Goal: Task Accomplishment & Management: Manage account settings

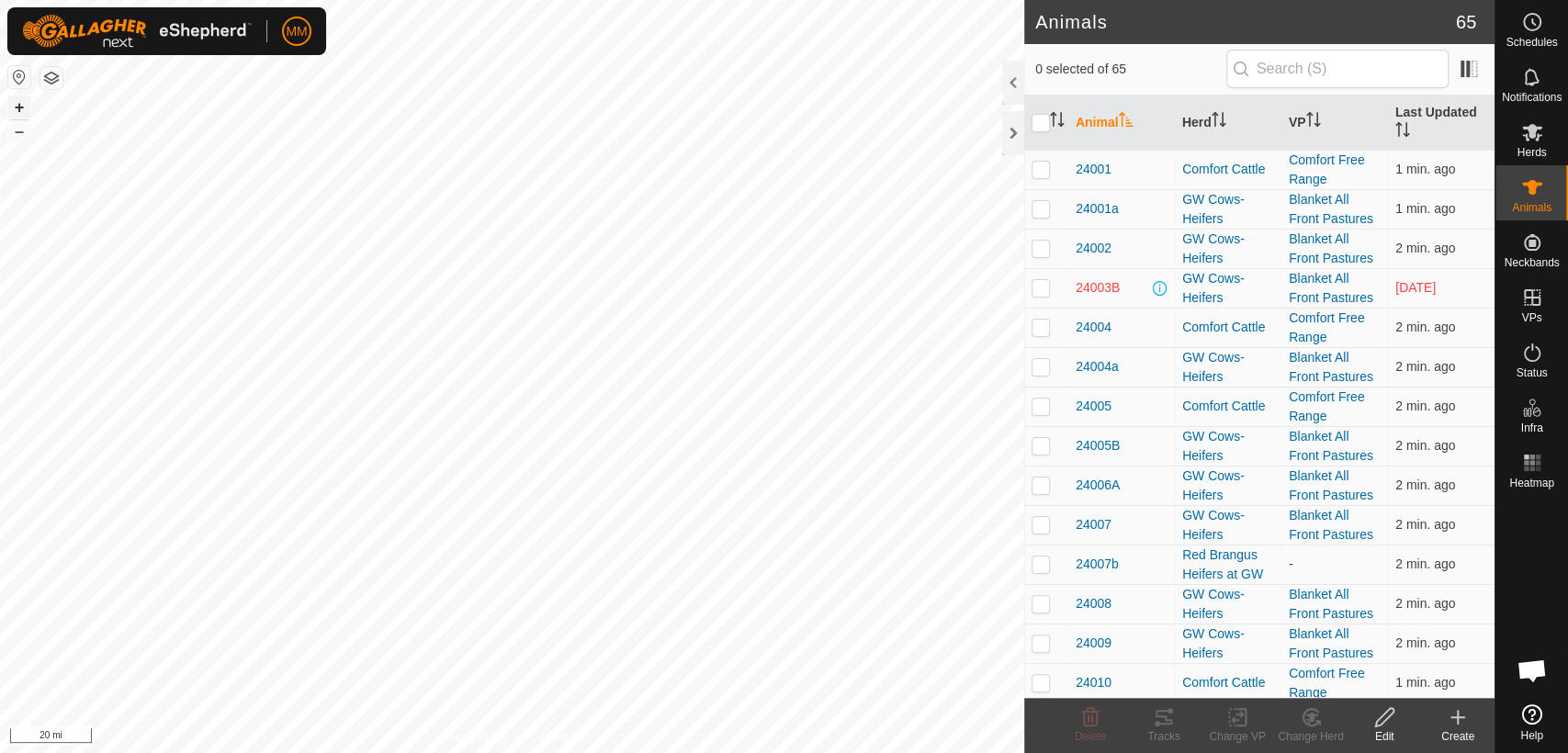
click at [20, 111] on button "+" at bounding box center [19, 107] width 22 height 22
click at [20, 108] on button "+" at bounding box center [19, 107] width 22 height 22
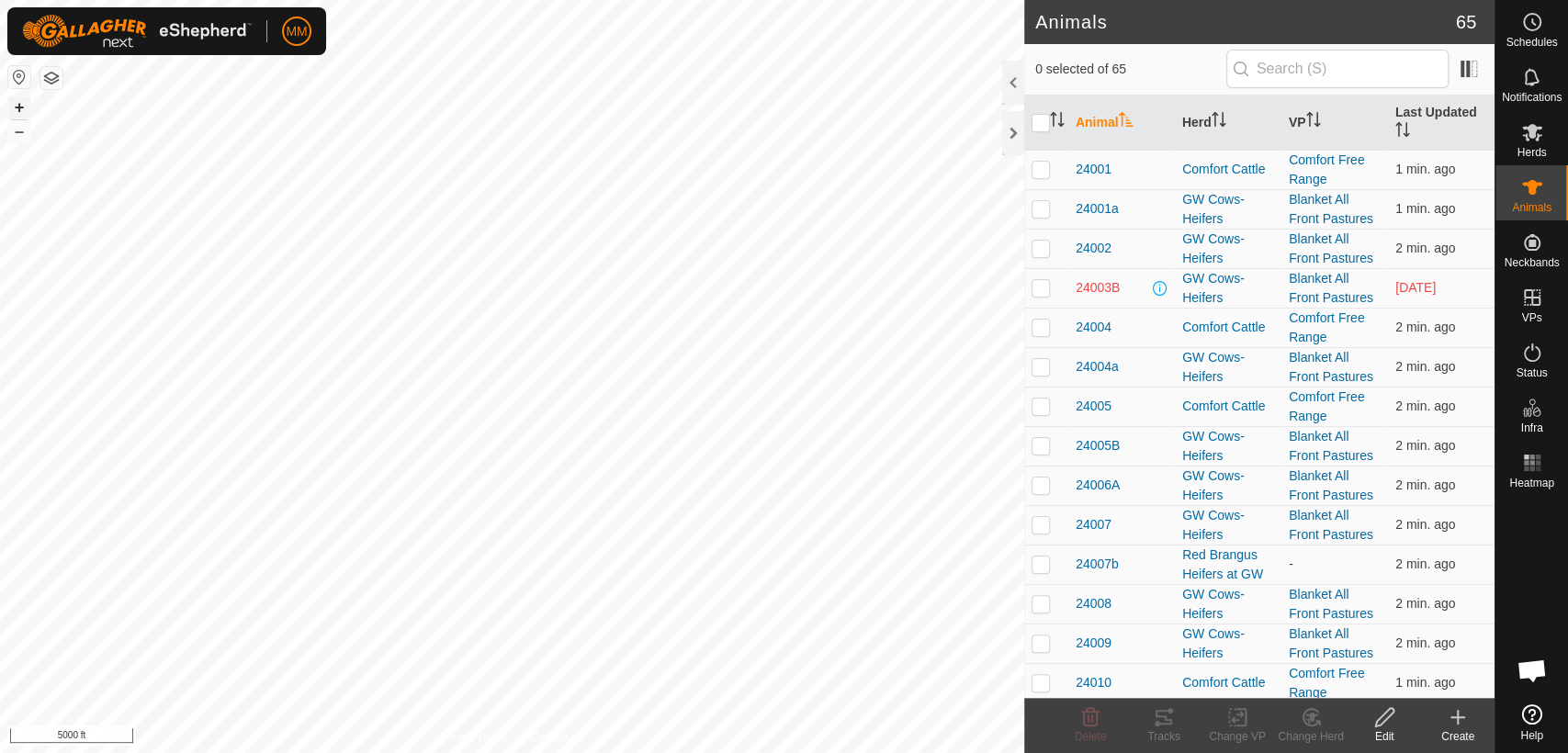
click at [20, 104] on button "+" at bounding box center [19, 107] width 22 height 22
click at [17, 104] on button "+" at bounding box center [19, 107] width 22 height 22
click at [20, 107] on button "+" at bounding box center [19, 107] width 22 height 22
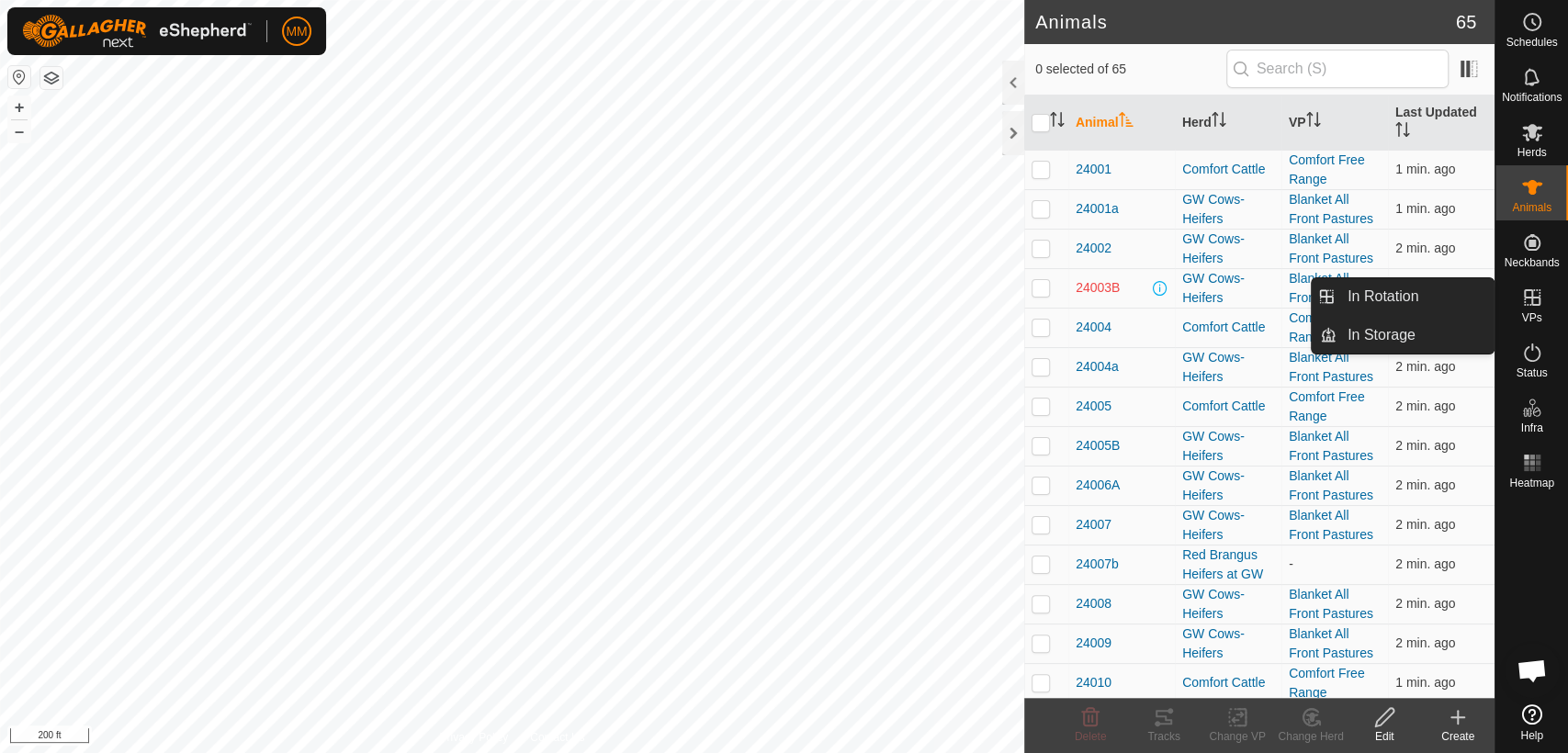
click at [1533, 302] on icon at bounding box center [1532, 298] width 22 height 22
click at [1470, 299] on link "In Rotation" at bounding box center [1414, 296] width 157 height 36
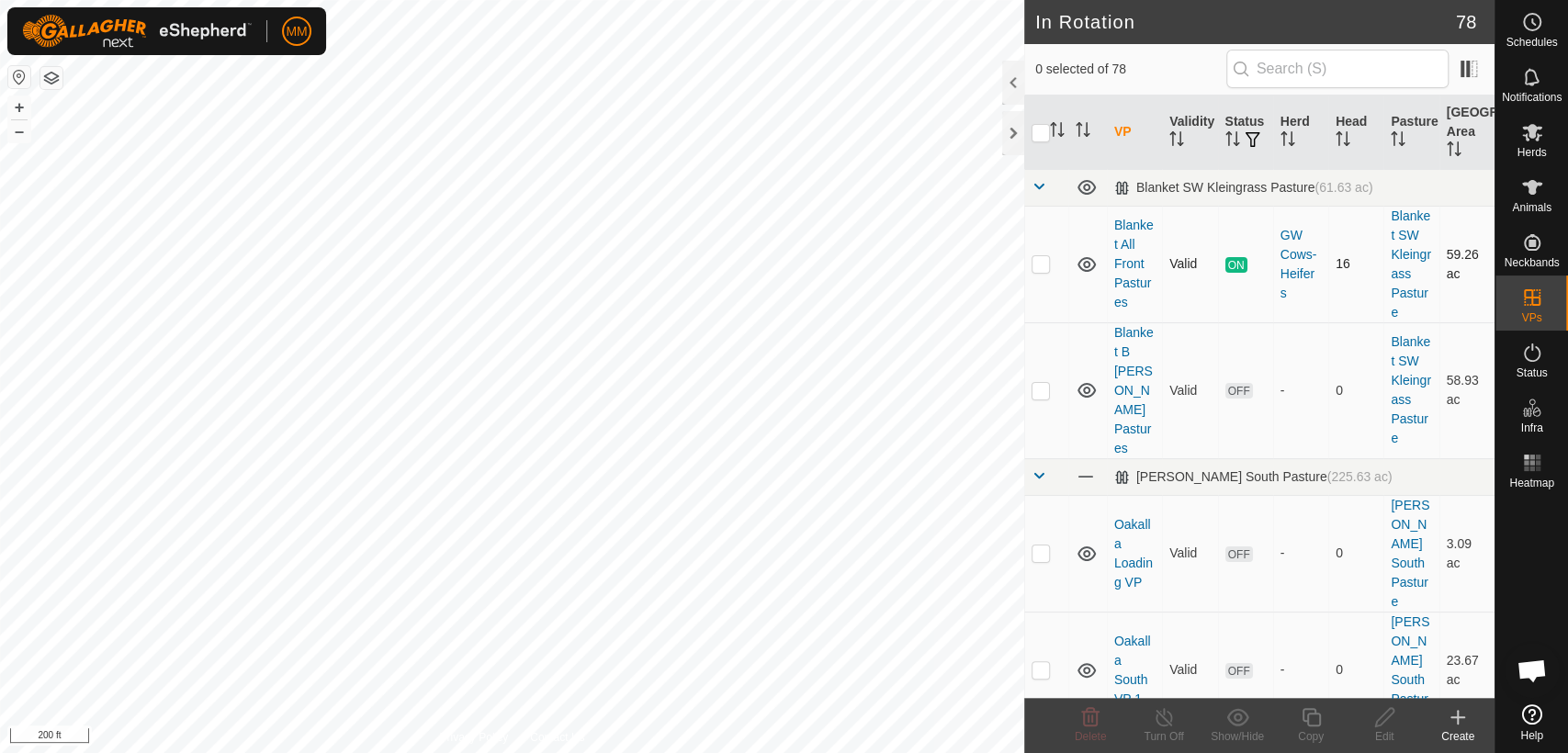
click at [1042, 267] on p-checkbox at bounding box center [1040, 263] width 19 height 15
click at [1035, 262] on p-checkbox at bounding box center [1040, 263] width 19 height 15
checkbox input "false"
click at [1043, 382] on p-checkbox at bounding box center [1040, 389] width 19 height 15
checkbox input "true"
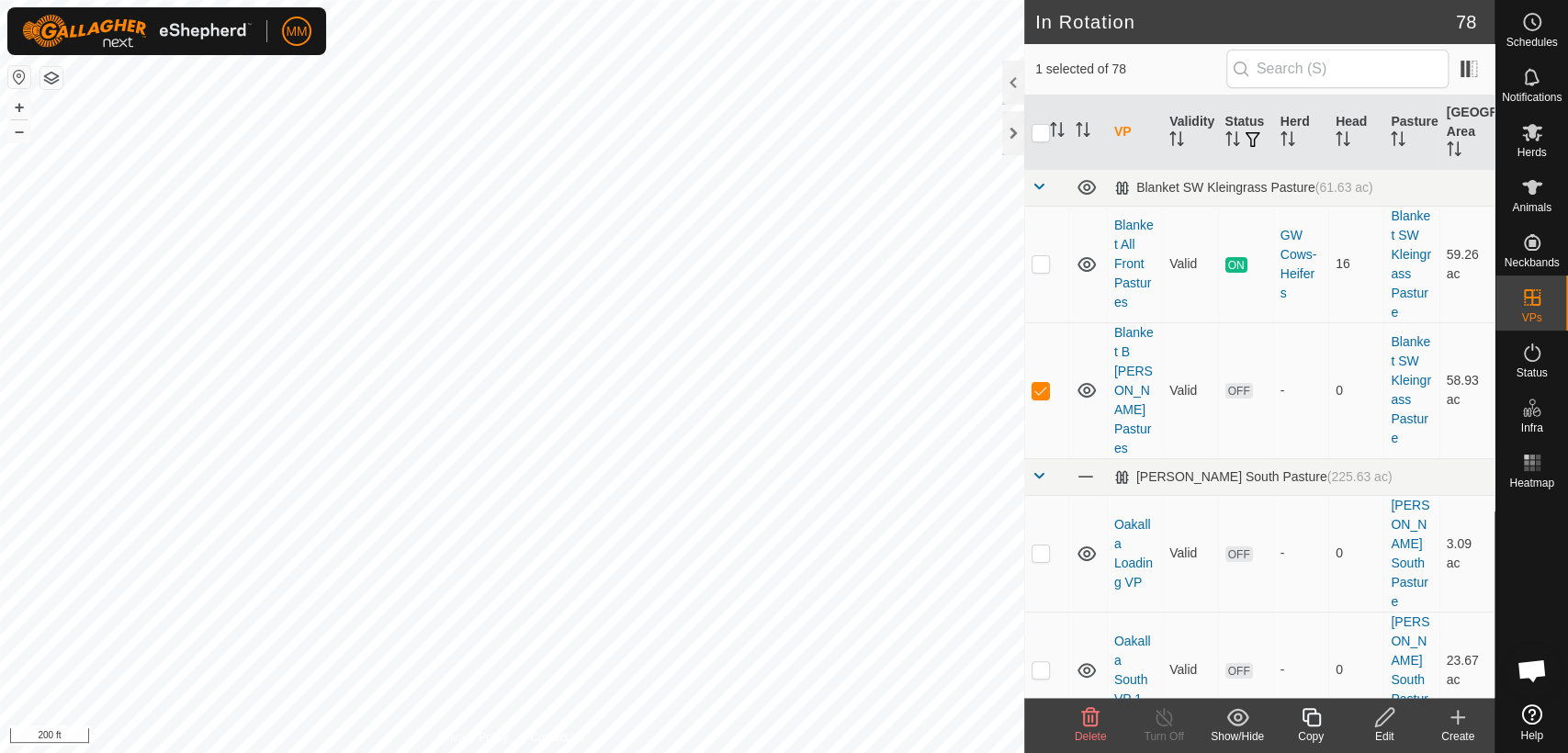
click at [1385, 712] on icon at bounding box center [1384, 717] width 19 height 19
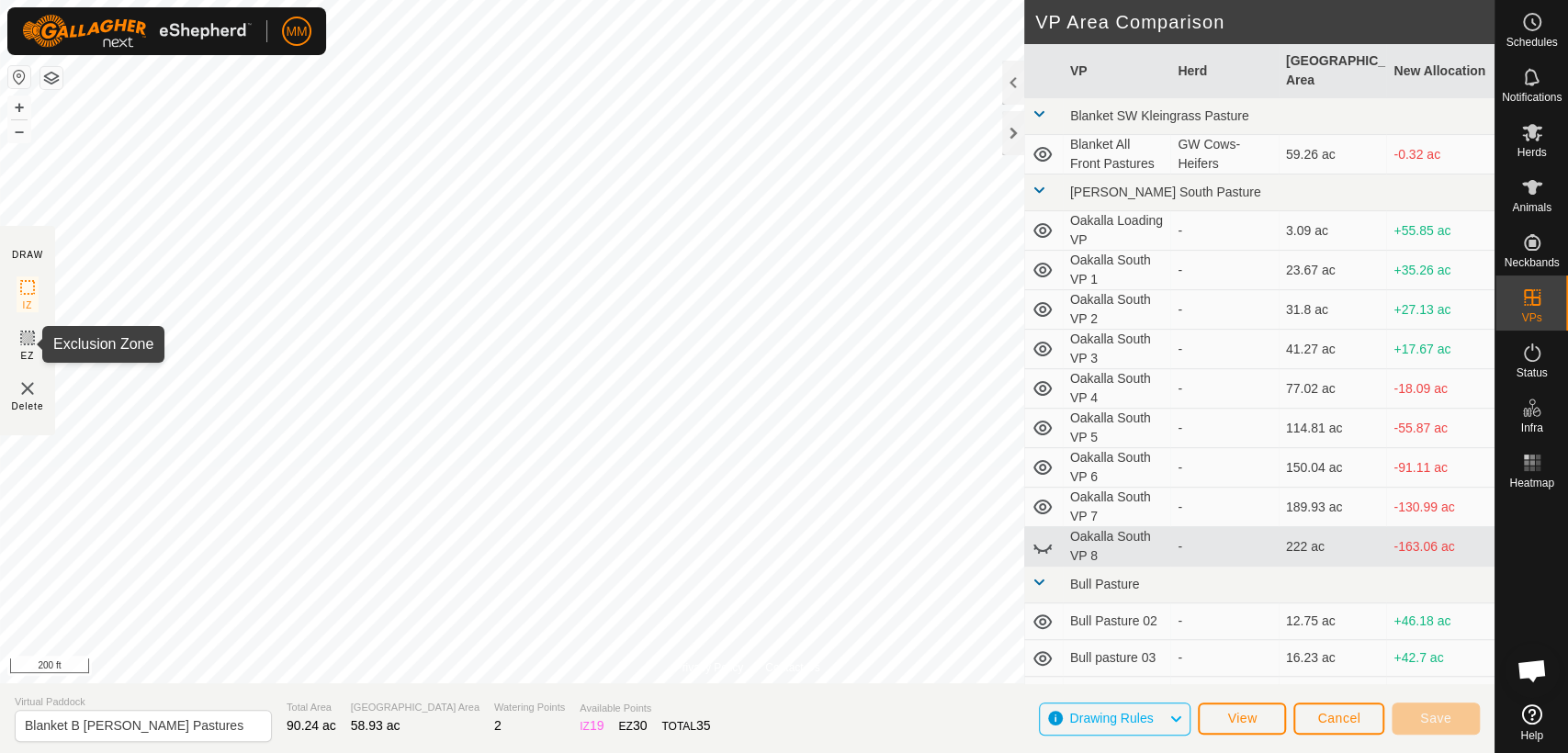
click at [28, 341] on icon at bounding box center [28, 338] width 22 height 22
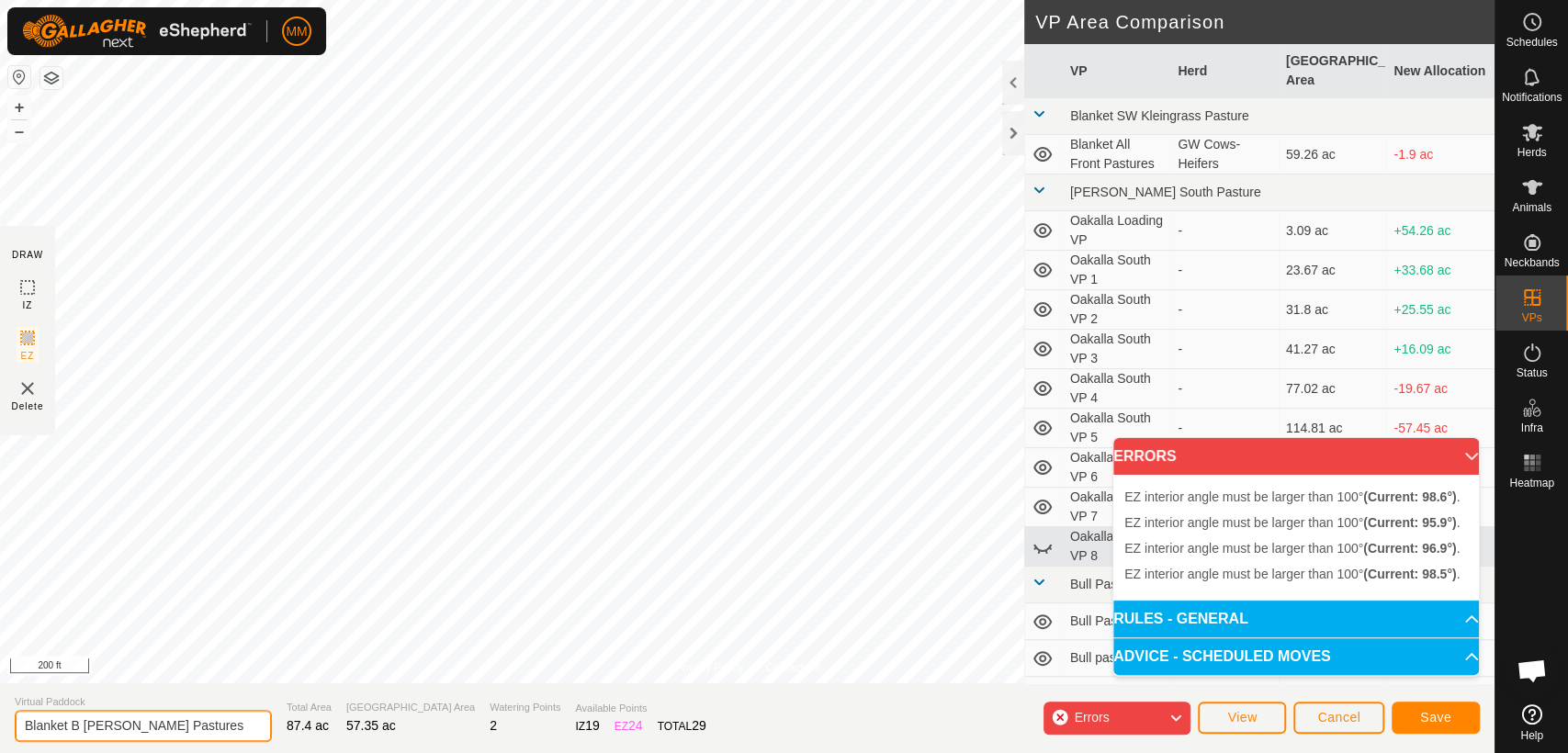
click at [207, 732] on input "Blanket B Dahl Pastures" at bounding box center [143, 725] width 257 height 33
type input "Blanket B [PERSON_NAME] Pastures- Hay Storage"
click at [1420, 717] on span "Save" at bounding box center [1436, 717] width 32 height 15
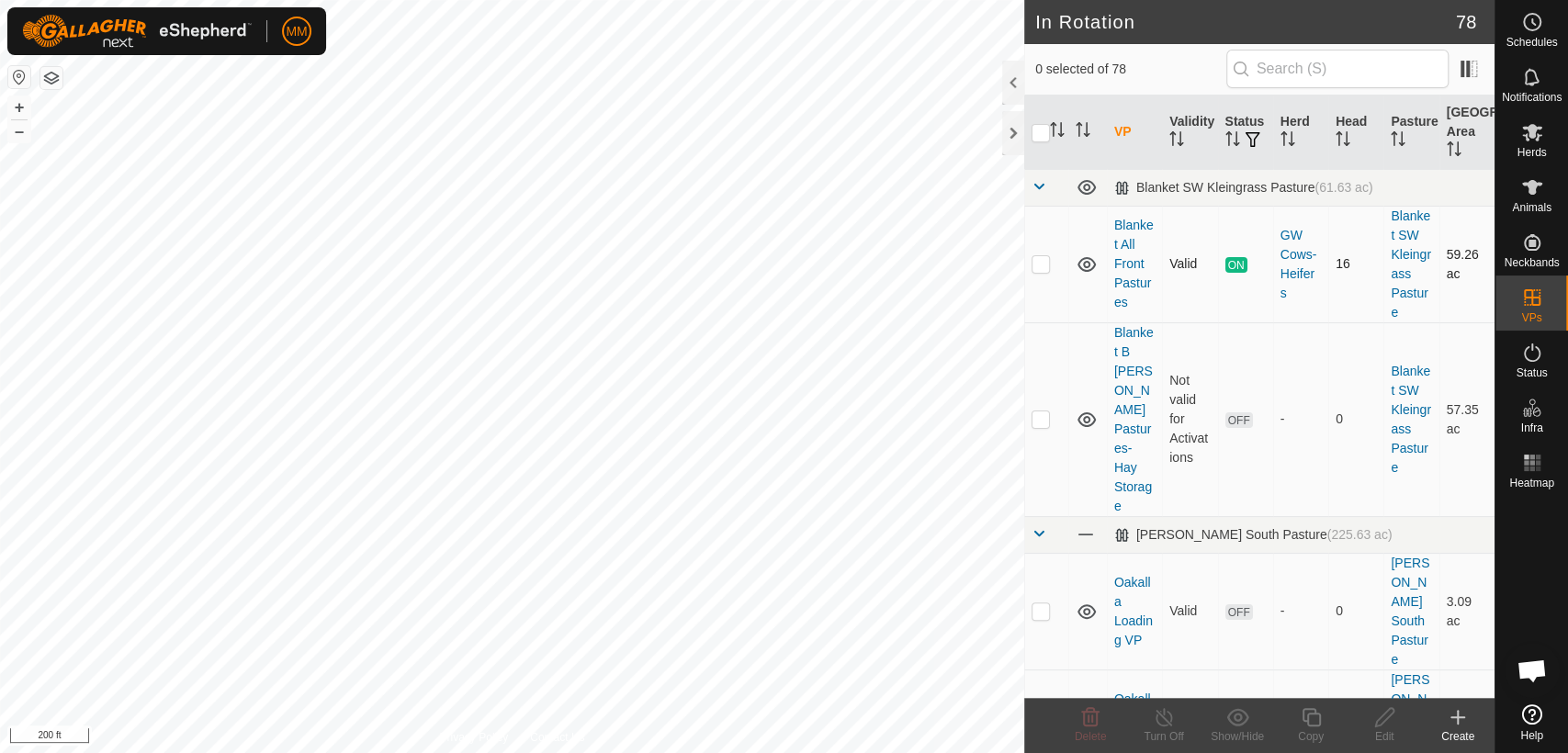
click at [1038, 261] on p-checkbox at bounding box center [1040, 263] width 19 height 15
checkbox input "true"
click at [1161, 720] on icon at bounding box center [1164, 717] width 23 height 22
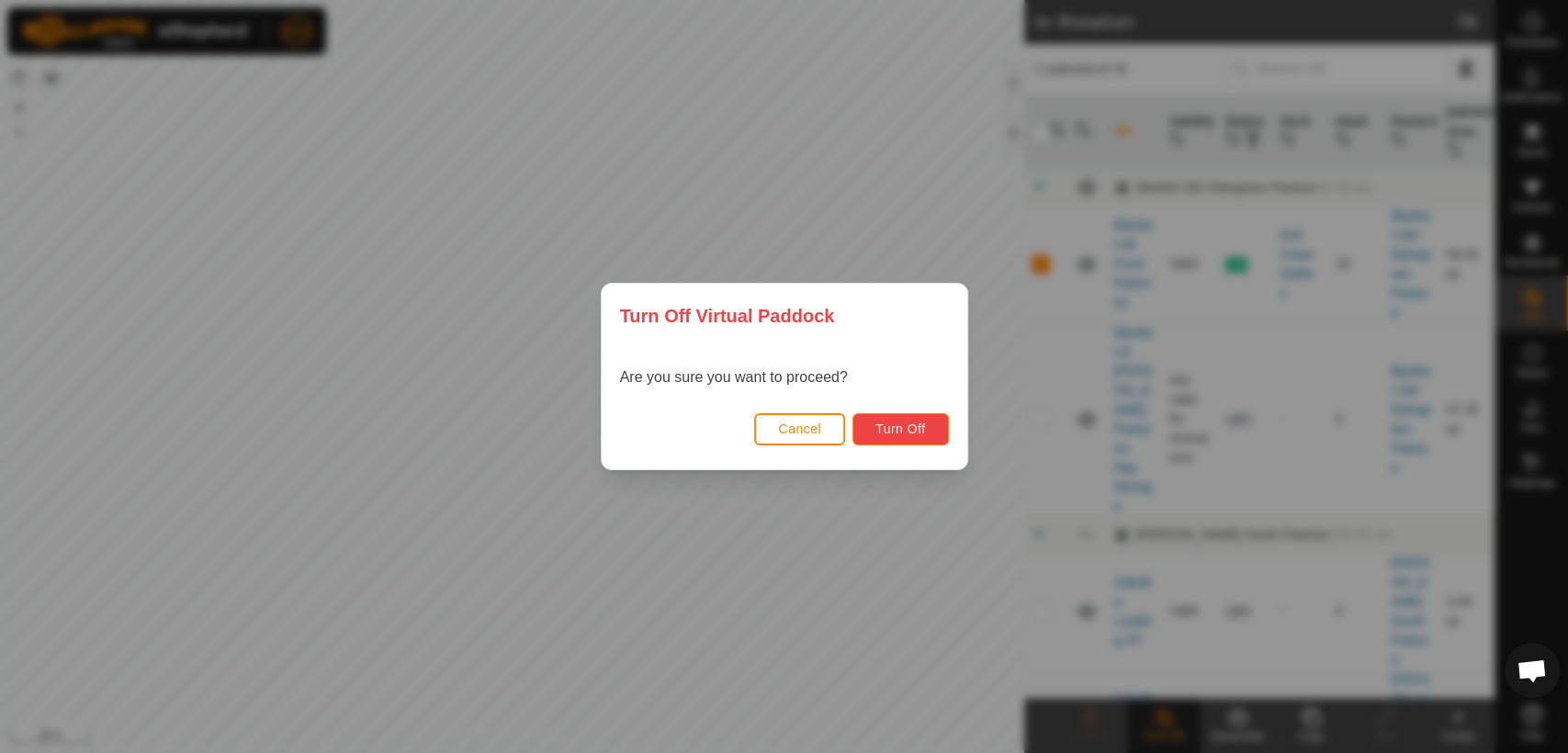
click at [904, 420] on button "Turn Off" at bounding box center [900, 429] width 97 height 33
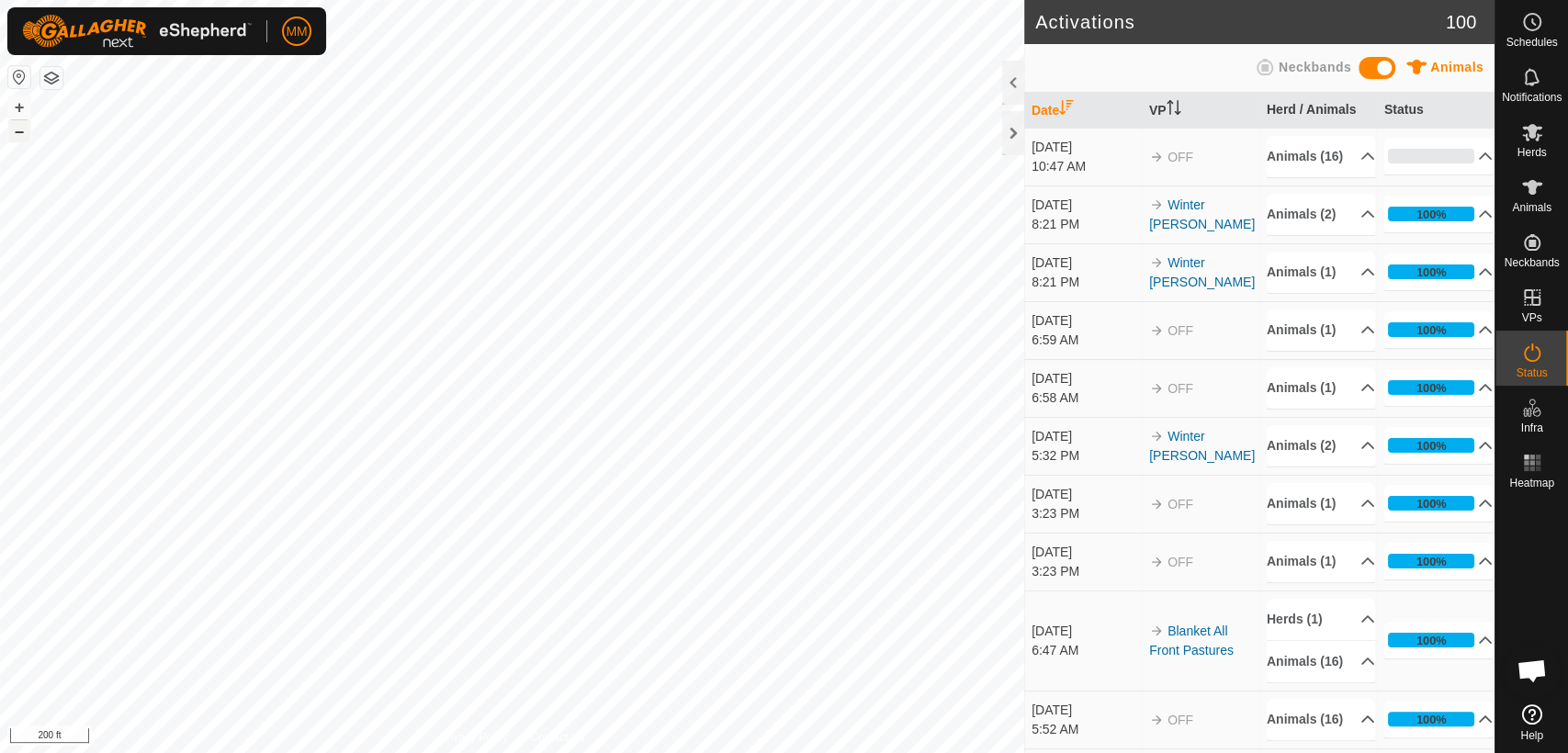
click at [20, 137] on button "–" at bounding box center [19, 131] width 22 height 22
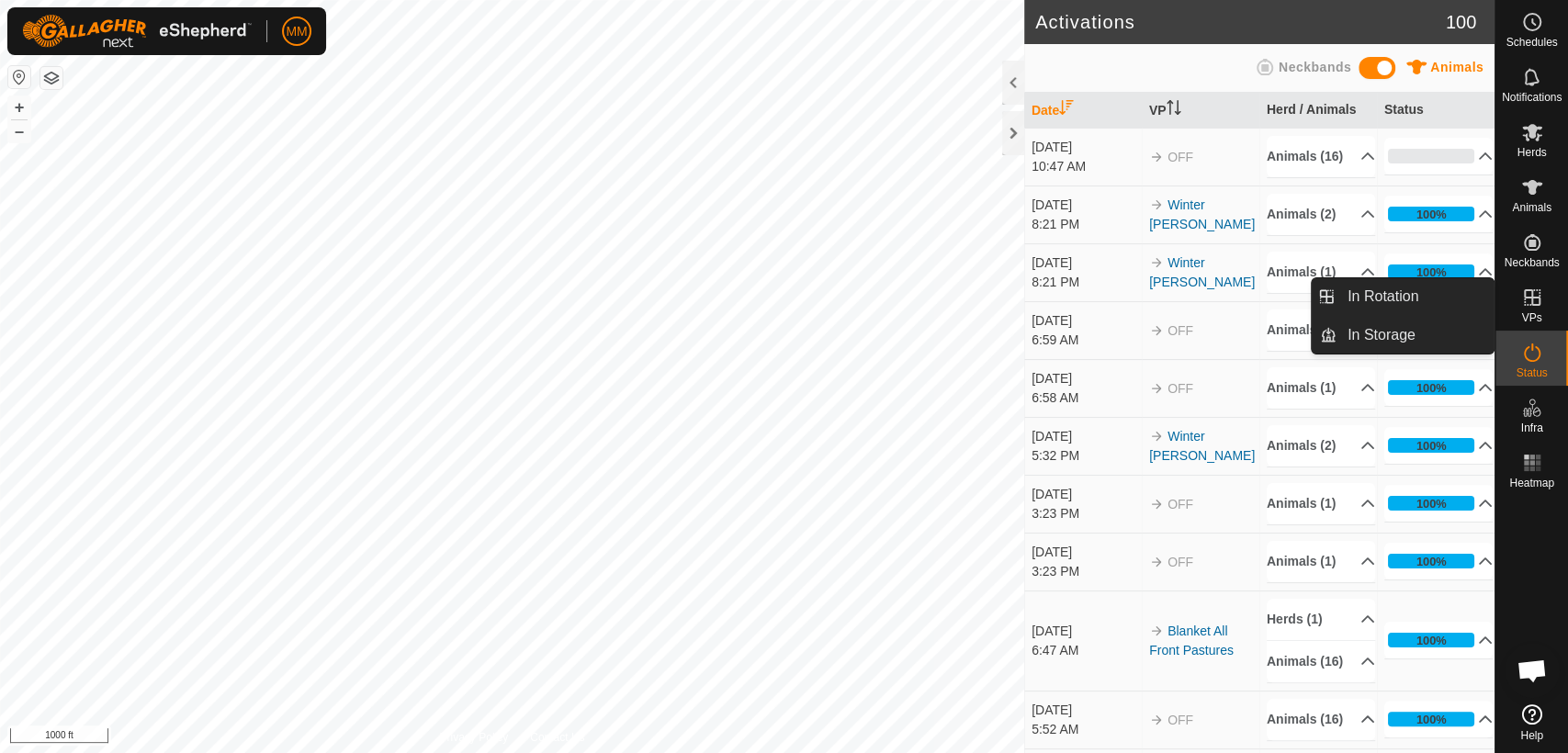
click at [1532, 305] on icon at bounding box center [1532, 297] width 17 height 17
click at [1418, 289] on link "In Rotation" at bounding box center [1414, 296] width 157 height 36
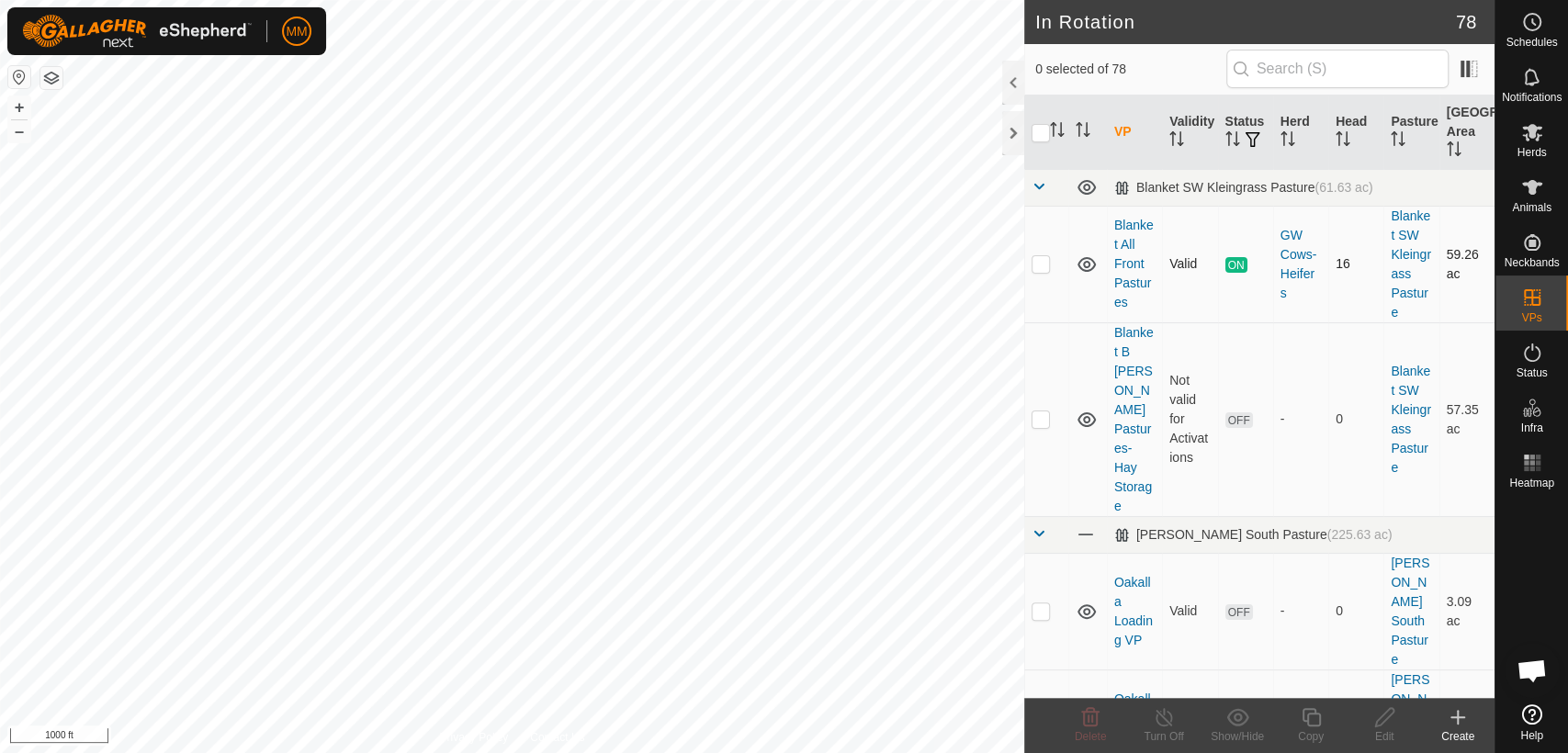
click at [1039, 267] on p-checkbox at bounding box center [1040, 263] width 19 height 15
checkbox input "true"
click at [1311, 716] on icon at bounding box center [1311, 717] width 23 height 22
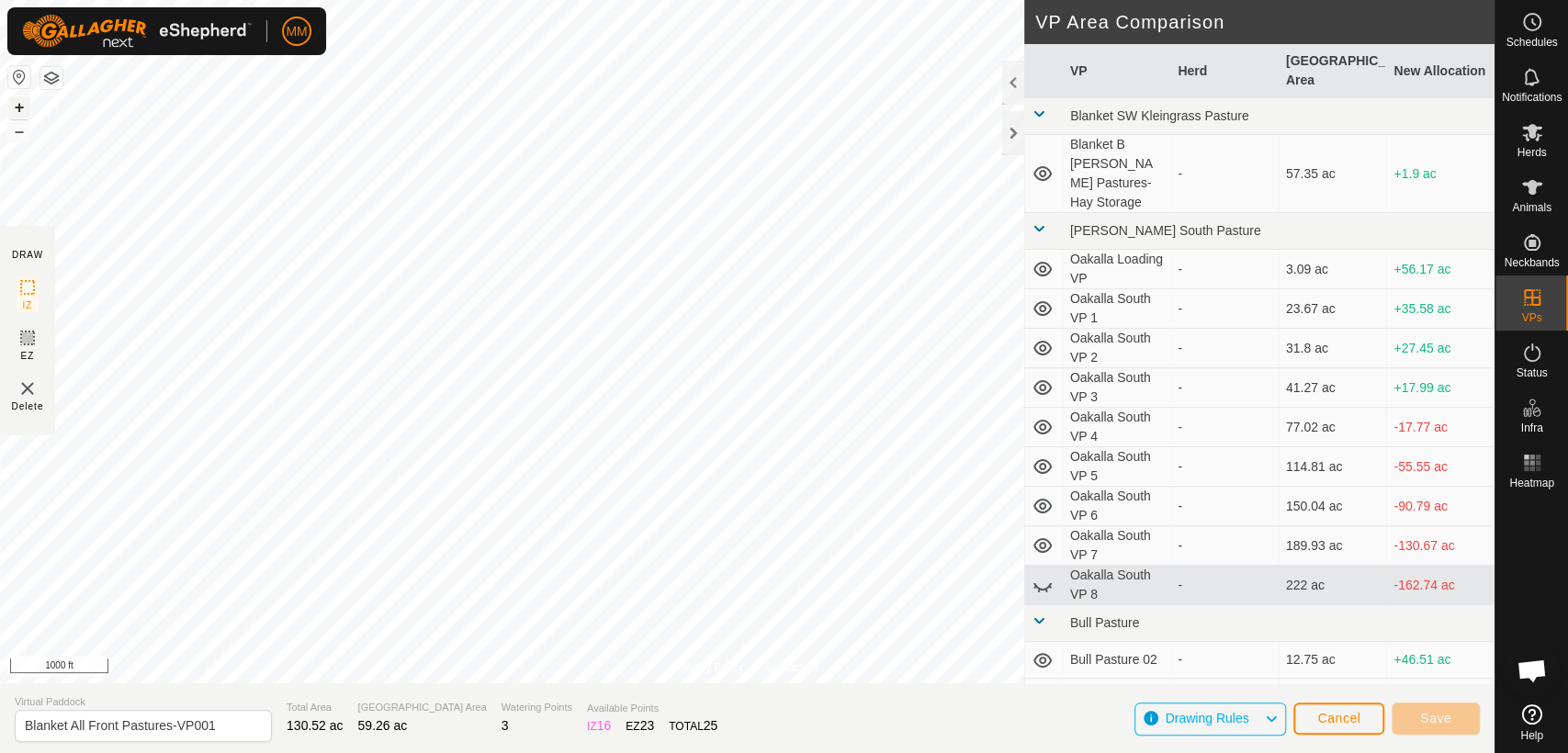
click at [15, 109] on button "+" at bounding box center [19, 107] width 22 height 22
click at [221, 724] on input "Blanket All Front Pastures-VP001" at bounding box center [143, 725] width 257 height 33
click at [117, 724] on input "Blanket All Front Pastures-VP001" at bounding box center [143, 725] width 257 height 33
type input "Blanket All Front and Back Pastures-VP001"
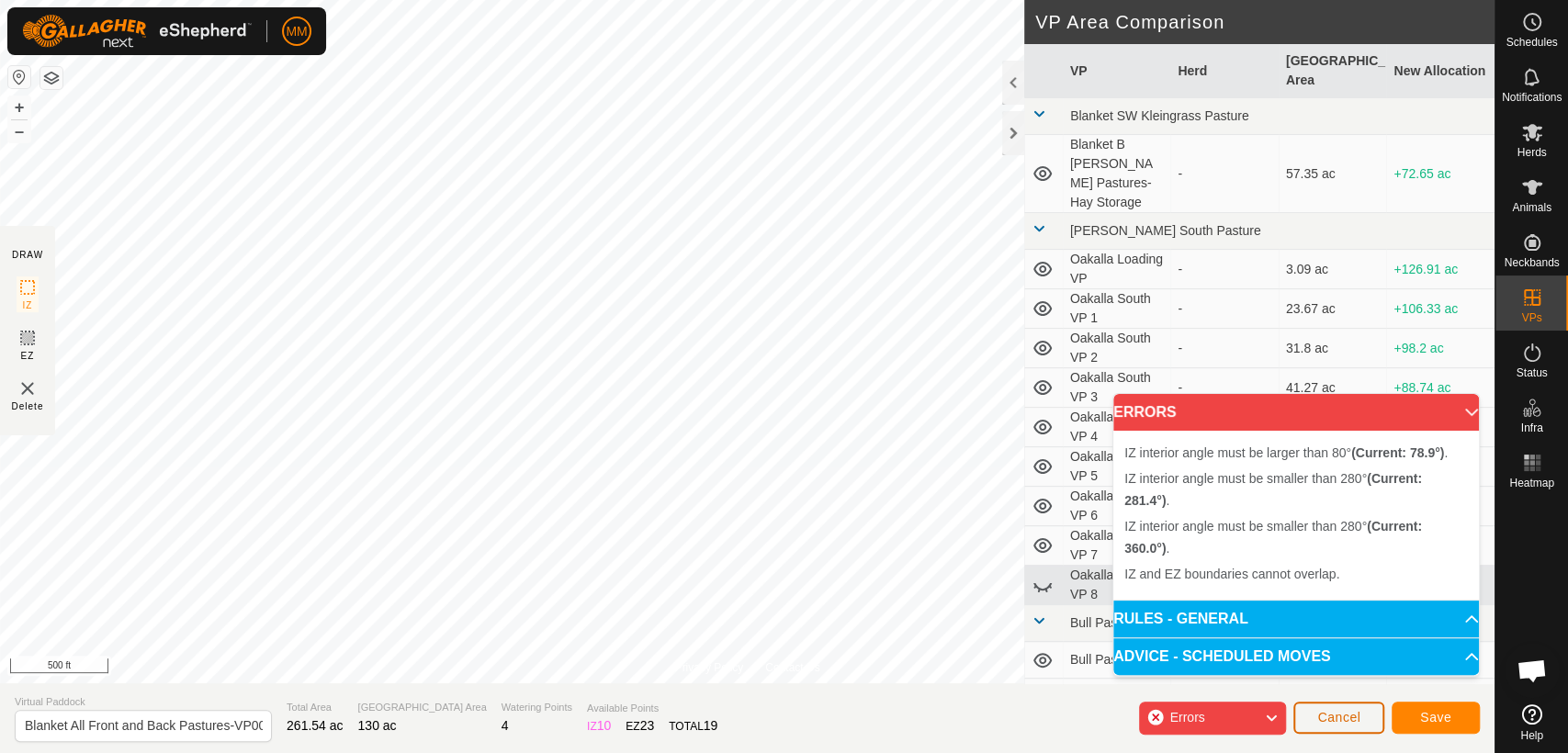
click at [1330, 719] on span "Cancel" at bounding box center [1339, 717] width 43 height 15
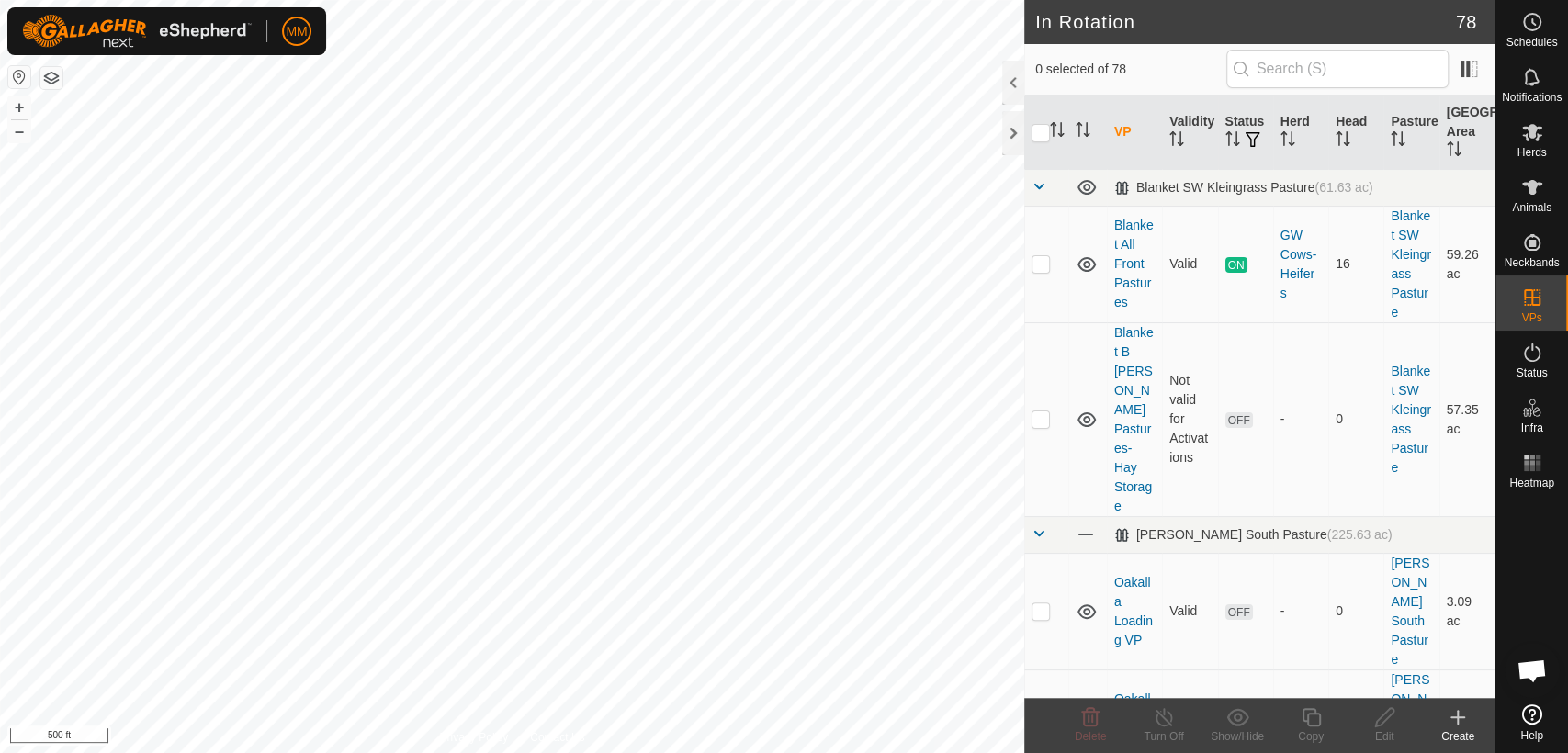
click at [1458, 722] on icon at bounding box center [1458, 717] width 0 height 13
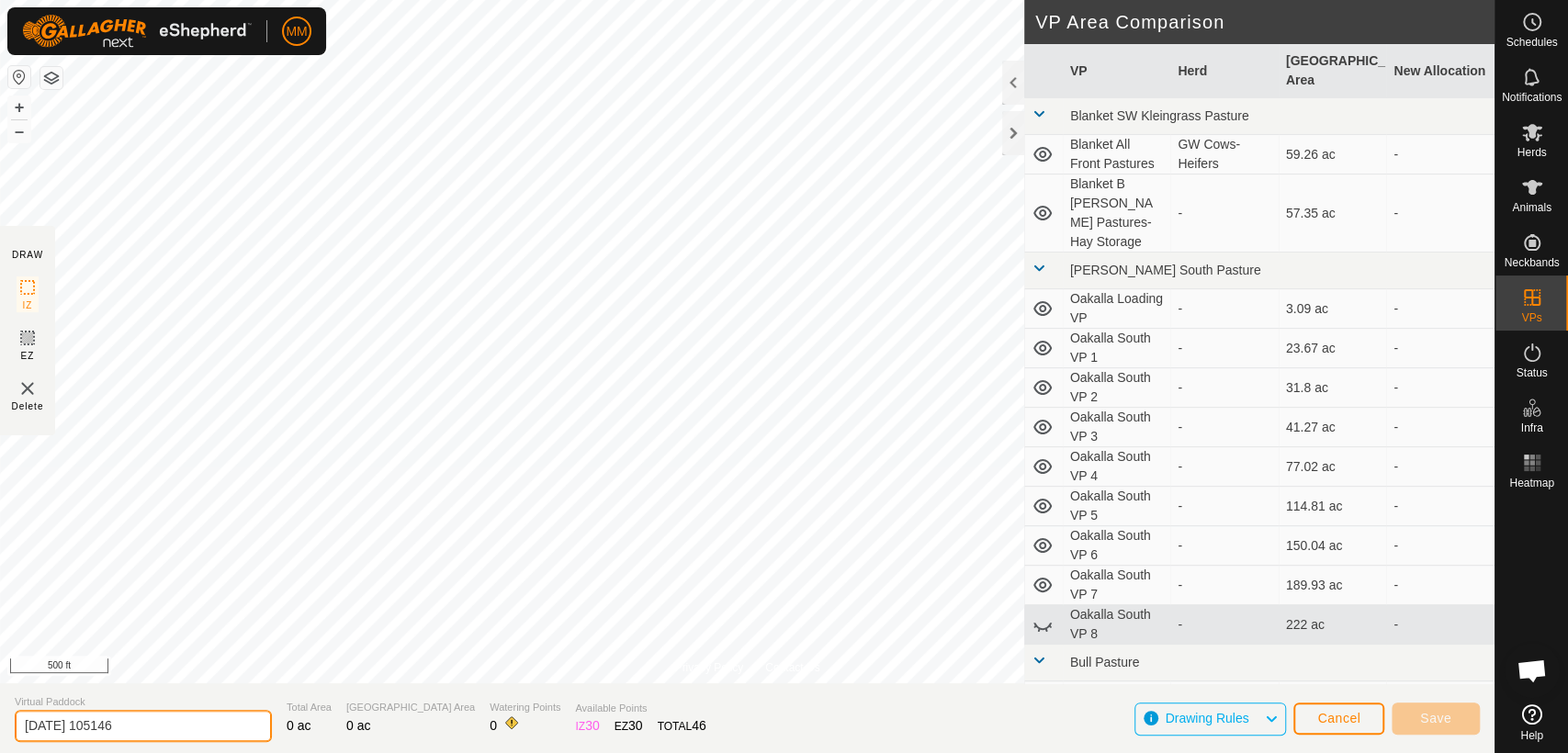
drag, startPoint x: 178, startPoint y: 724, endPoint x: 0, endPoint y: 715, distance: 178.2
click at [0, 715] on section "Virtual Paddock 2025-09-23 105146 Total Area 0 ac Grazing Area 0 ac Watering Po…" at bounding box center [747, 718] width 1494 height 70
type input "Blanket Back Pasture"
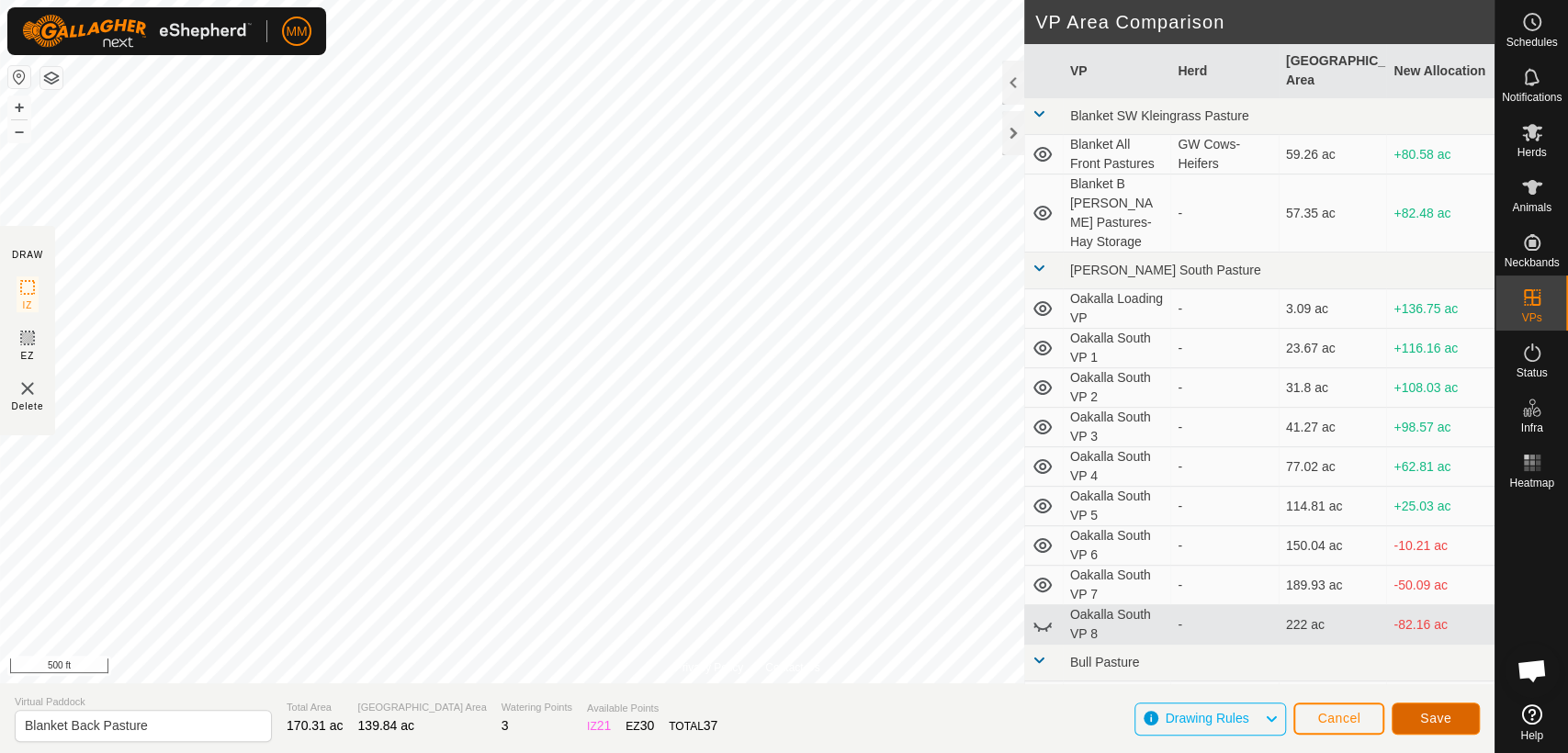
click at [1413, 713] on button "Save" at bounding box center [1435, 719] width 88 height 33
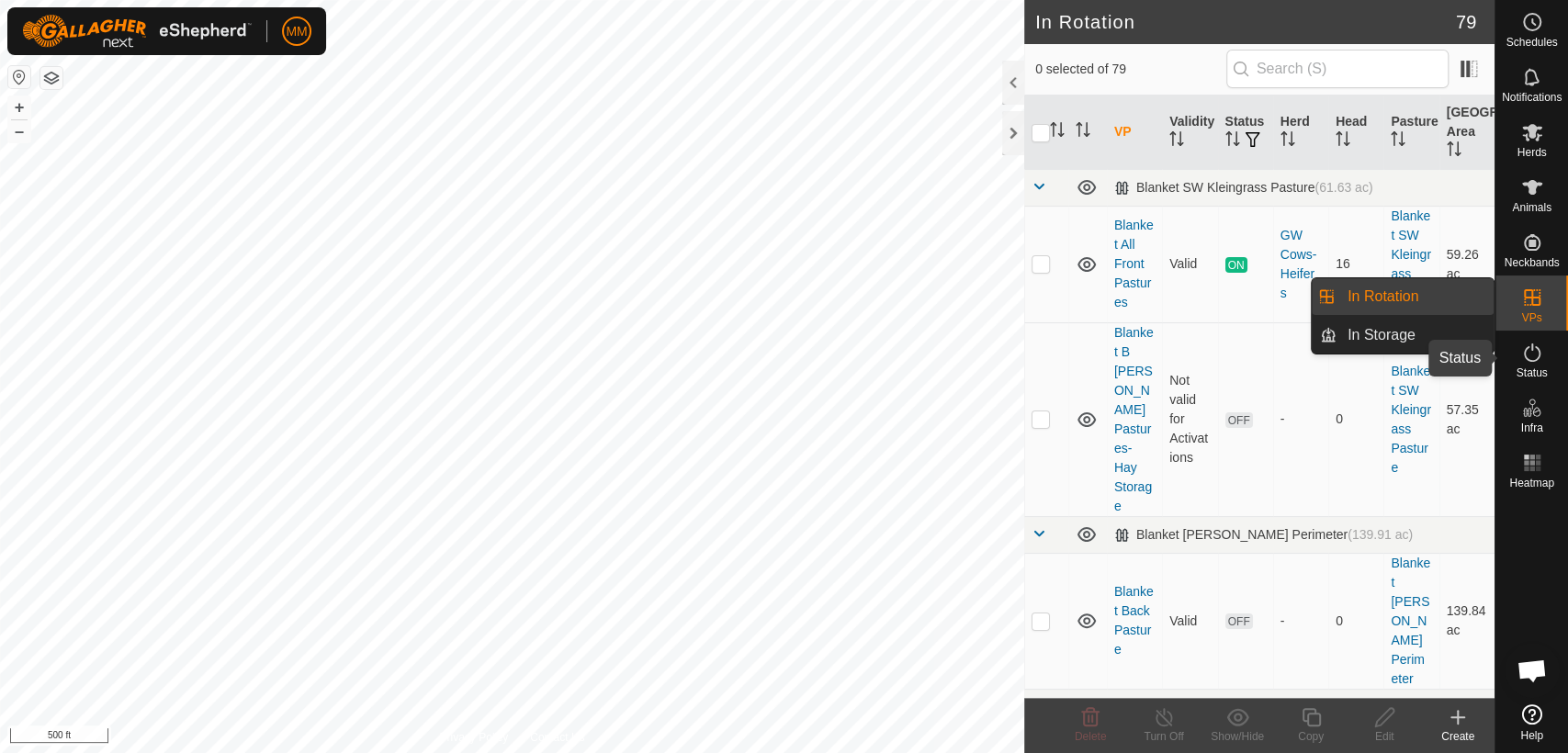
click at [1529, 353] on icon at bounding box center [1532, 352] width 22 height 22
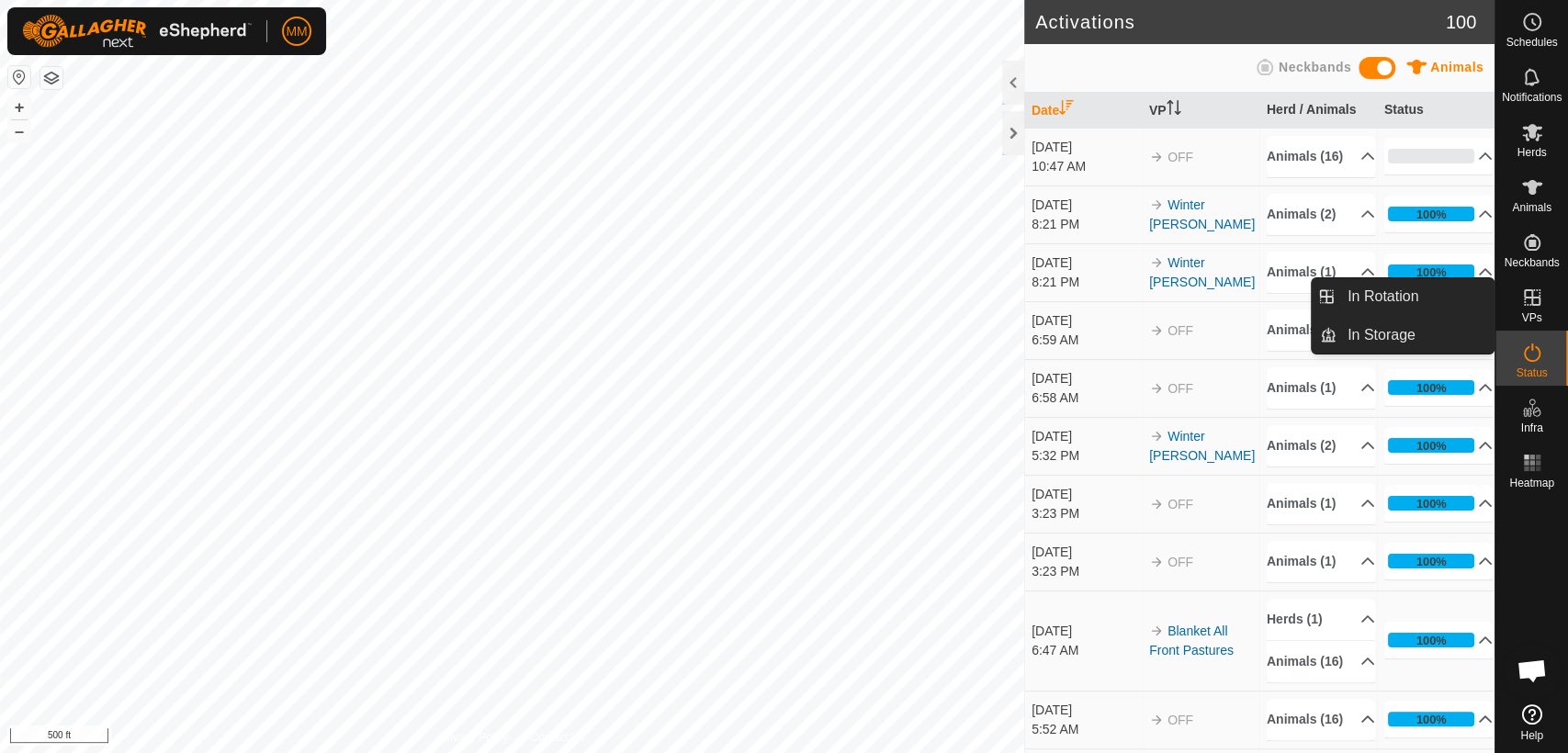
click at [1530, 365] on es-activation-svg-icon at bounding box center [1532, 353] width 34 height 30
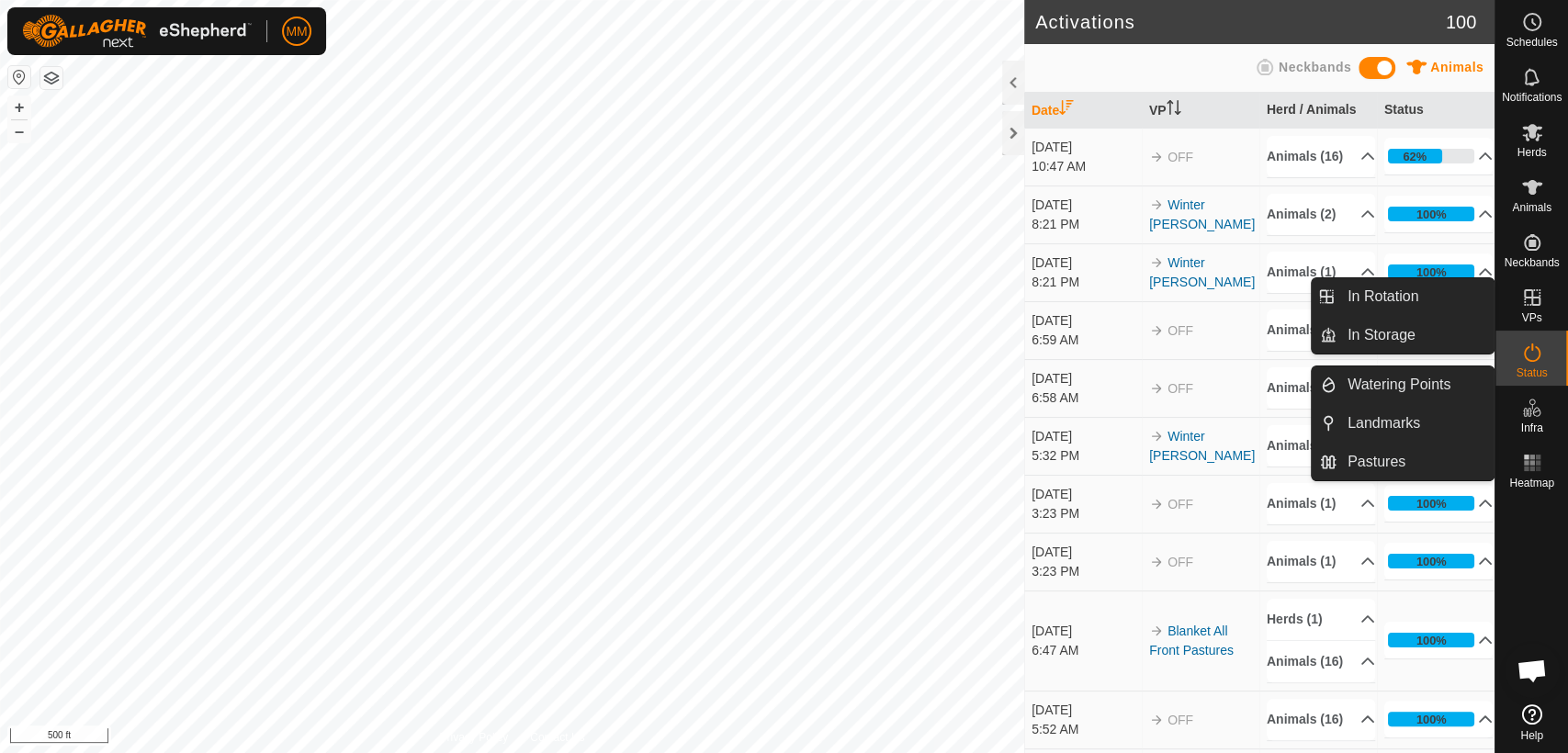
click at [1532, 299] on icon at bounding box center [1532, 297] width 17 height 17
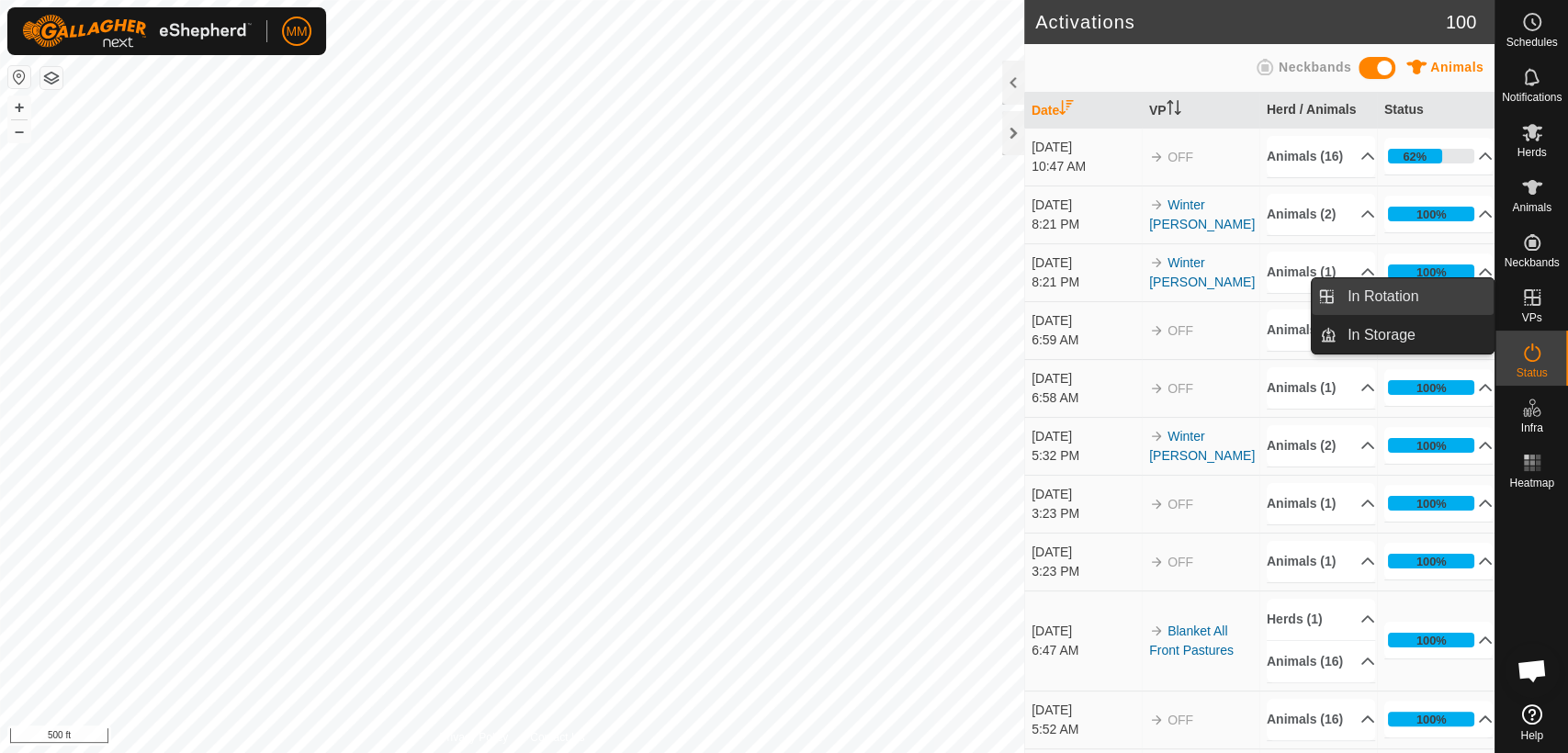
click at [1455, 293] on link "In Rotation" at bounding box center [1414, 296] width 157 height 36
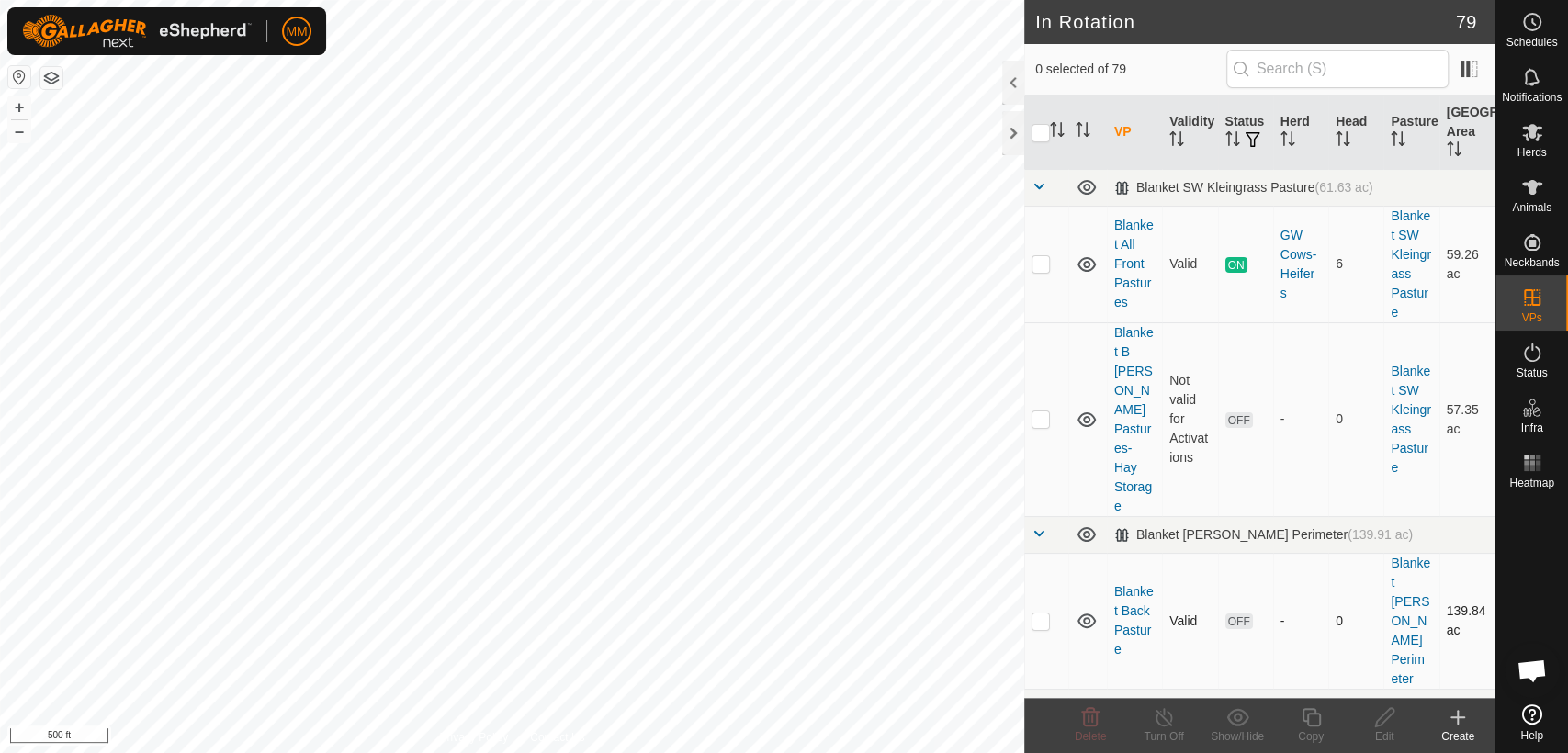
click at [1037, 613] on p-checkbox at bounding box center [1040, 620] width 19 height 15
checkbox input "true"
click at [1381, 722] on icon at bounding box center [1384, 717] width 19 height 19
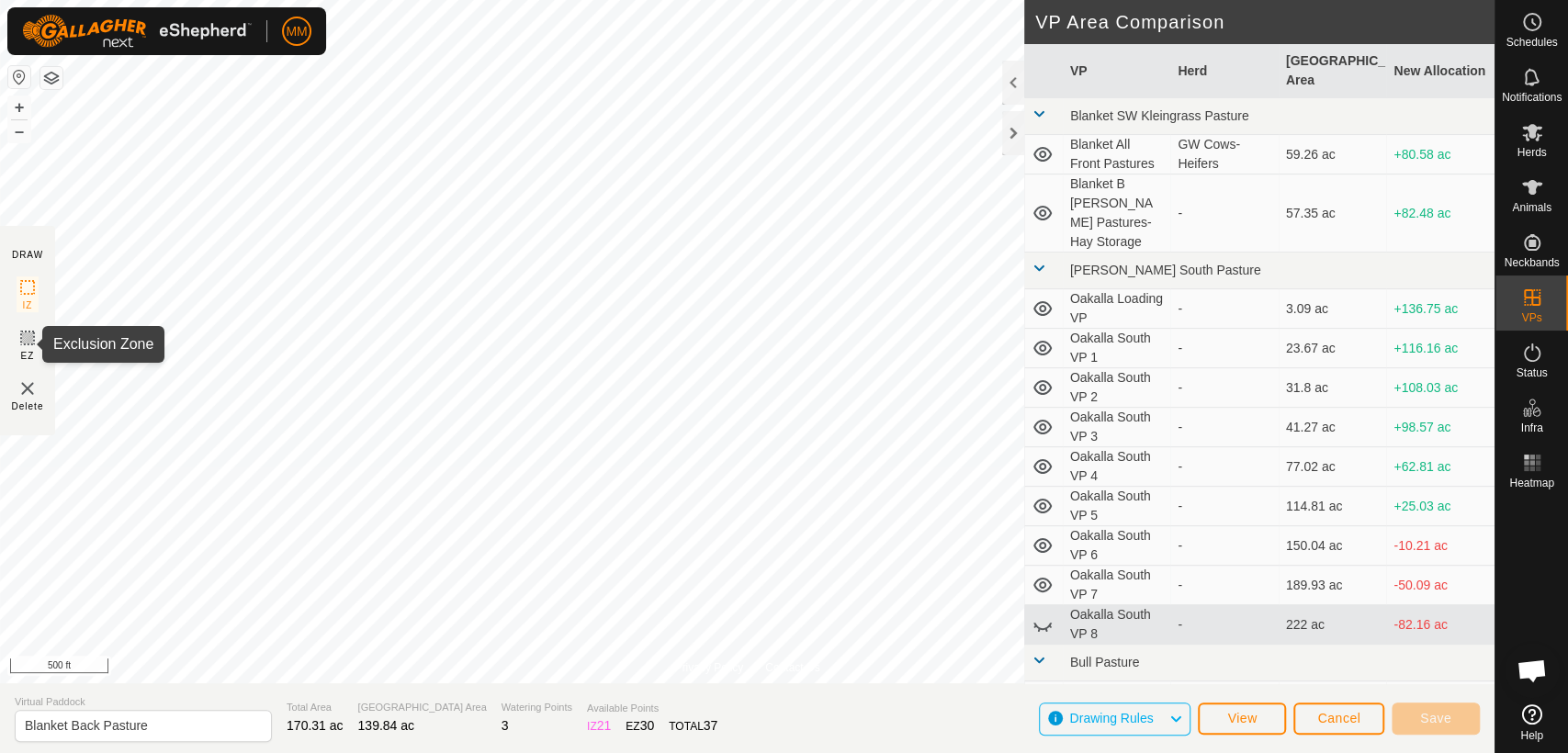
click at [28, 336] on icon at bounding box center [27, 337] width 11 height 11
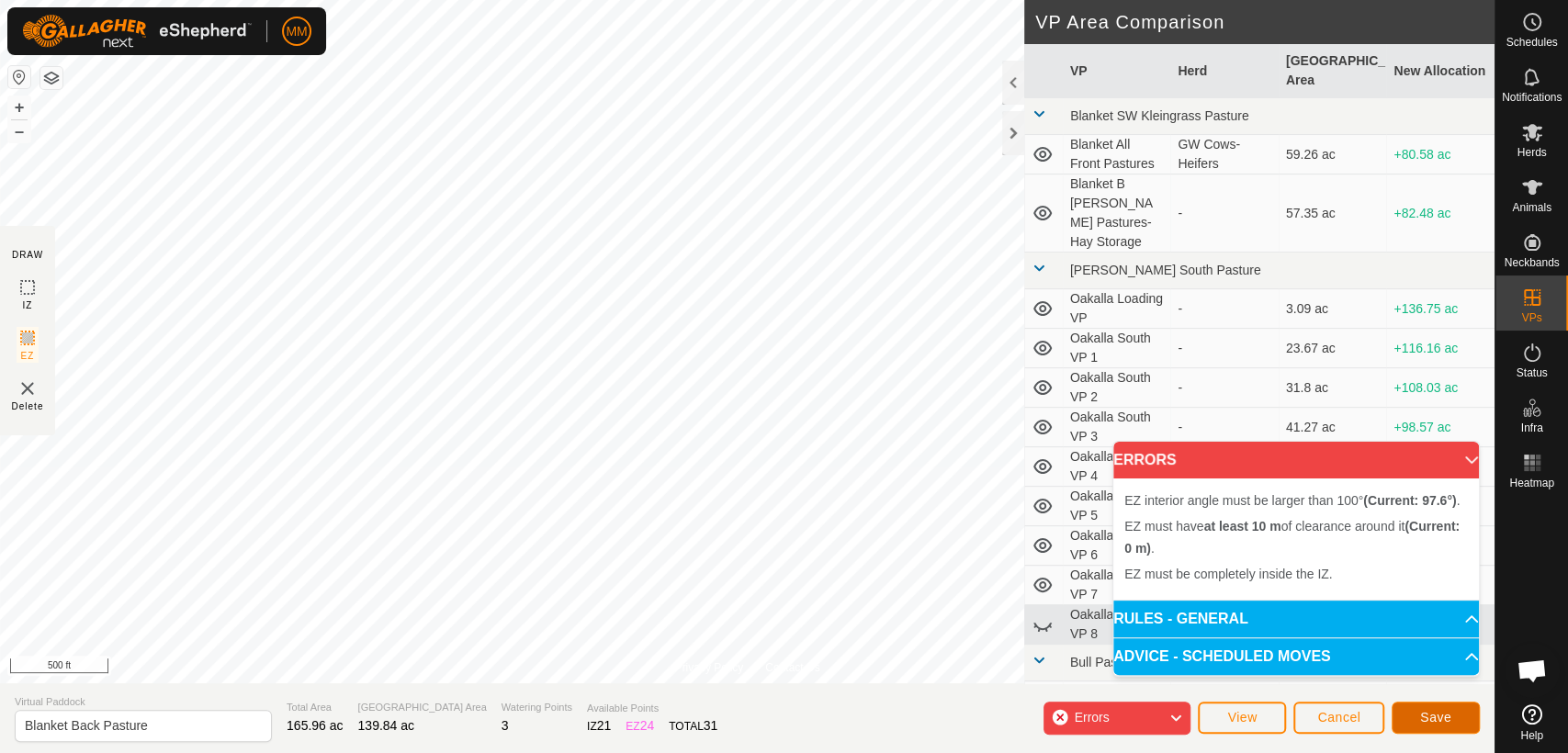
click at [1420, 718] on span "Save" at bounding box center [1436, 717] width 32 height 15
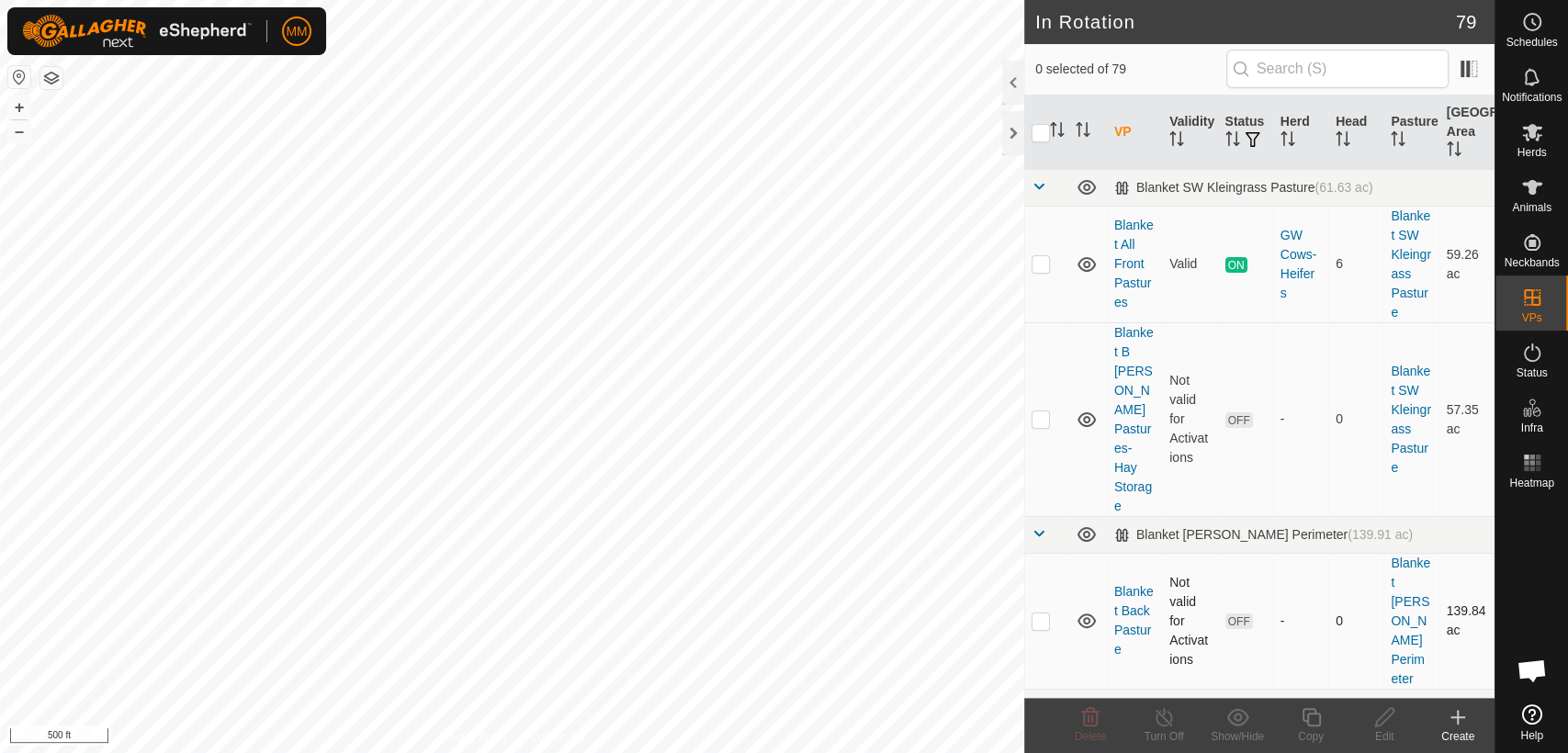
click at [1038, 613] on p-checkbox at bounding box center [1040, 620] width 19 height 15
checkbox input "false"
click at [1040, 408] on td at bounding box center [1046, 419] width 44 height 194
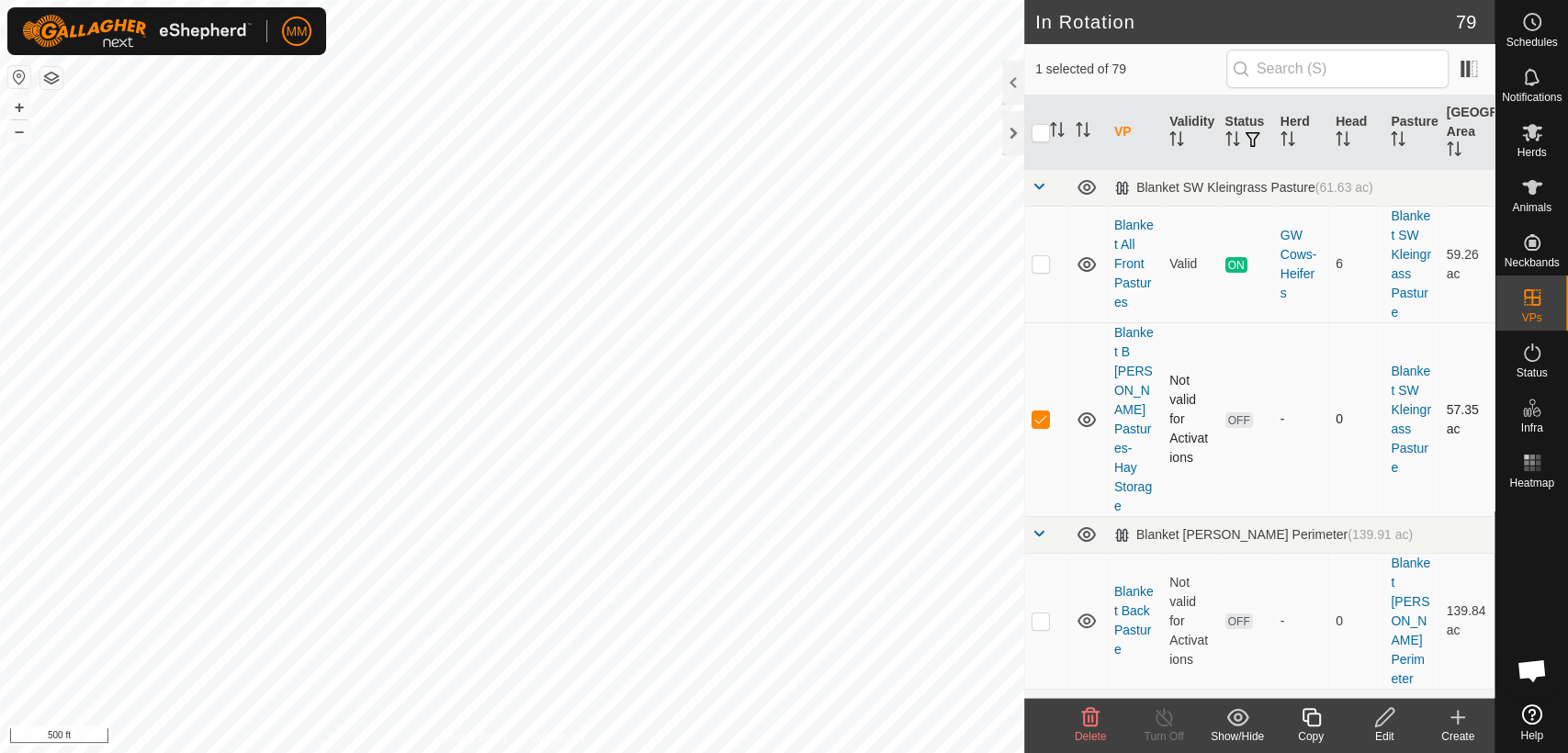
checkbox input "false"
click at [1040, 261] on p-checkbox at bounding box center [1040, 263] width 19 height 15
checkbox input "false"
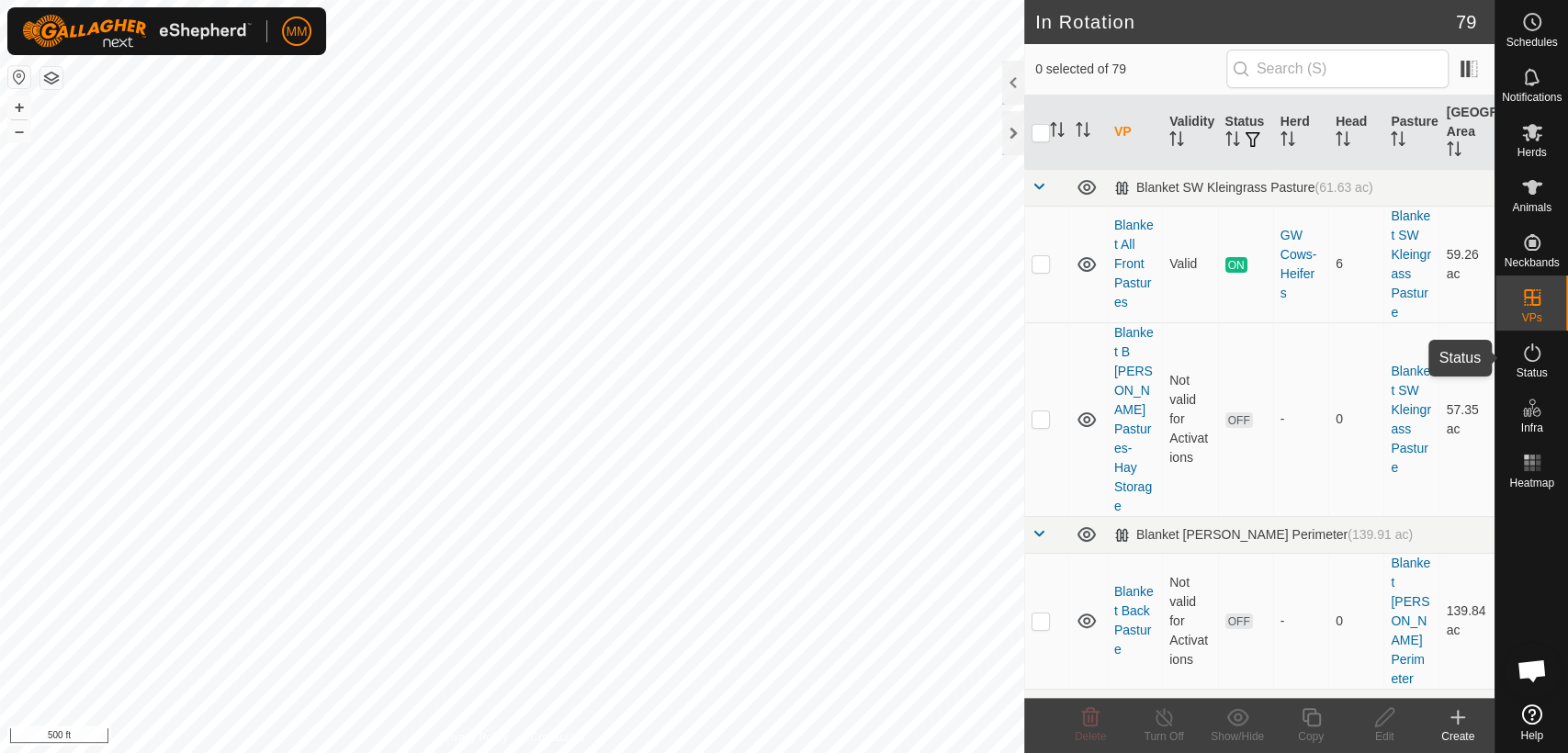
click at [1523, 369] on span "Status" at bounding box center [1532, 373] width 32 height 11
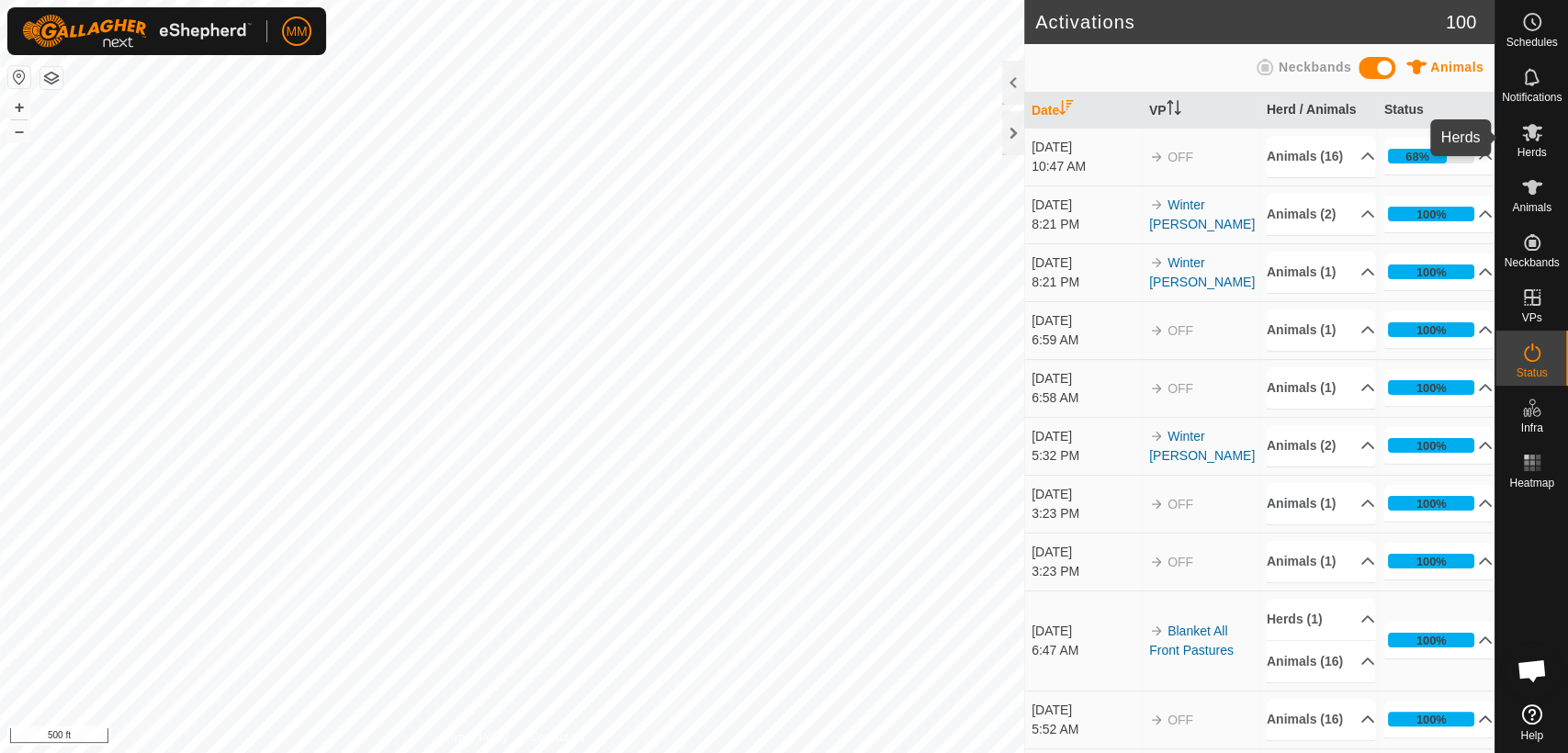
click at [1534, 134] on icon at bounding box center [1532, 133] width 20 height 18
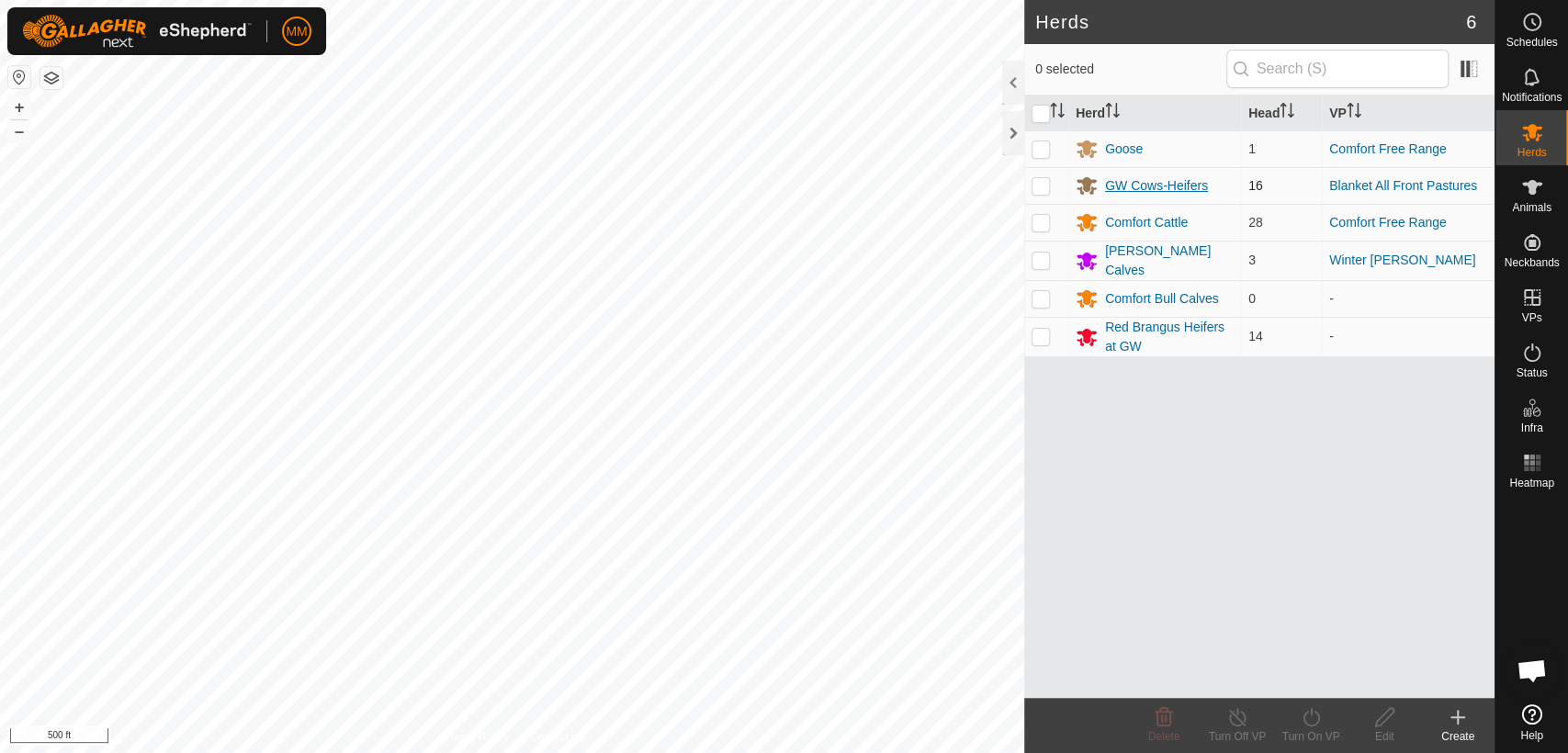
click at [1176, 185] on div "GW Cows-Heifers" at bounding box center [1157, 186] width 103 height 20
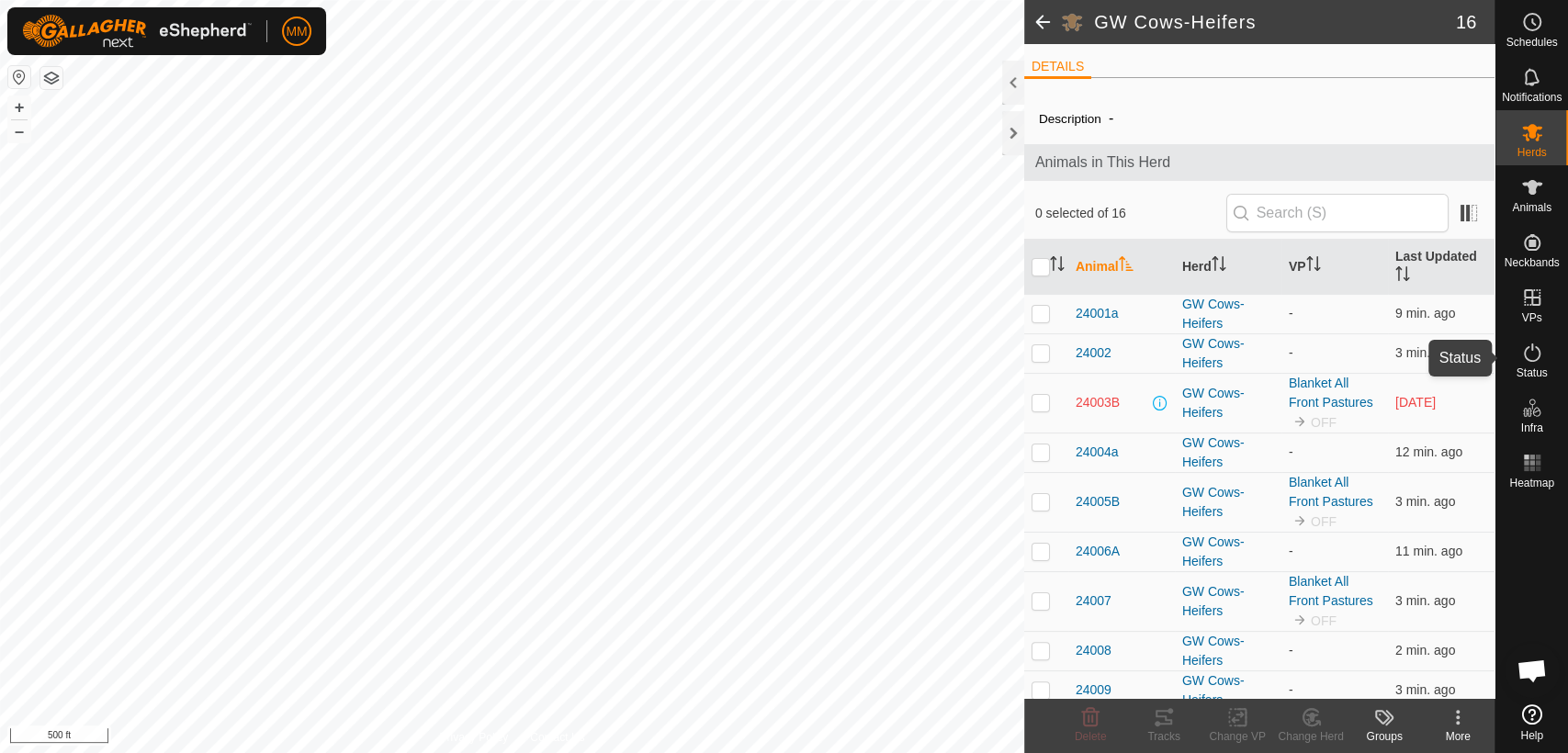
click at [1536, 354] on icon at bounding box center [1532, 352] width 22 height 22
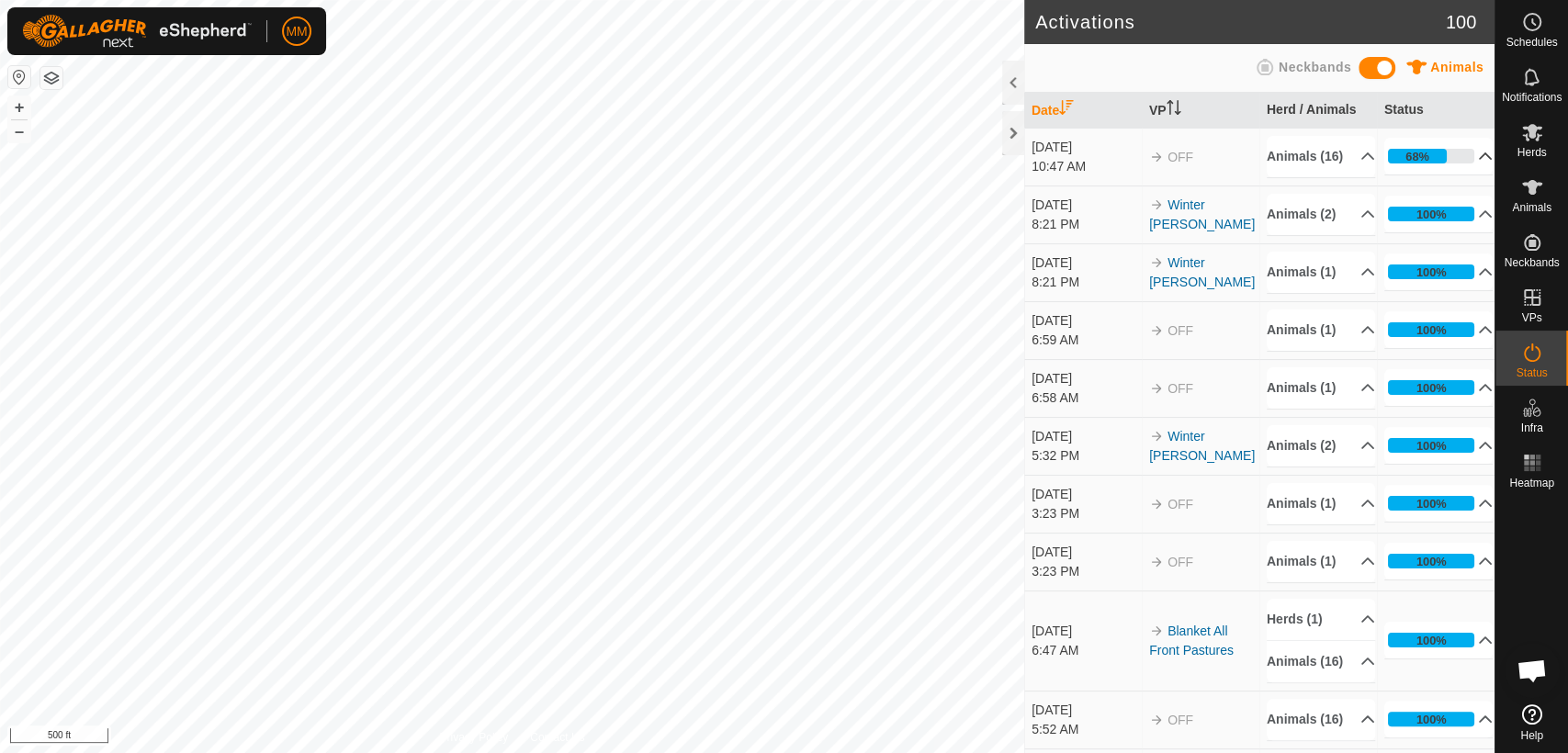
click at [1429, 171] on p-accordion-header "68%" at bounding box center [1439, 156] width 108 height 36
click at [1422, 168] on p-accordion-header "81%" at bounding box center [1439, 156] width 108 height 36
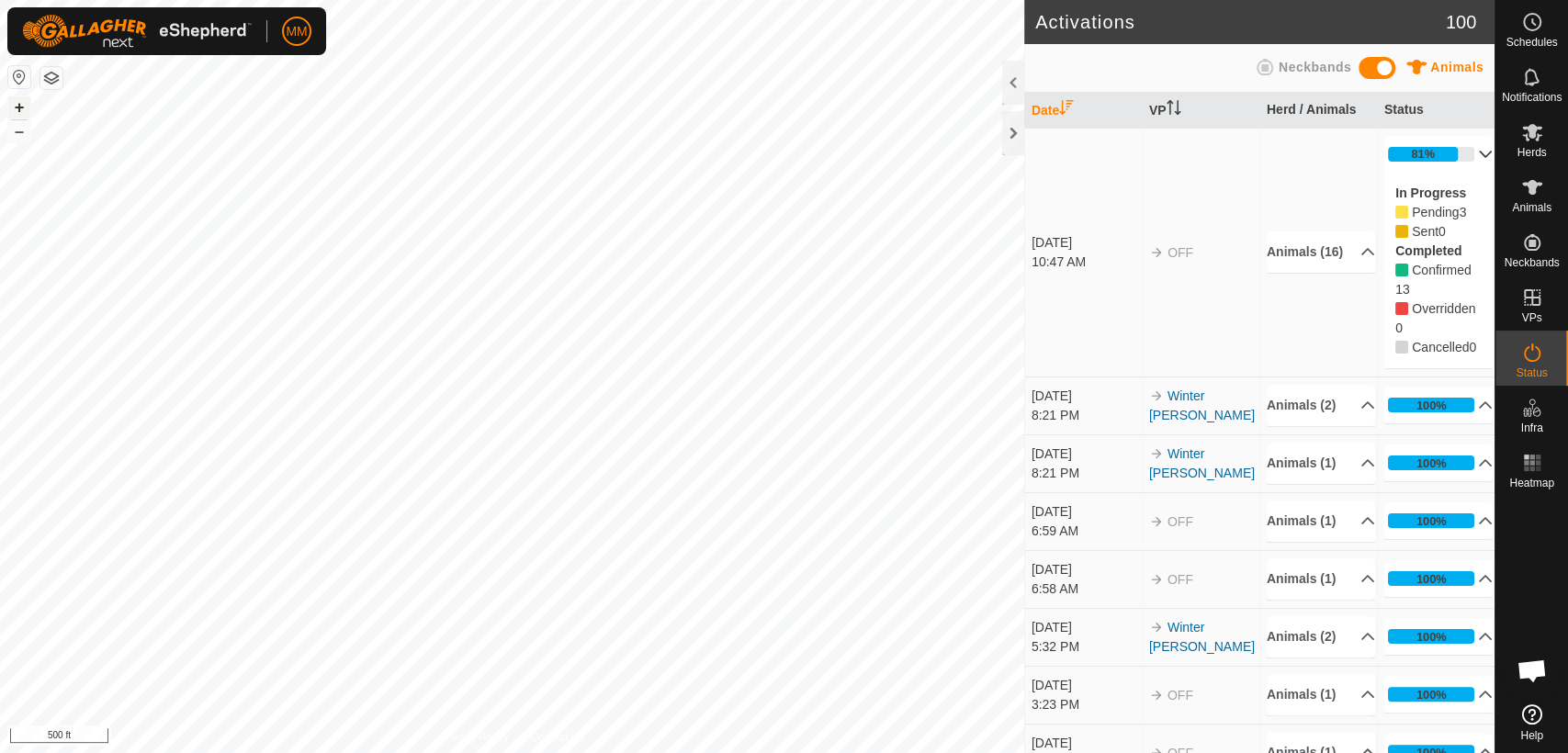
click at [21, 111] on button "+" at bounding box center [19, 107] width 22 height 22
click at [21, 132] on button "–" at bounding box center [19, 131] width 22 height 22
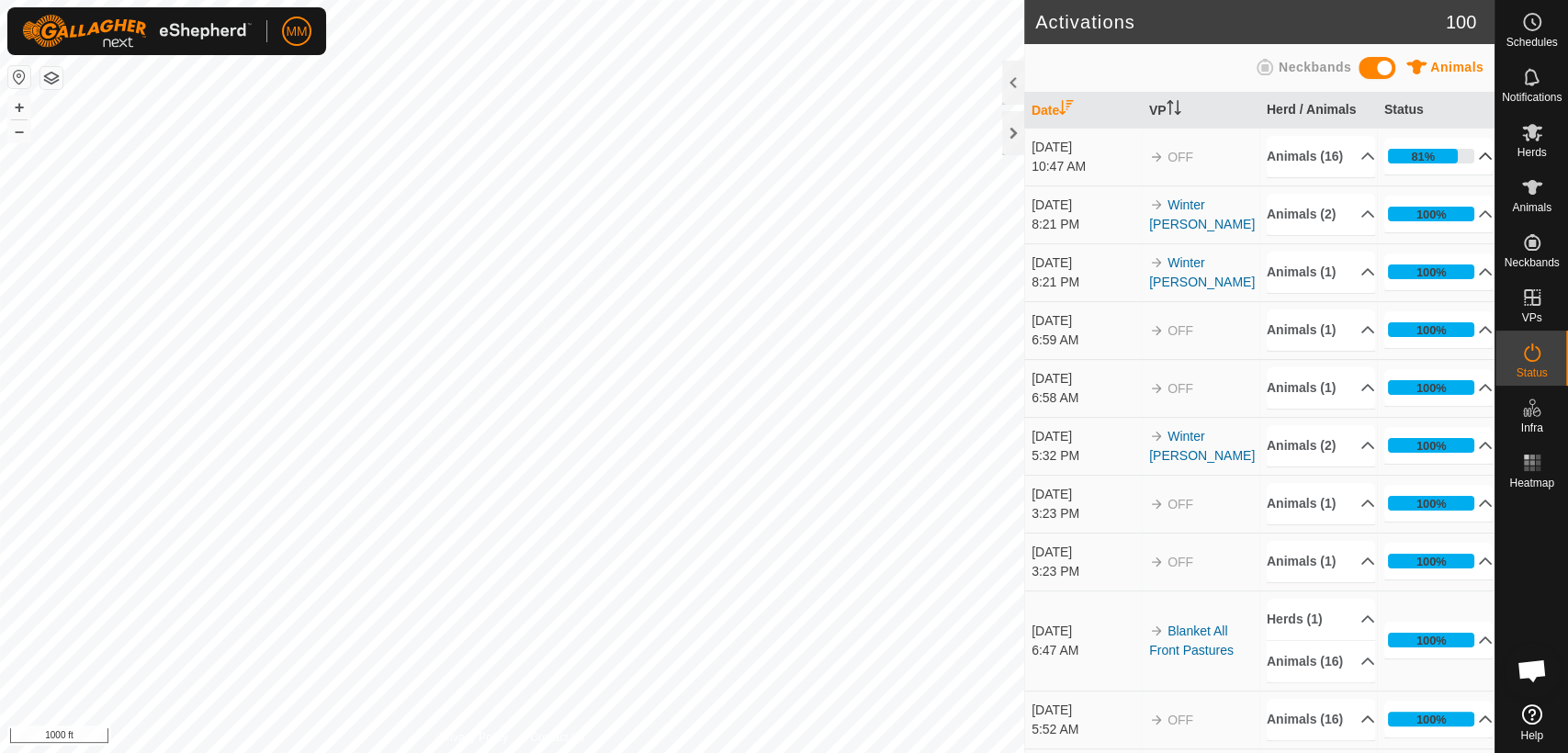
click at [1429, 164] on p-accordion-header "81%" at bounding box center [1439, 156] width 108 height 36
click at [1413, 165] on p-accordion-header "87%" at bounding box center [1439, 156] width 108 height 36
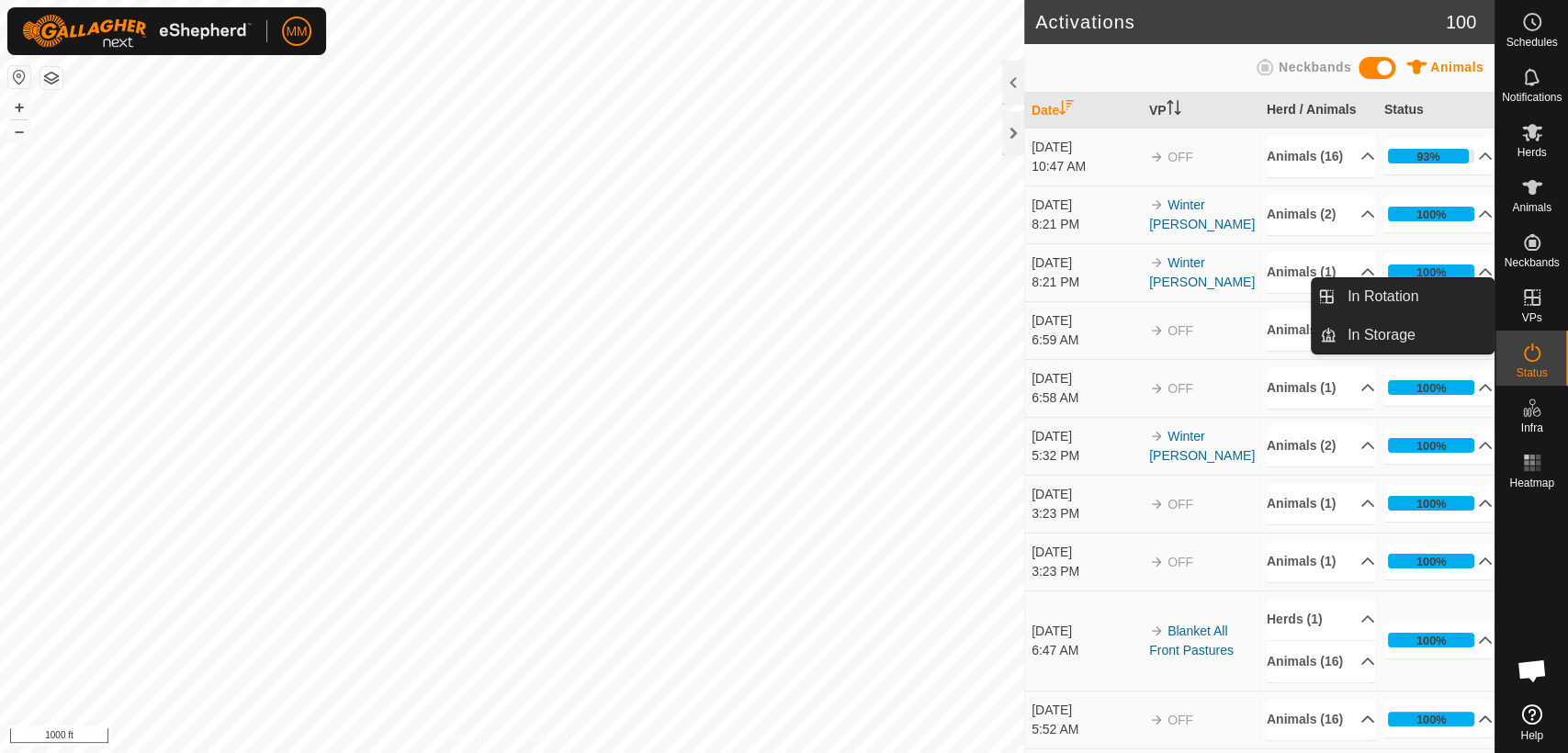
click at [1460, 298] on link "In Rotation" at bounding box center [1414, 296] width 157 height 36
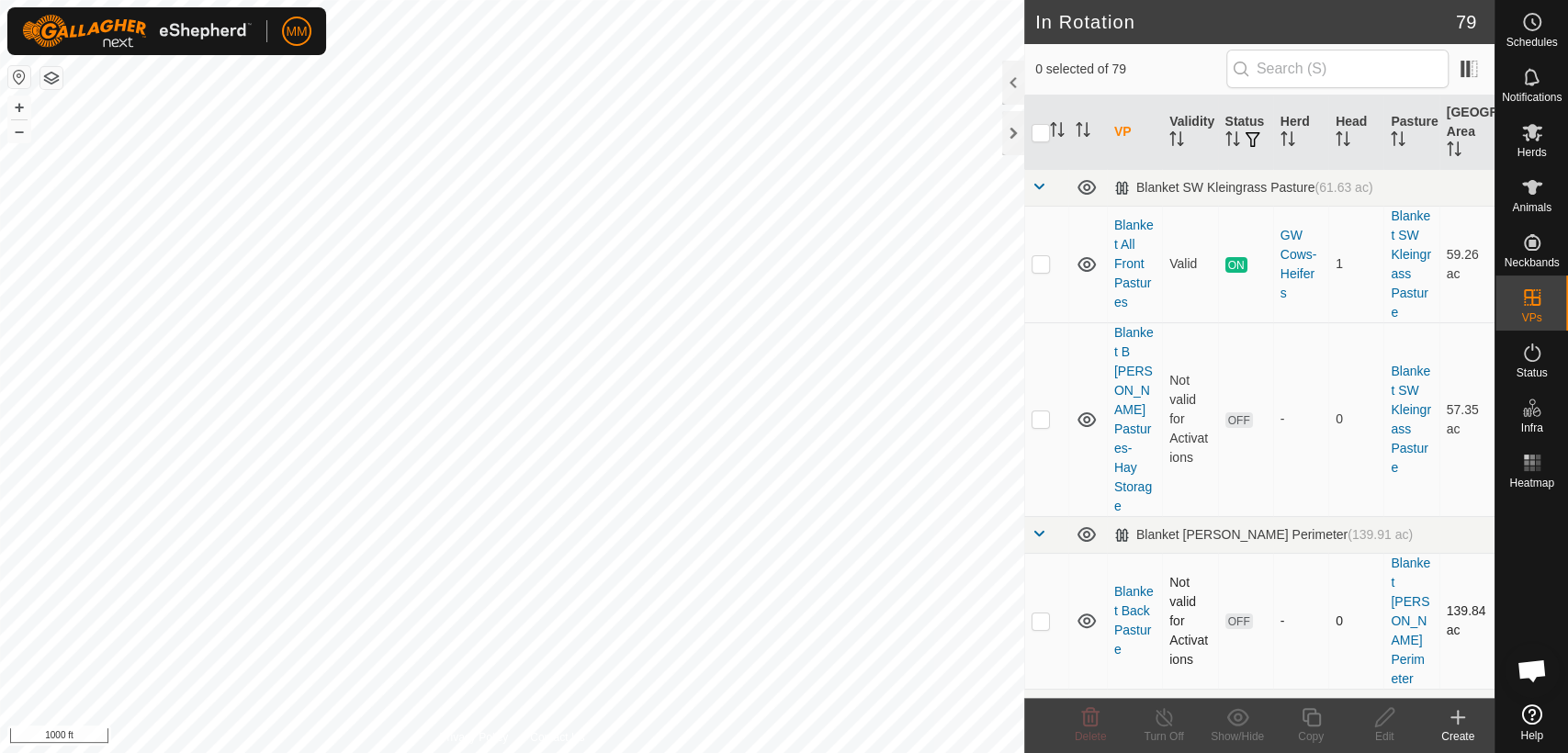
click at [1039, 613] on p-checkbox at bounding box center [1040, 620] width 19 height 15
checkbox input "true"
click at [1393, 715] on icon at bounding box center [1385, 717] width 23 height 22
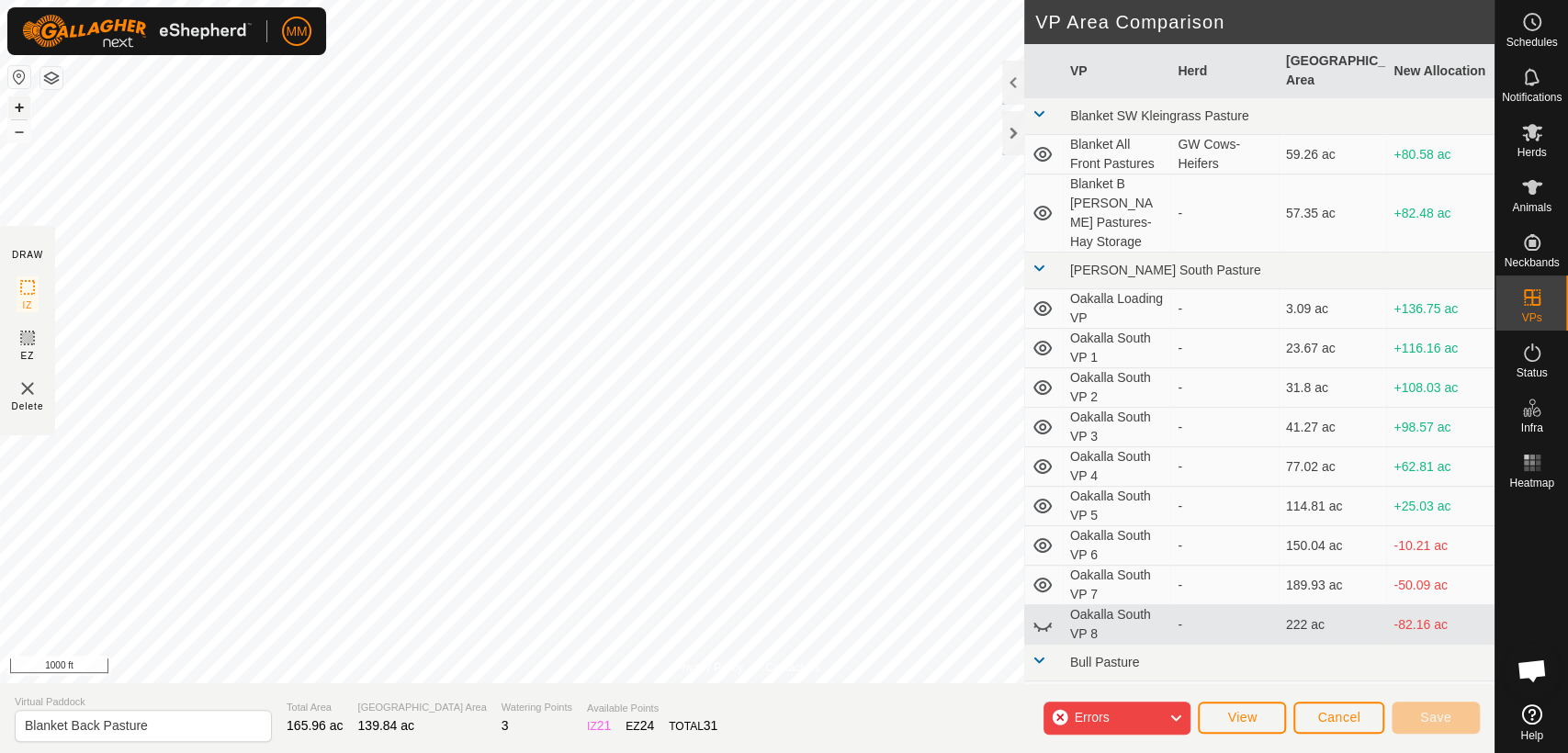
click at [21, 105] on button "+" at bounding box center [19, 107] width 22 height 22
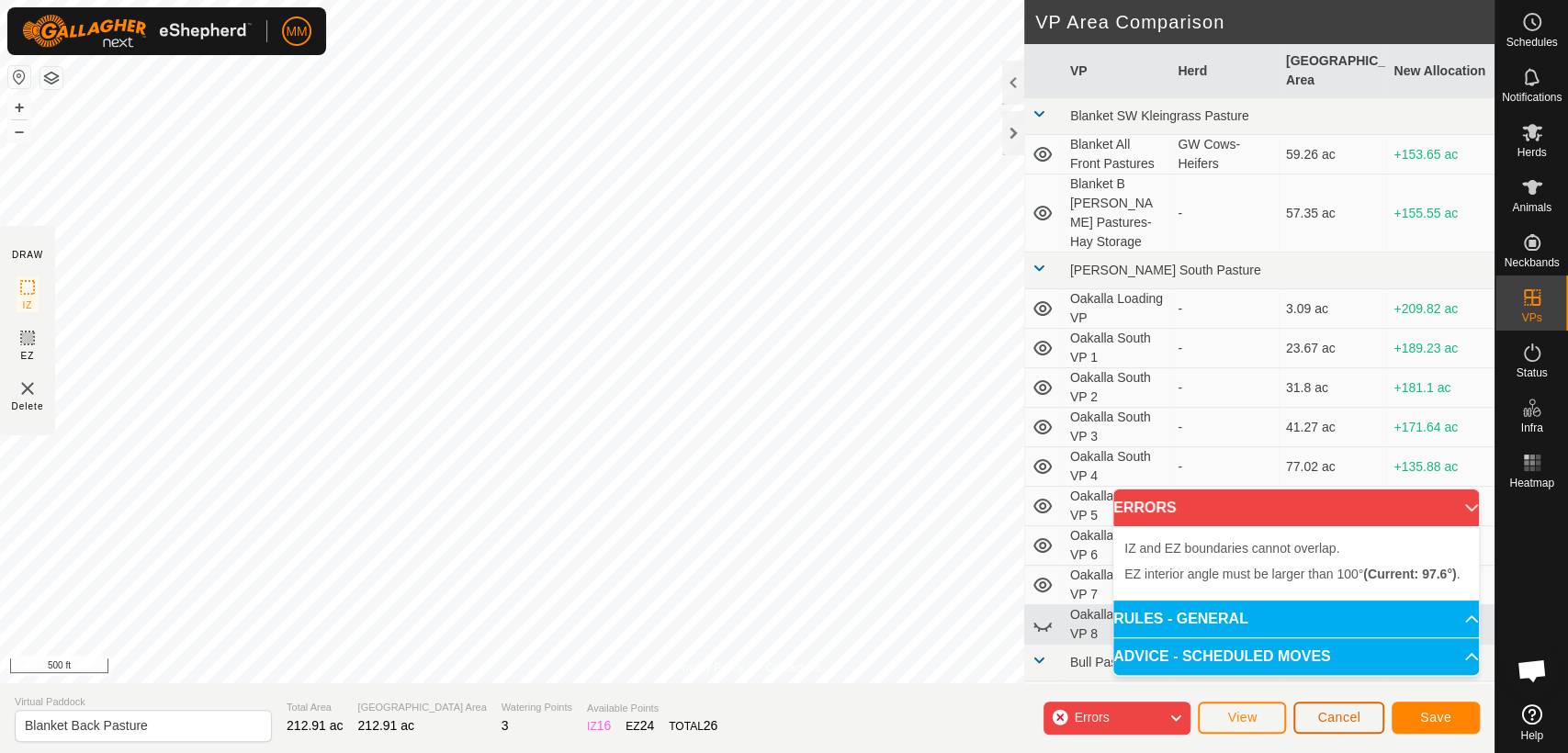
click at [1335, 720] on span "Cancel" at bounding box center [1339, 717] width 43 height 15
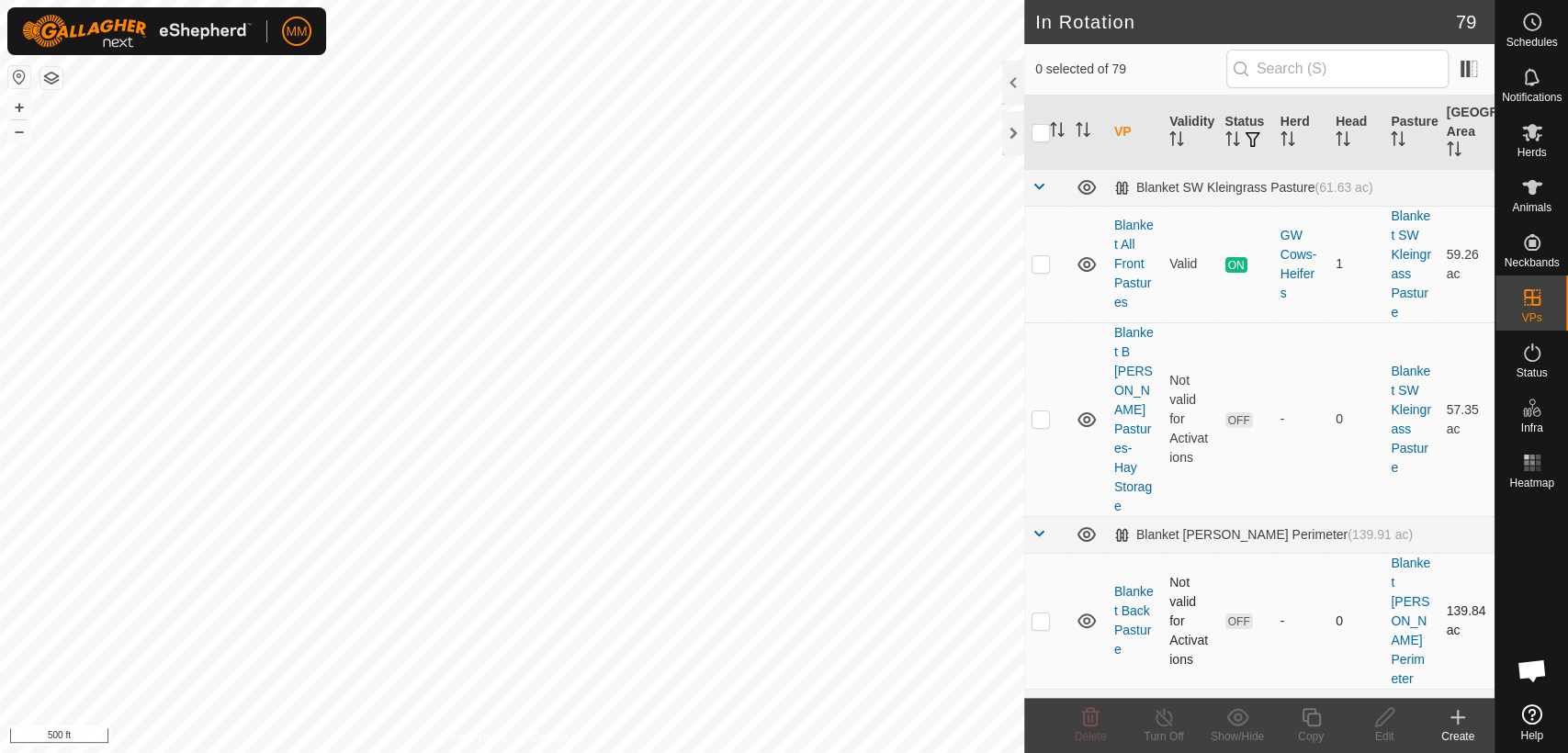
click at [1037, 613] on p-checkbox at bounding box center [1040, 620] width 19 height 15
checkbox input "true"
click at [1387, 717] on icon at bounding box center [1384, 717] width 19 height 19
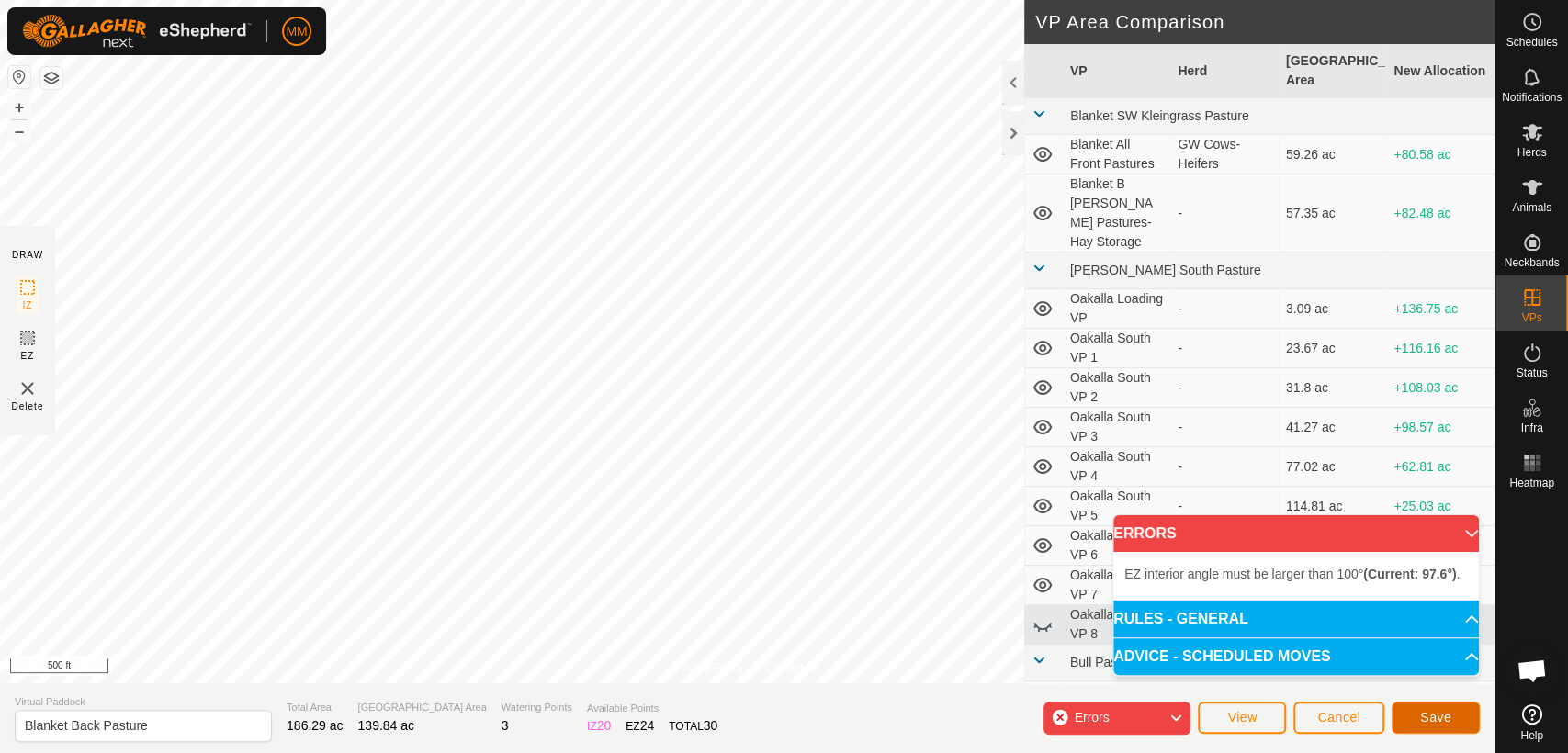
click at [1420, 717] on span "Save" at bounding box center [1436, 717] width 32 height 15
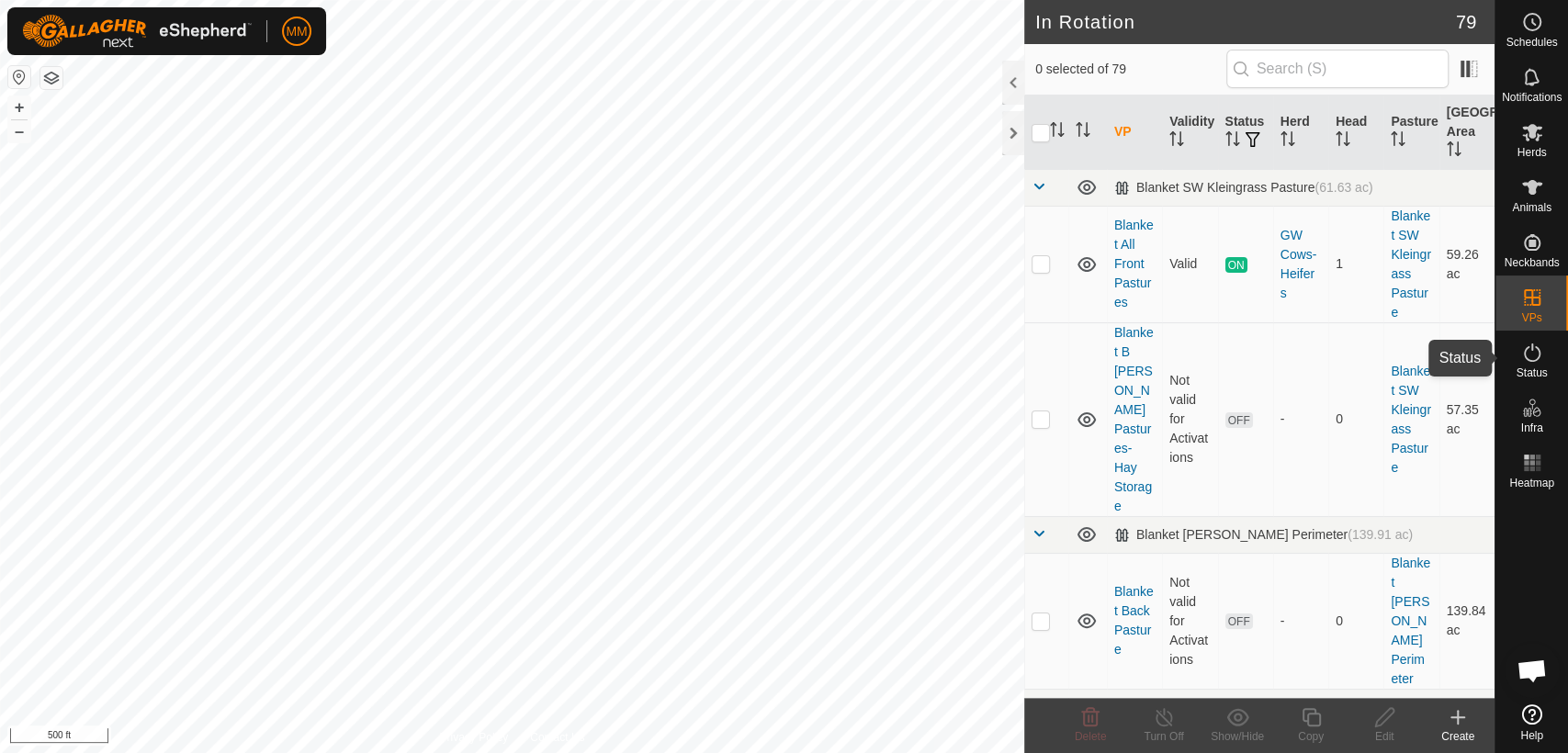
click at [1534, 365] on es-activation-svg-icon at bounding box center [1532, 353] width 34 height 30
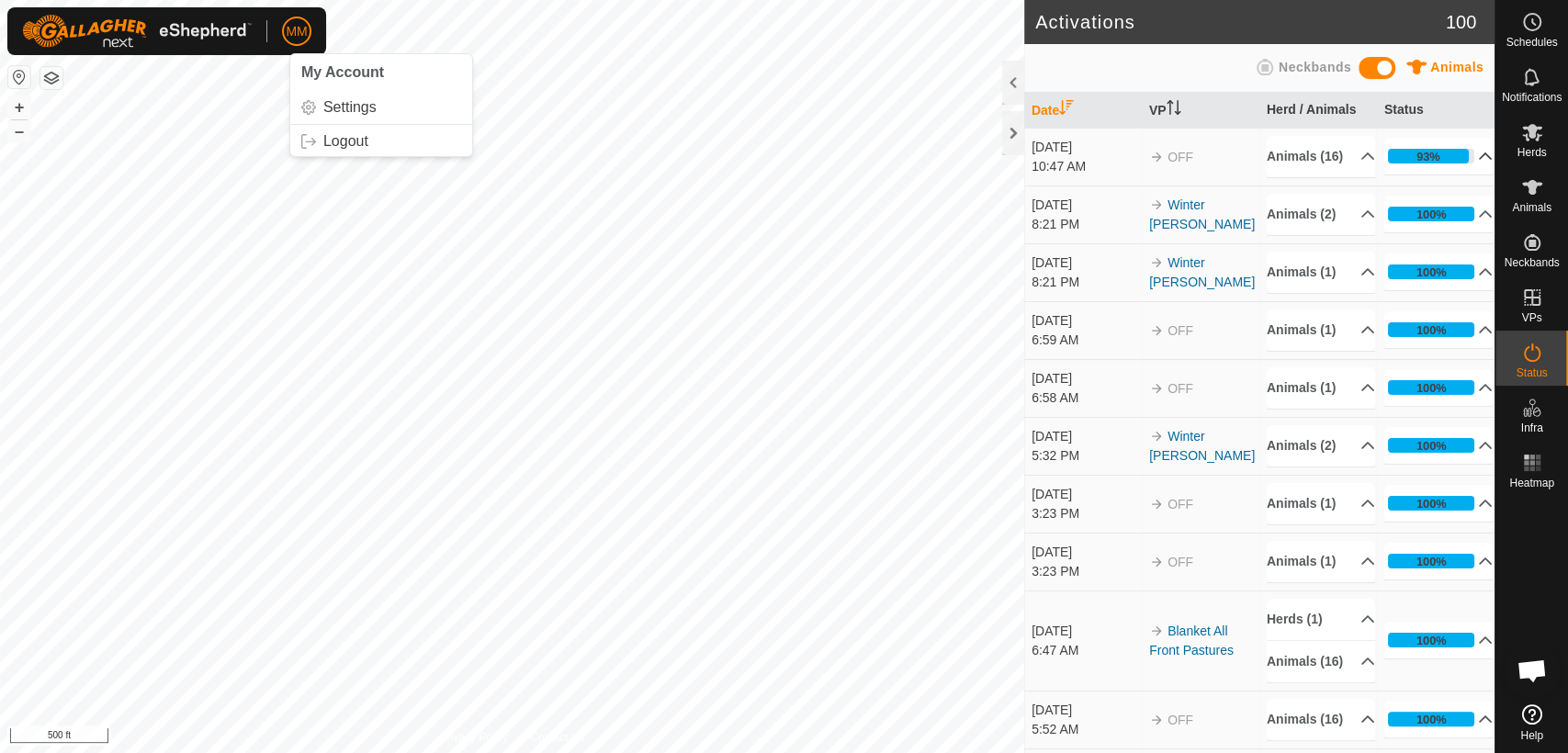
click at [1428, 167] on p-accordion-header "93%" at bounding box center [1439, 156] width 108 height 36
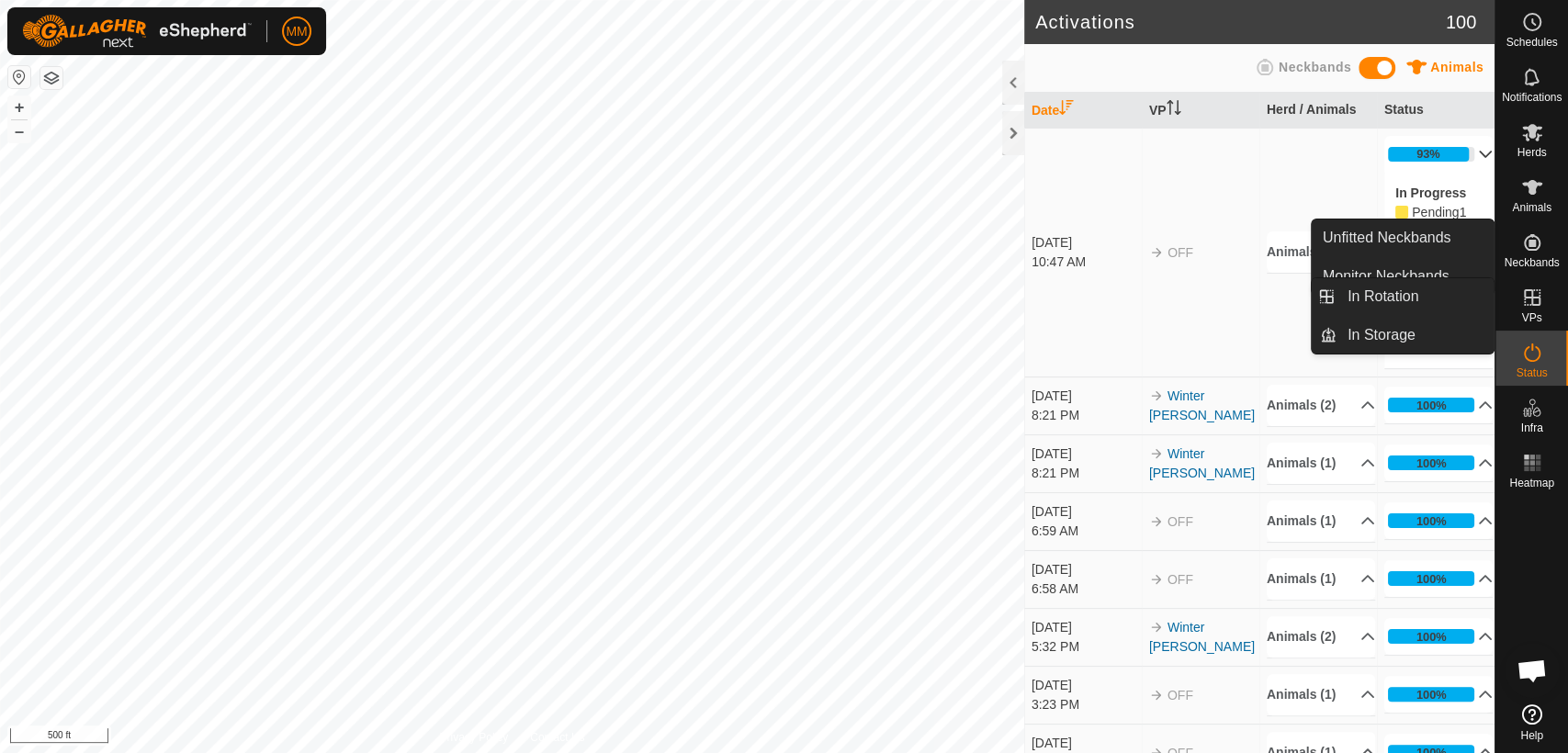
click at [1532, 304] on icon at bounding box center [1532, 297] width 17 height 17
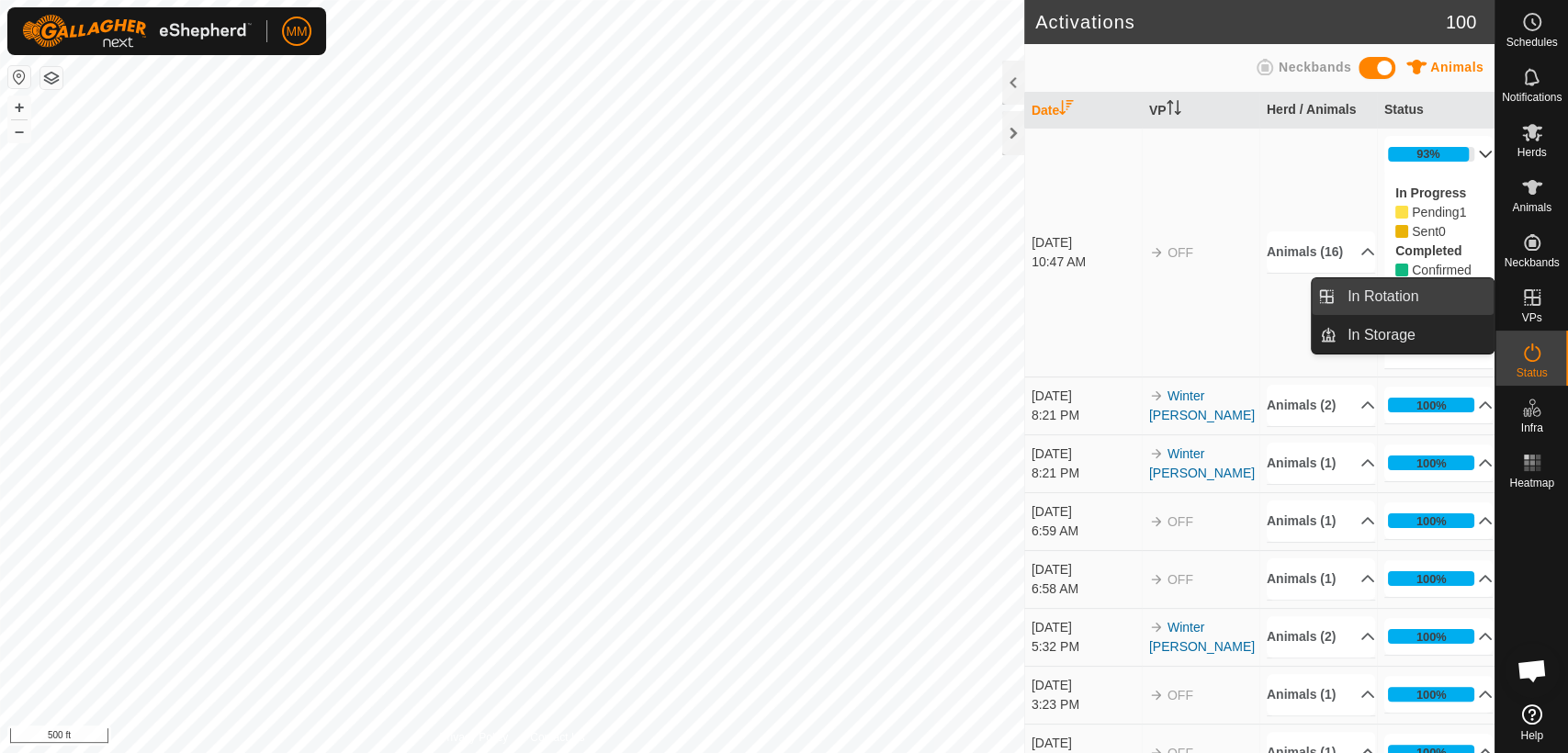
click at [1454, 302] on link "In Rotation" at bounding box center [1414, 296] width 157 height 36
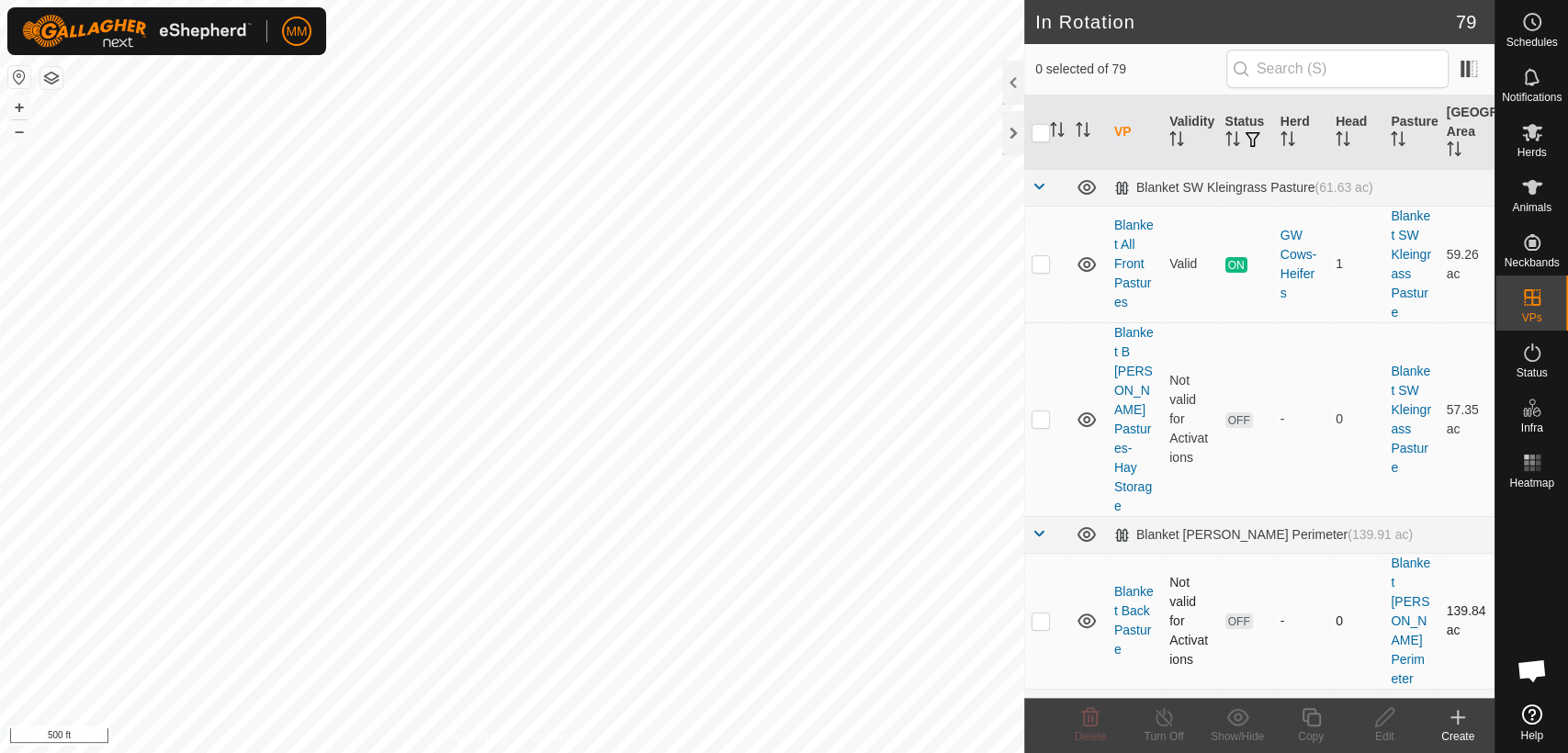
click at [1033, 613] on p-checkbox at bounding box center [1040, 620] width 19 height 15
checkbox input "true"
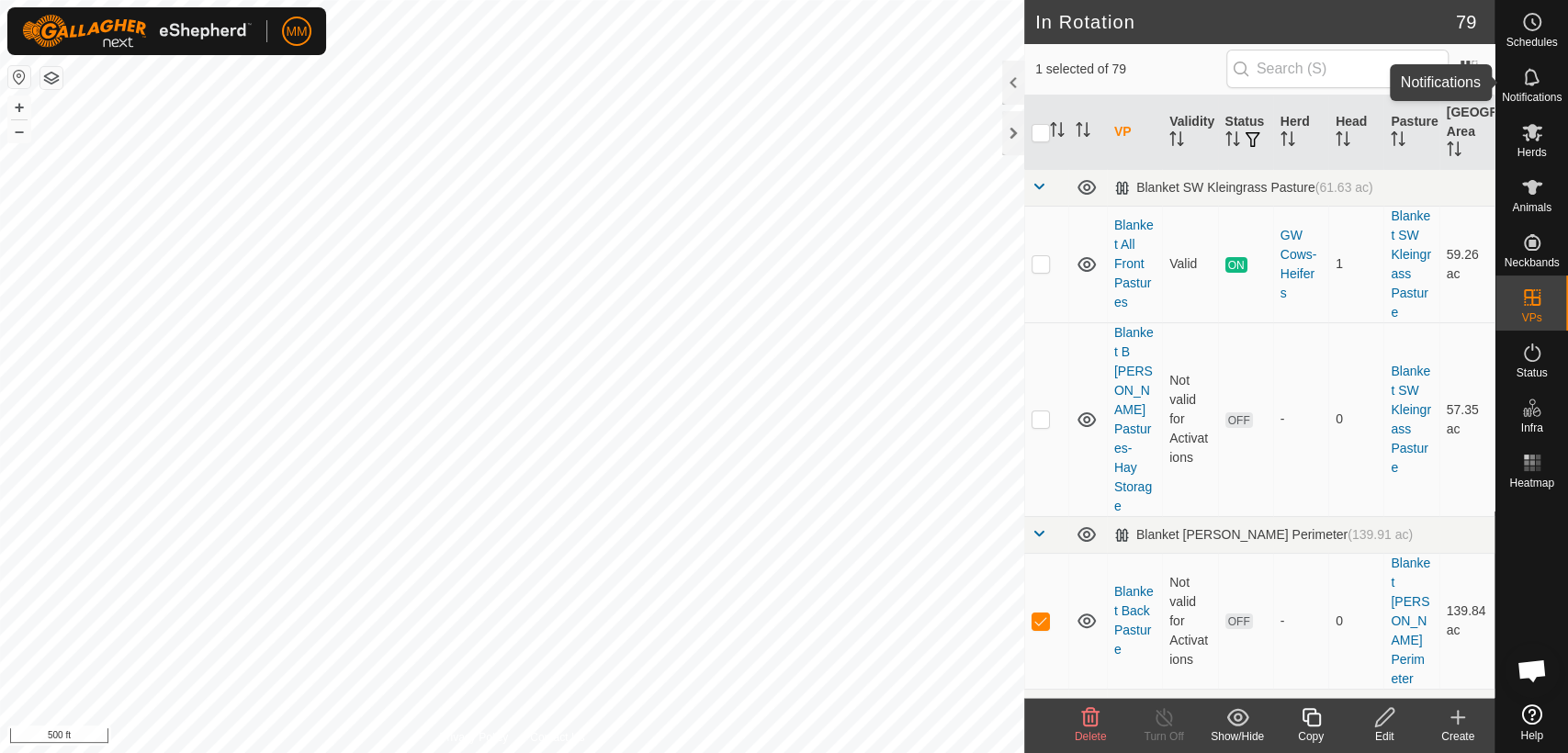
click at [1531, 77] on icon at bounding box center [1532, 77] width 22 height 22
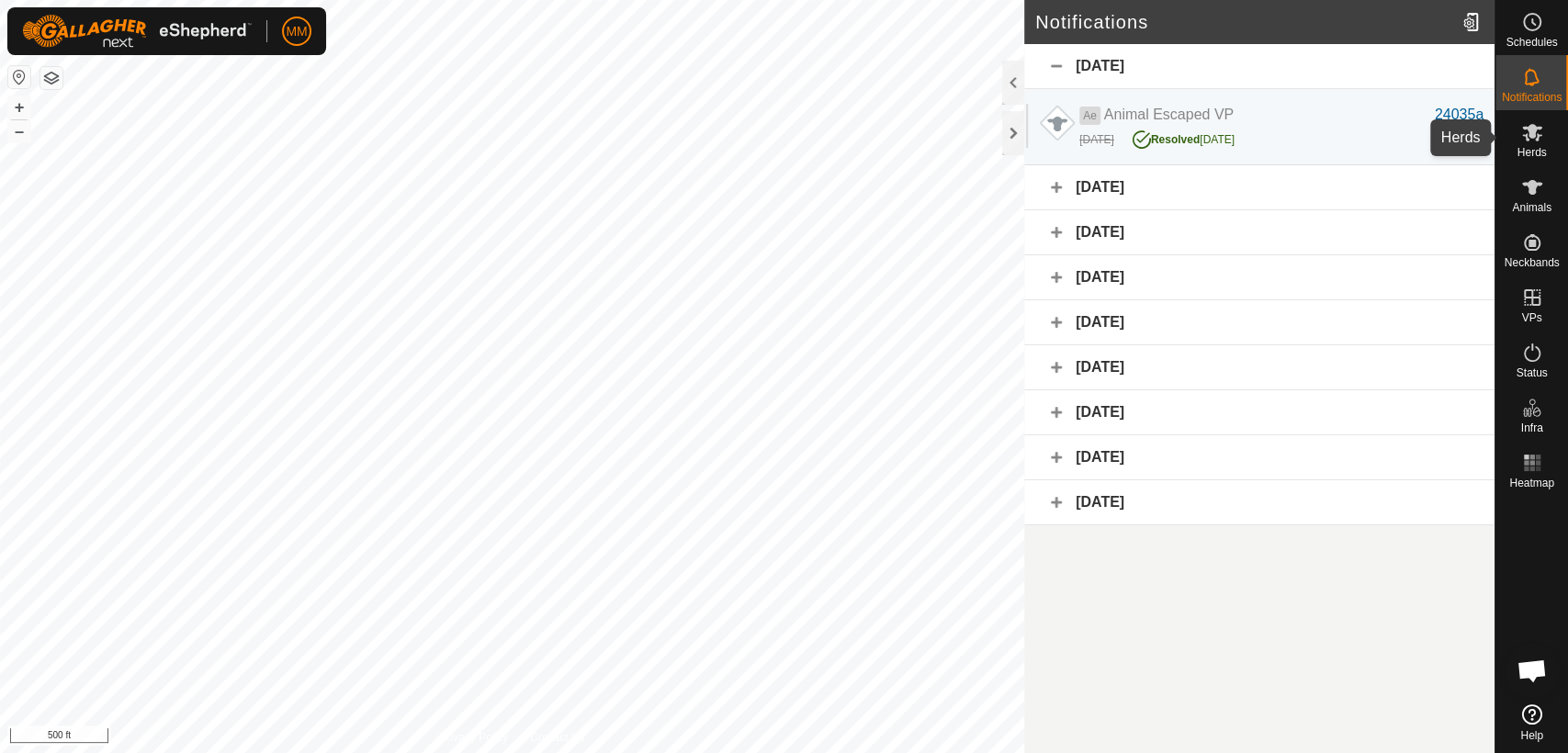
click at [1527, 148] on span "Herds" at bounding box center [1532, 152] width 30 height 11
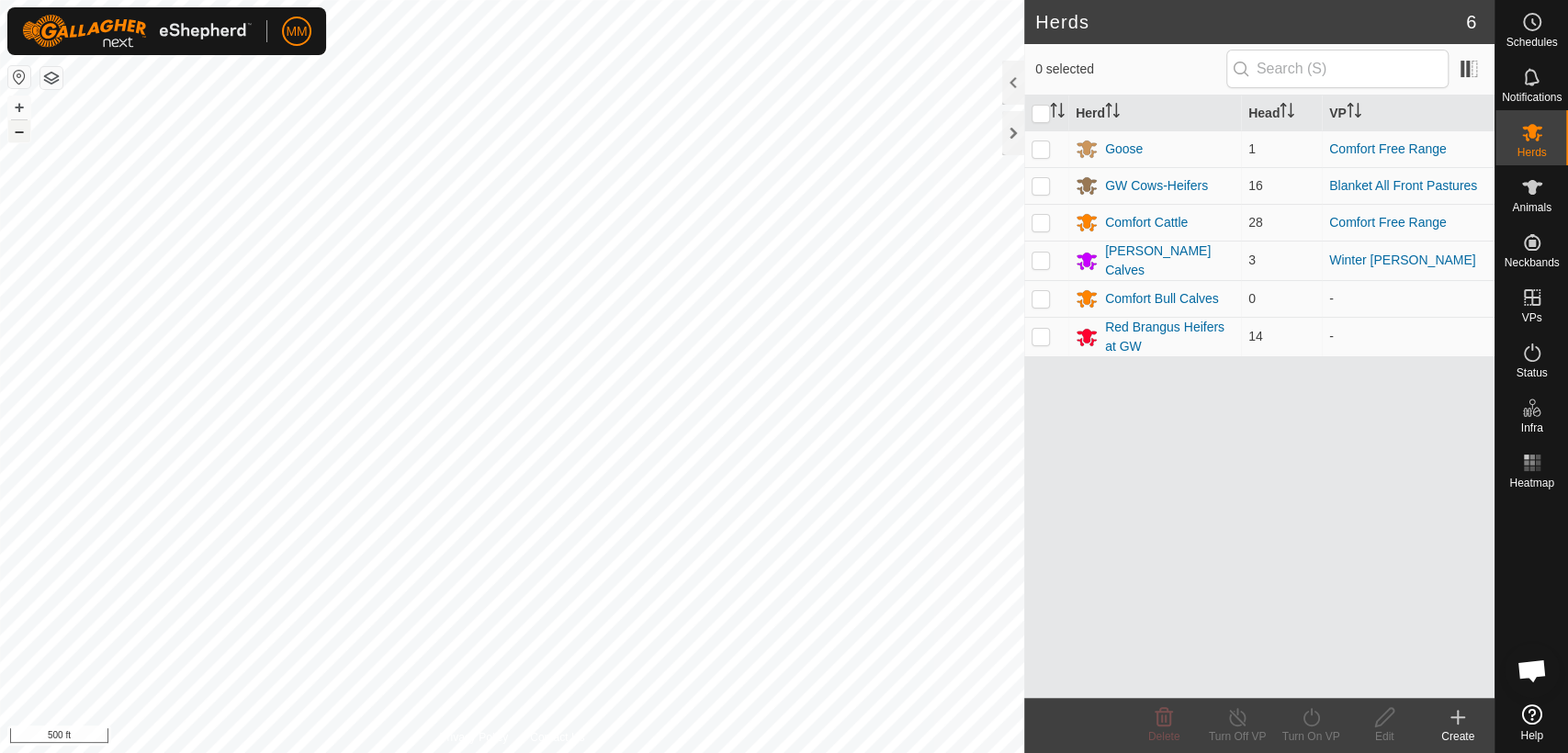
click at [24, 128] on button "–" at bounding box center [19, 131] width 22 height 22
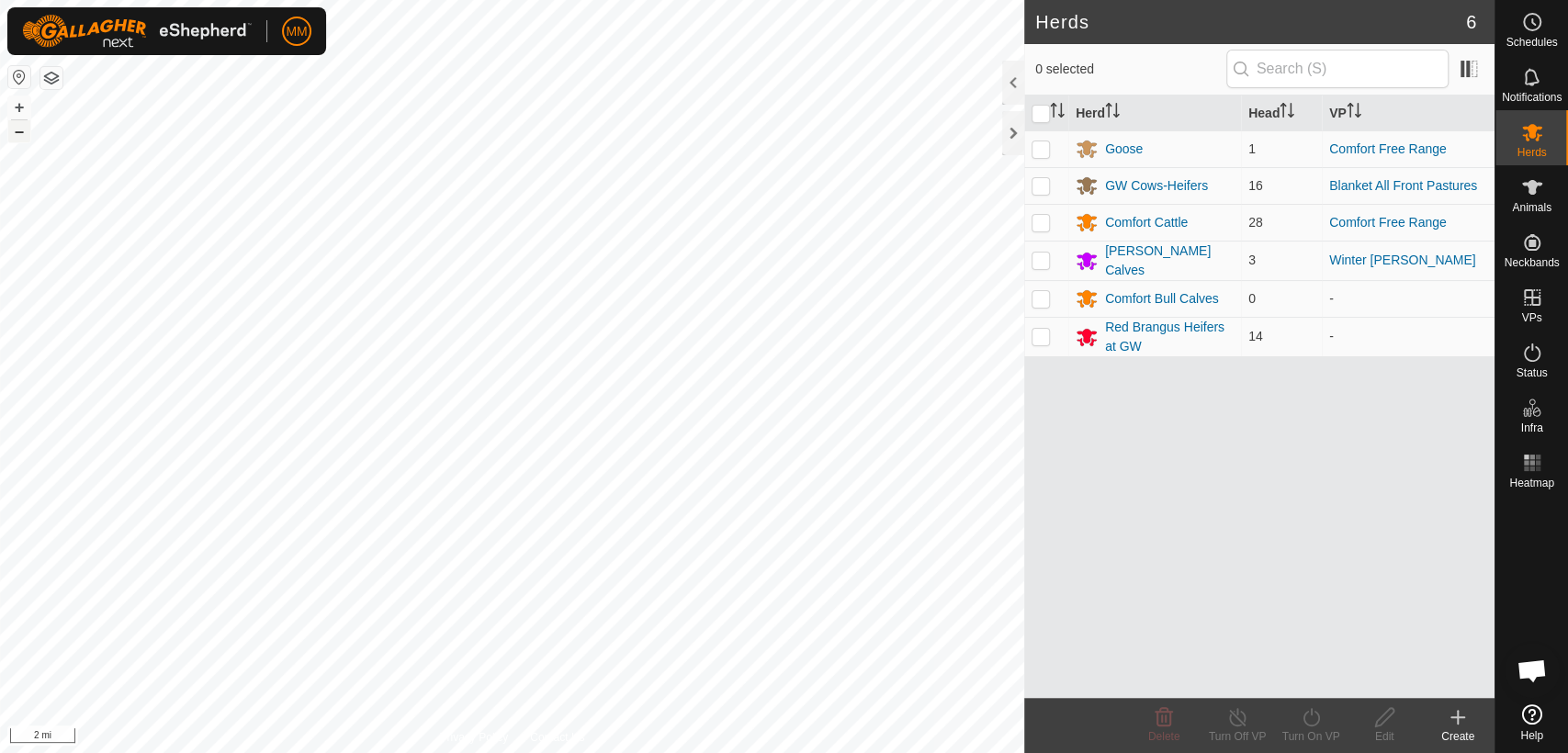
click at [24, 128] on button "–" at bounding box center [19, 131] width 22 height 22
click at [18, 102] on button "+" at bounding box center [19, 107] width 22 height 22
click at [23, 105] on button "+" at bounding box center [19, 107] width 22 height 22
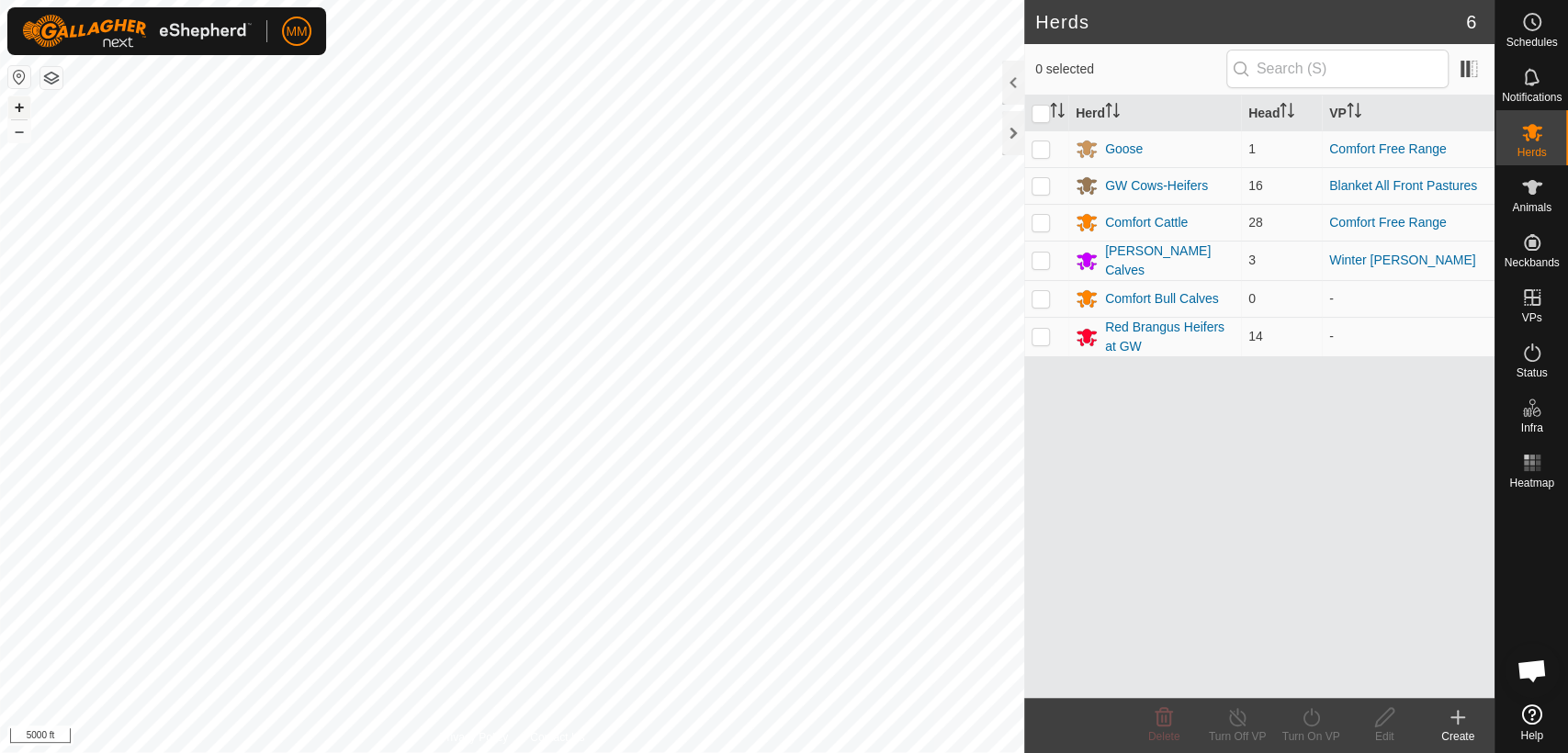
click at [23, 105] on button "+" at bounding box center [19, 107] width 22 height 22
click at [20, 104] on button "+" at bounding box center [19, 107] width 22 height 22
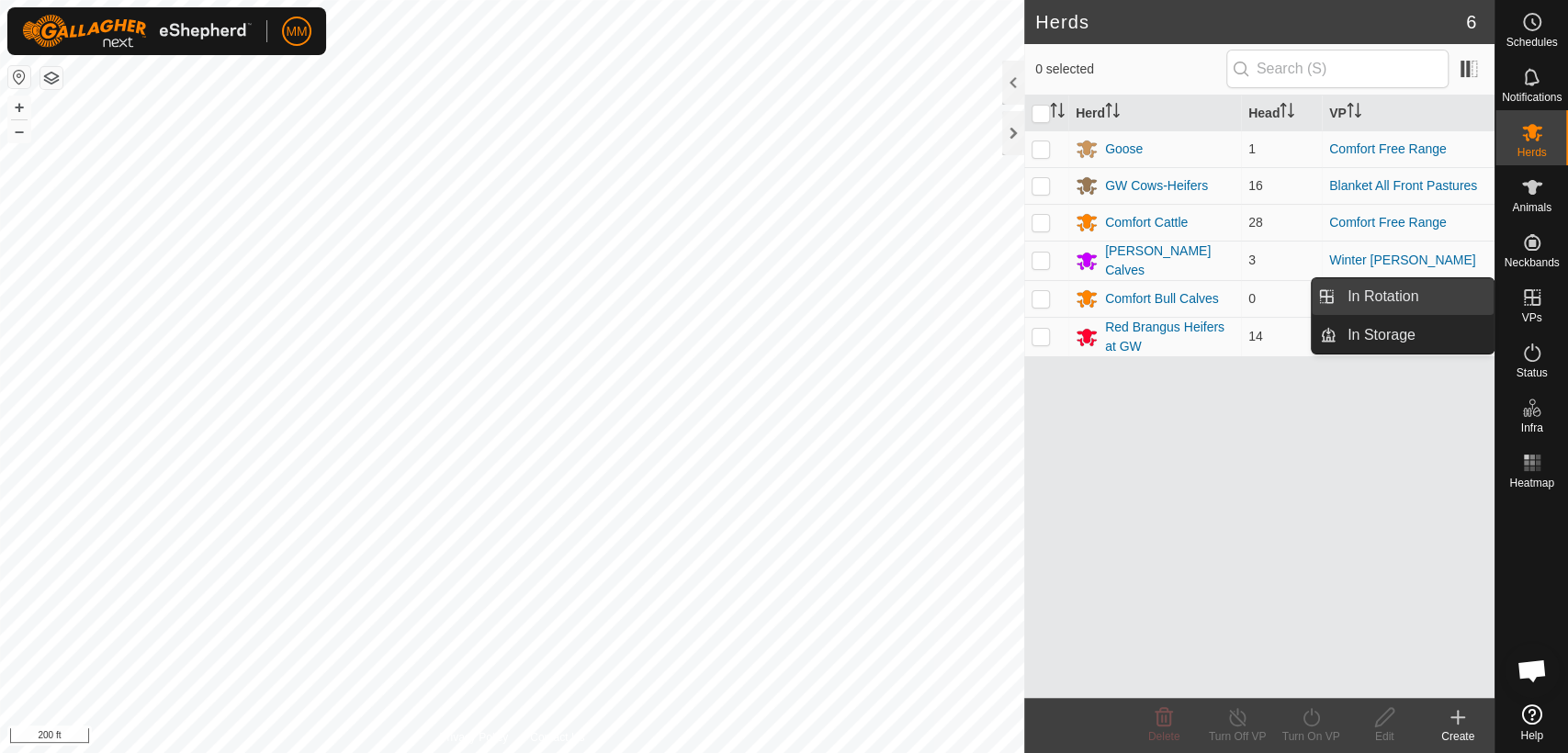
click at [1462, 296] on link "In Rotation" at bounding box center [1414, 296] width 157 height 36
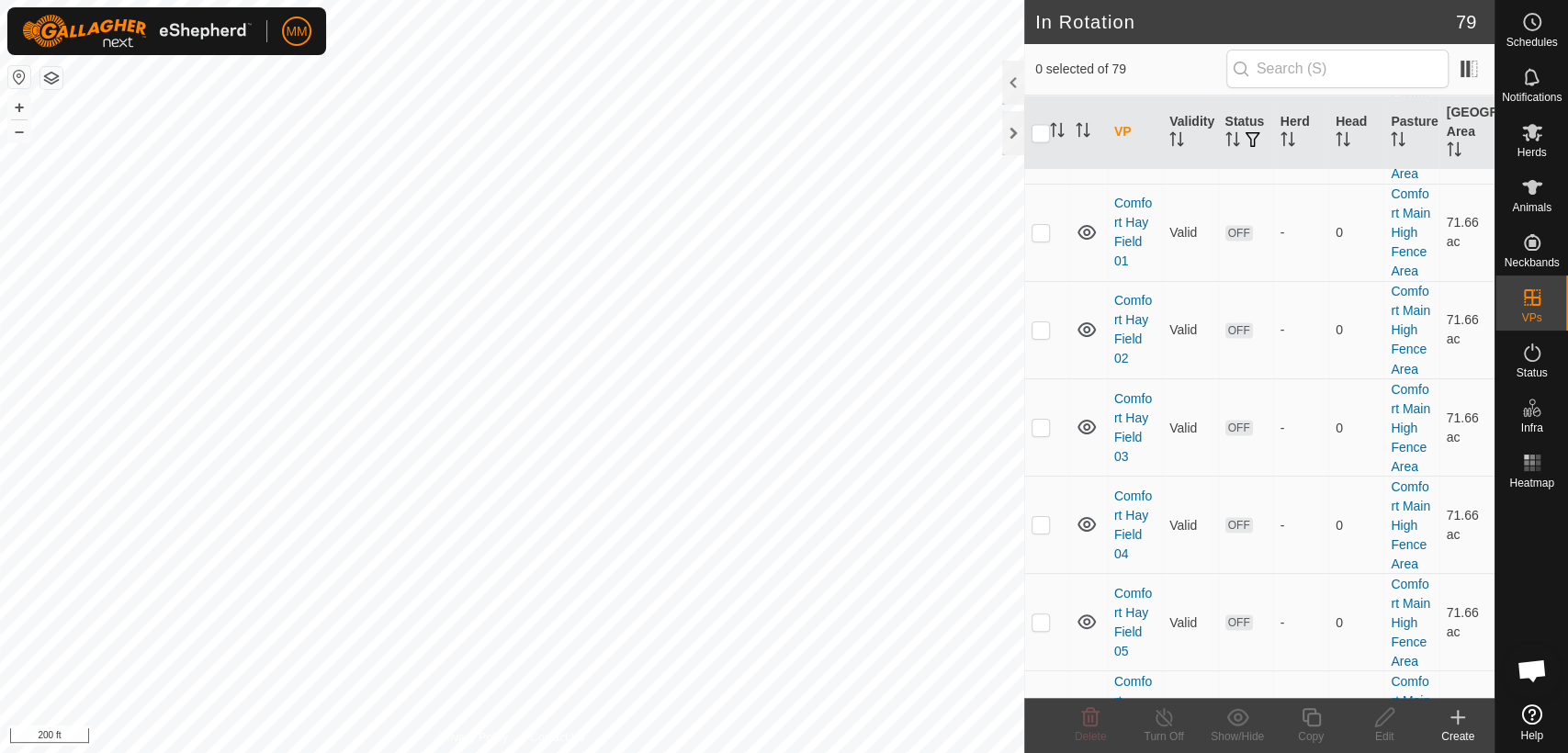
scroll to position [2085, 0]
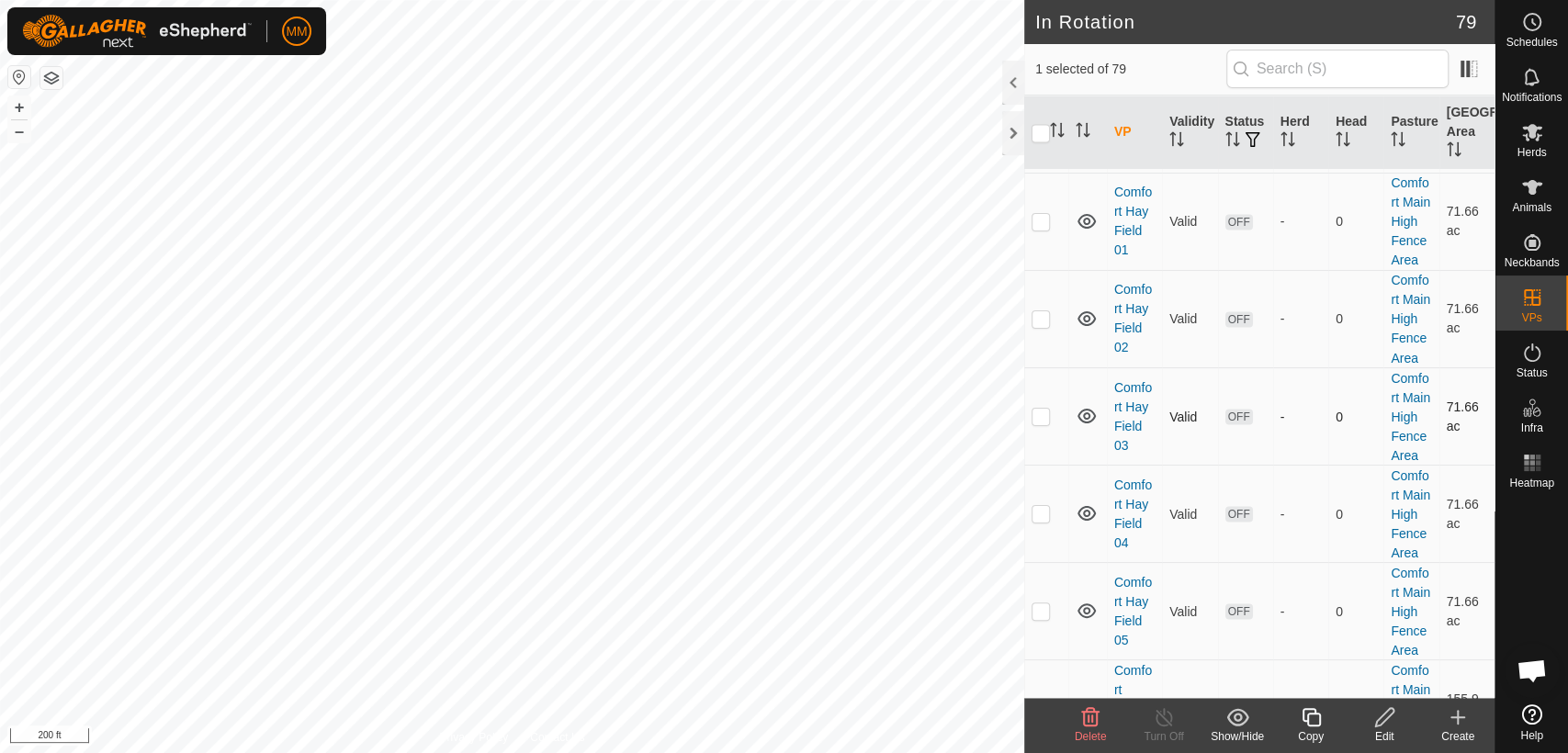
checkbox input "false"
checkbox input "true"
checkbox input "false"
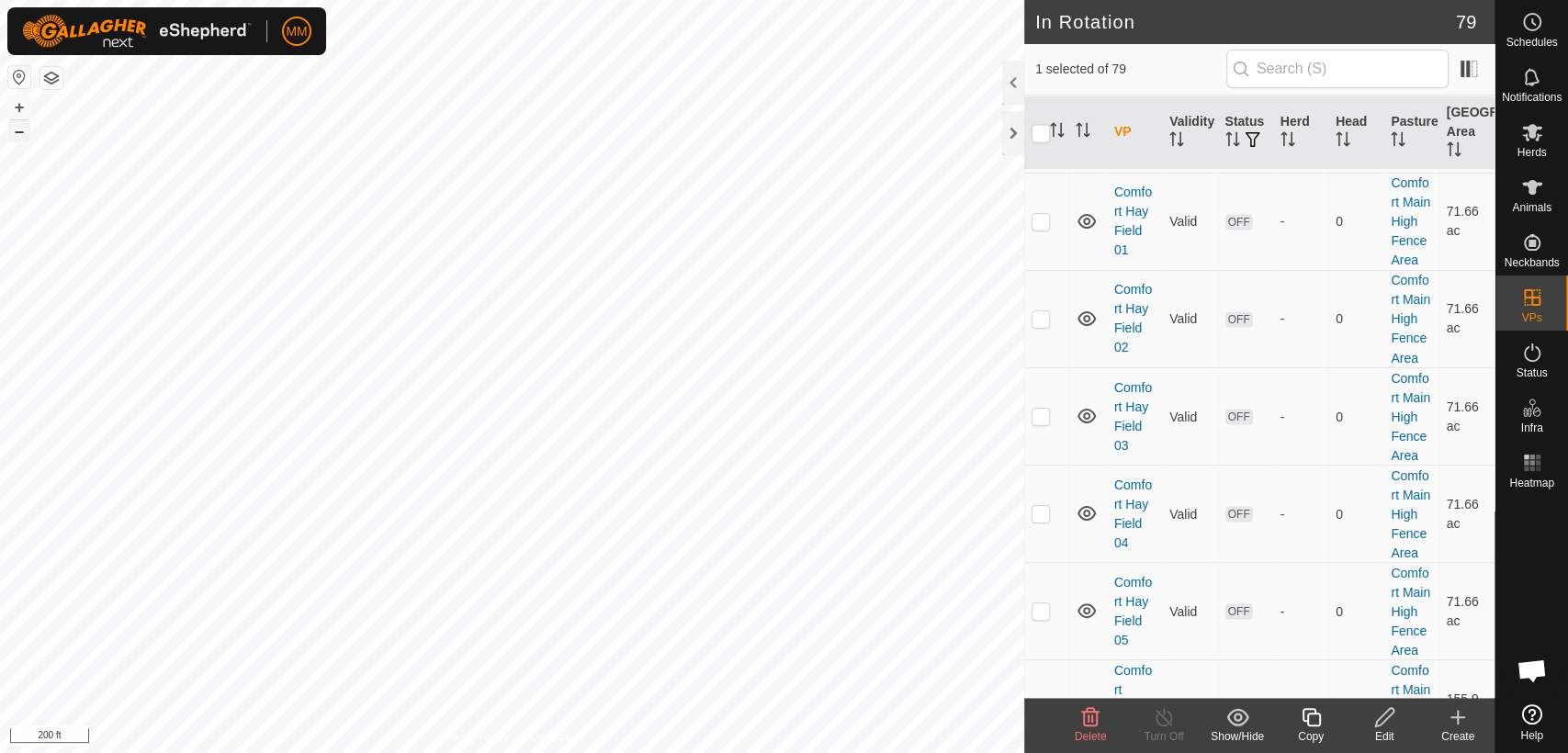
click at [19, 133] on button "–" at bounding box center [19, 131] width 22 height 22
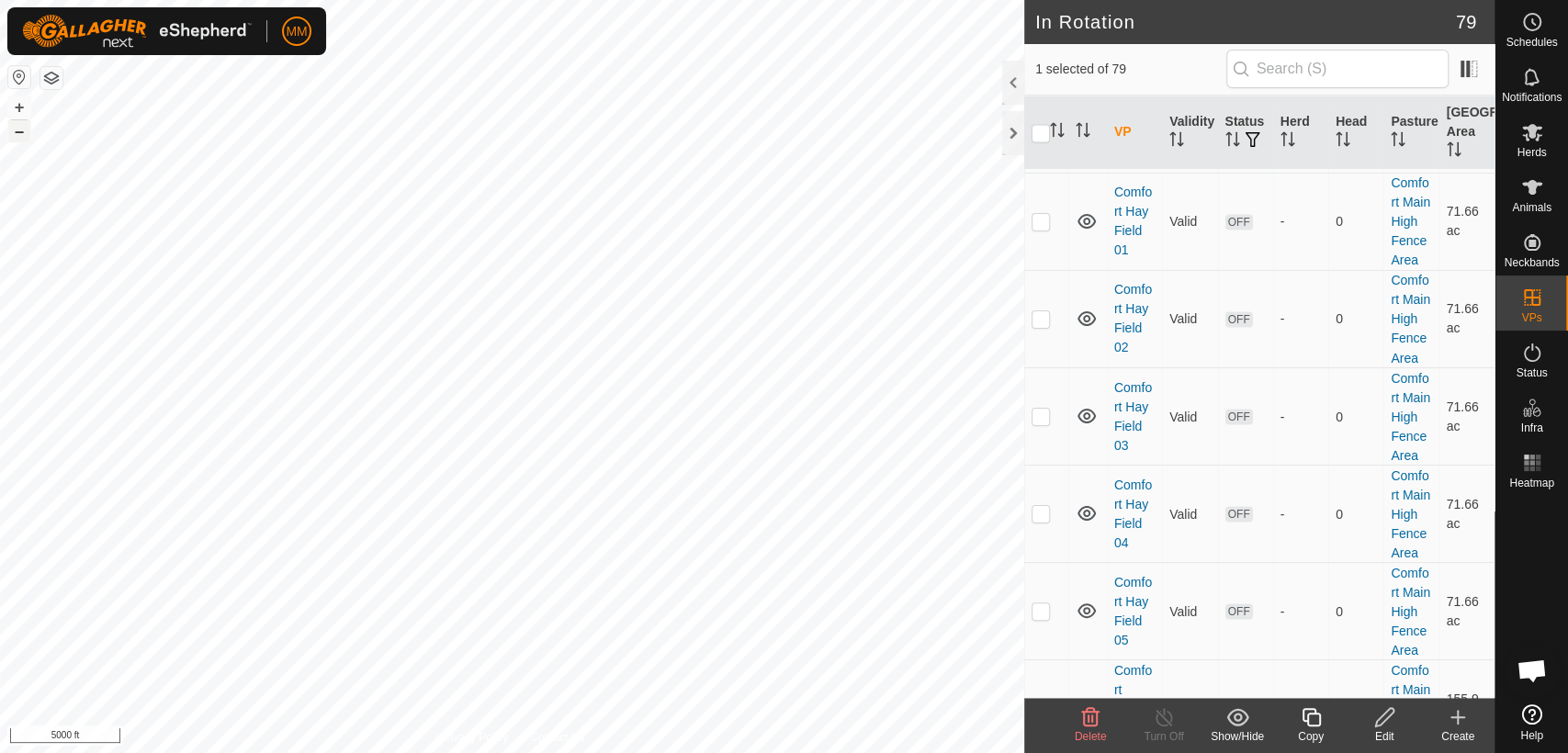
click at [19, 133] on button "–" at bounding box center [19, 131] width 22 height 22
click at [25, 105] on button "+" at bounding box center [19, 107] width 22 height 22
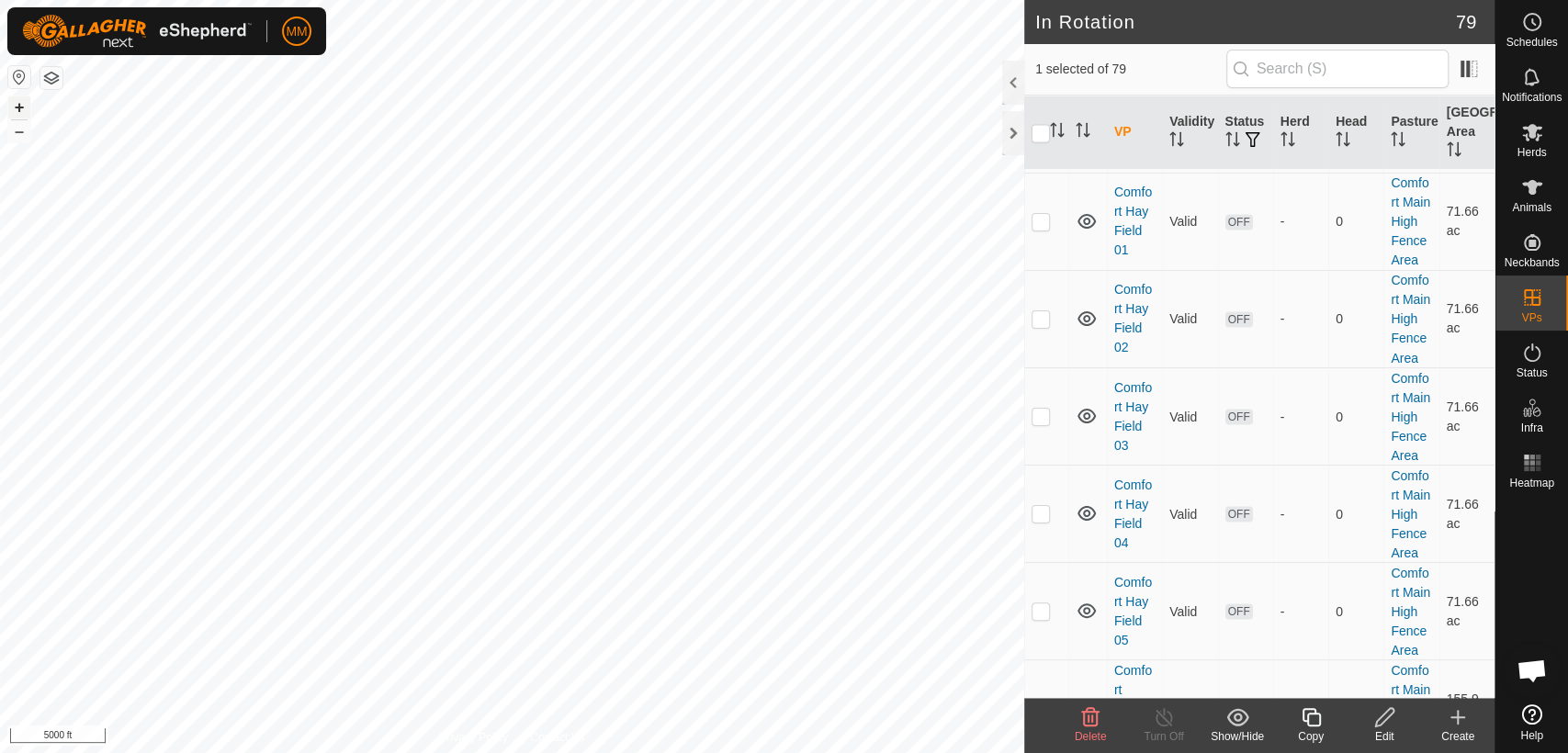
click at [25, 105] on button "+" at bounding box center [19, 107] width 22 height 22
click at [20, 139] on button "–" at bounding box center [19, 131] width 22 height 22
click at [1547, 360] on div "Status" at bounding box center [1532, 358] width 73 height 55
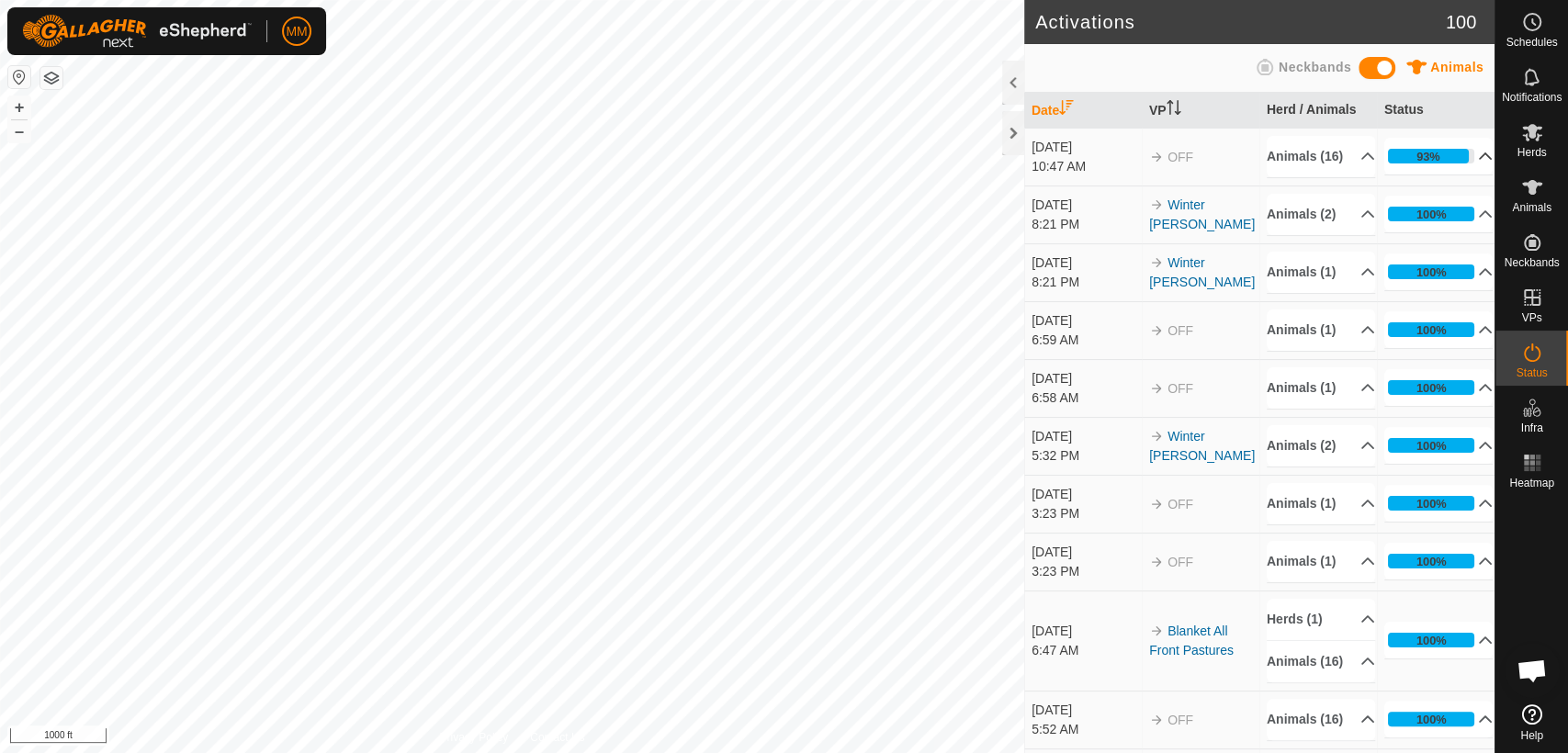
click at [1426, 172] on p-accordion-header "93%" at bounding box center [1439, 156] width 108 height 36
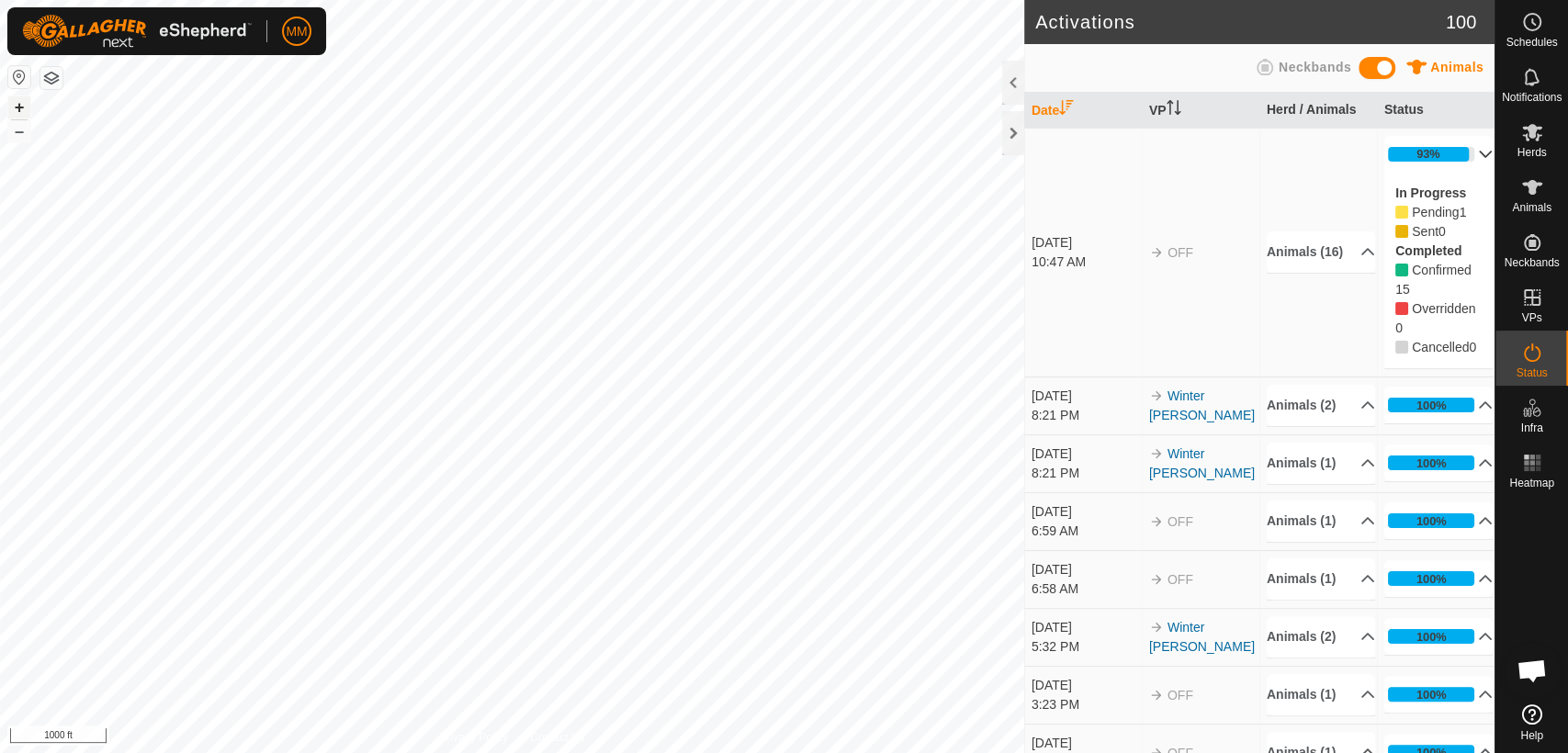
click at [22, 104] on button "+" at bounding box center [19, 107] width 22 height 22
click at [1525, 122] on icon at bounding box center [1532, 132] width 22 height 22
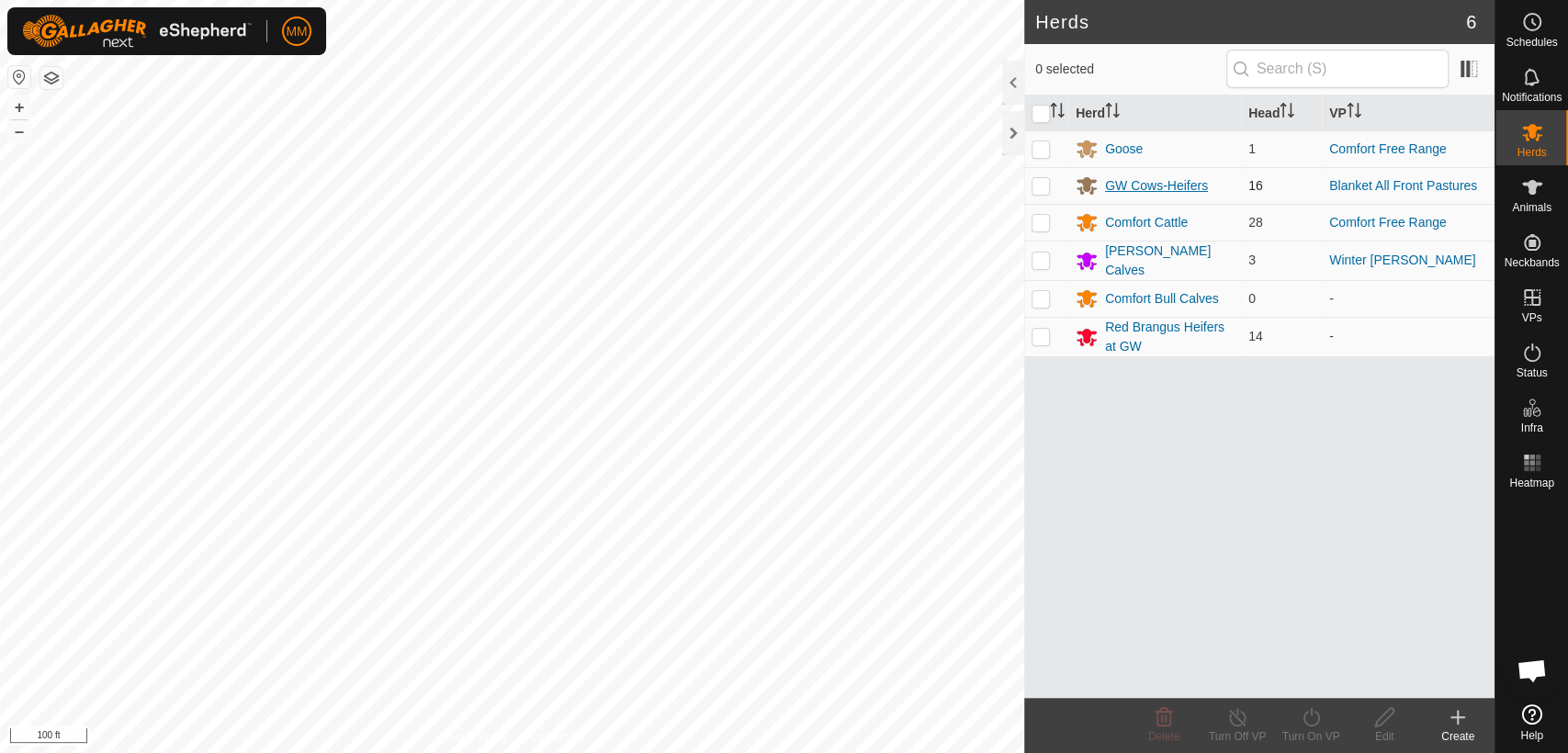
click at [1117, 185] on div "GW Cows-Heifers" at bounding box center [1157, 186] width 103 height 20
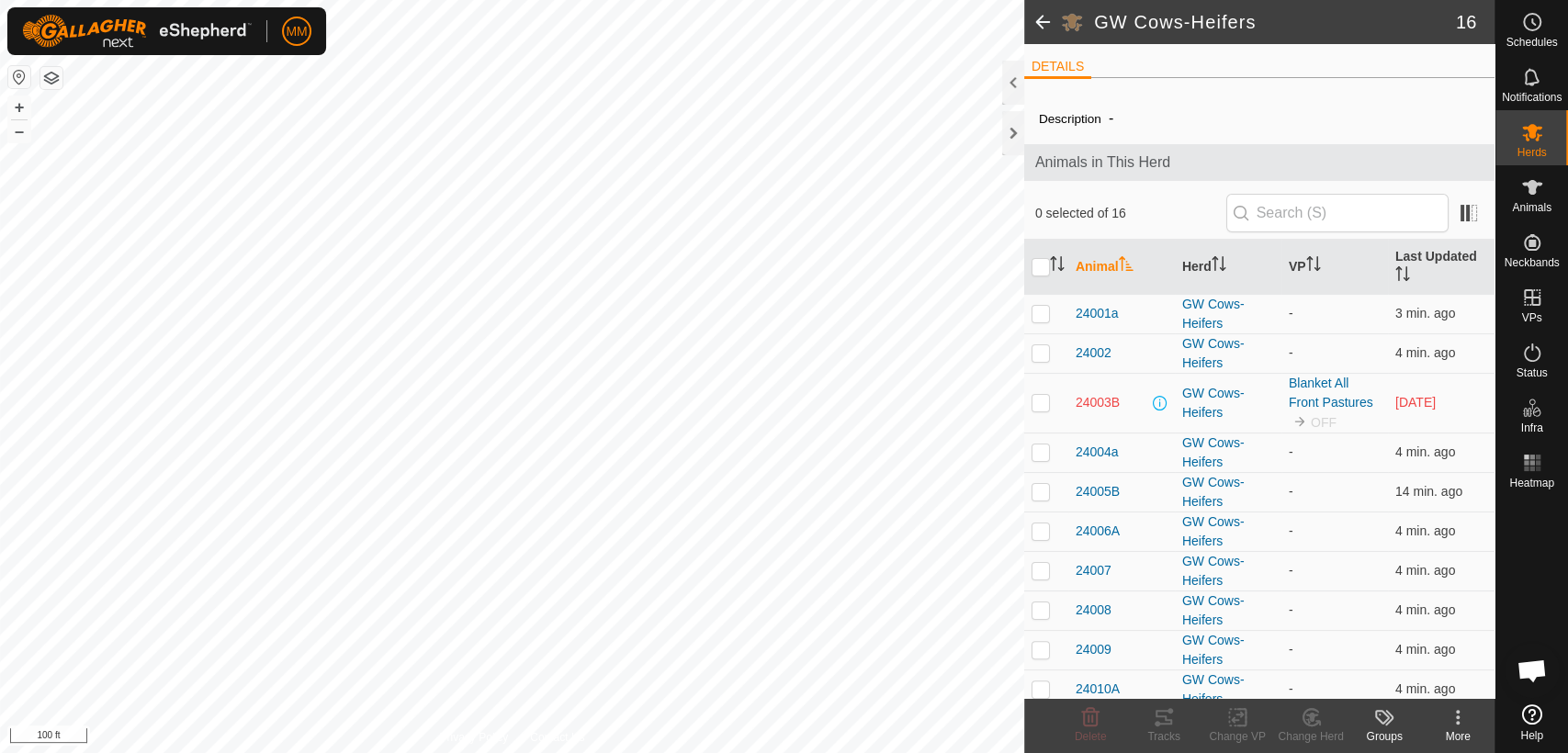
click at [1041, 401] on p-checkbox at bounding box center [1040, 402] width 19 height 15
checkbox input "true"
click at [1094, 715] on icon at bounding box center [1090, 717] width 22 height 22
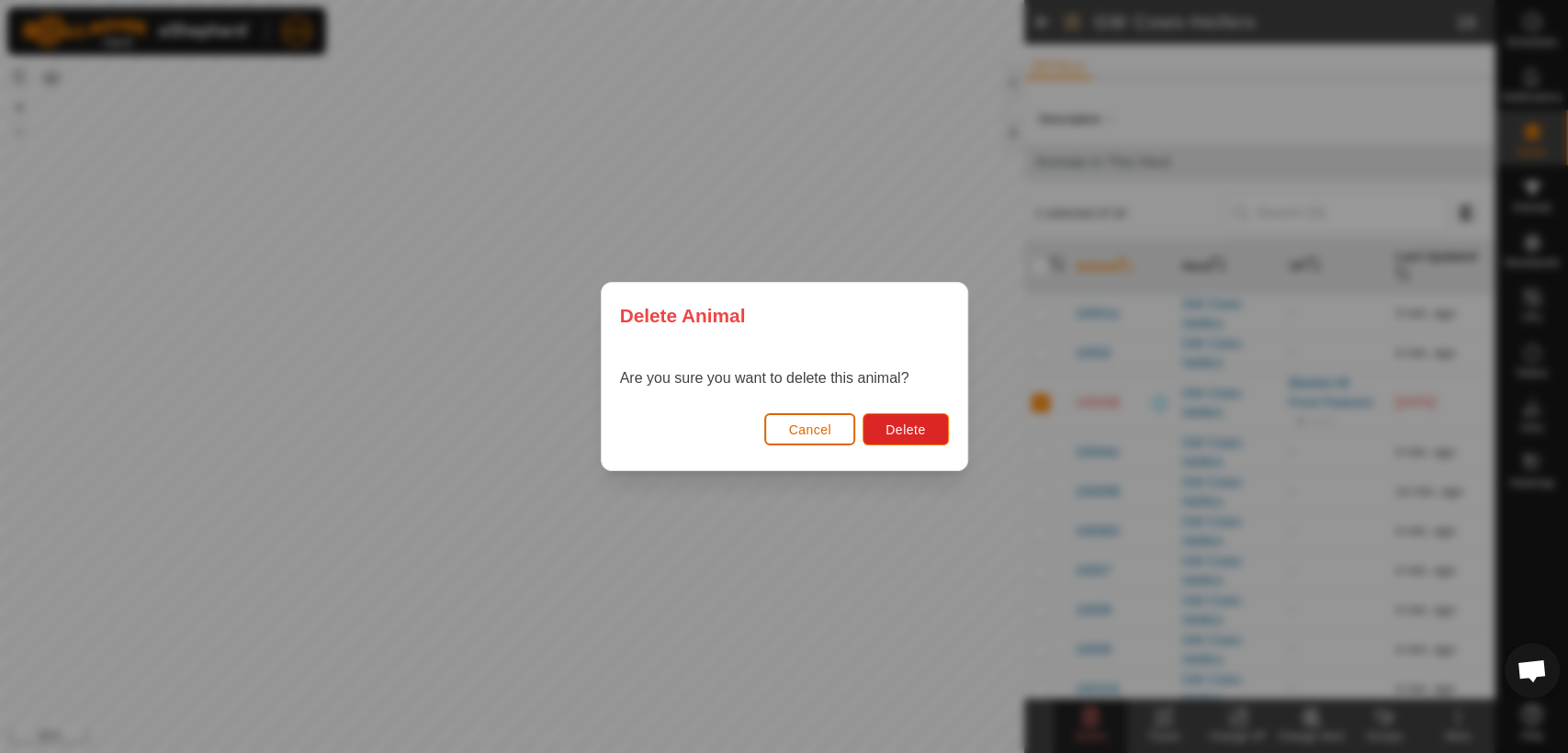
click at [814, 422] on span "Cancel" at bounding box center [810, 429] width 43 height 15
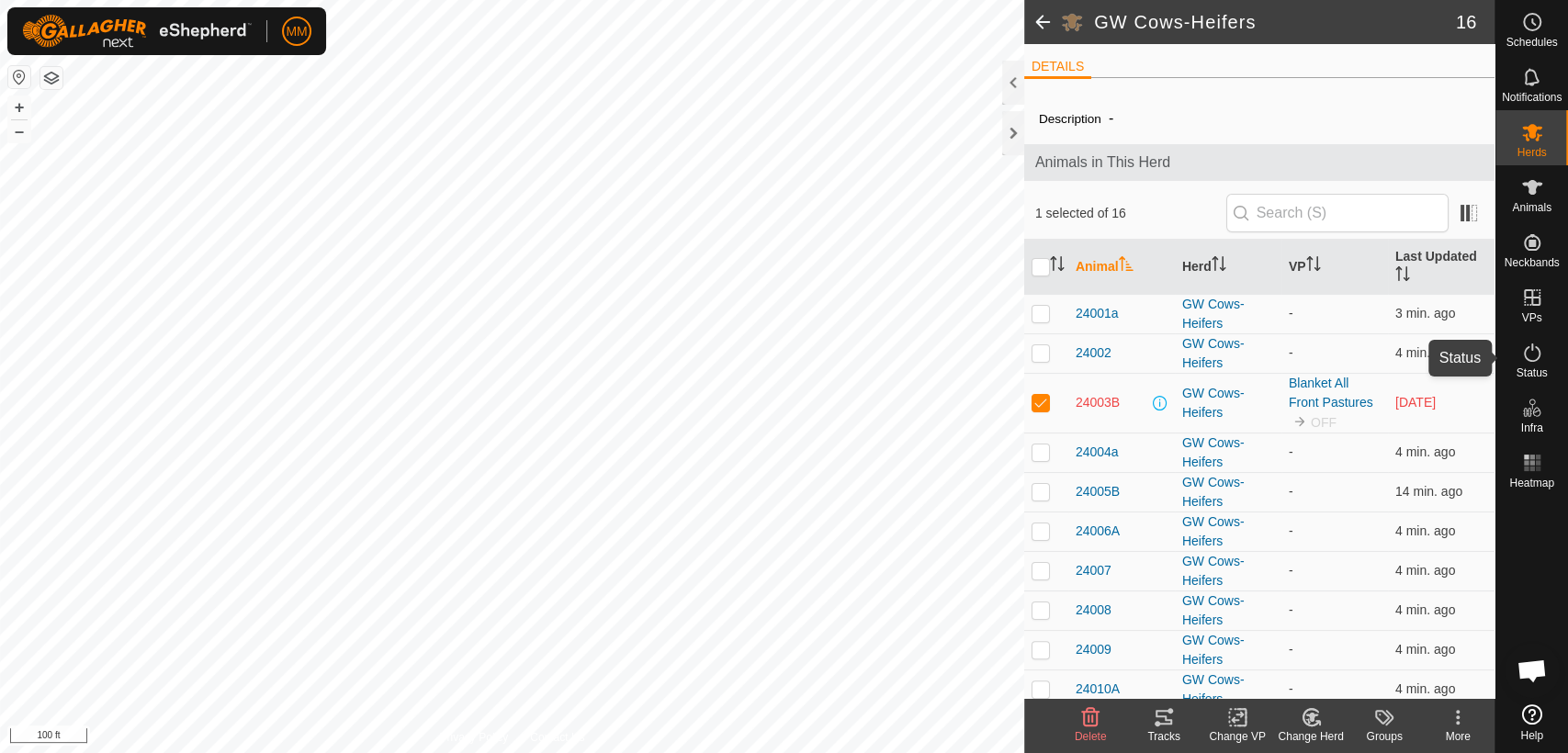
click at [1528, 355] on icon at bounding box center [1532, 352] width 22 height 22
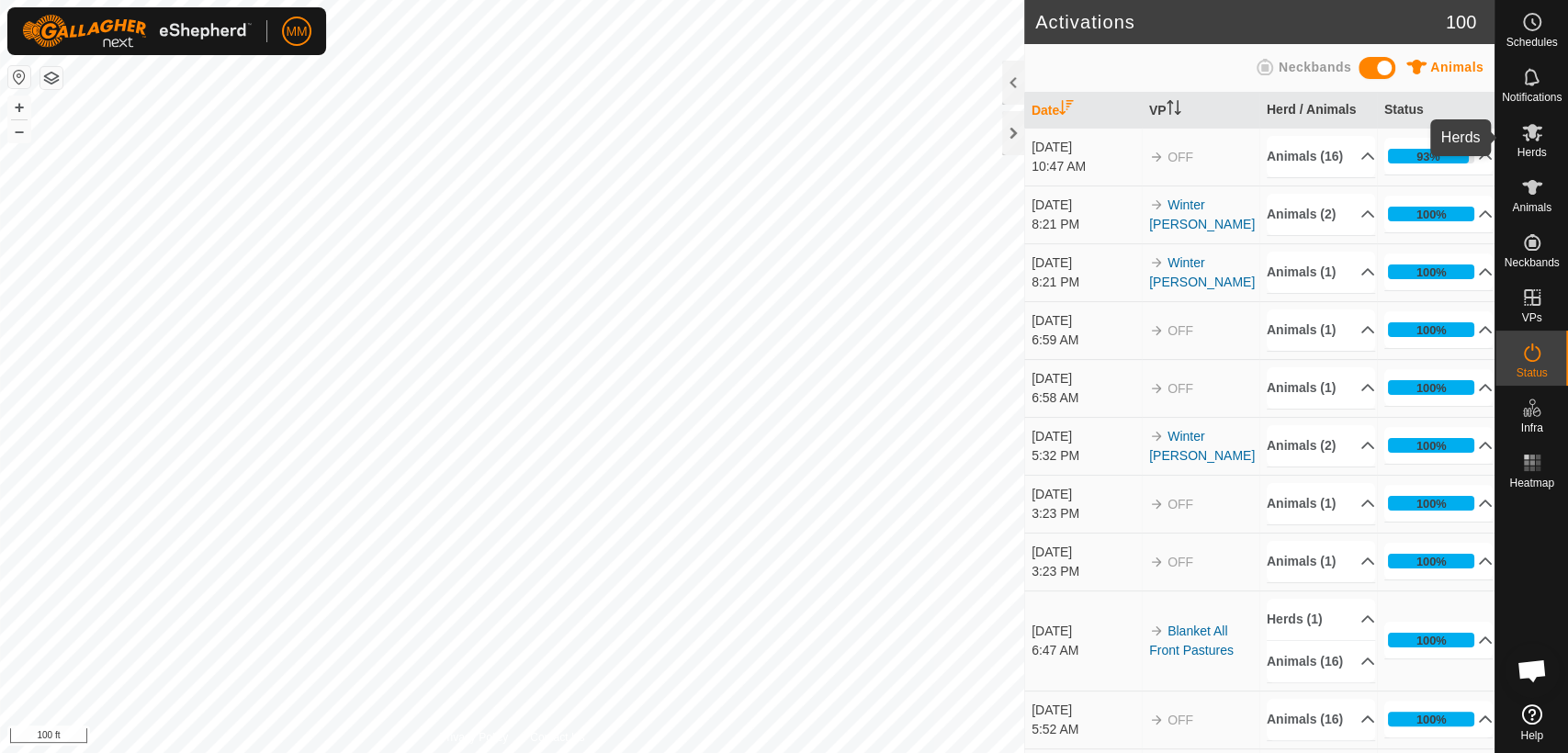
click at [1533, 141] on icon at bounding box center [1532, 132] width 22 height 22
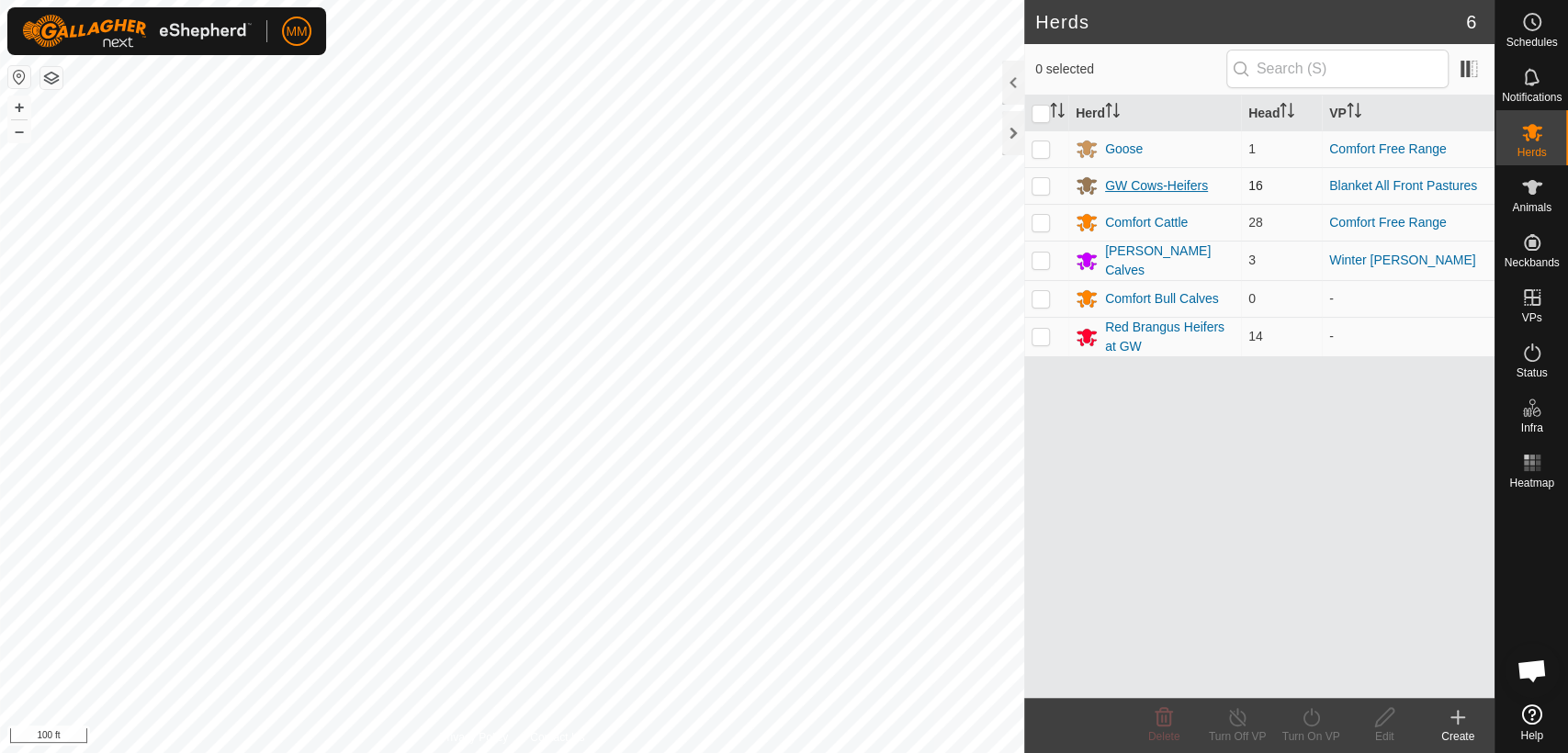
click at [1139, 178] on div "GW Cows-Heifers" at bounding box center [1157, 186] width 103 height 20
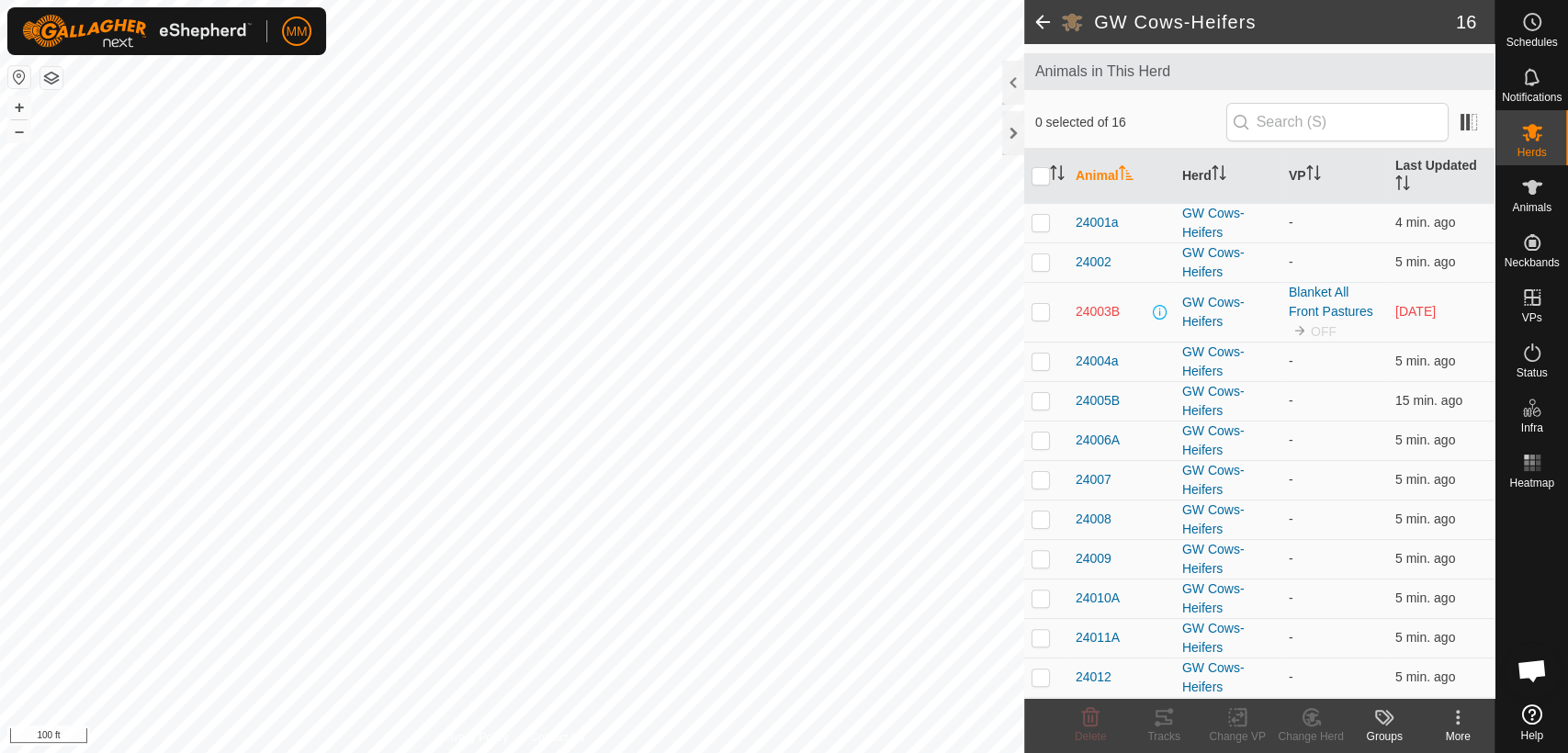
scroll to position [90, 0]
click at [1095, 311] on span "24003B" at bounding box center [1098, 312] width 44 height 20
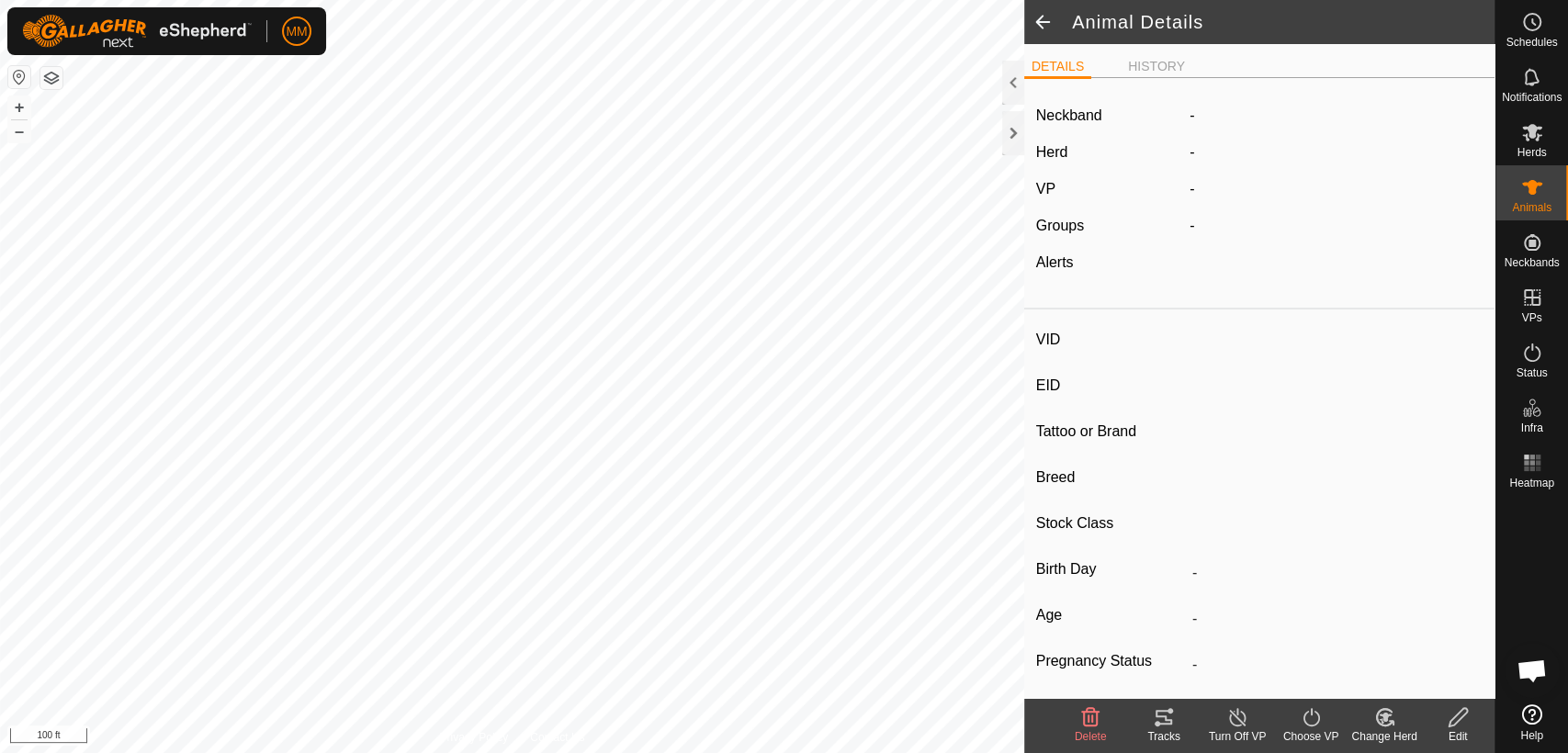
type input "24003B"
type input "707070707070707"
type input "24003"
type input "Black Angus"
type input "-"
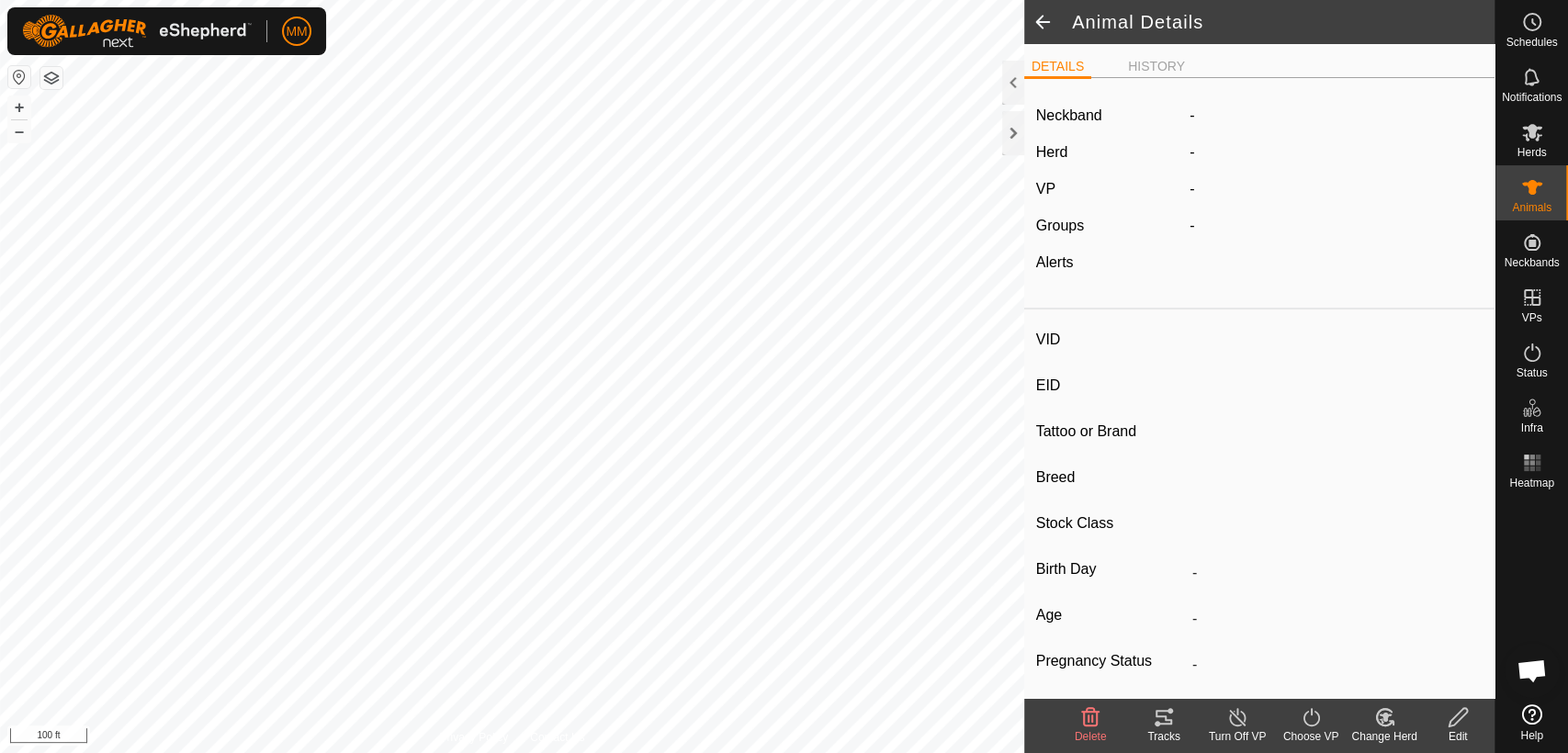
type input "06/2023"
type input "2 years 4 months"
type input "Pregnant"
type input "396 kg"
type input "1 kg"
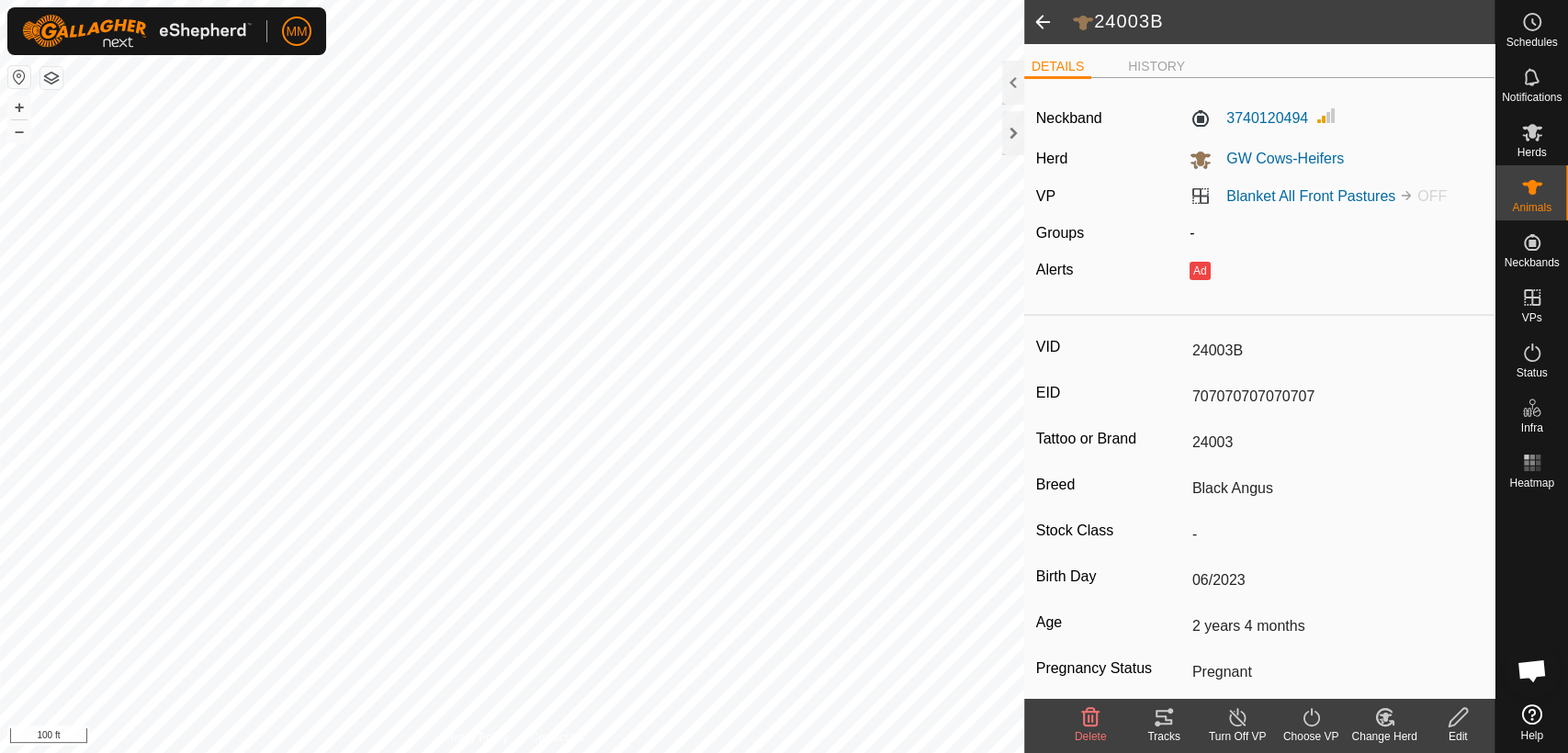
click at [1229, 715] on icon at bounding box center [1237, 717] width 17 height 19
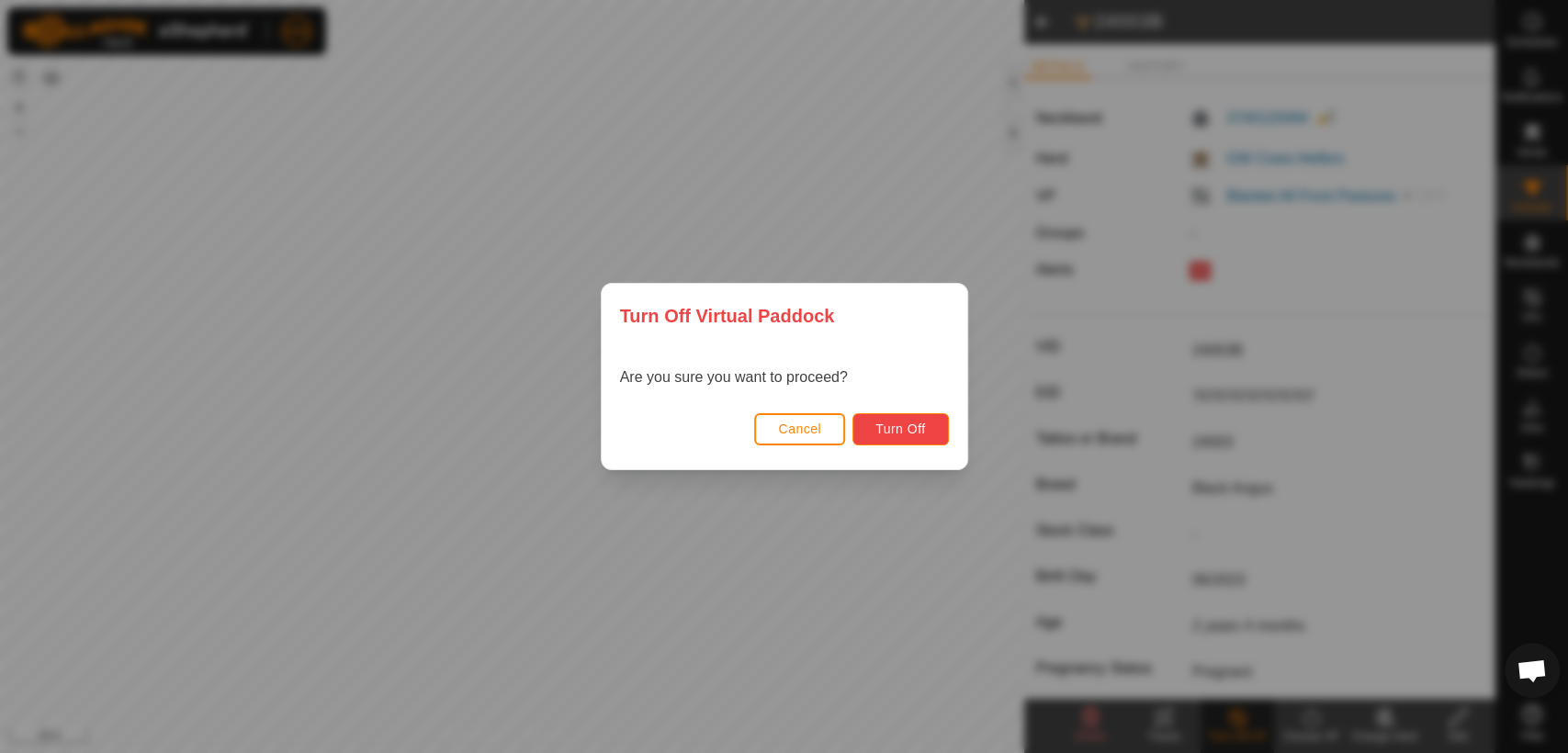
click at [912, 434] on span "Turn Off" at bounding box center [900, 429] width 50 height 15
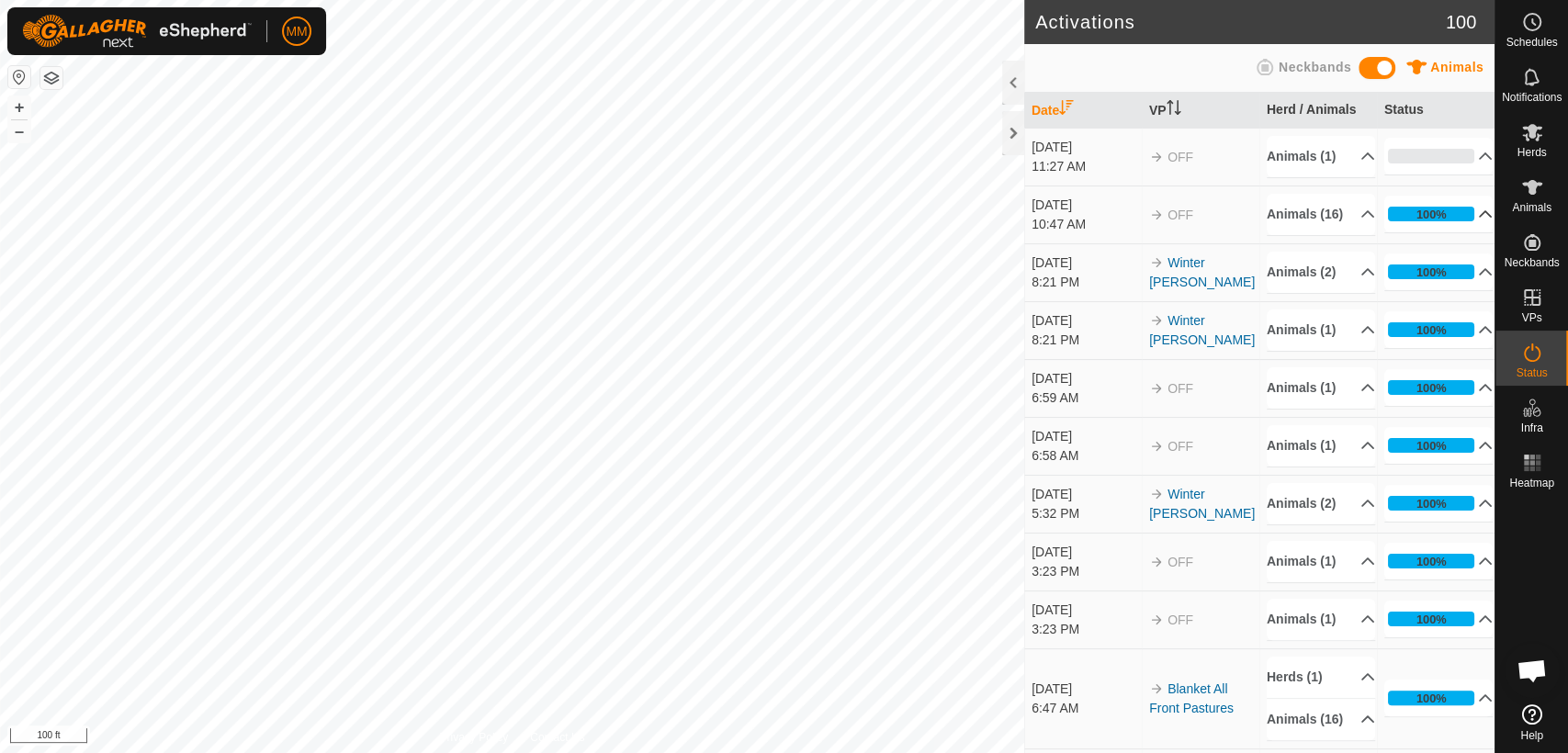
click at [1421, 233] on p-accordion-header "100%" at bounding box center [1439, 213] width 108 height 36
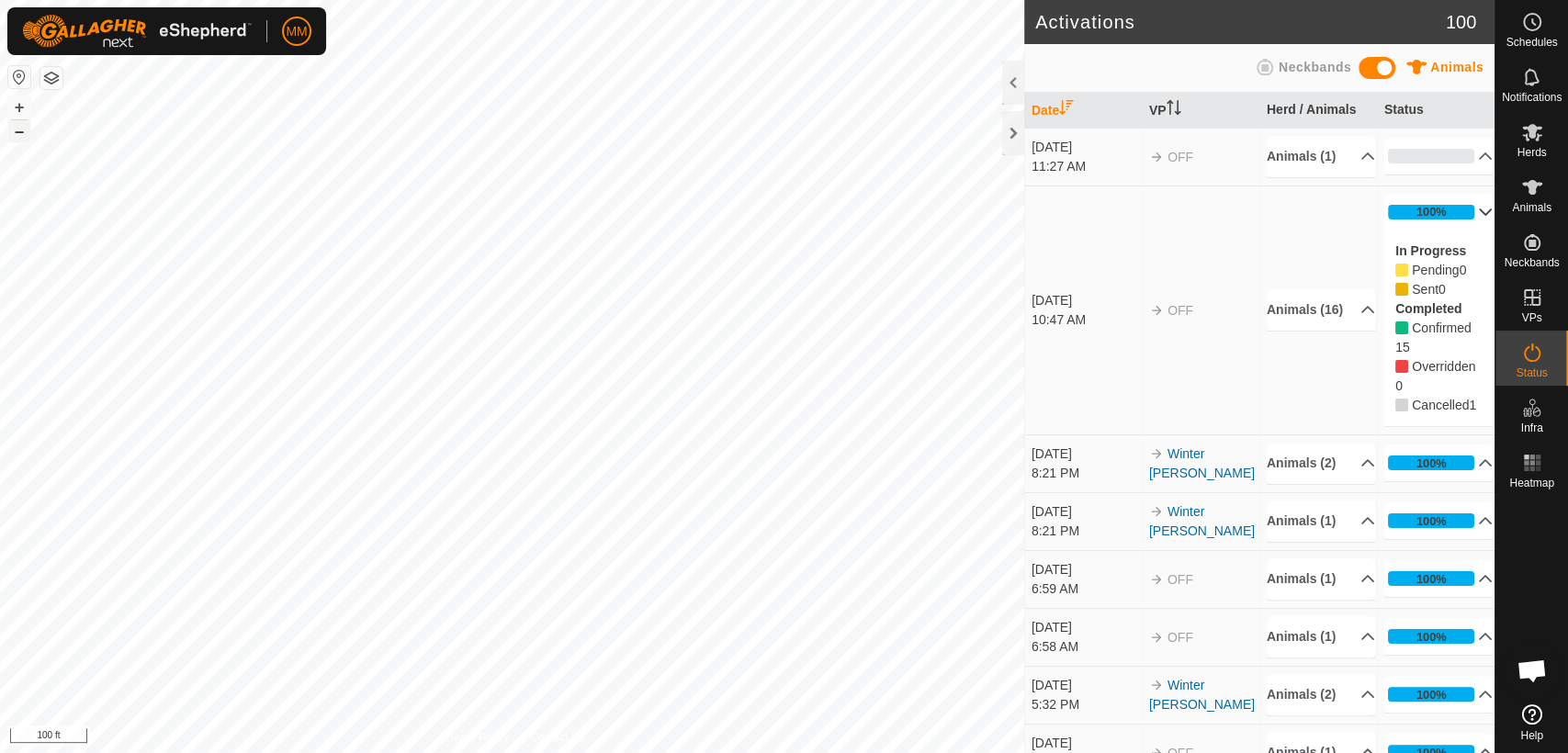
click at [15, 127] on button "–" at bounding box center [19, 131] width 22 height 22
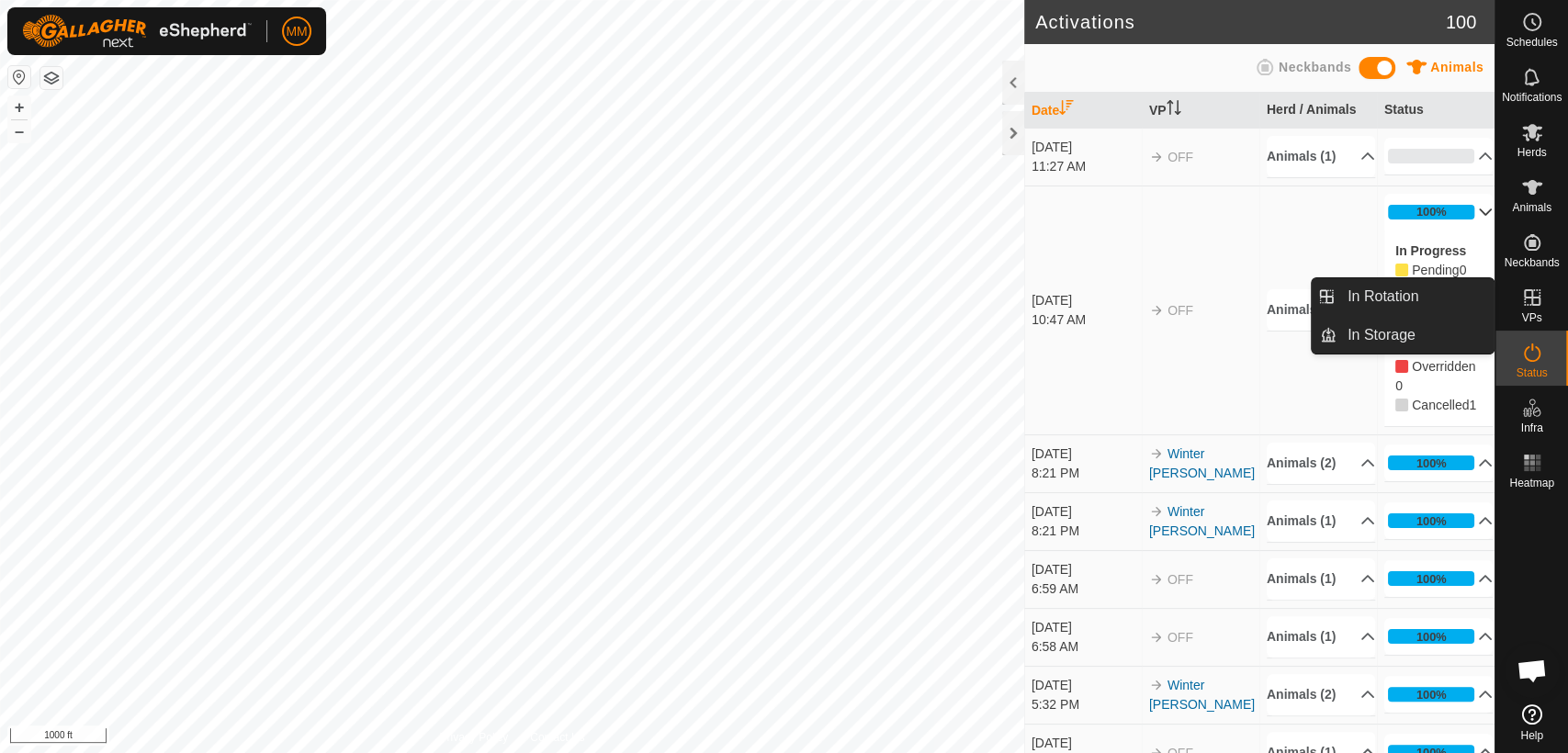
click at [1544, 317] on div "VPs" at bounding box center [1532, 303] width 73 height 55
click at [1438, 290] on link "In Rotation" at bounding box center [1414, 296] width 157 height 36
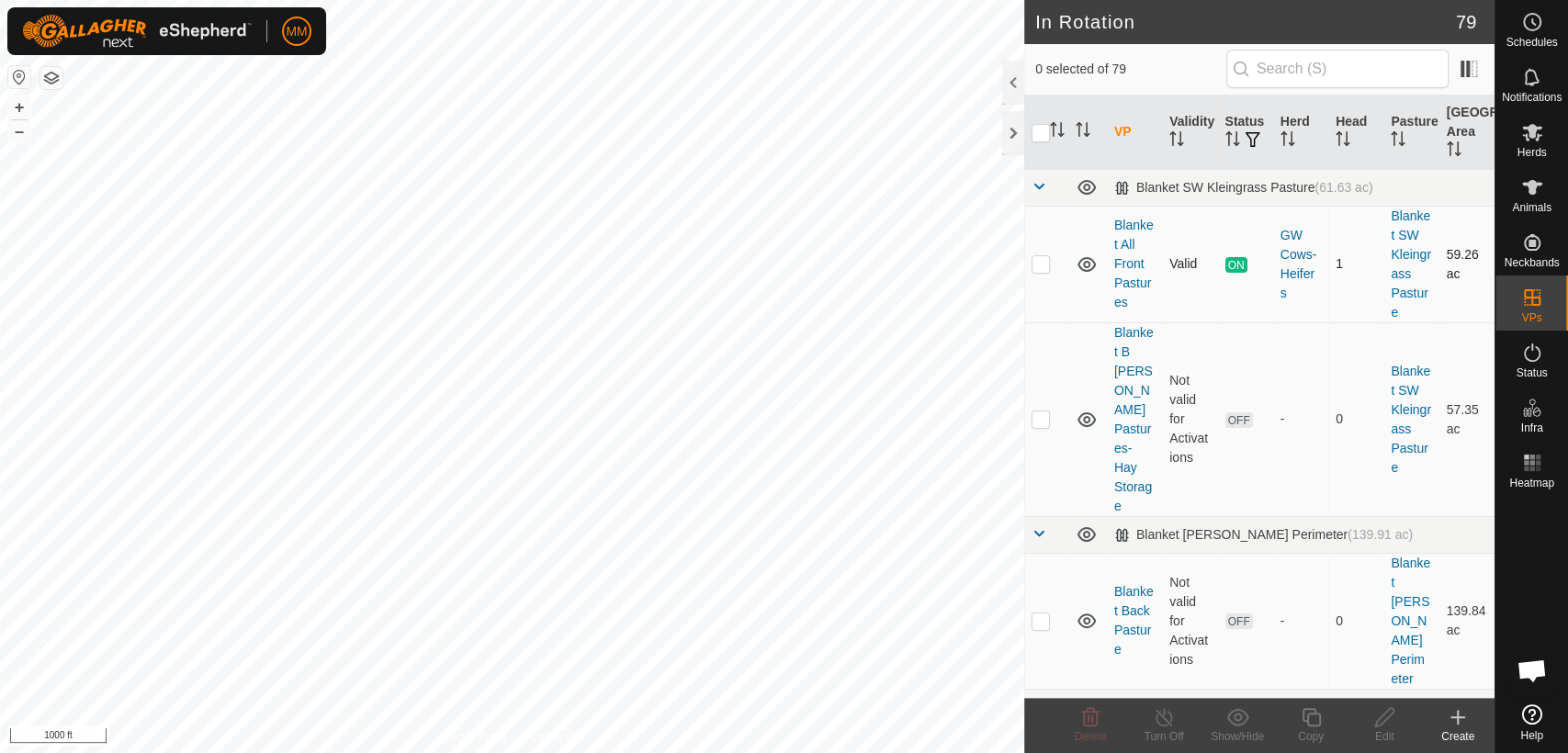
click at [1045, 266] on p-checkbox at bounding box center [1040, 263] width 19 height 15
checkbox input "true"
click at [21, 107] on button "+" at bounding box center [19, 107] width 22 height 22
click at [1289, 261] on div "GW Cows-Heifers" at bounding box center [1300, 264] width 40 height 77
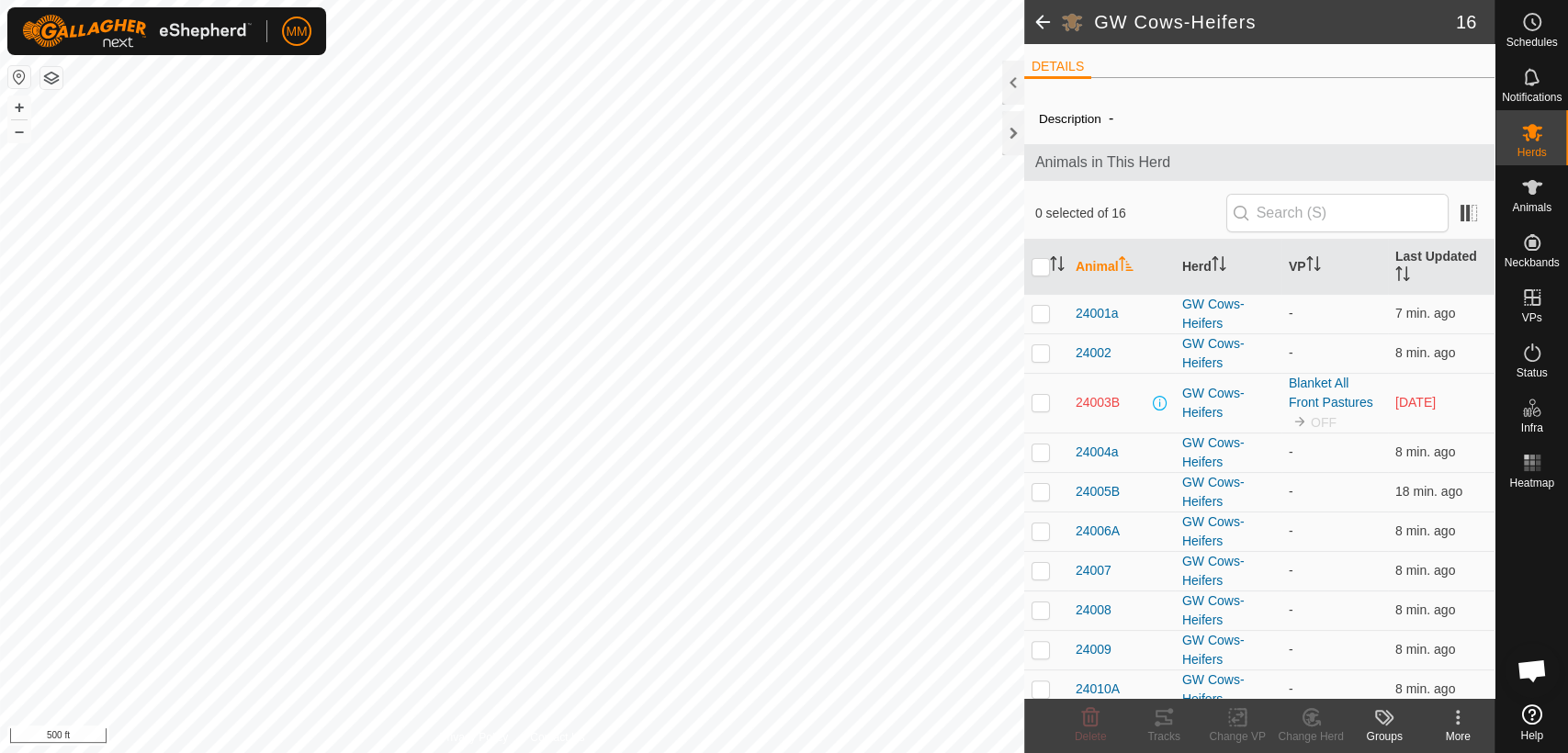
click at [1044, 403] on p-checkbox at bounding box center [1040, 402] width 19 height 15
click at [1086, 721] on icon at bounding box center [1090, 717] width 22 height 22
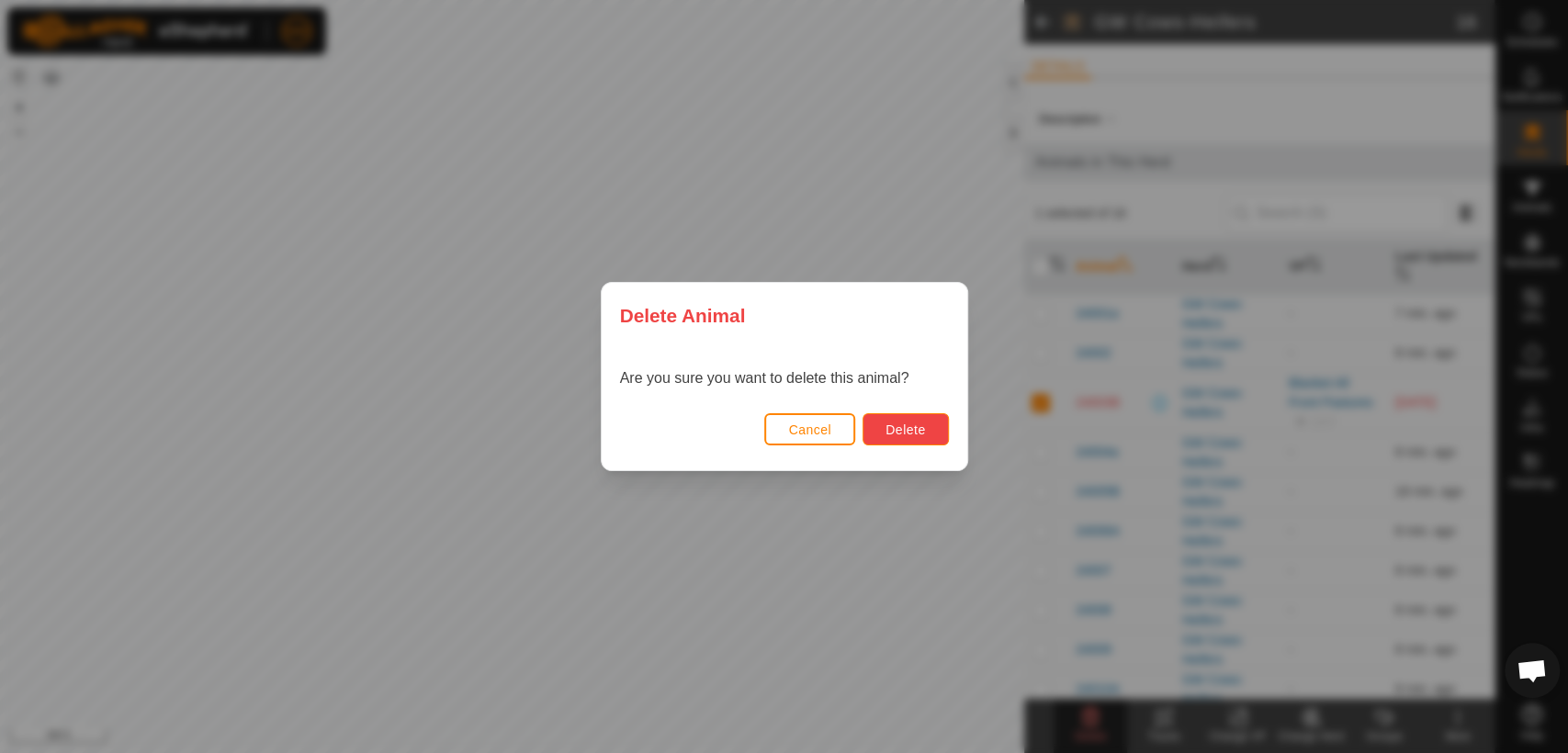
click at [910, 432] on span "Delete" at bounding box center [905, 429] width 39 height 15
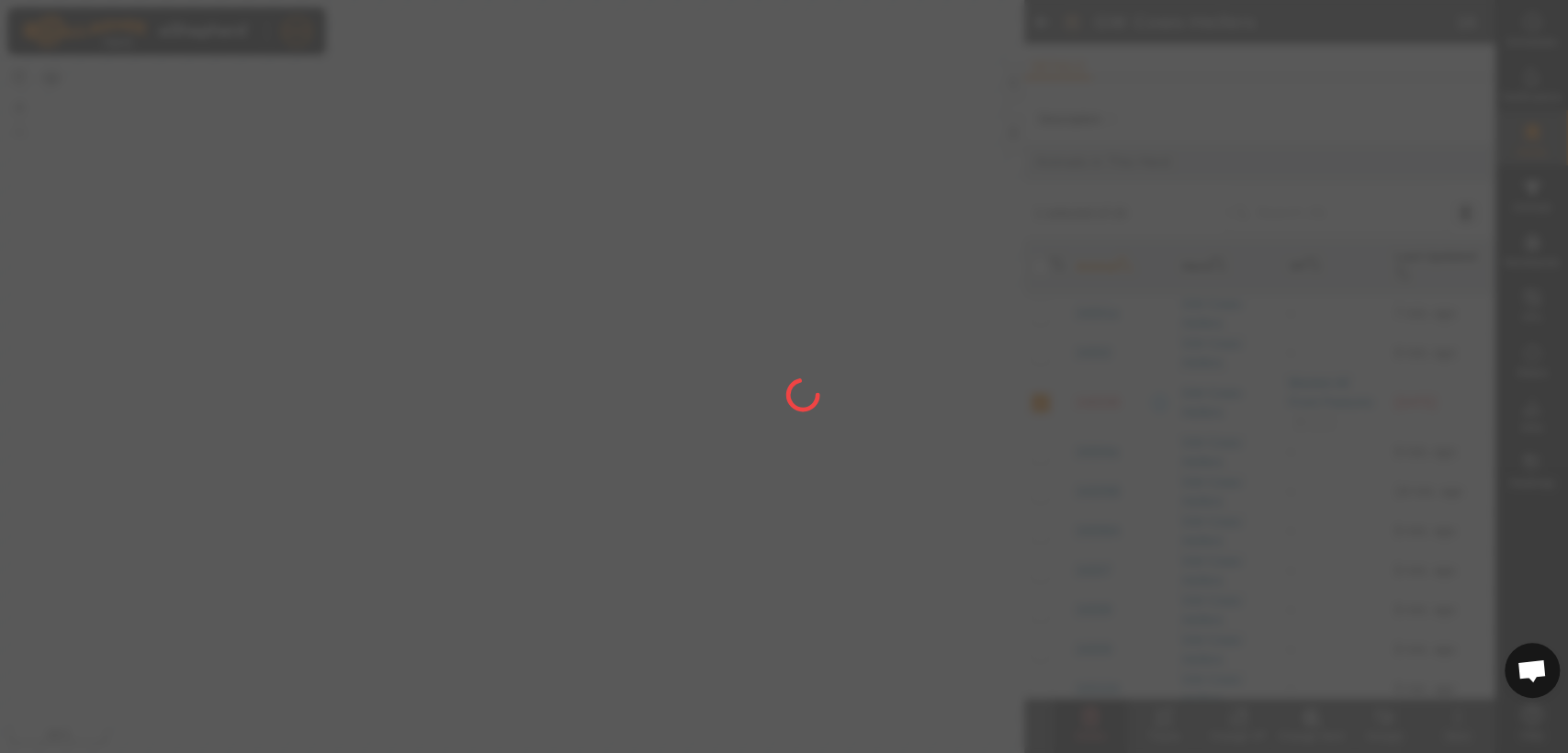
checkbox input "false"
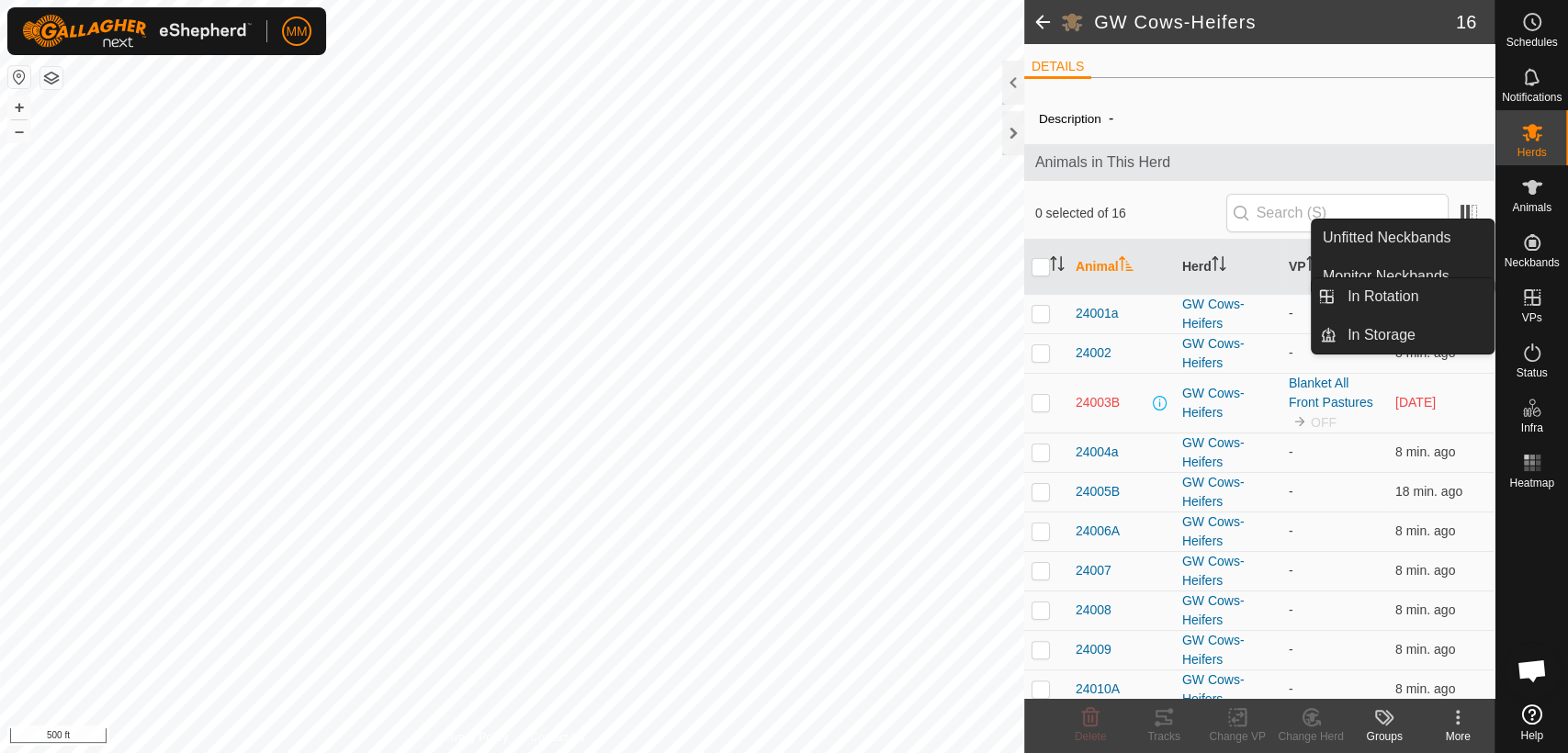
click at [1526, 298] on icon at bounding box center [1532, 297] width 17 height 17
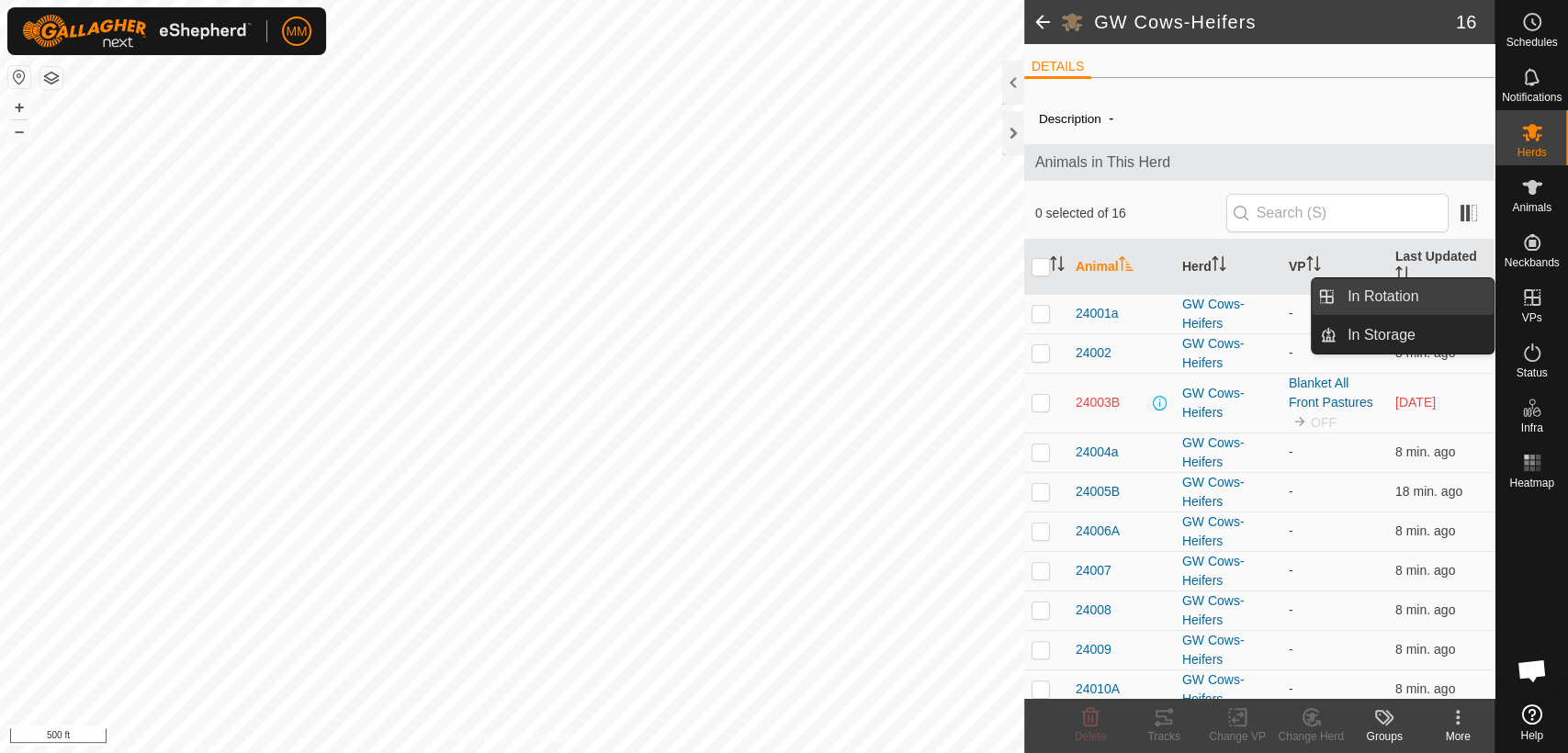
click at [1474, 298] on link "In Rotation" at bounding box center [1414, 296] width 157 height 36
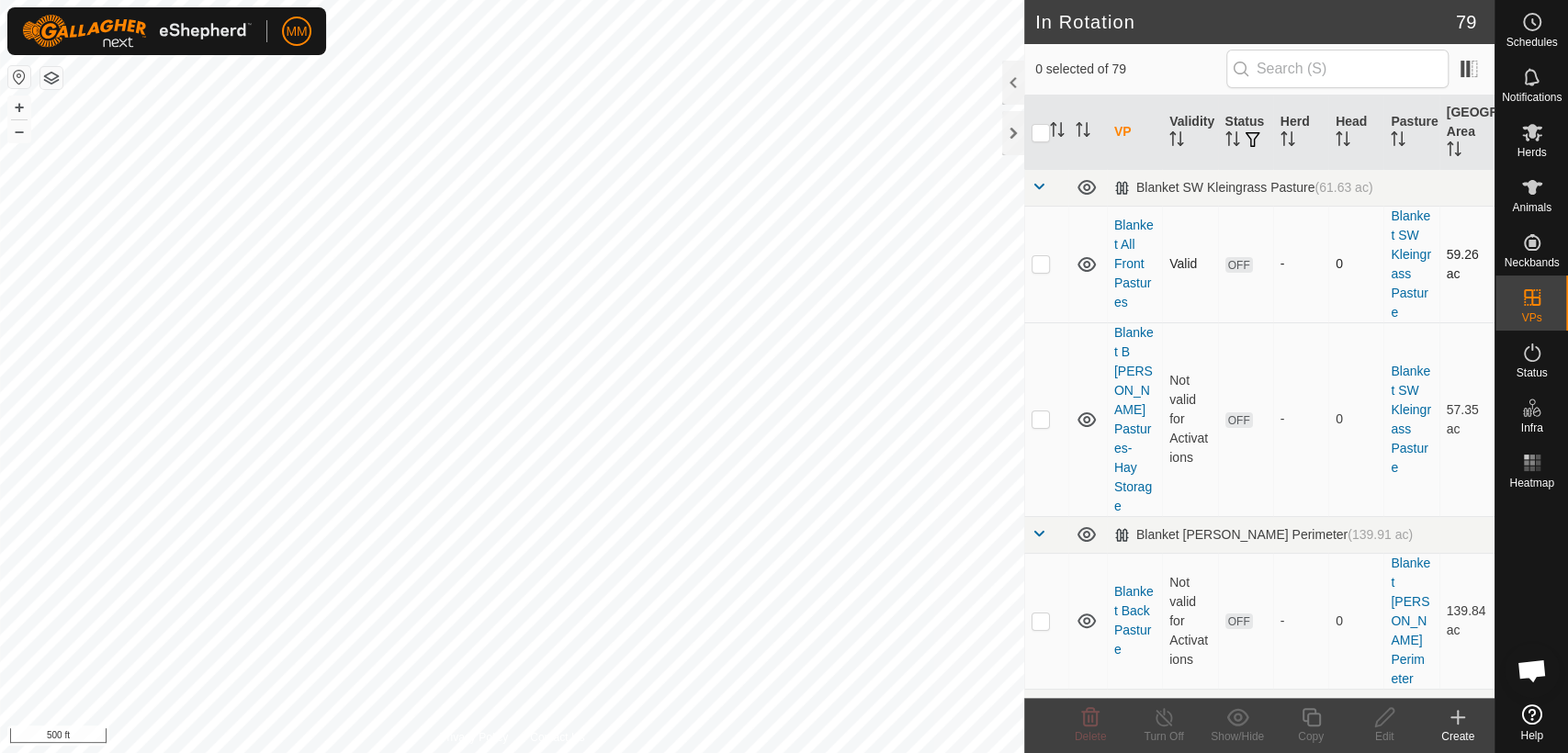
click at [1035, 266] on p-checkbox at bounding box center [1040, 263] width 19 height 15
checkbox input "true"
click at [1385, 717] on icon at bounding box center [1385, 717] width 23 height 22
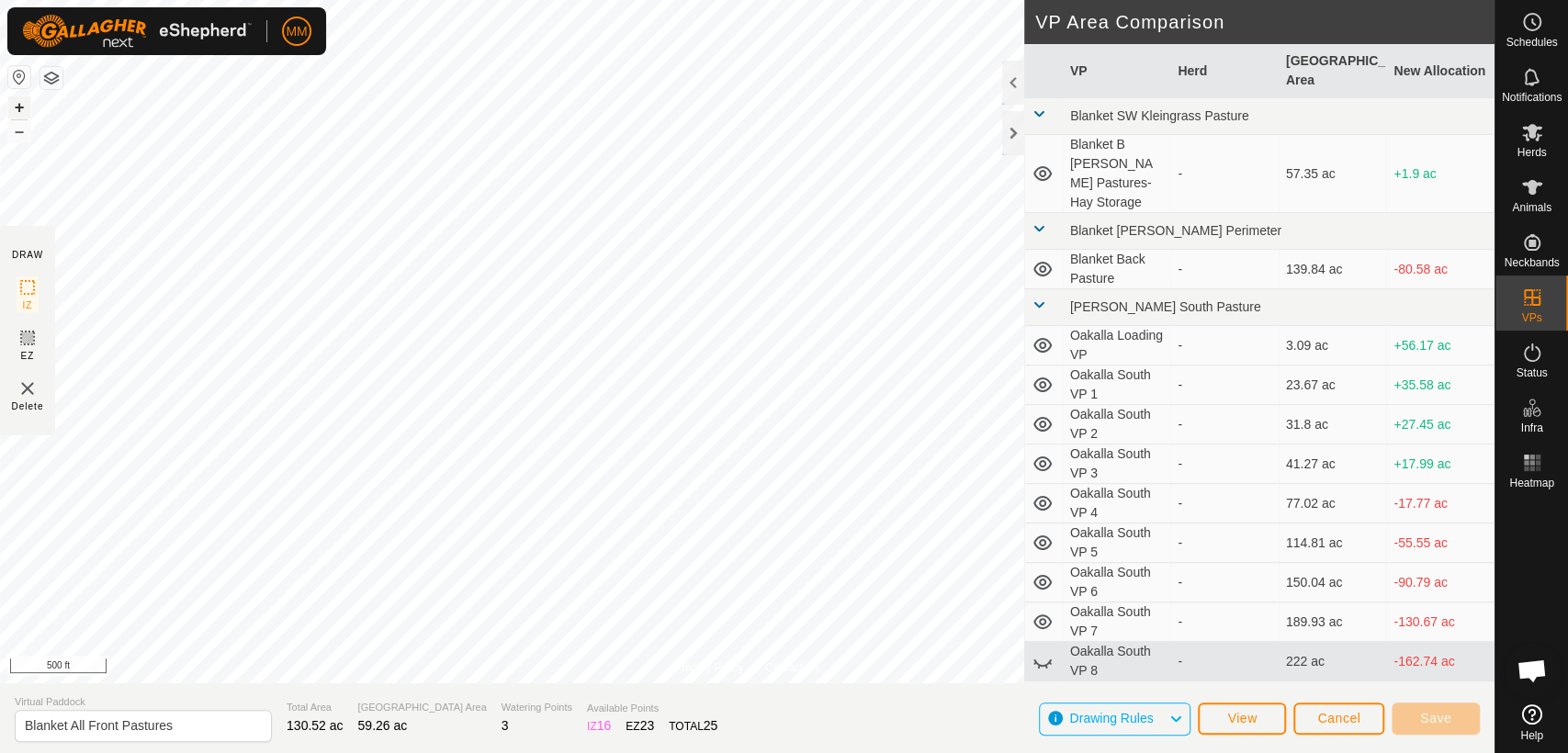
click at [17, 101] on button "+" at bounding box center [19, 107] width 22 height 22
click at [31, 340] on icon at bounding box center [28, 338] width 22 height 22
click at [28, 341] on icon at bounding box center [28, 338] width 22 height 22
click at [1323, 717] on span "Cancel" at bounding box center [1339, 718] width 43 height 15
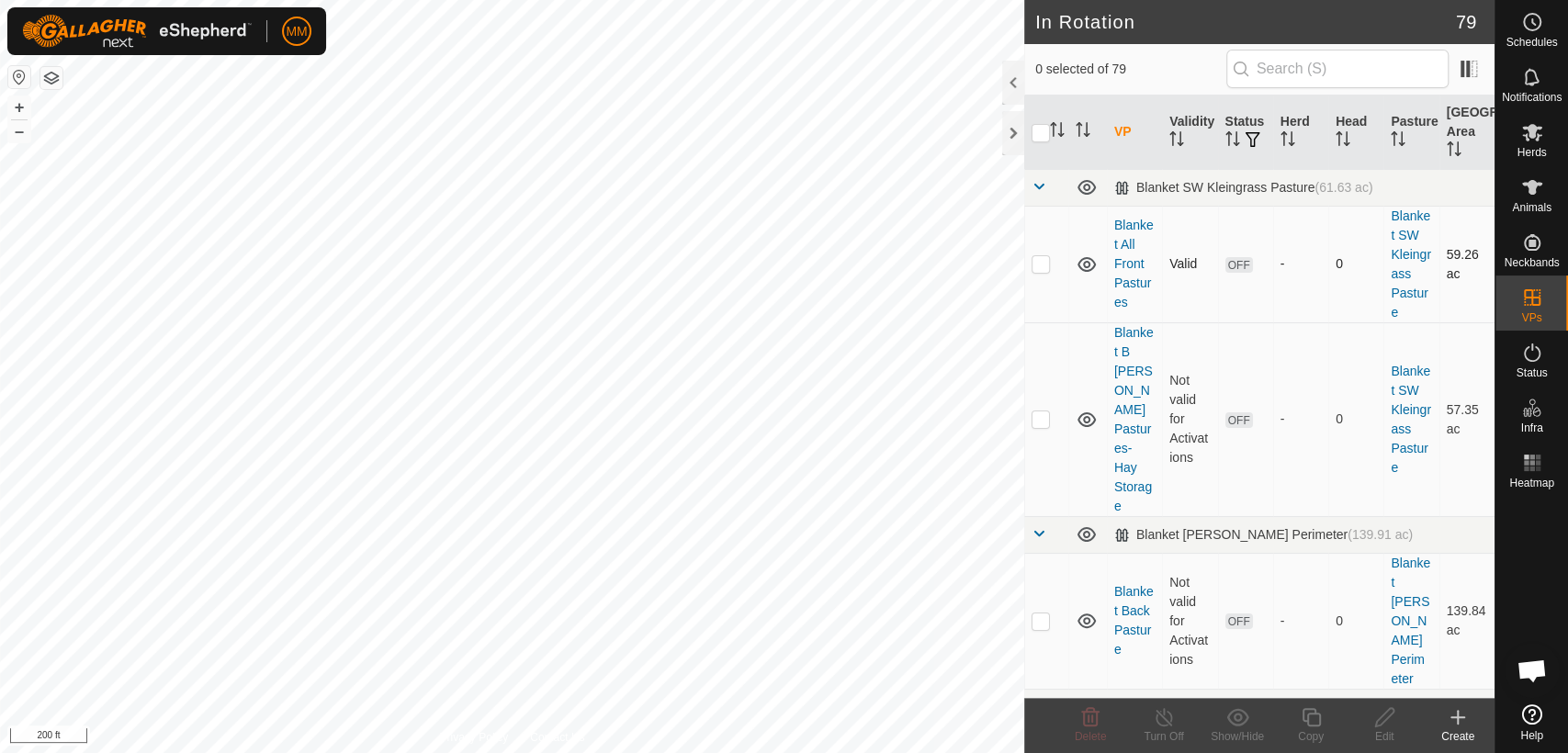
click at [1043, 262] on p-checkbox at bounding box center [1040, 263] width 19 height 15
checkbox input "true"
click at [1391, 721] on icon at bounding box center [1385, 717] width 23 height 22
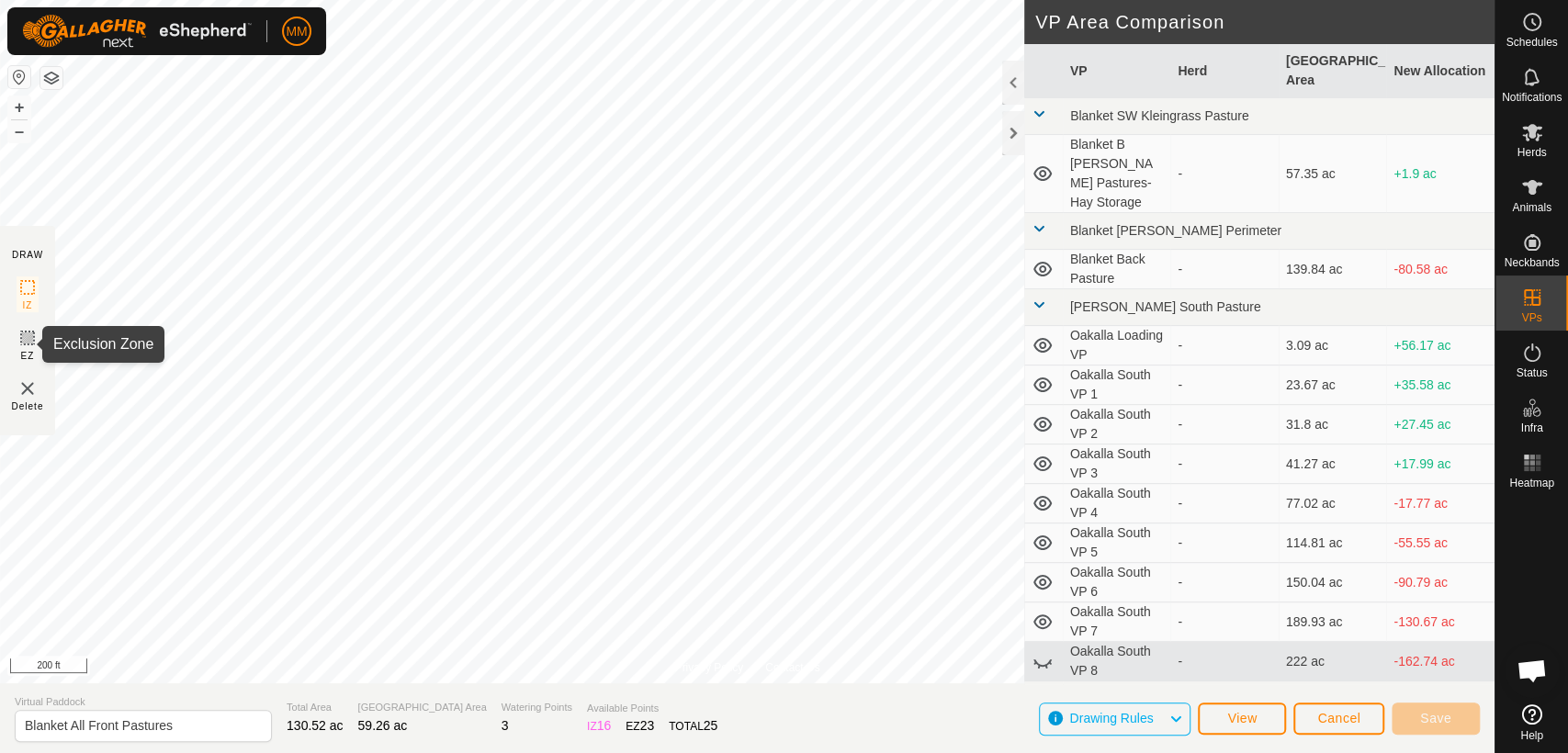
click at [30, 341] on icon at bounding box center [28, 338] width 22 height 22
click at [1328, 711] on span "Cancel" at bounding box center [1339, 718] width 43 height 15
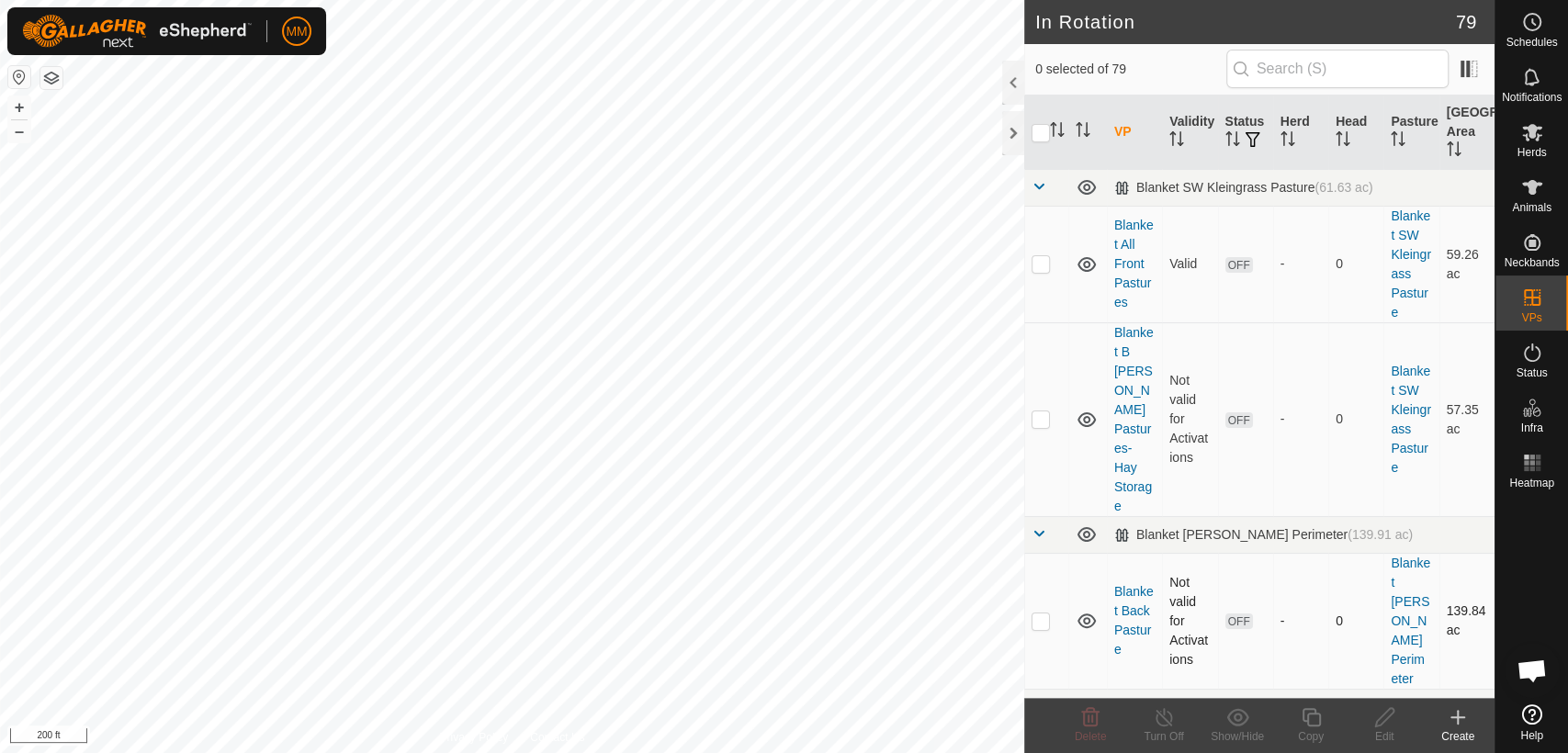
click at [1039, 613] on p-checkbox at bounding box center [1040, 620] width 19 height 15
checkbox input "true"
click at [1381, 725] on icon at bounding box center [1385, 717] width 23 height 22
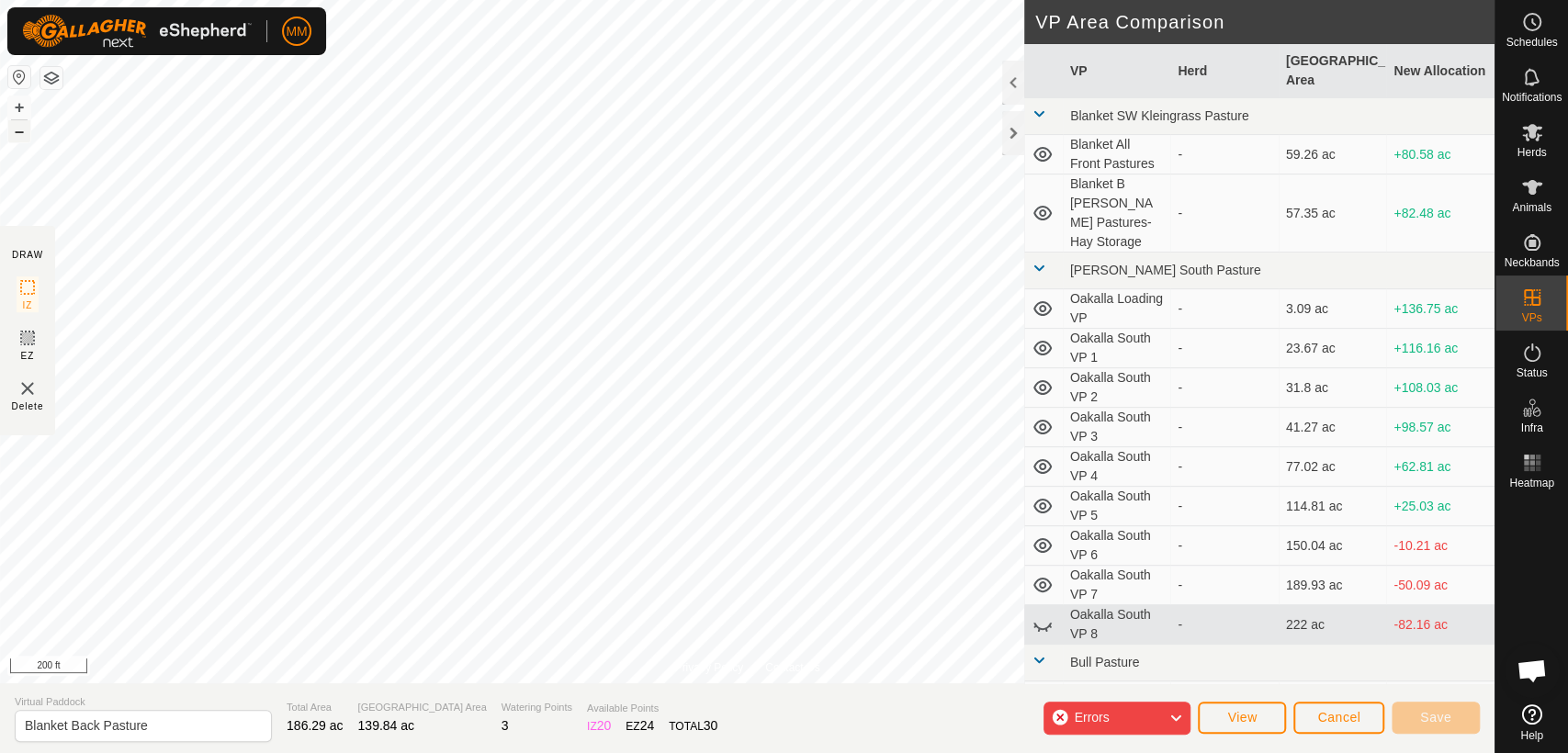
click at [17, 137] on button "–" at bounding box center [19, 131] width 22 height 22
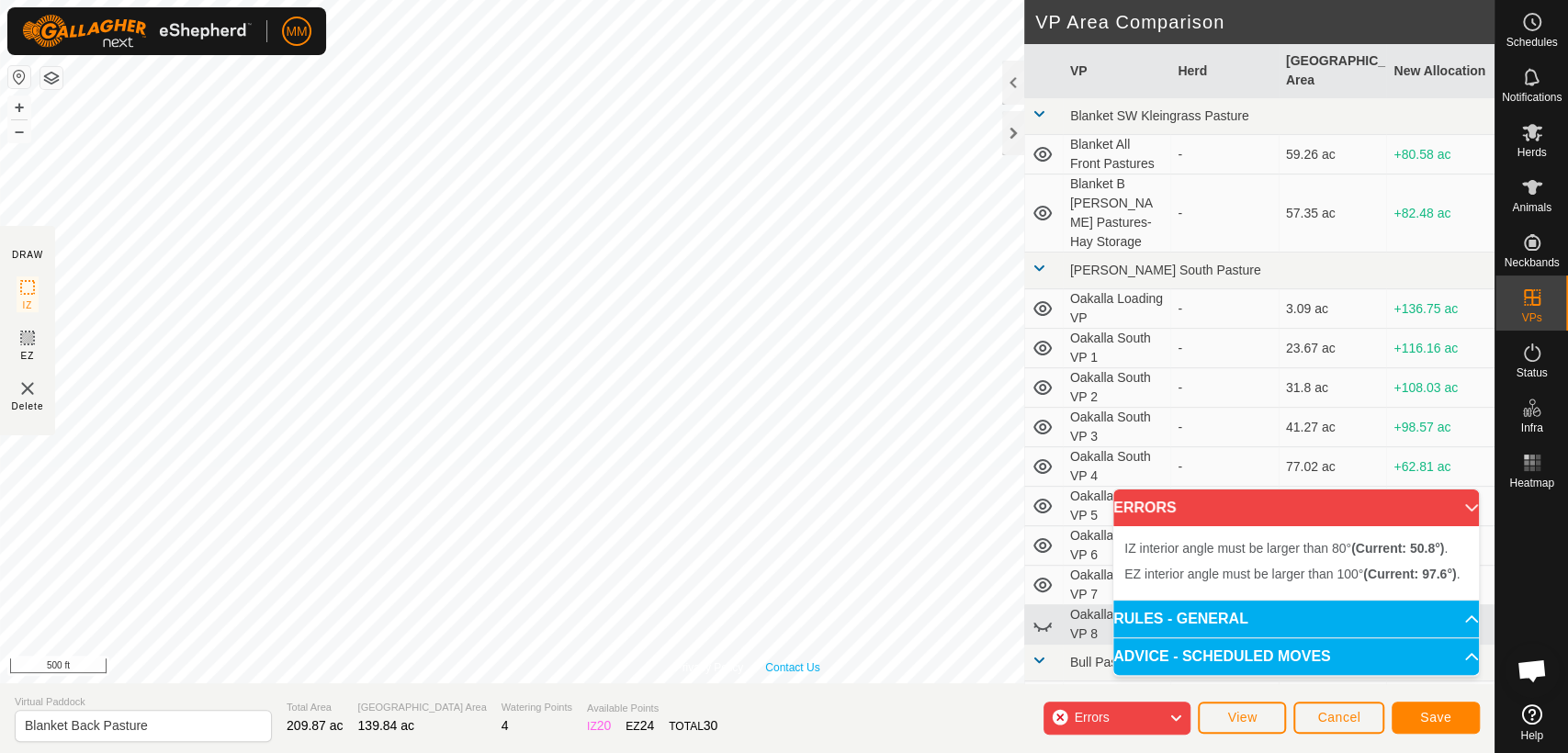
click at [801, 663] on div "Privacy Policy Contact Us Status: OFF Type: Inclusion Zone + – ⇧ i 500 ft" at bounding box center [747, 341] width 1494 height 683
click at [208, 726] on input "Blanket Back Pasture" at bounding box center [143, 725] width 257 height 33
type input "Blanket Back Pasture plus all Front"
click at [1429, 713] on span "Save" at bounding box center [1436, 717] width 32 height 15
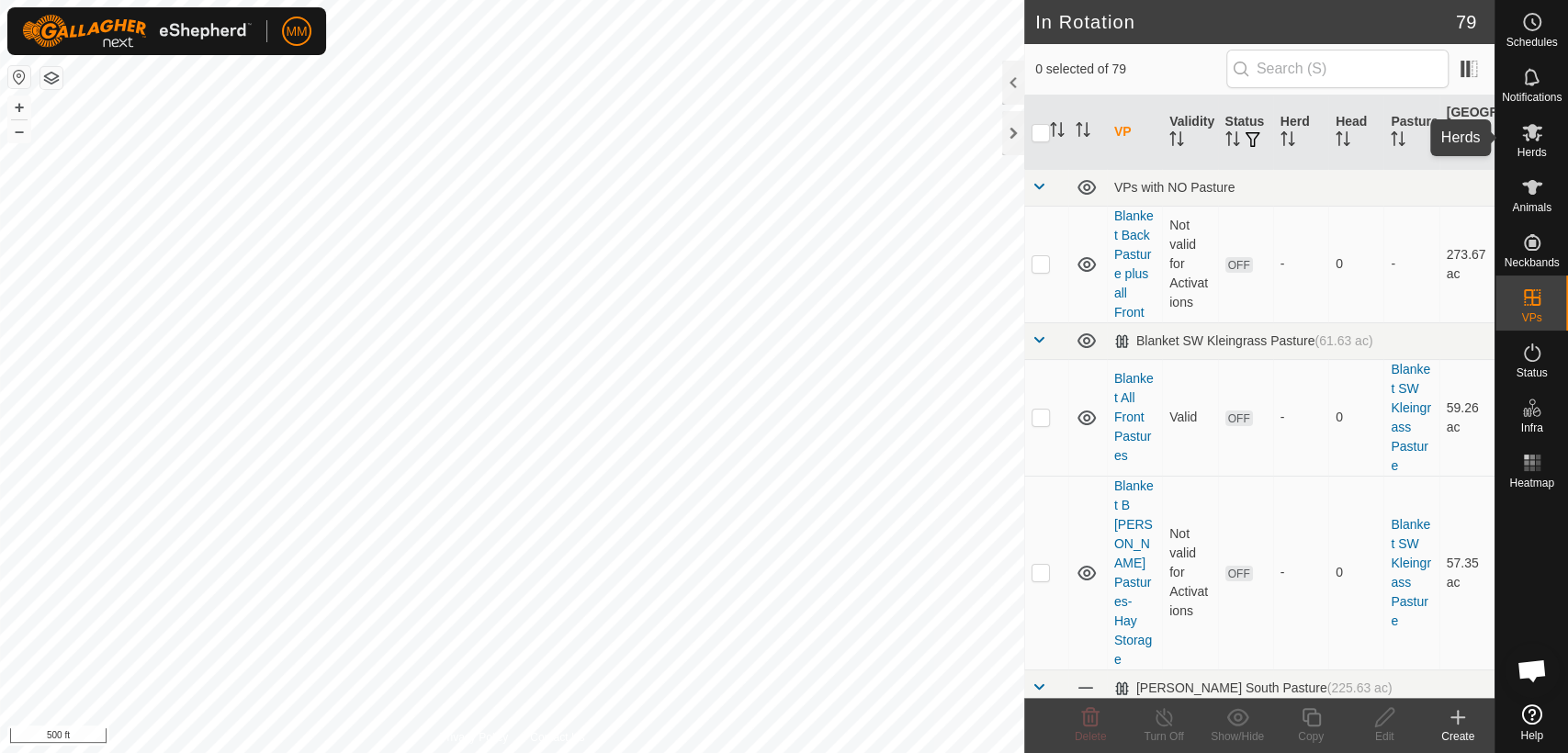
click at [1529, 139] on icon at bounding box center [1532, 132] width 22 height 22
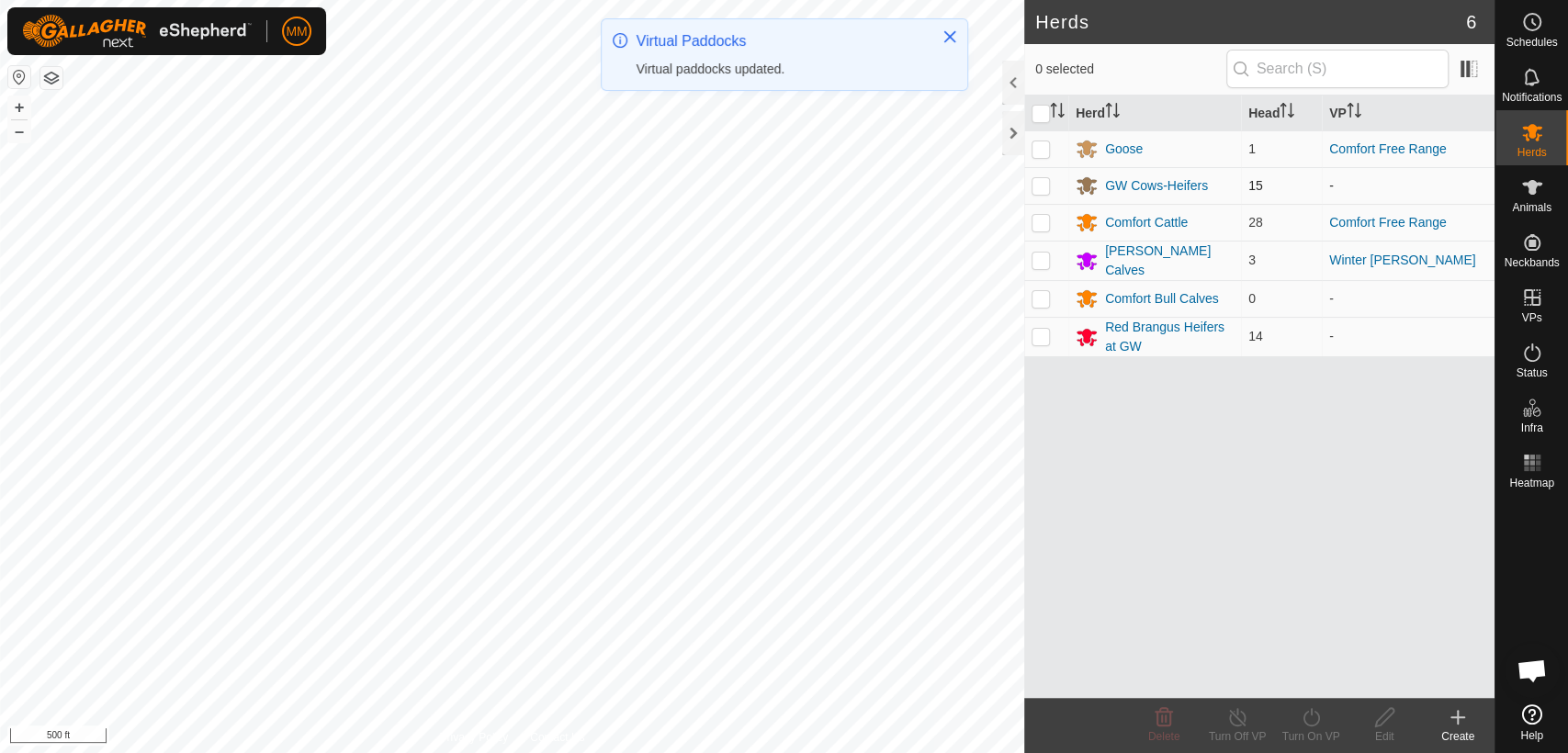
click at [1038, 186] on p-checkbox at bounding box center [1040, 185] width 19 height 15
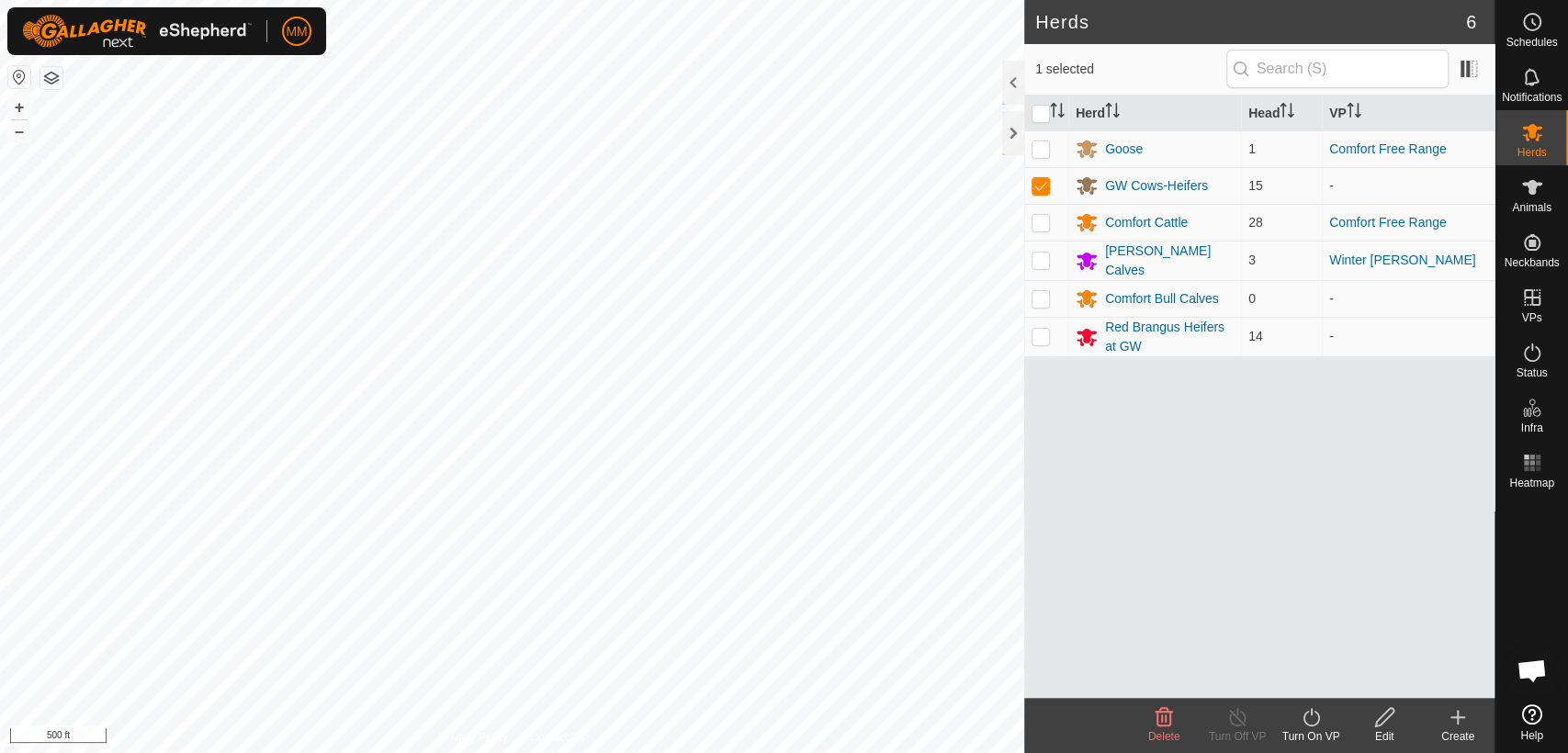
click at [1302, 725] on icon at bounding box center [1311, 717] width 23 height 22
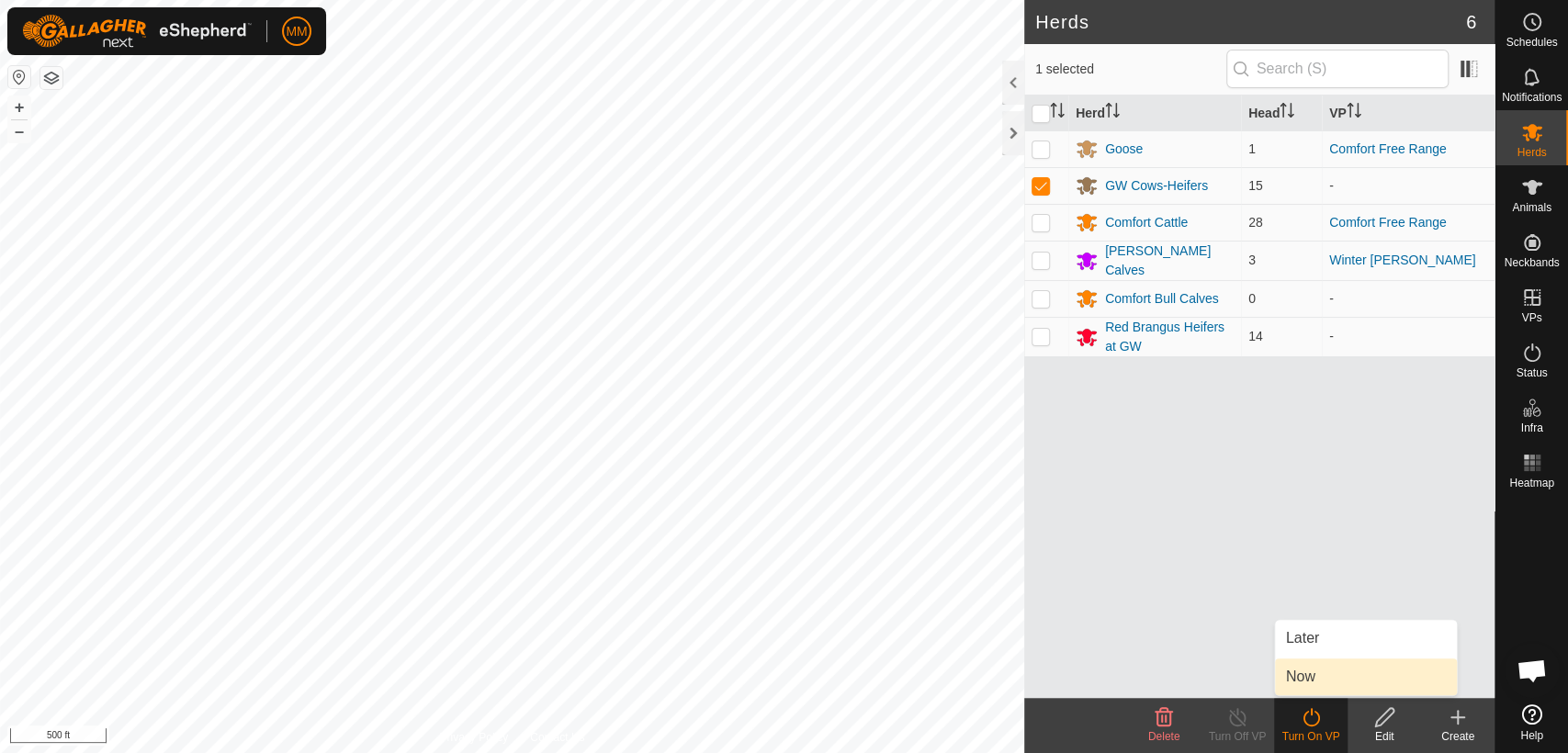
click at [1312, 668] on link "Now" at bounding box center [1366, 676] width 181 height 36
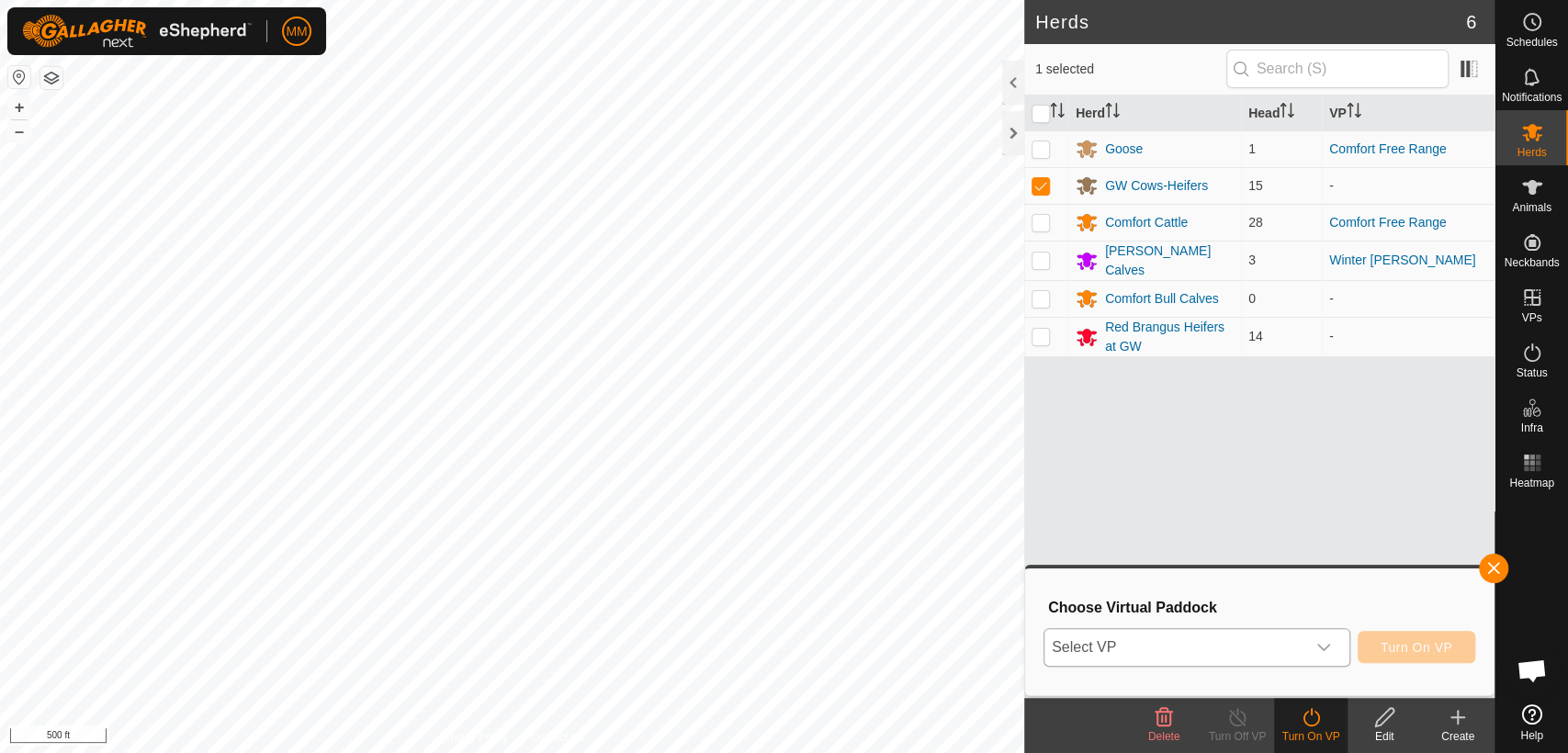
click at [1289, 649] on span "Select VP" at bounding box center [1175, 647] width 261 height 36
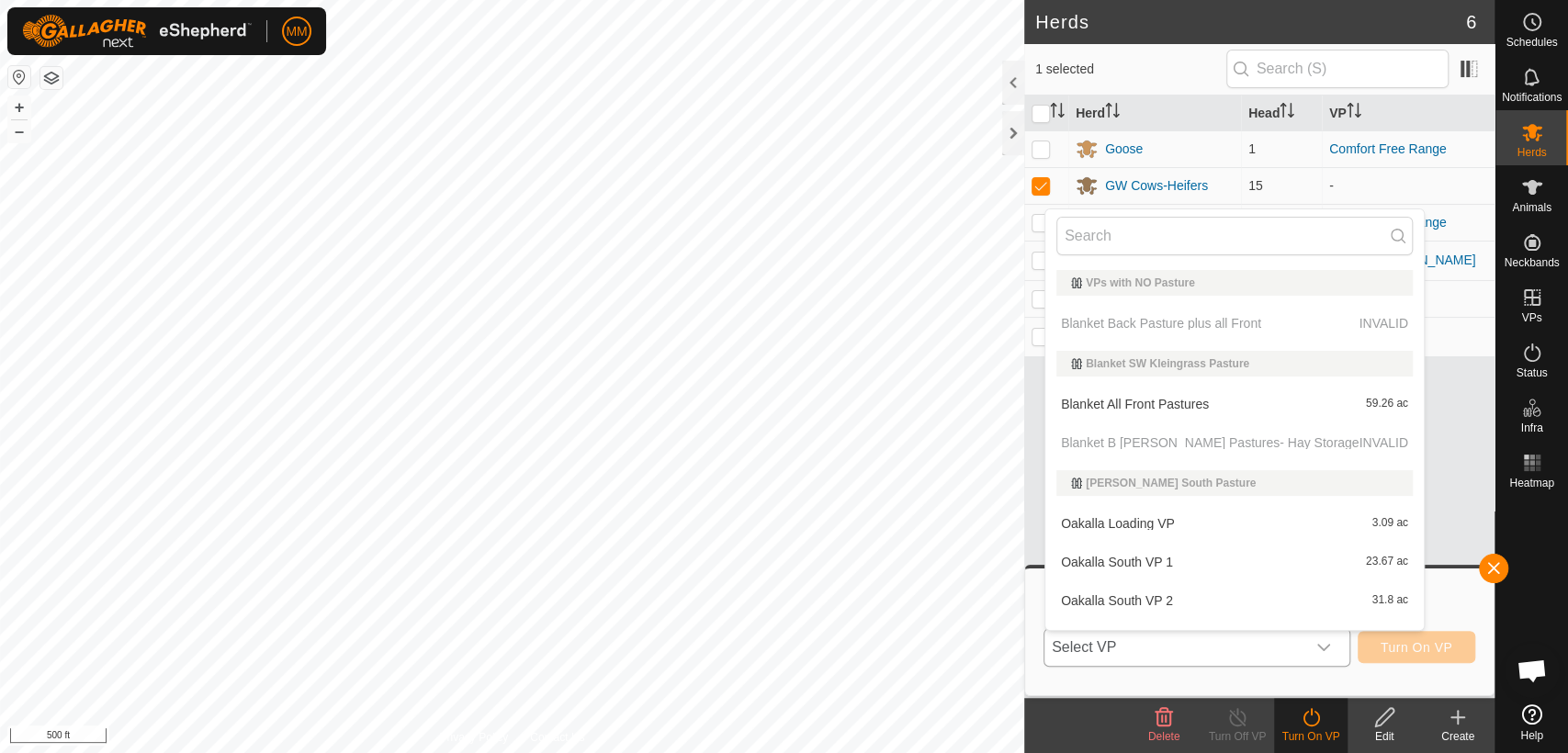
scroll to position [28, 0]
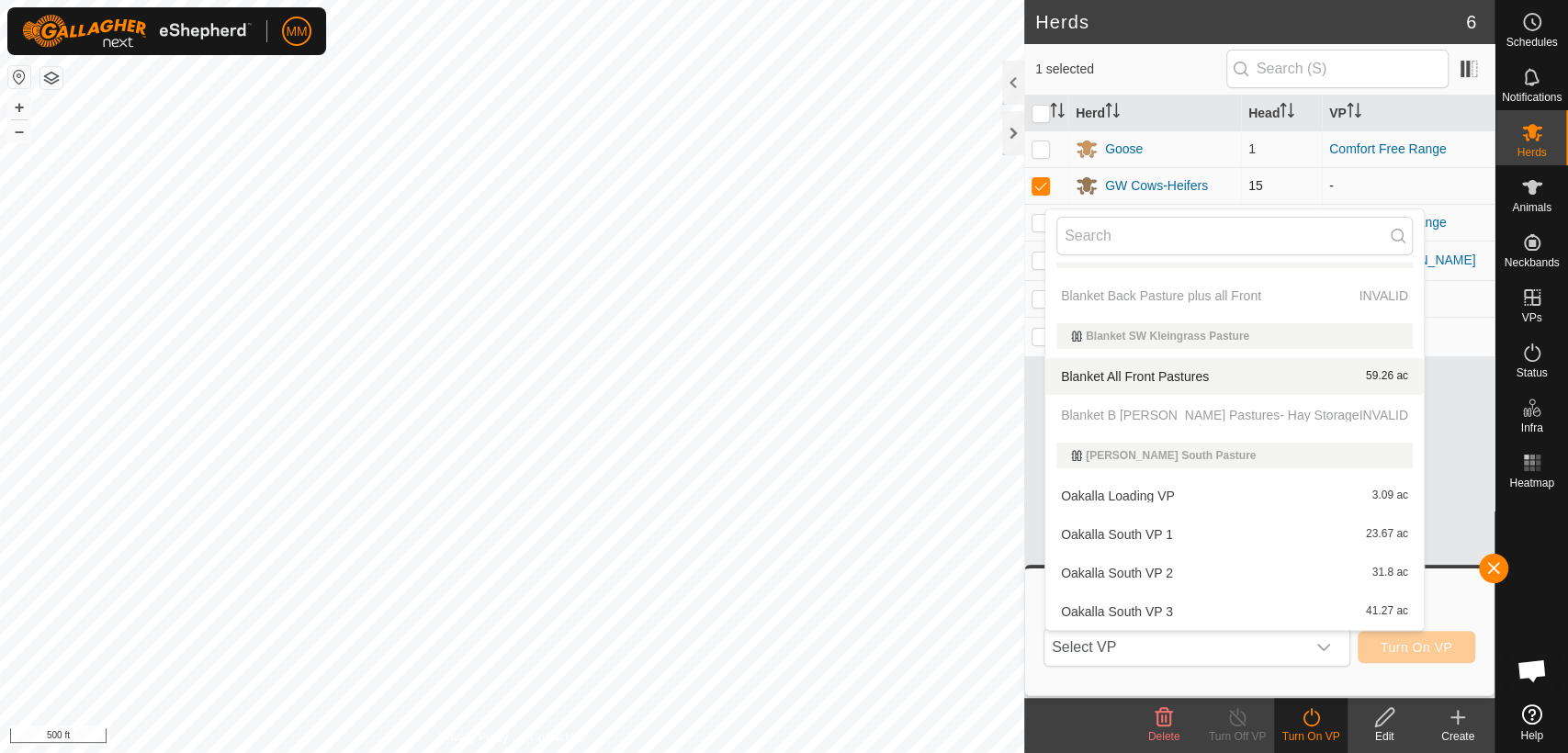
click at [1044, 191] on p-checkbox at bounding box center [1040, 185] width 19 height 15
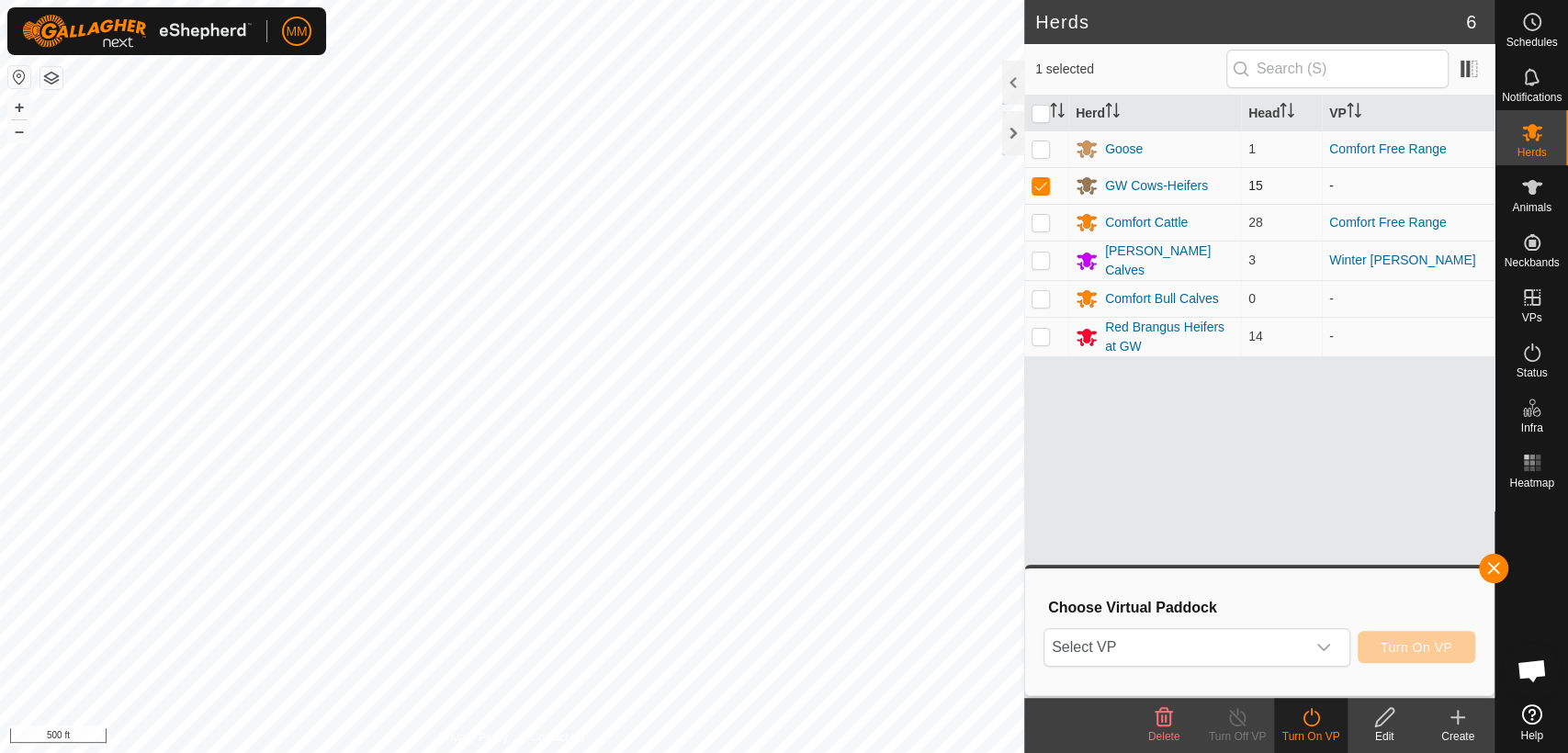
checkbox input "false"
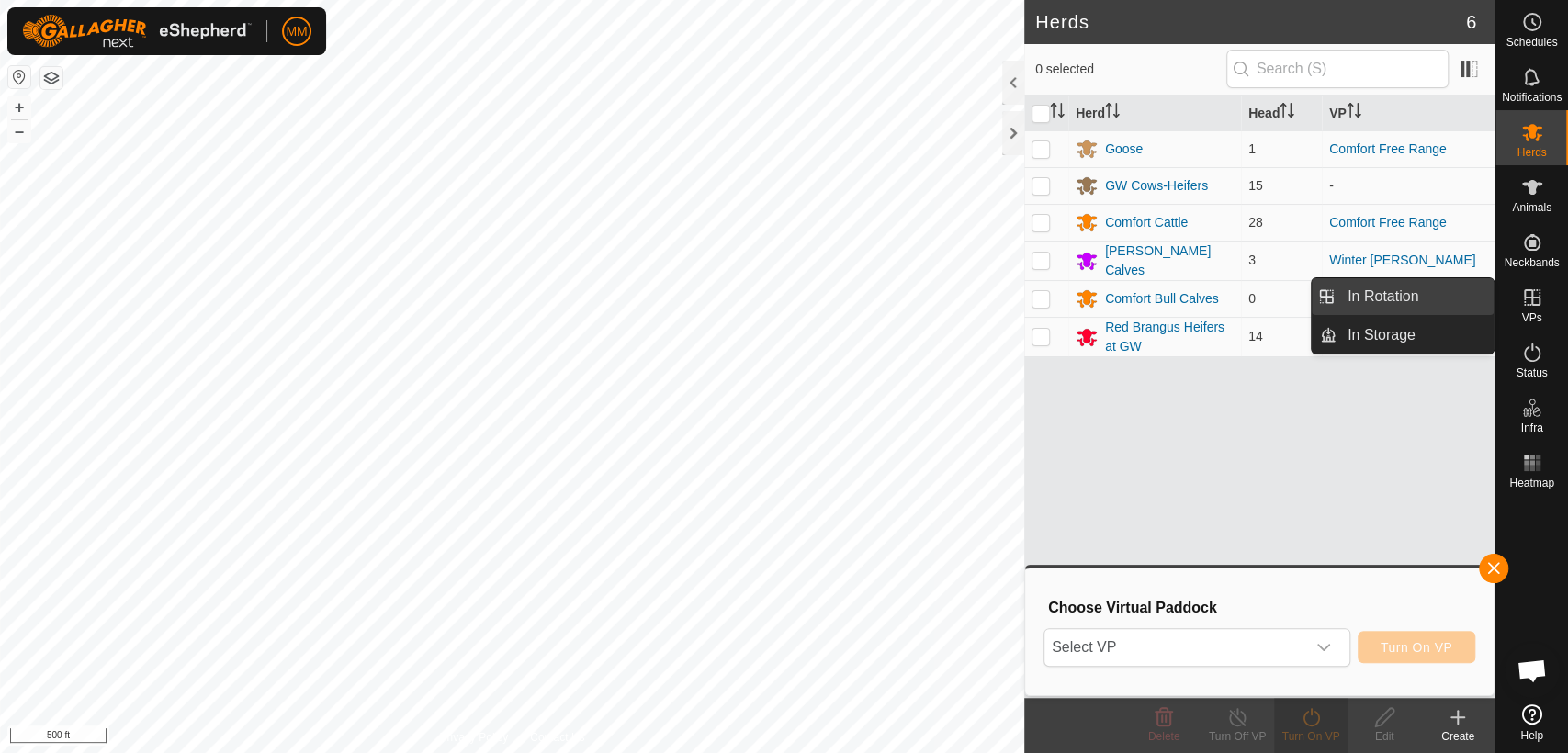
click at [1462, 301] on link "In Rotation" at bounding box center [1414, 296] width 157 height 36
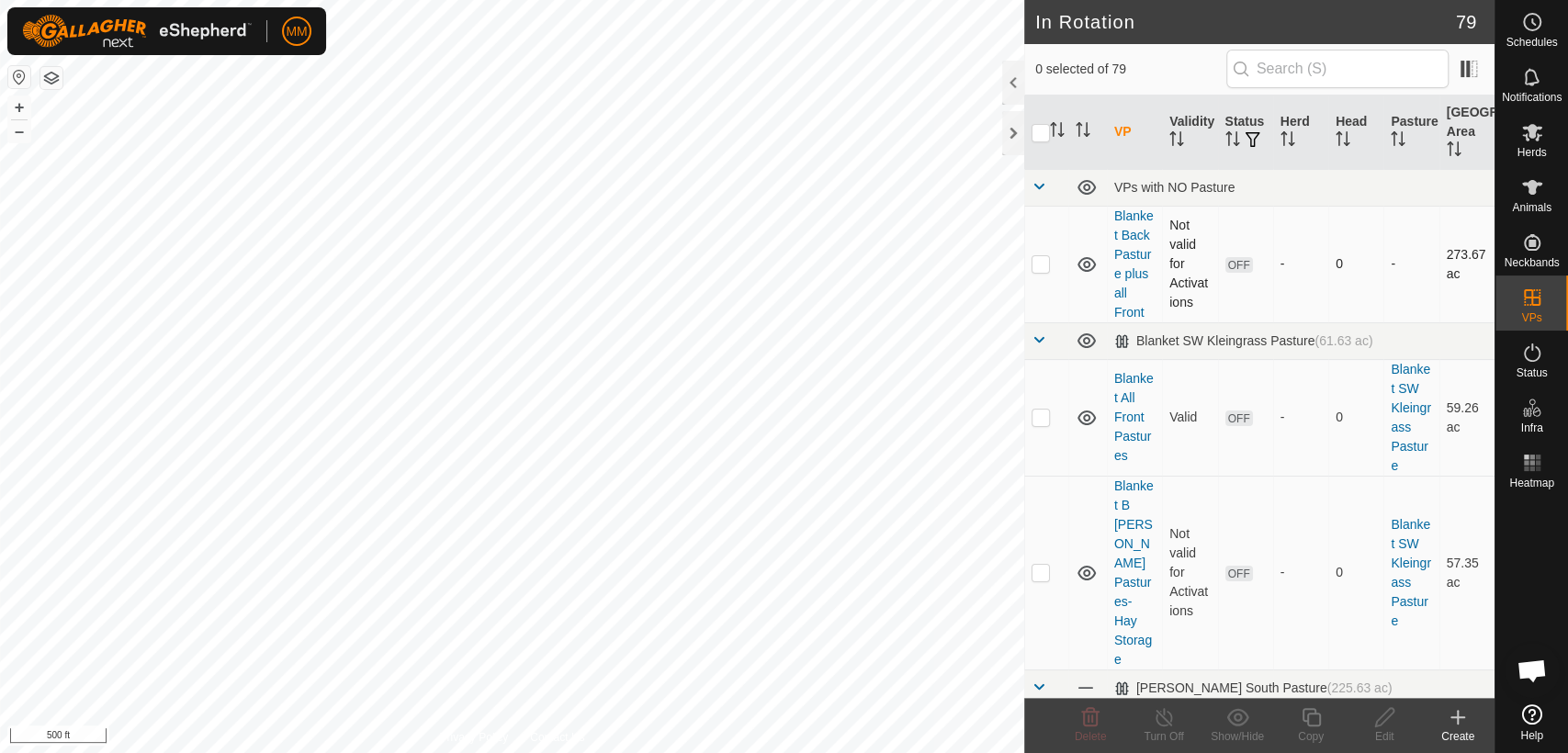
click at [1043, 271] on p-checkbox at bounding box center [1040, 263] width 19 height 15
checkbox input "true"
click at [1379, 713] on icon at bounding box center [1385, 717] width 23 height 22
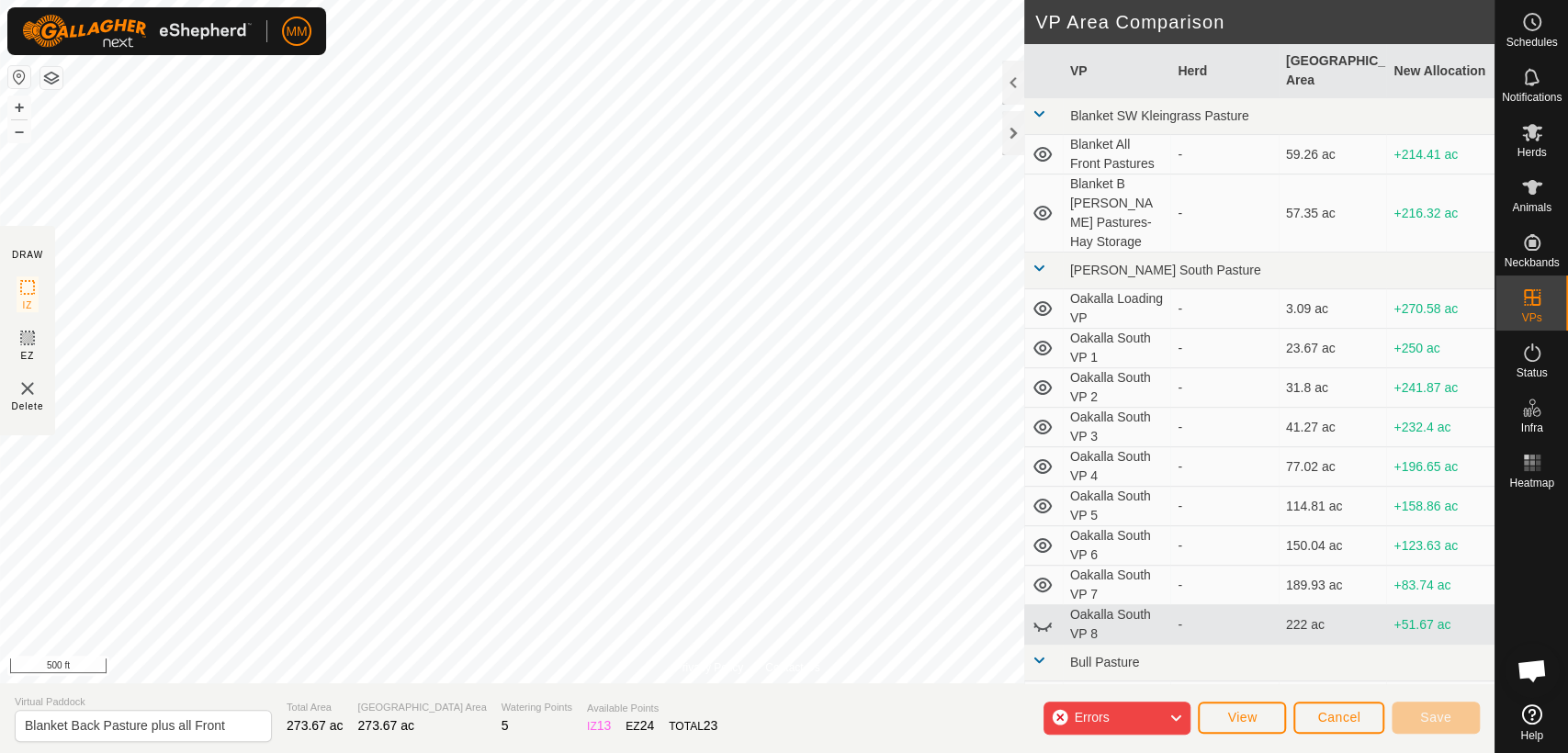
click at [1176, 713] on icon at bounding box center [1175, 718] width 15 height 24
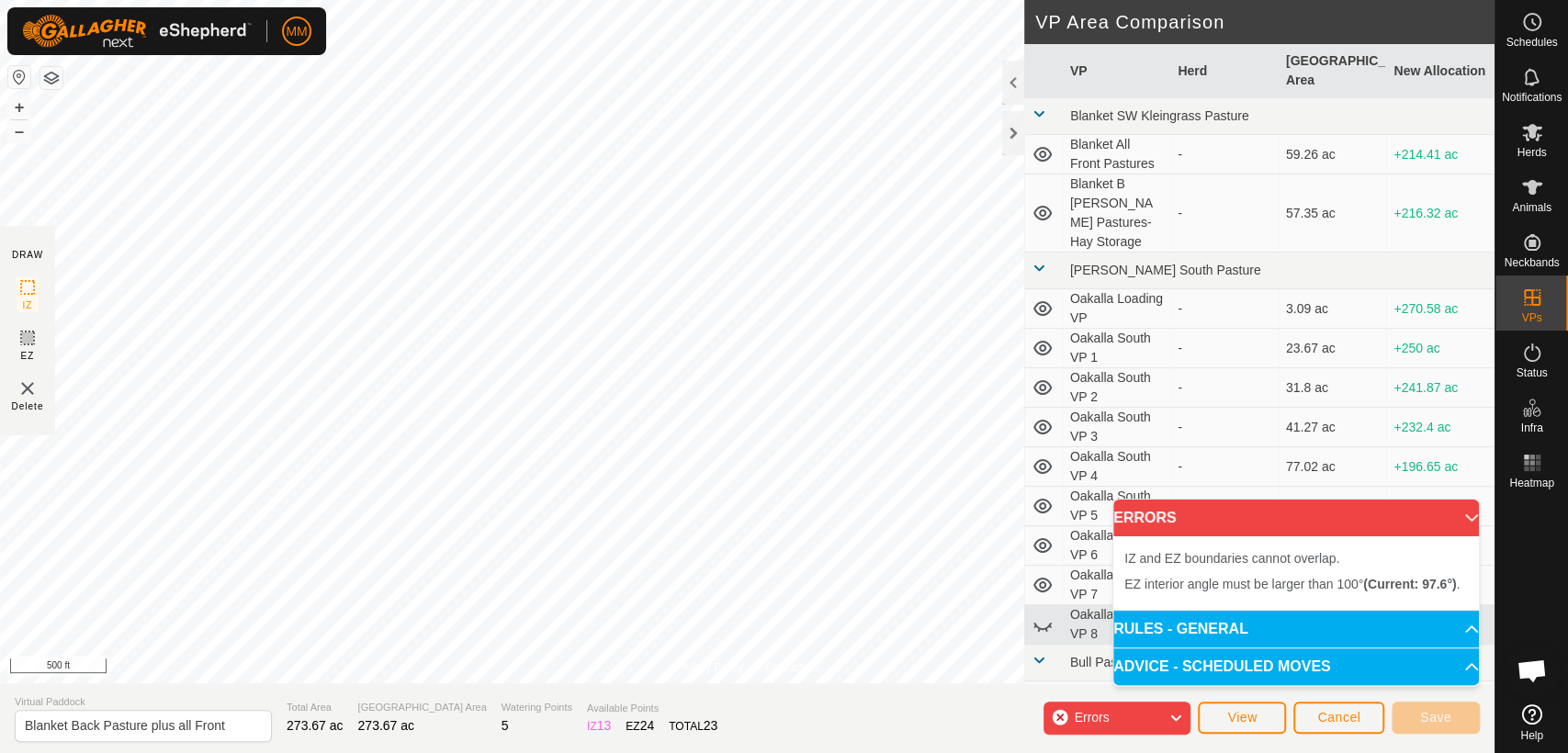
click at [1279, 626] on p-accordion-header "RULES - GENERAL" at bounding box center [1296, 628] width 366 height 36
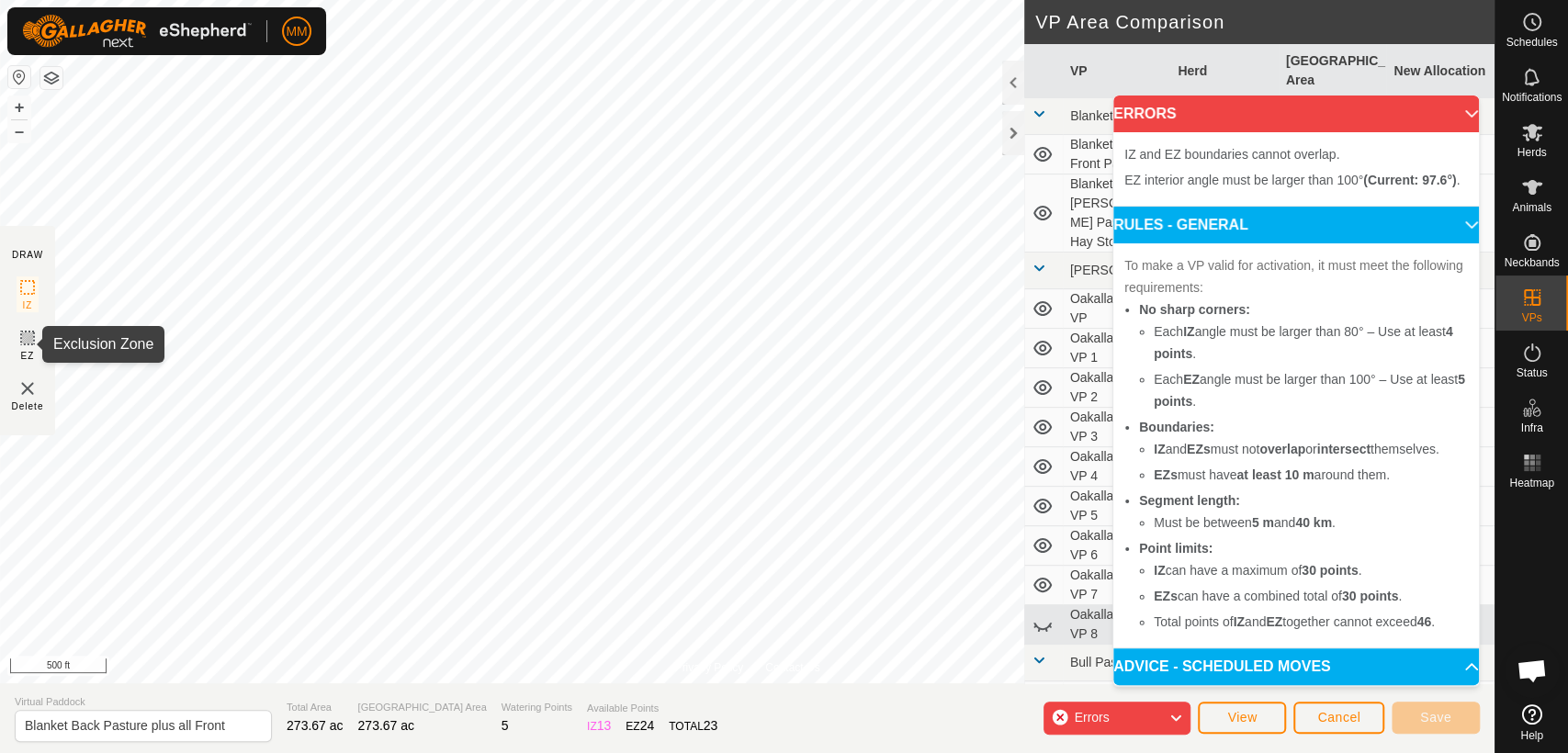
click at [26, 340] on icon at bounding box center [27, 337] width 11 height 11
click at [1234, 716] on span "View" at bounding box center [1242, 717] width 30 height 15
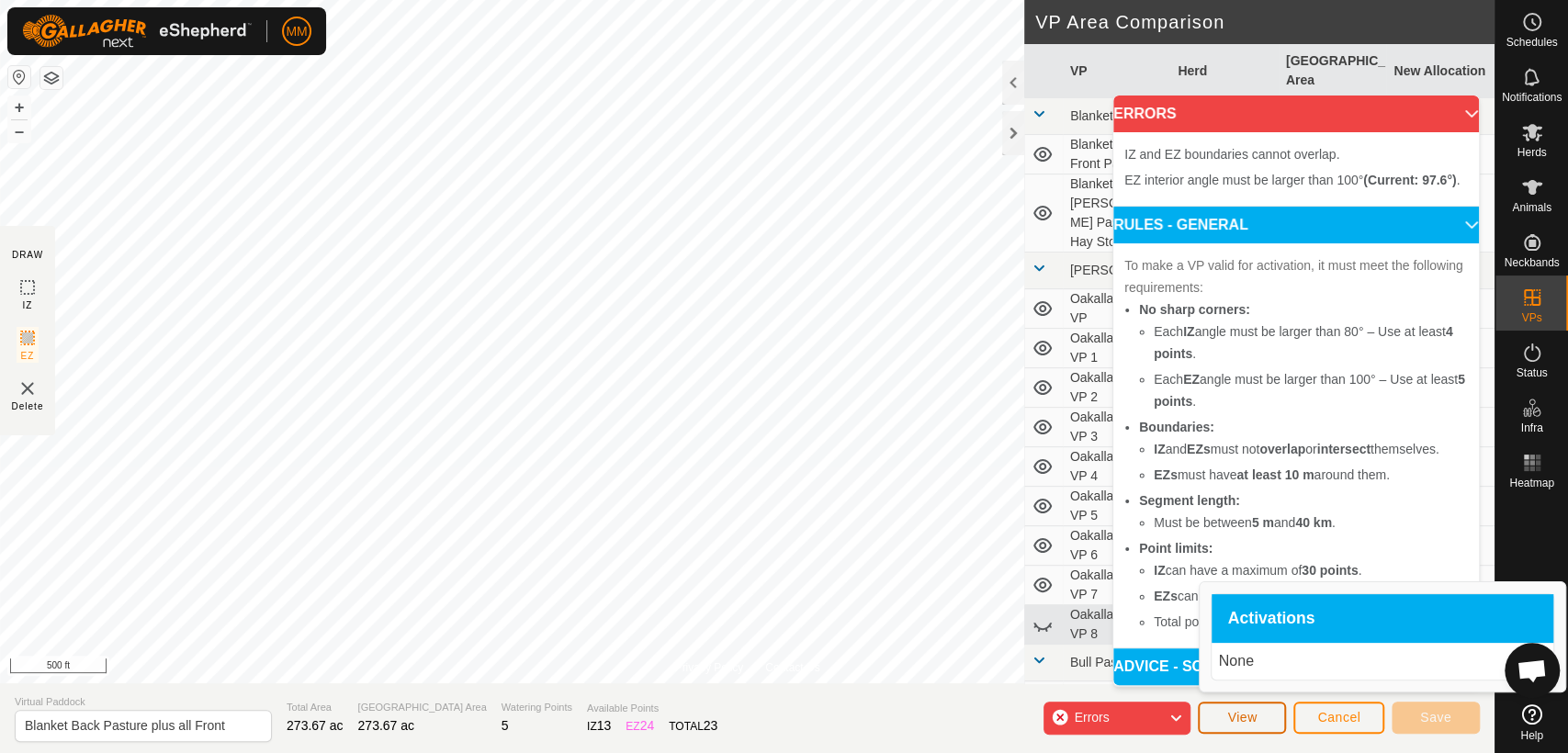
click at [1234, 716] on span "View" at bounding box center [1242, 717] width 30 height 15
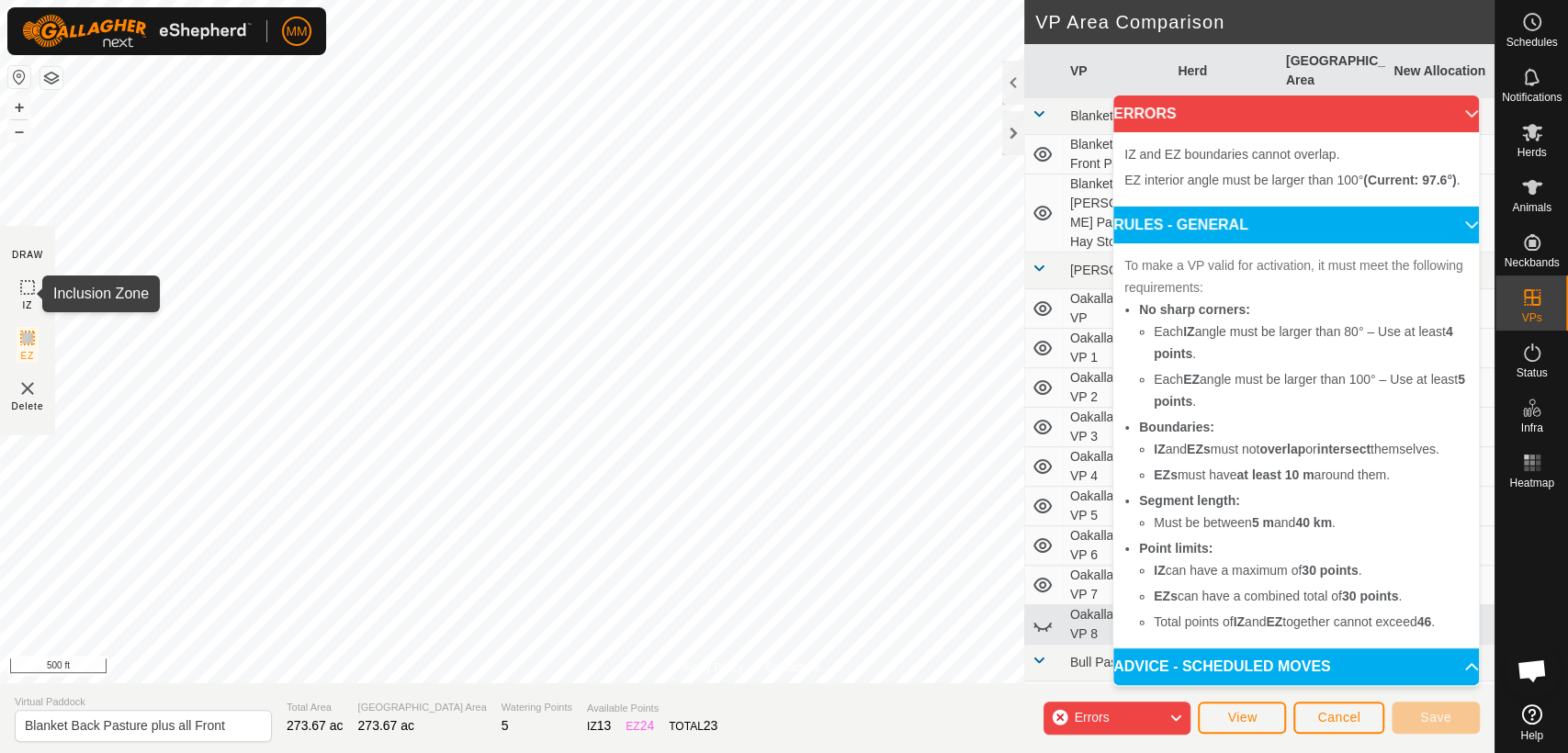
click at [32, 289] on icon at bounding box center [28, 287] width 22 height 22
click at [1332, 711] on span "Cancel" at bounding box center [1339, 717] width 43 height 15
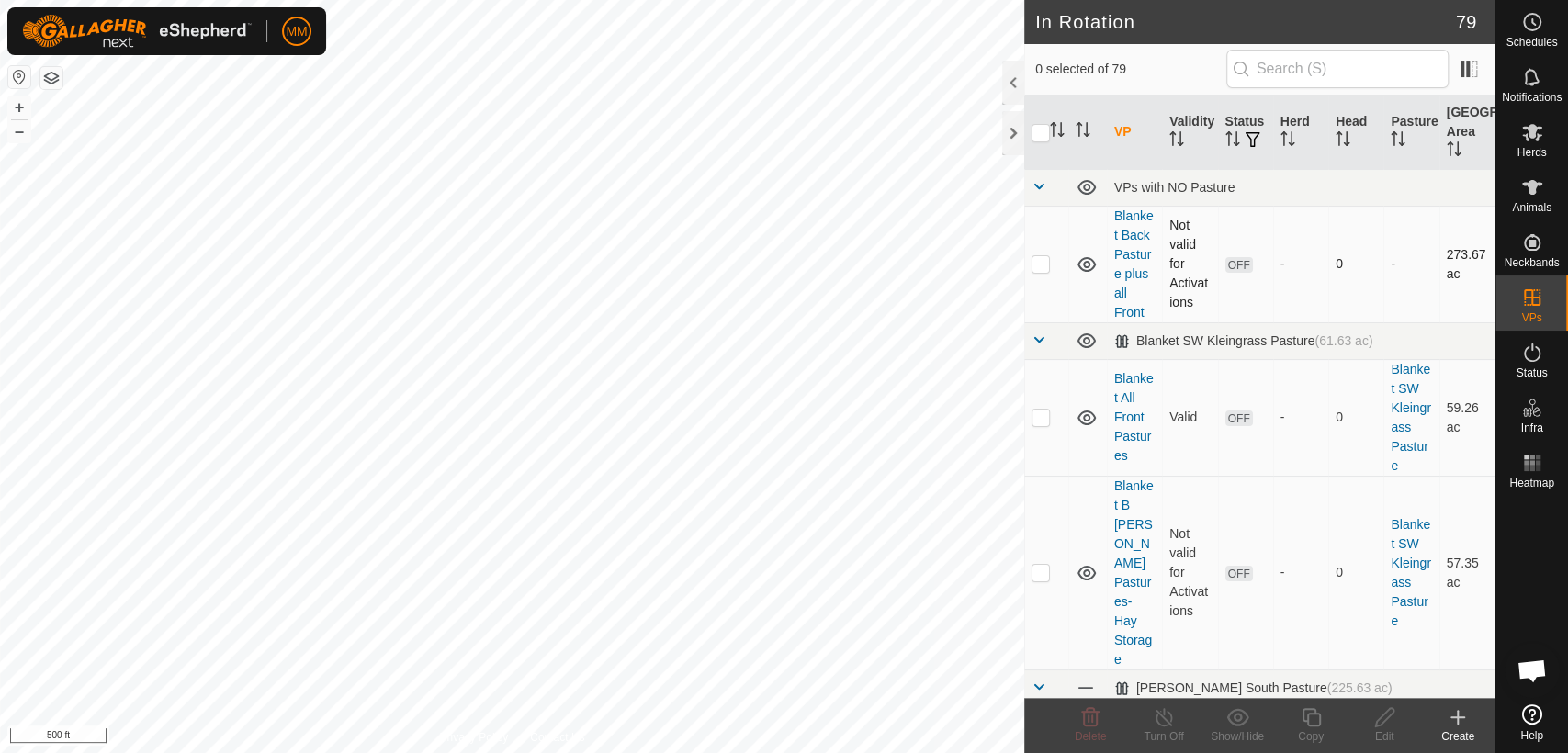
click at [1086, 271] on icon at bounding box center [1087, 264] width 19 height 15
click at [1086, 271] on icon at bounding box center [1087, 264] width 22 height 22
click at [1038, 271] on p-checkbox at bounding box center [1040, 263] width 19 height 15
checkbox input "true"
click at [1387, 722] on icon at bounding box center [1385, 717] width 23 height 22
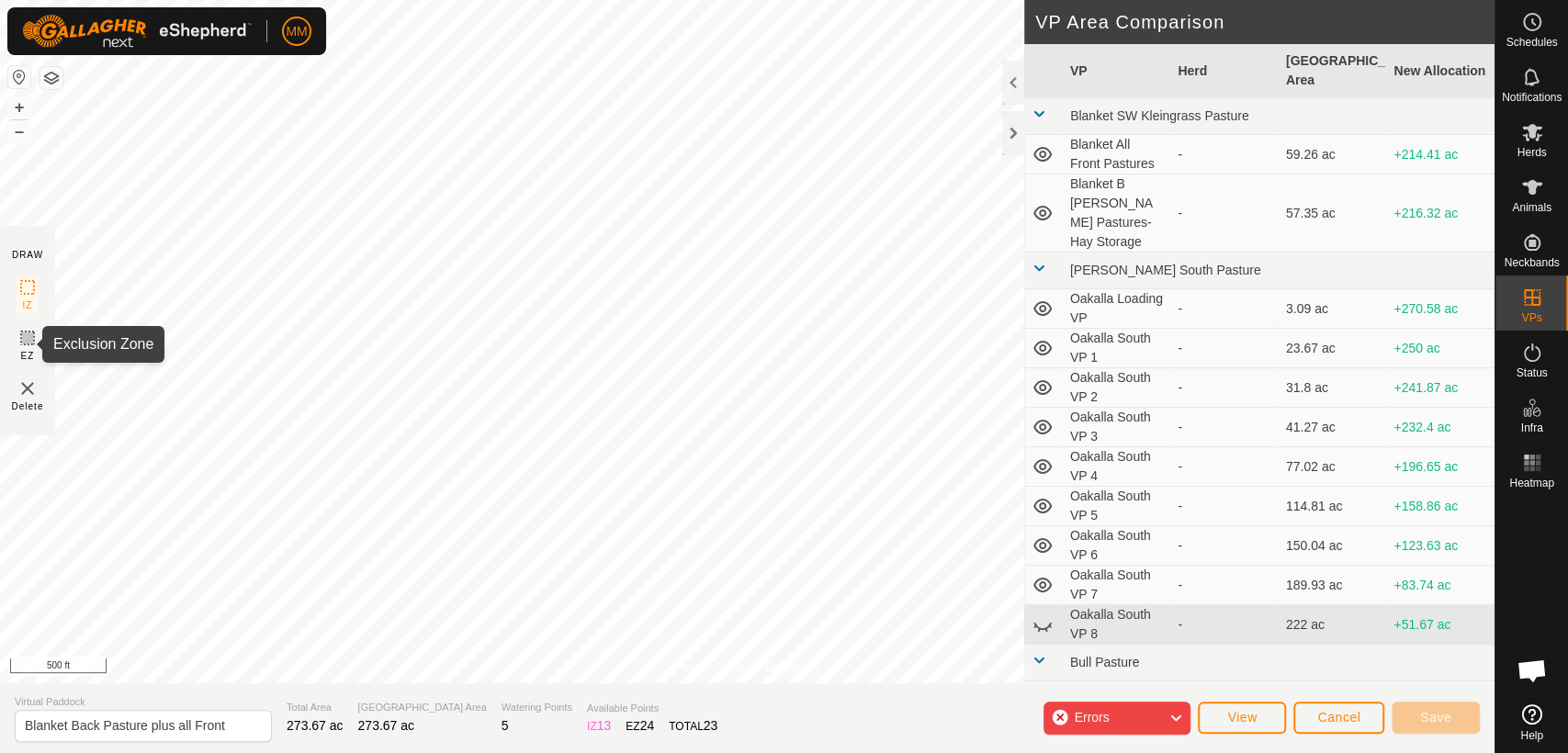
click at [24, 336] on icon at bounding box center [28, 338] width 22 height 22
click at [24, 387] on img at bounding box center [28, 388] width 22 height 22
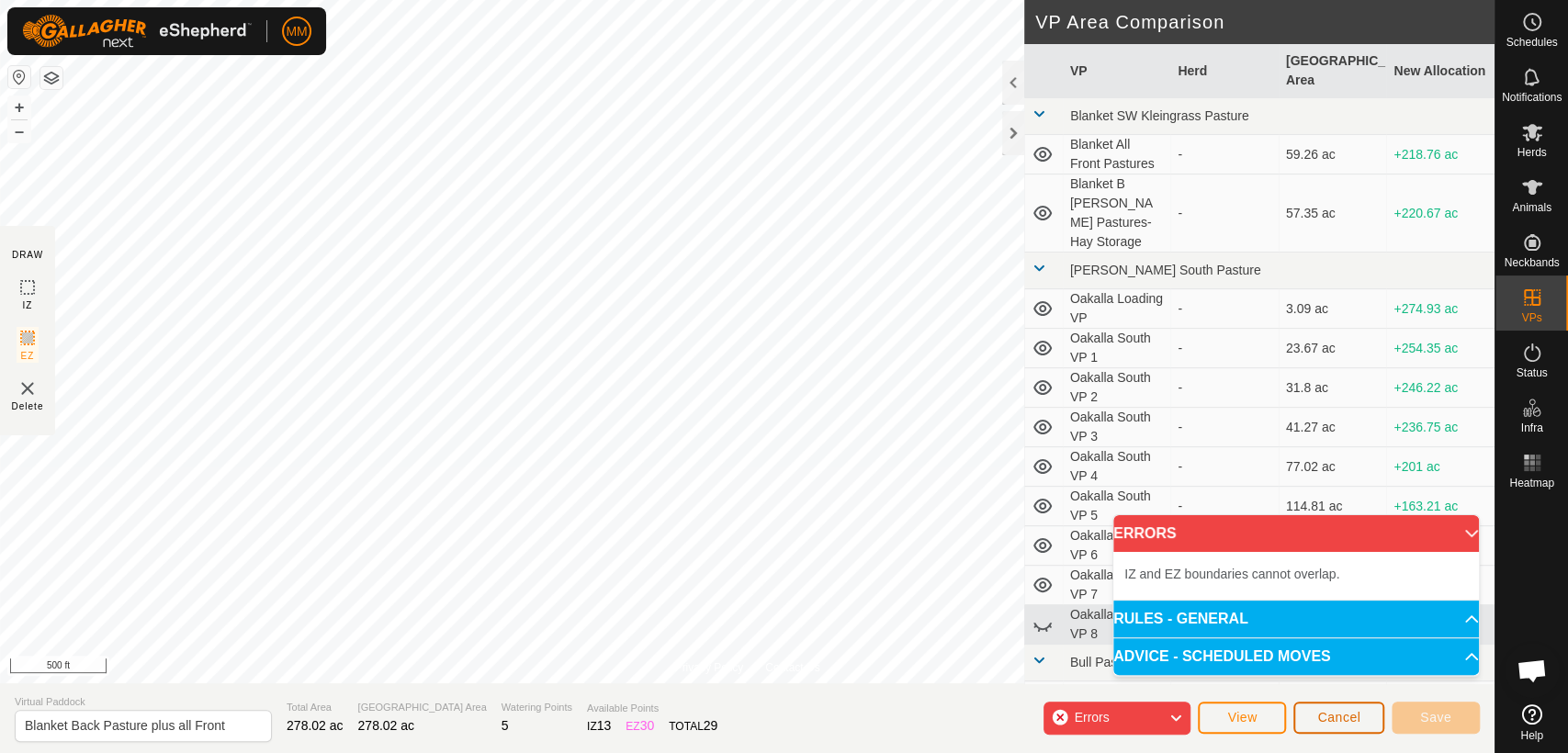
click at [1334, 722] on span "Cancel" at bounding box center [1339, 717] width 43 height 15
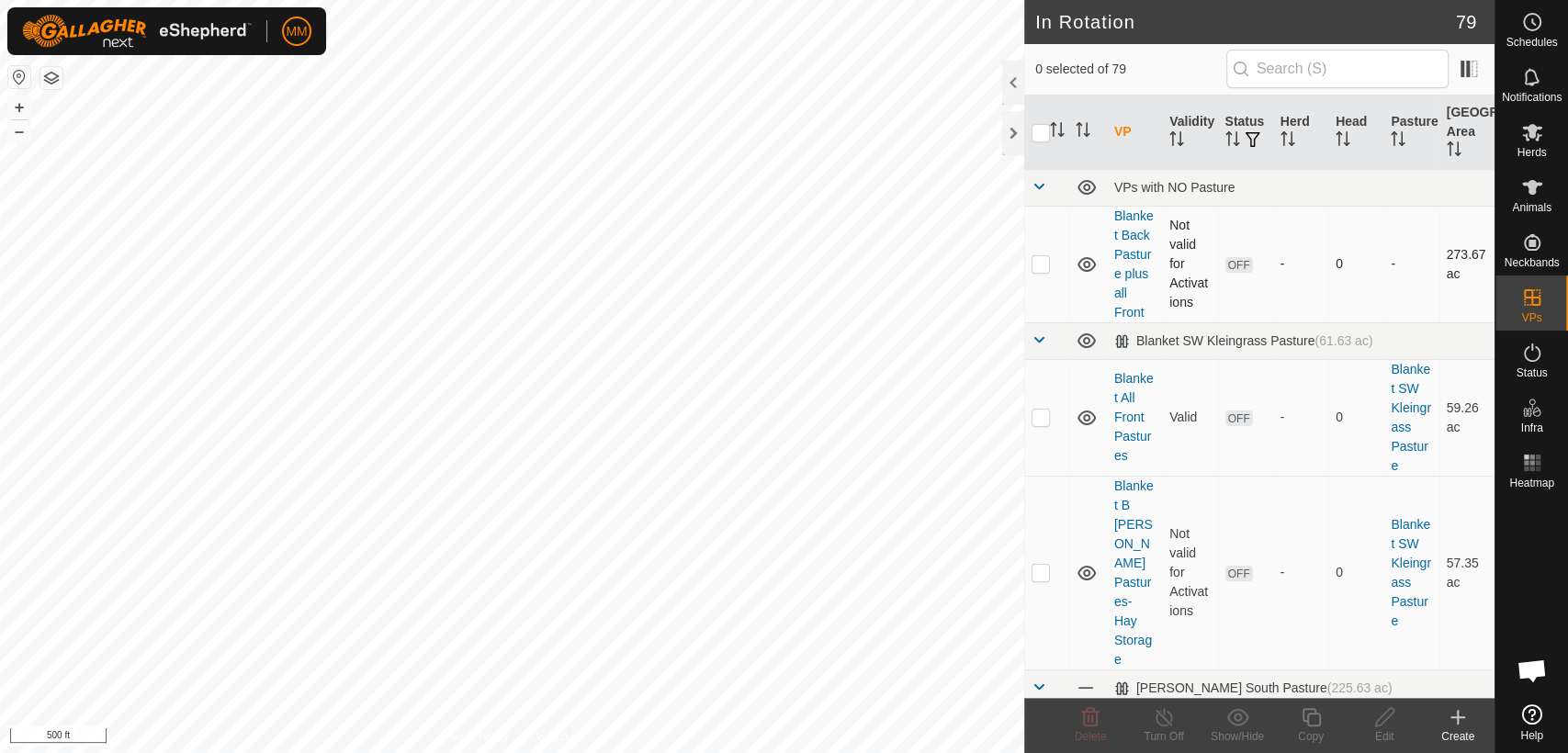
click at [1040, 281] on td at bounding box center [1046, 264] width 44 height 116
click at [1080, 723] on icon at bounding box center [1090, 717] width 22 height 22
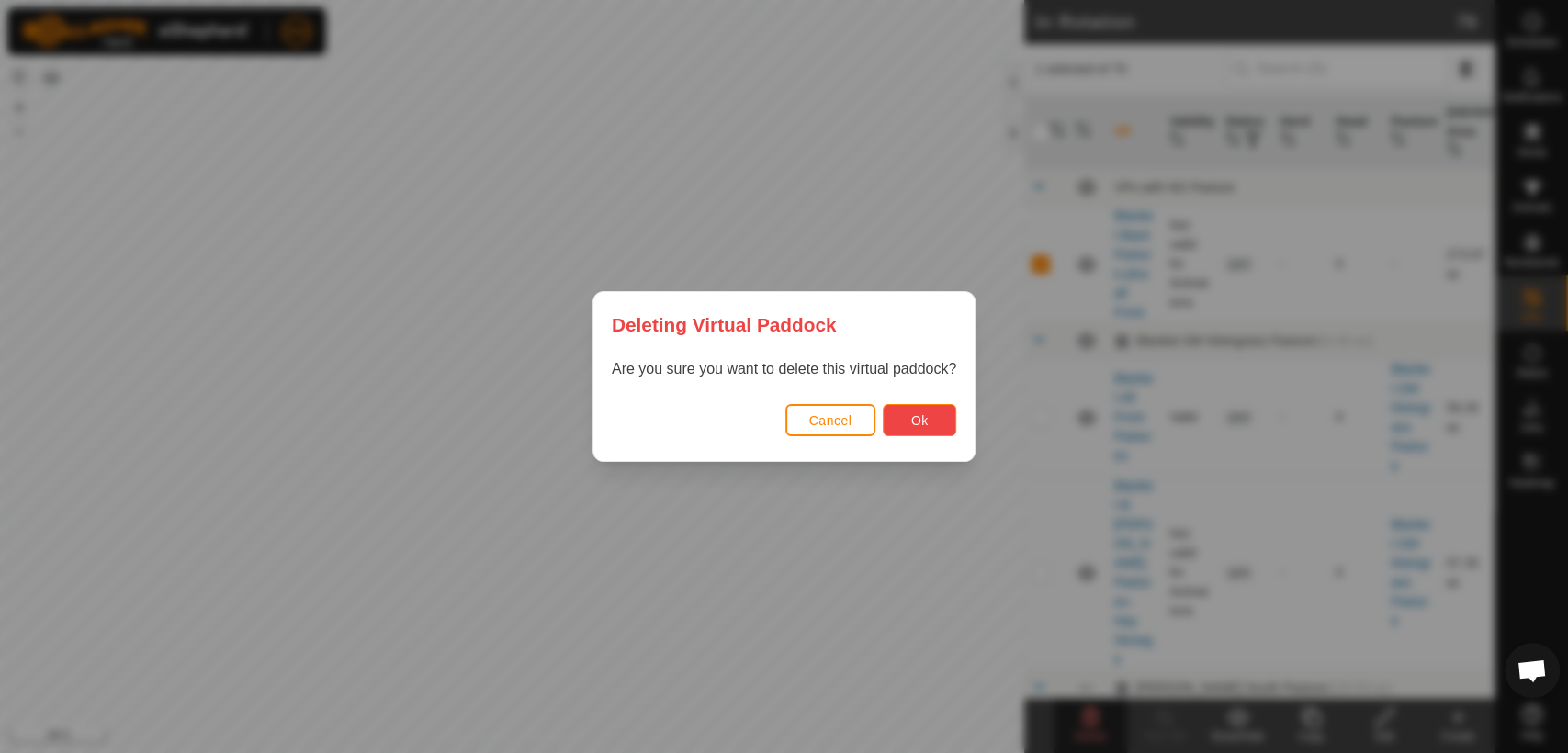
click at [911, 416] on span "Ok" at bounding box center [920, 420] width 18 height 15
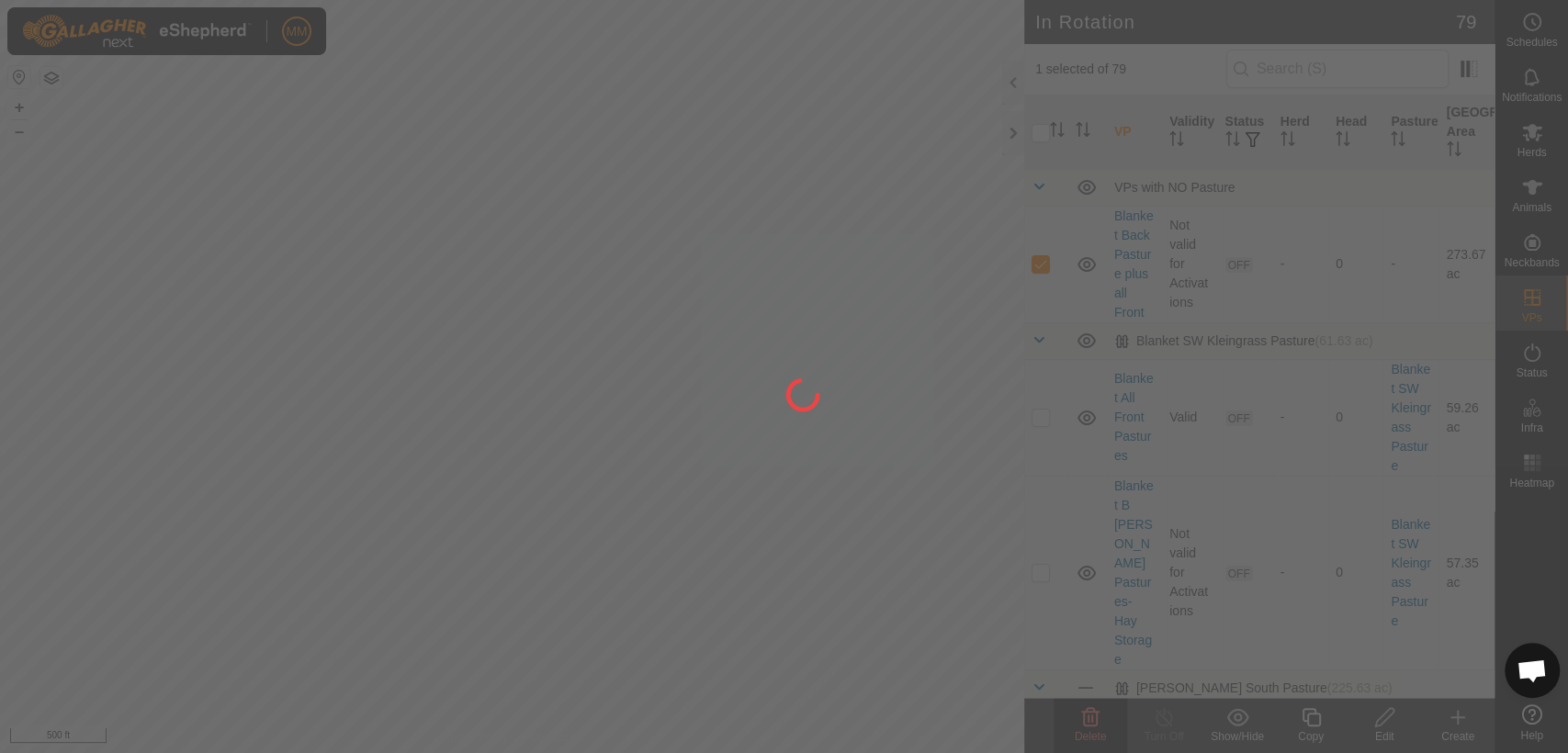
checkbox input "false"
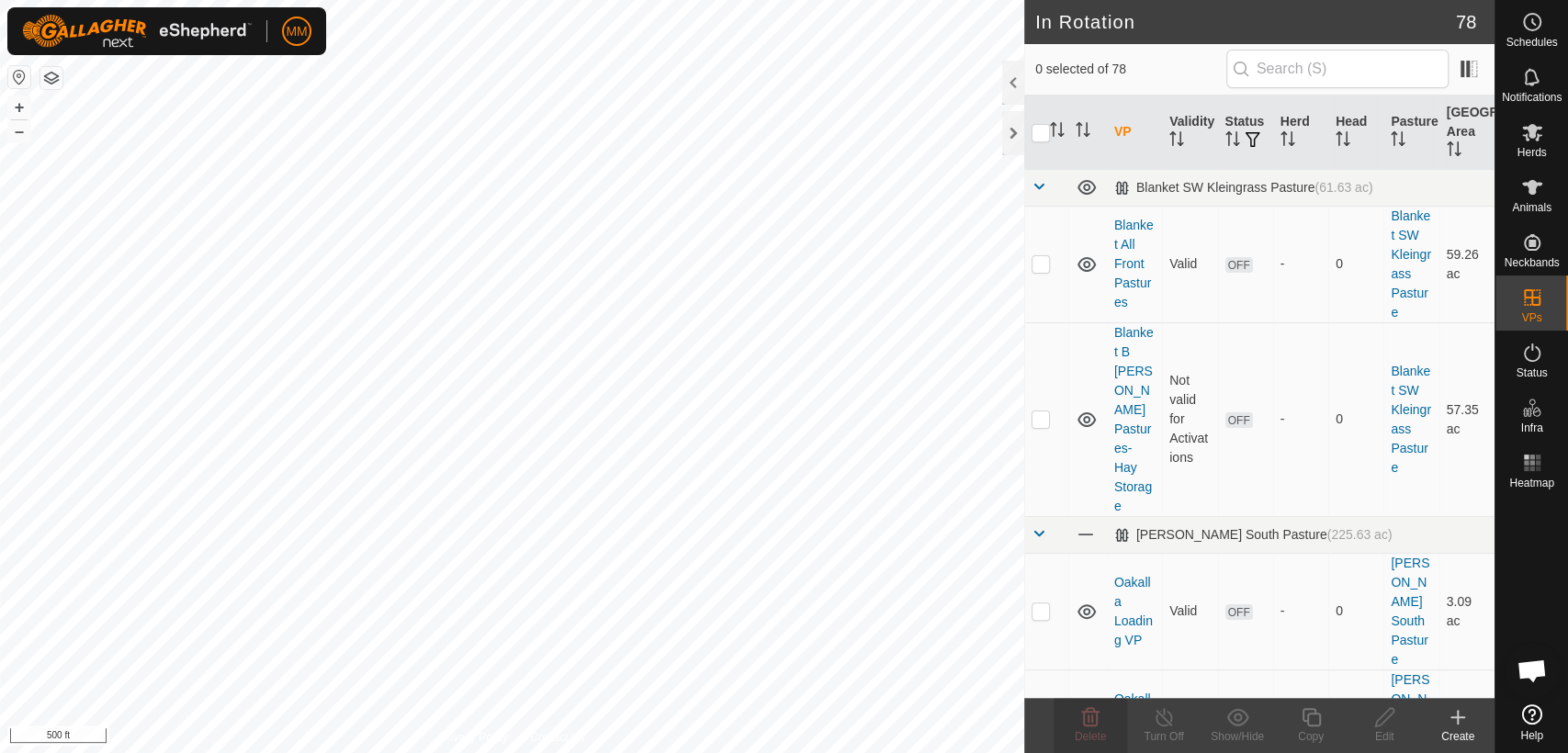
click at [1038, 411] on p-checkbox at bounding box center [1040, 418] width 19 height 15
click at [1088, 728] on div "Delete" at bounding box center [1090, 736] width 74 height 17
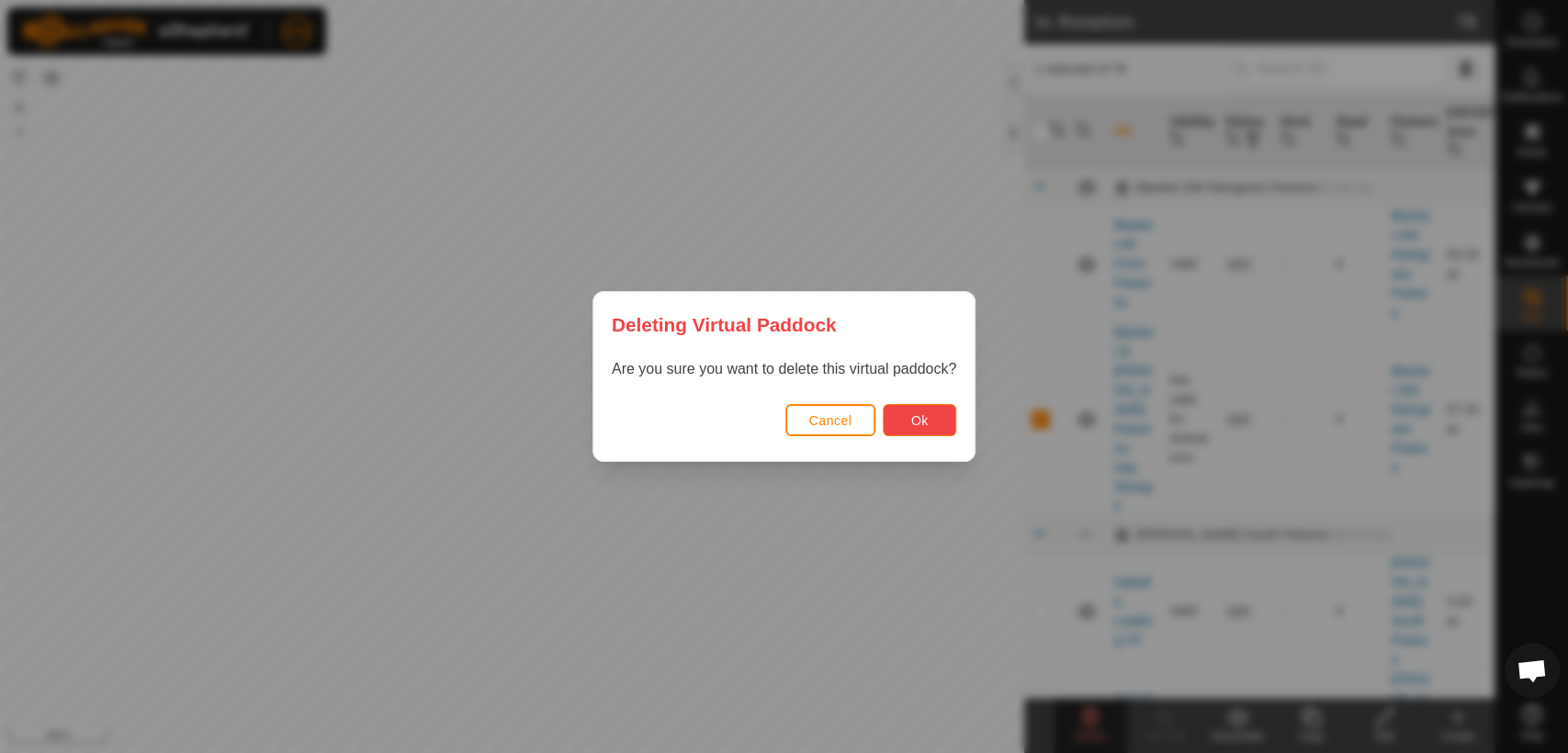
click at [917, 430] on button "Ok" at bounding box center [919, 420] width 74 height 33
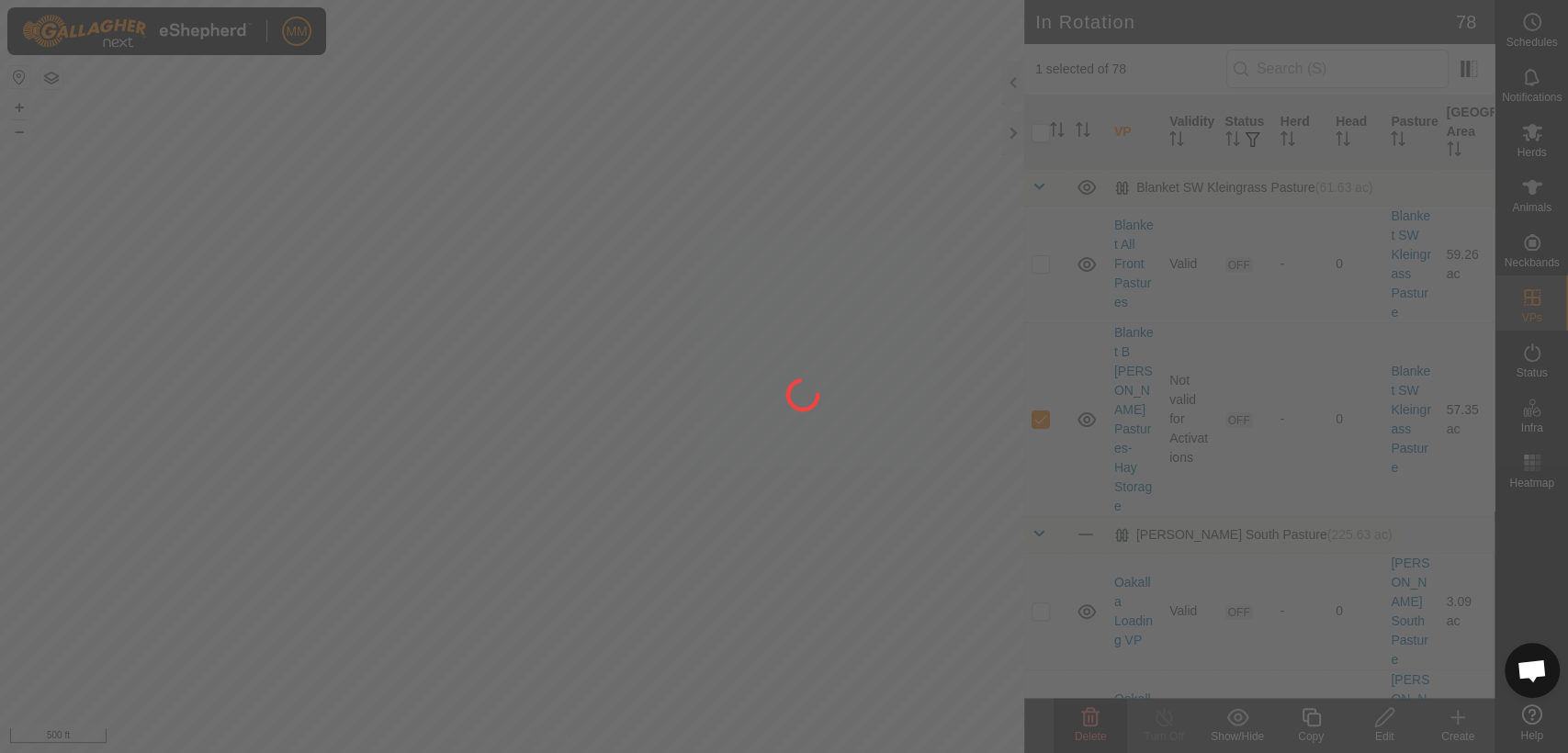
checkbox input "false"
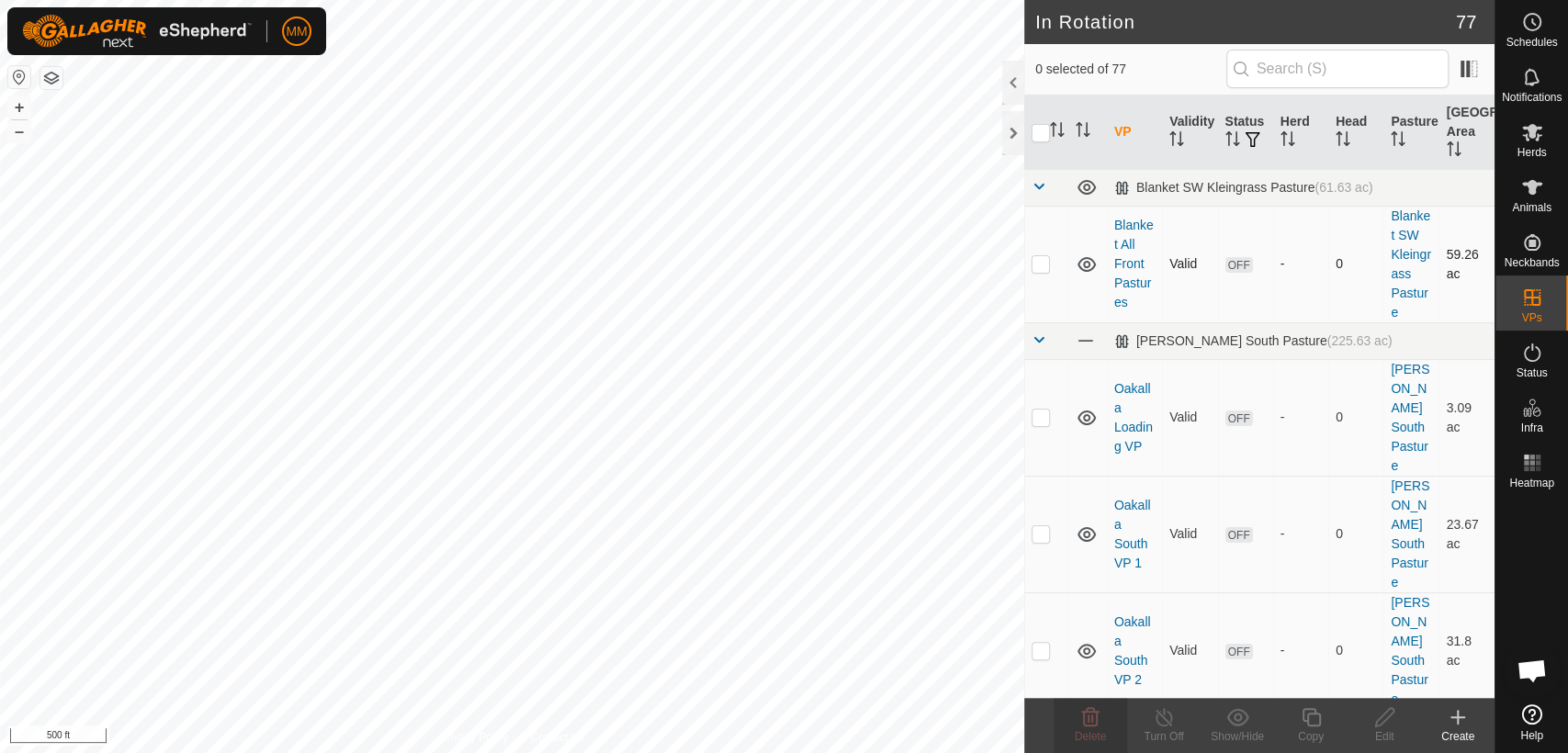
click at [1043, 260] on p-checkbox at bounding box center [1040, 263] width 19 height 15
checkbox input "true"
click at [1314, 717] on icon at bounding box center [1311, 717] width 23 height 22
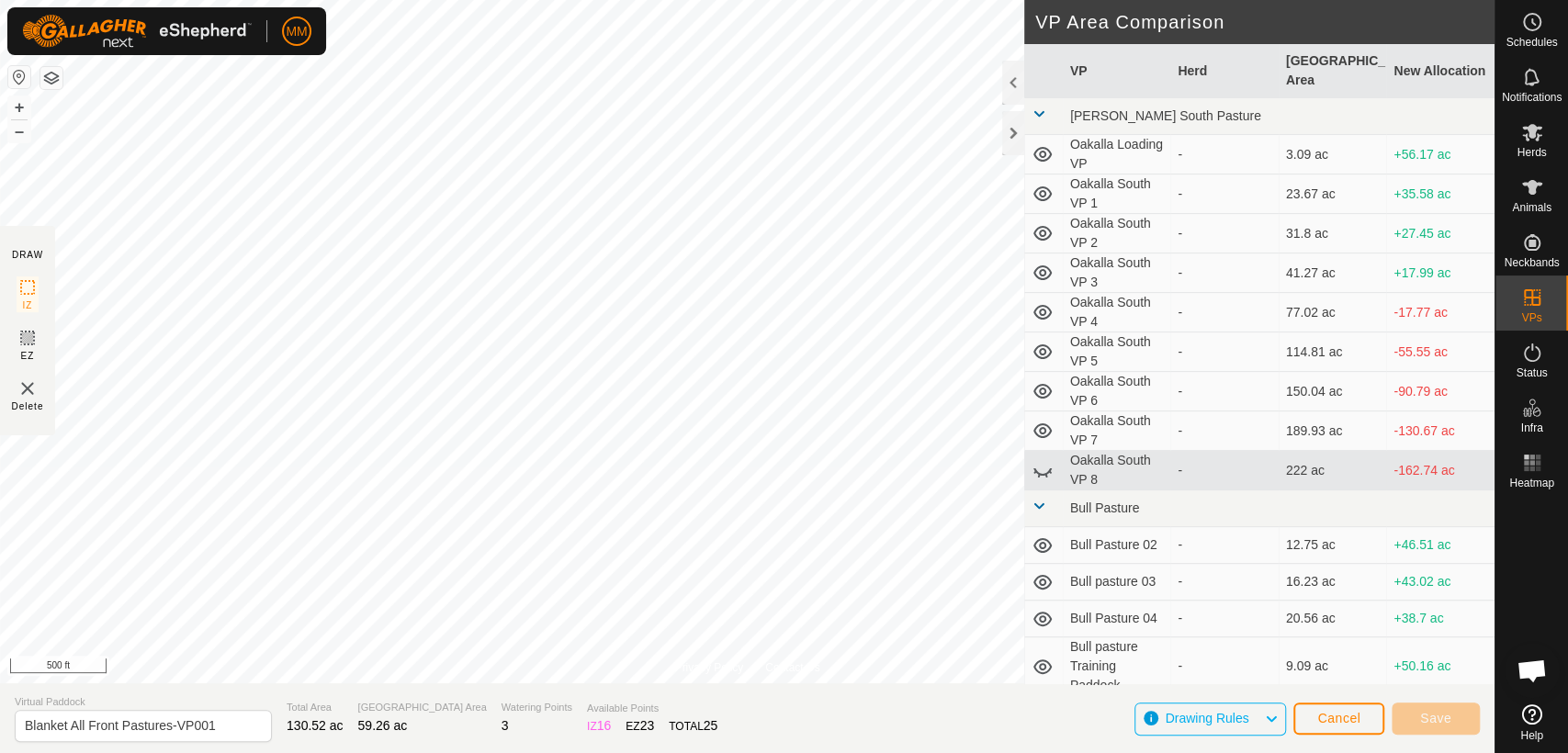
click at [219, 45] on div "MM Schedules Notifications Herds Animals Neckbands VPs Status Infra Heatmap Hel…" at bounding box center [784, 376] width 1568 height 753
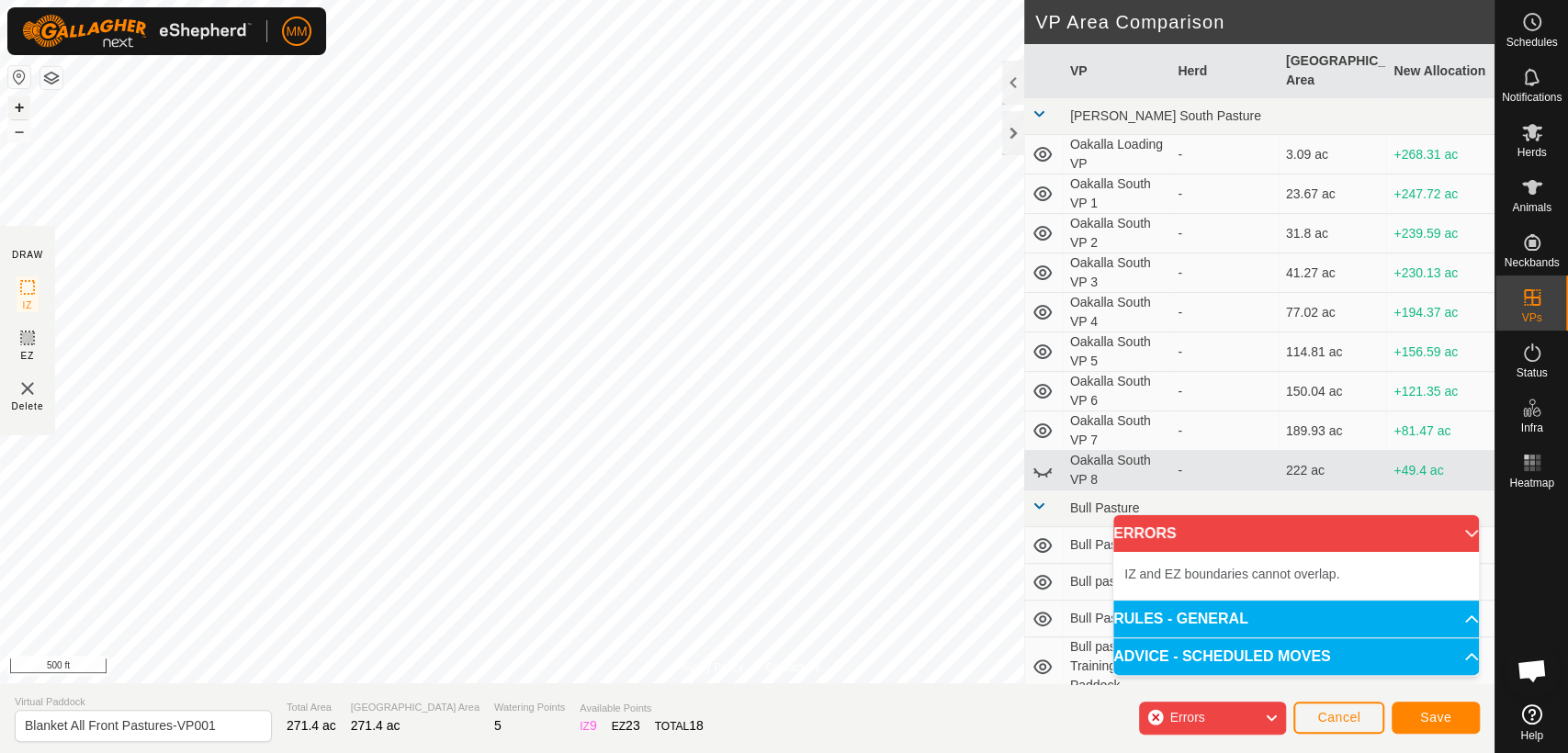
click at [15, 103] on button "+" at bounding box center [19, 107] width 22 height 22
click at [24, 340] on icon at bounding box center [28, 338] width 22 height 22
click at [26, 299] on span "IZ" at bounding box center [28, 306] width 10 height 14
click at [16, 127] on button "–" at bounding box center [19, 131] width 22 height 22
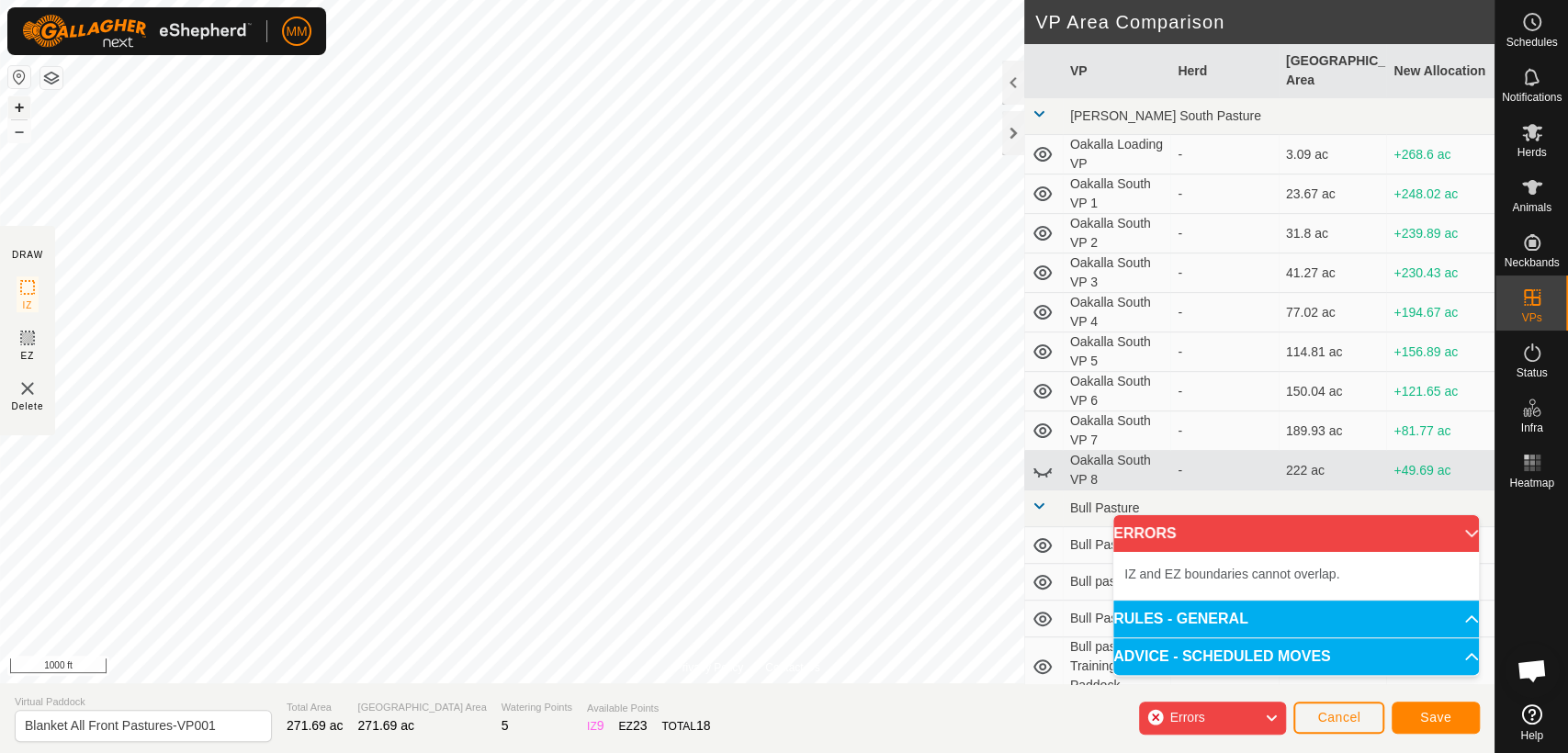
click at [16, 103] on button "+" at bounding box center [19, 107] width 22 height 22
click at [20, 337] on rect at bounding box center [27, 337] width 15 height 15
click at [21, 300] on div "IZ" at bounding box center [28, 294] width 22 height 35
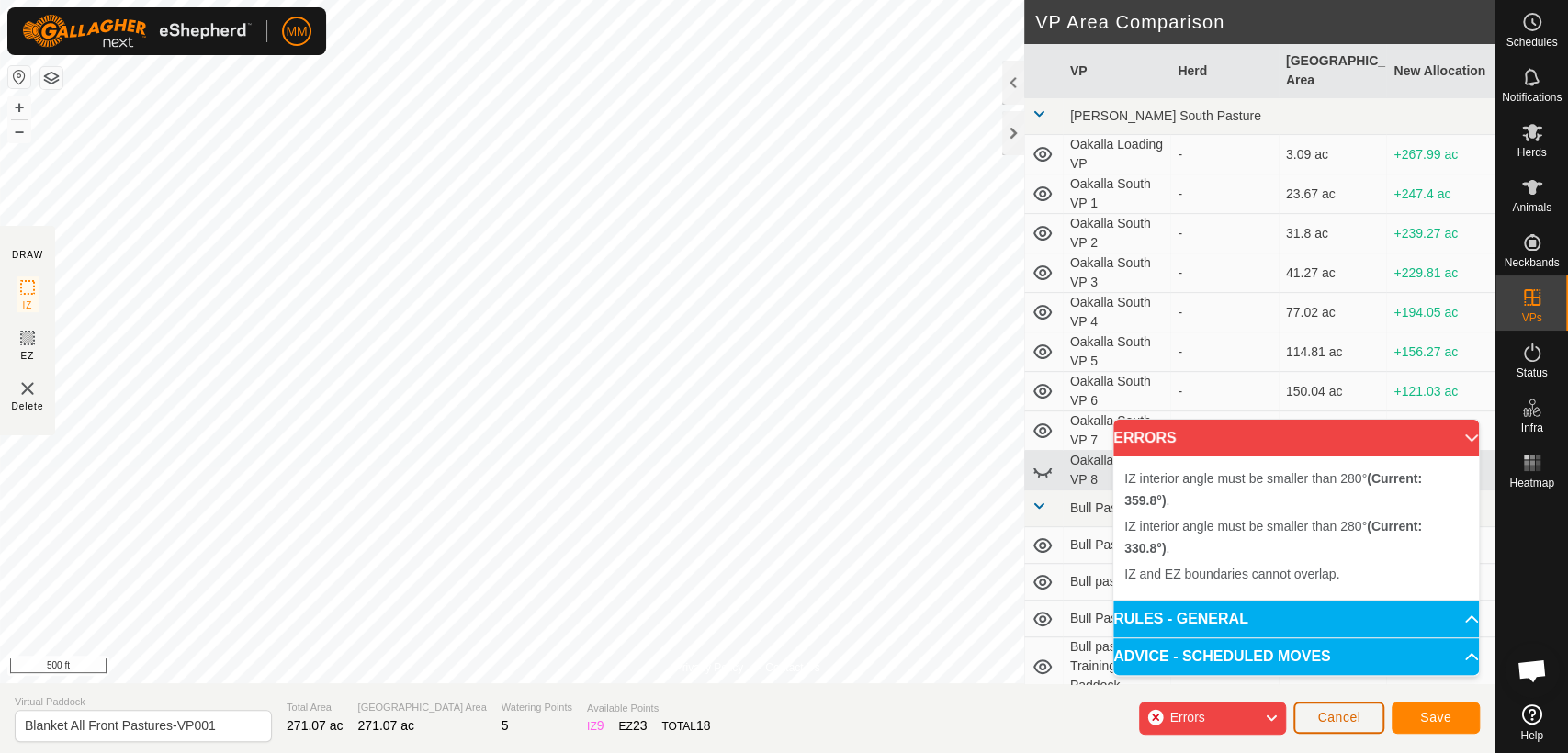
click at [1326, 717] on span "Cancel" at bounding box center [1339, 717] width 43 height 15
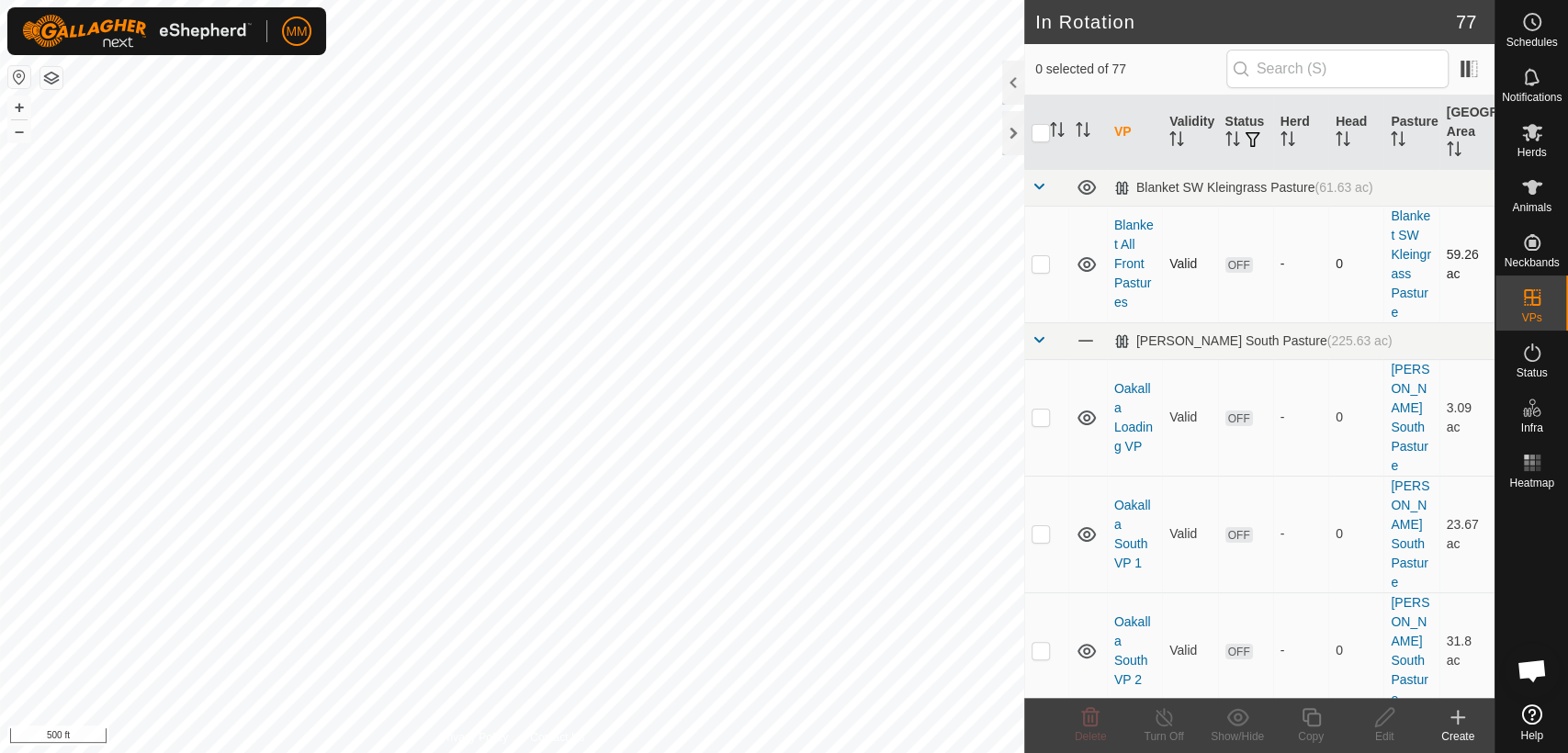
click at [1034, 265] on p-checkbox at bounding box center [1040, 263] width 19 height 15
checkbox input "true"
click at [1310, 721] on icon at bounding box center [1311, 717] width 23 height 22
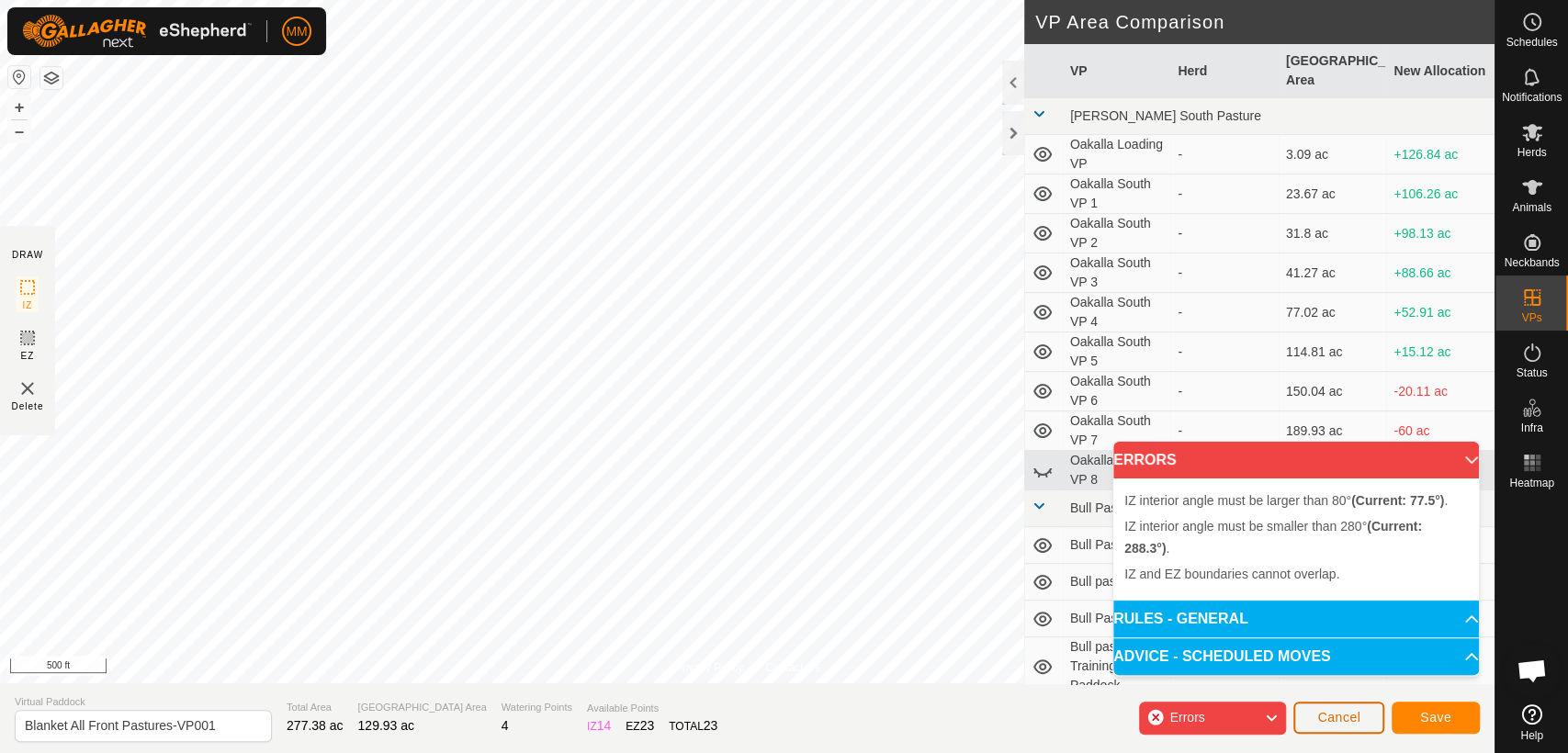
click at [1321, 714] on span "Cancel" at bounding box center [1339, 717] width 43 height 15
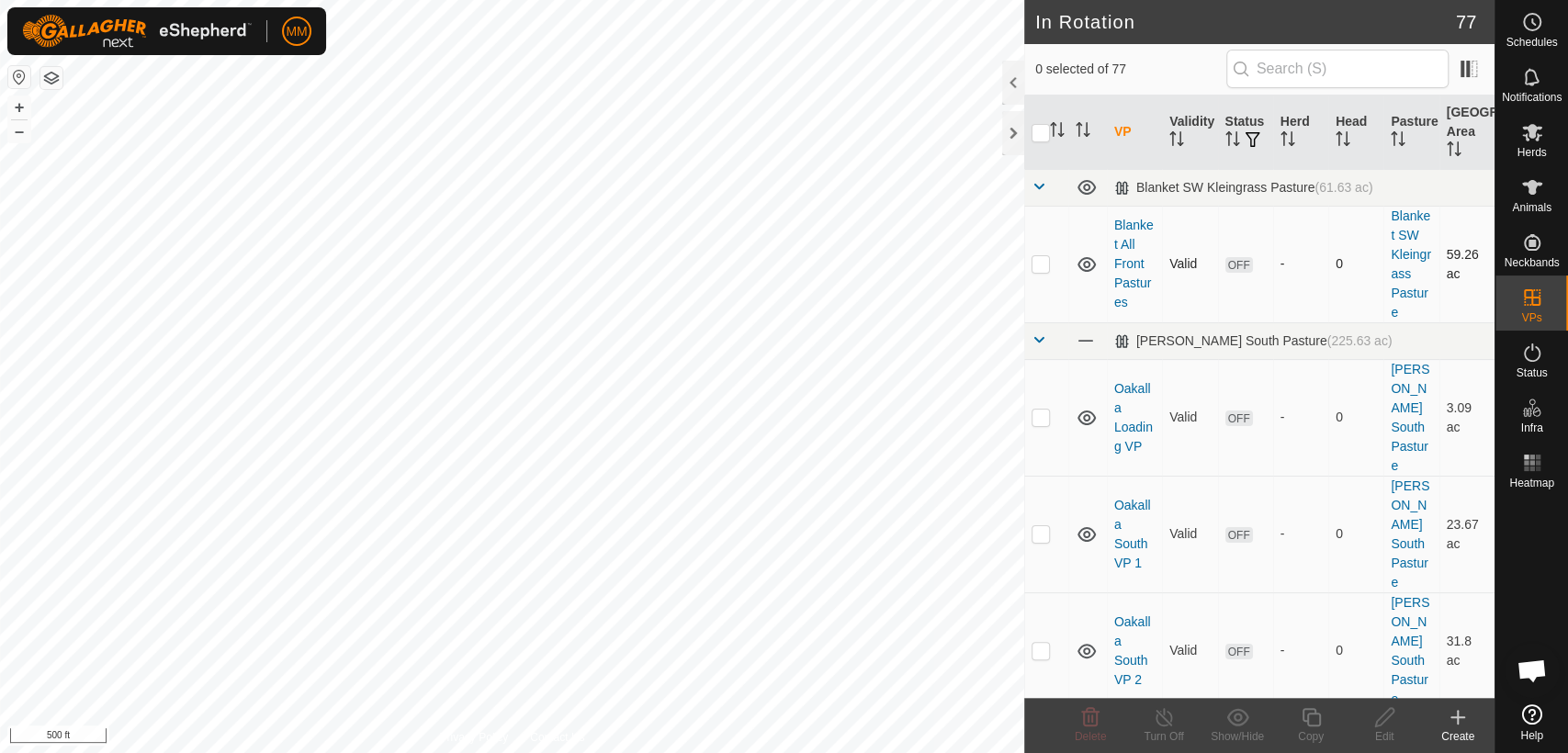
click at [1048, 261] on p-checkbox at bounding box center [1040, 263] width 19 height 15
checkbox input "true"
click at [1307, 719] on icon at bounding box center [1311, 717] width 19 height 19
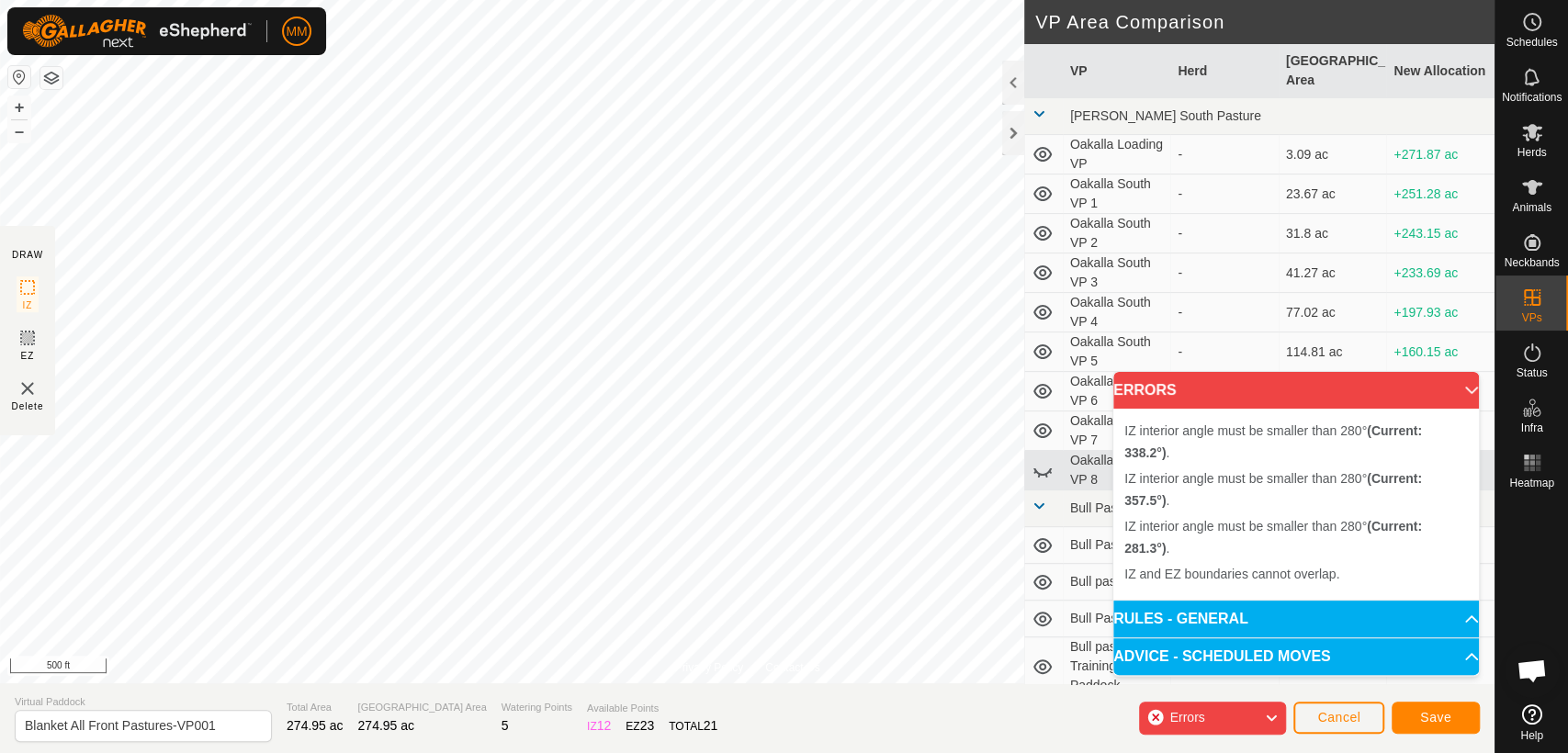
click at [29, 393] on img at bounding box center [28, 388] width 22 height 22
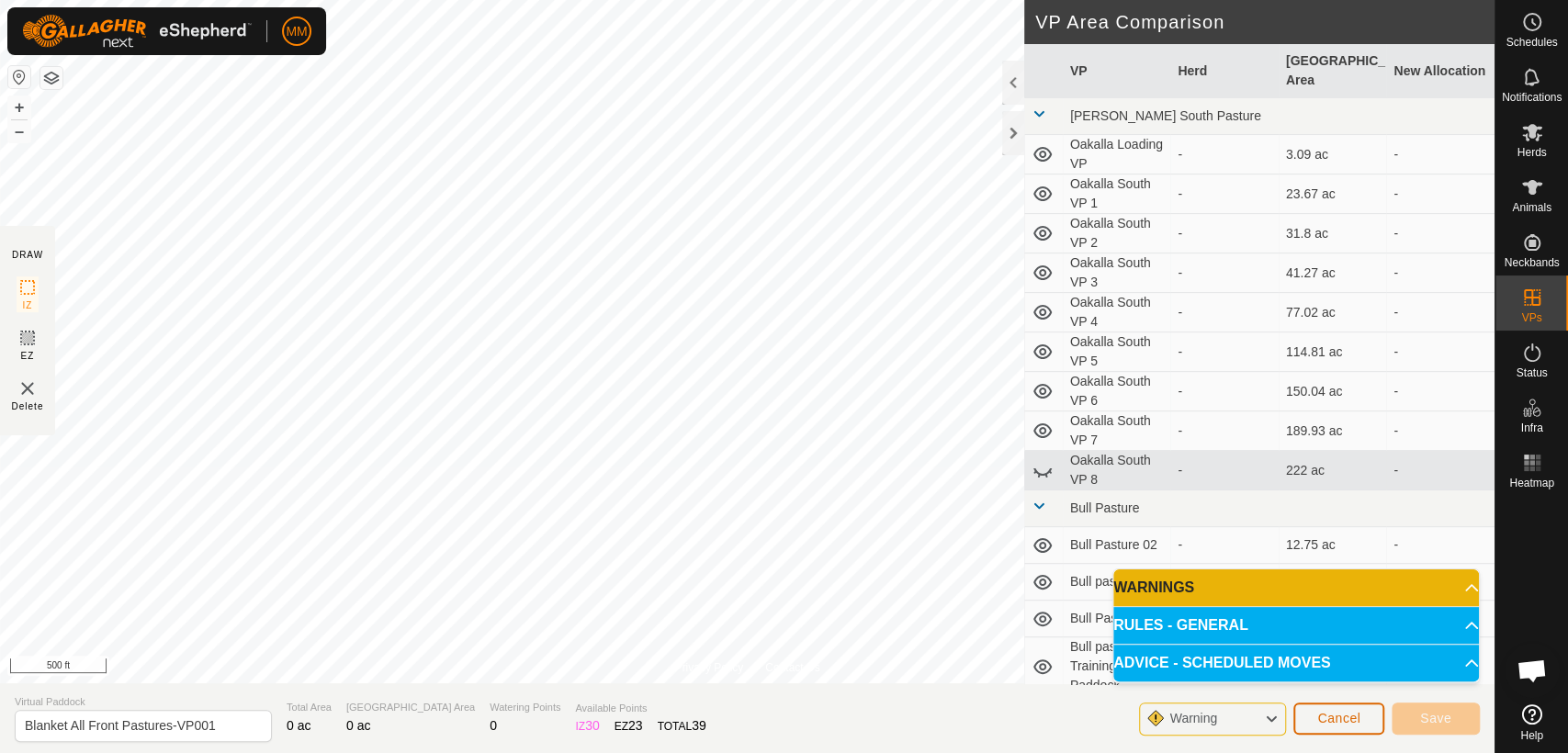
click at [1331, 716] on span "Cancel" at bounding box center [1339, 718] width 43 height 15
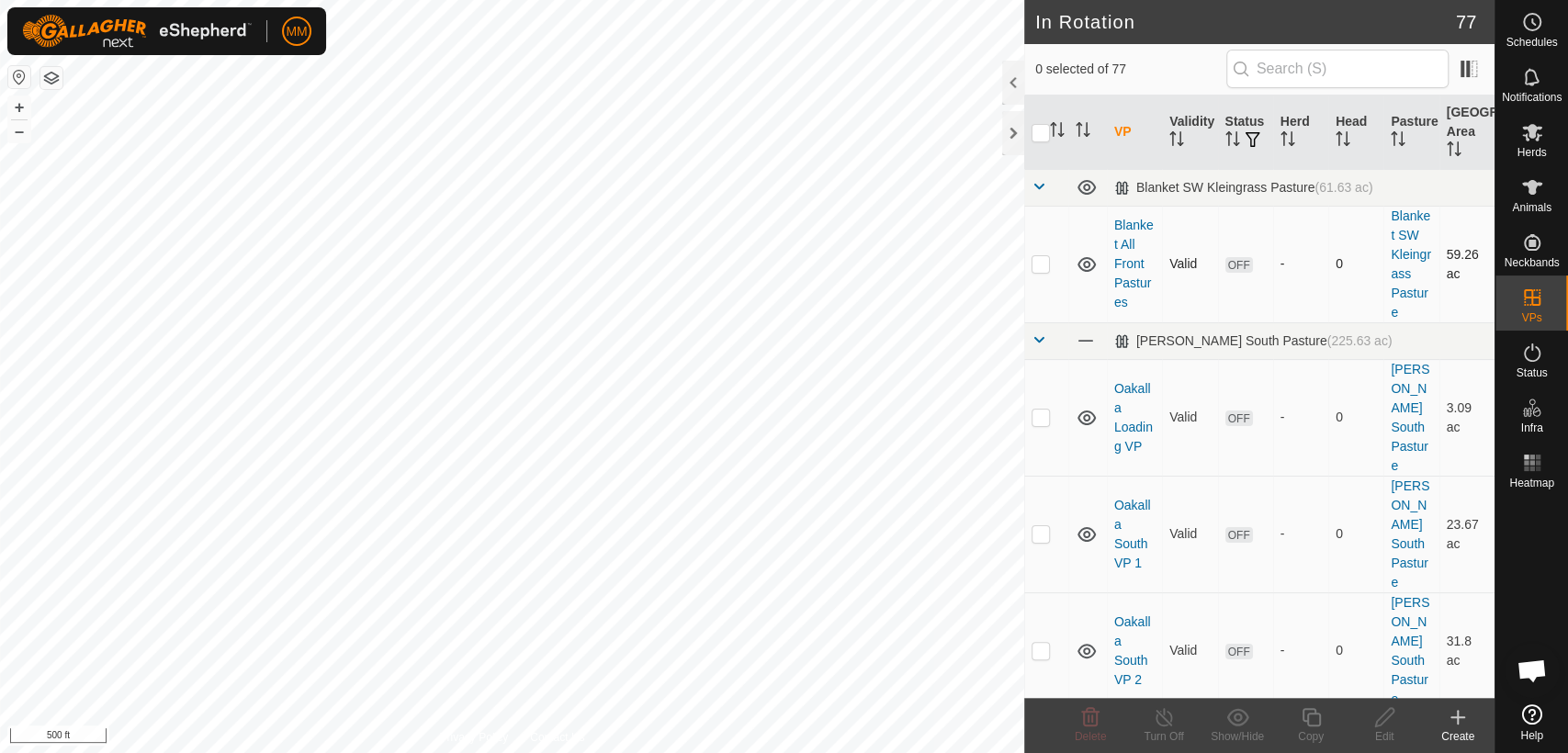
click at [1043, 263] on p-checkbox at bounding box center [1040, 263] width 19 height 15
checkbox input "true"
click at [1307, 731] on div "Copy" at bounding box center [1311, 736] width 74 height 17
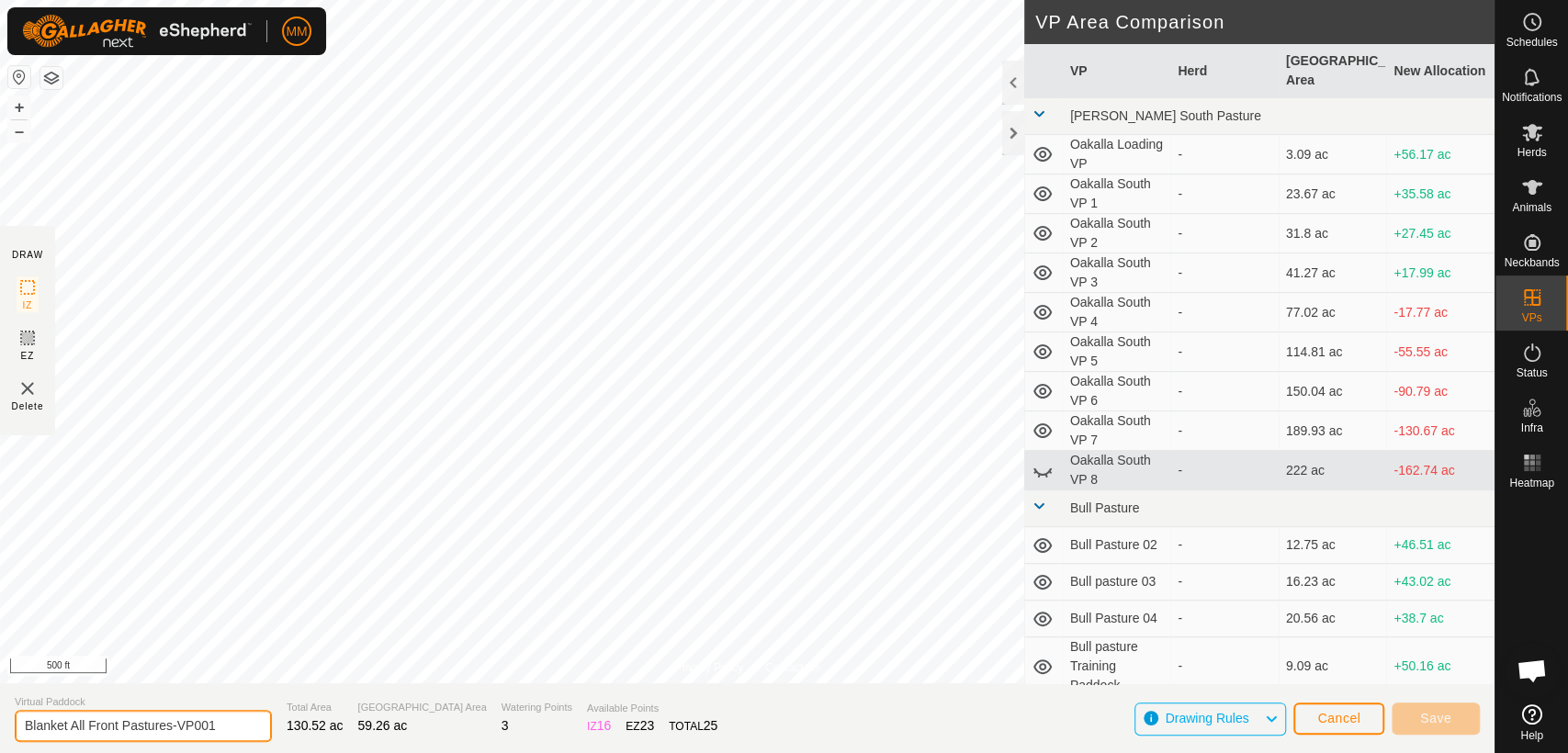
click at [224, 724] on input "Blanket All Front Pastures-VP001" at bounding box center [143, 725] width 257 height 33
type input "Blanket All Front Pastures plus back"
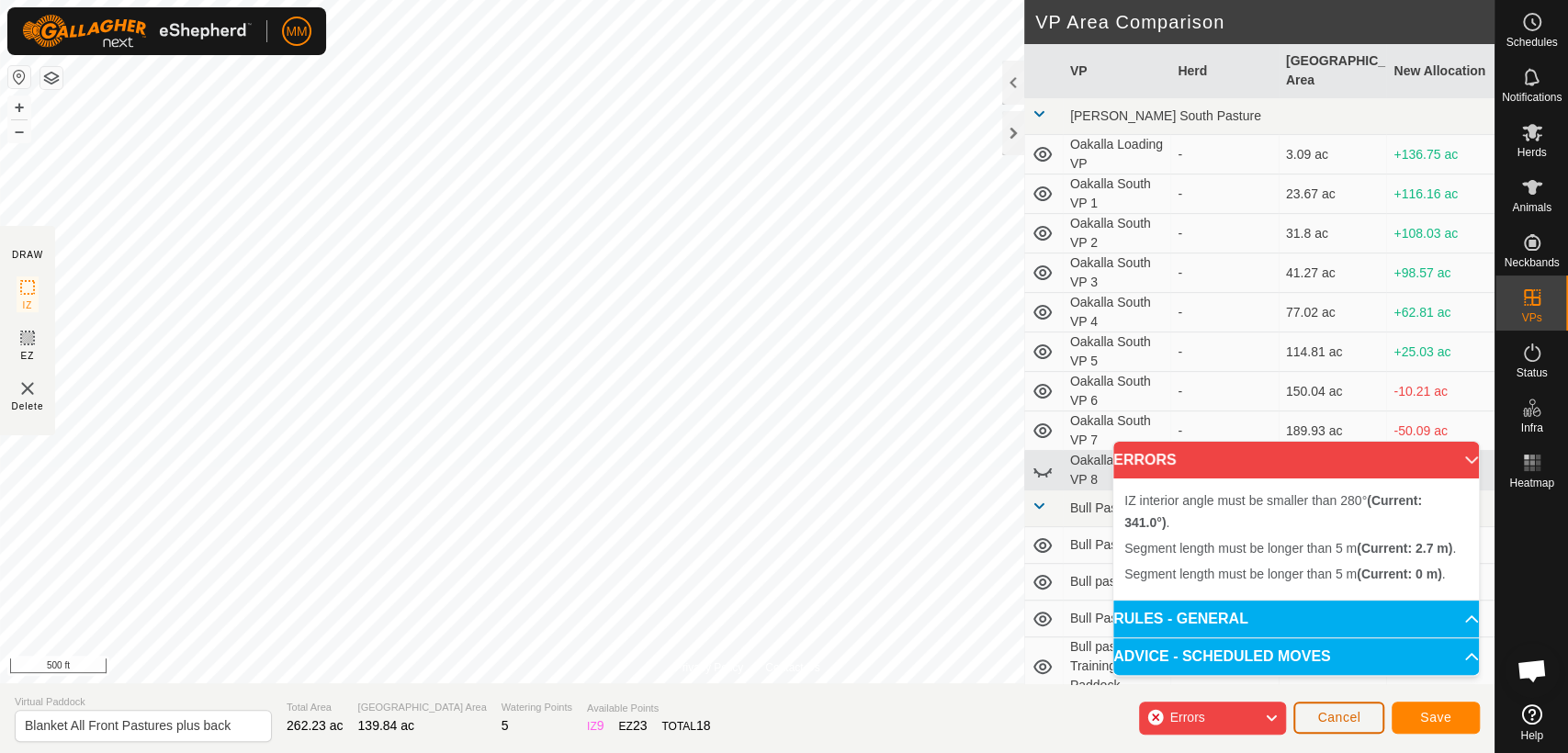
click at [1310, 717] on button "Cancel" at bounding box center [1338, 718] width 91 height 33
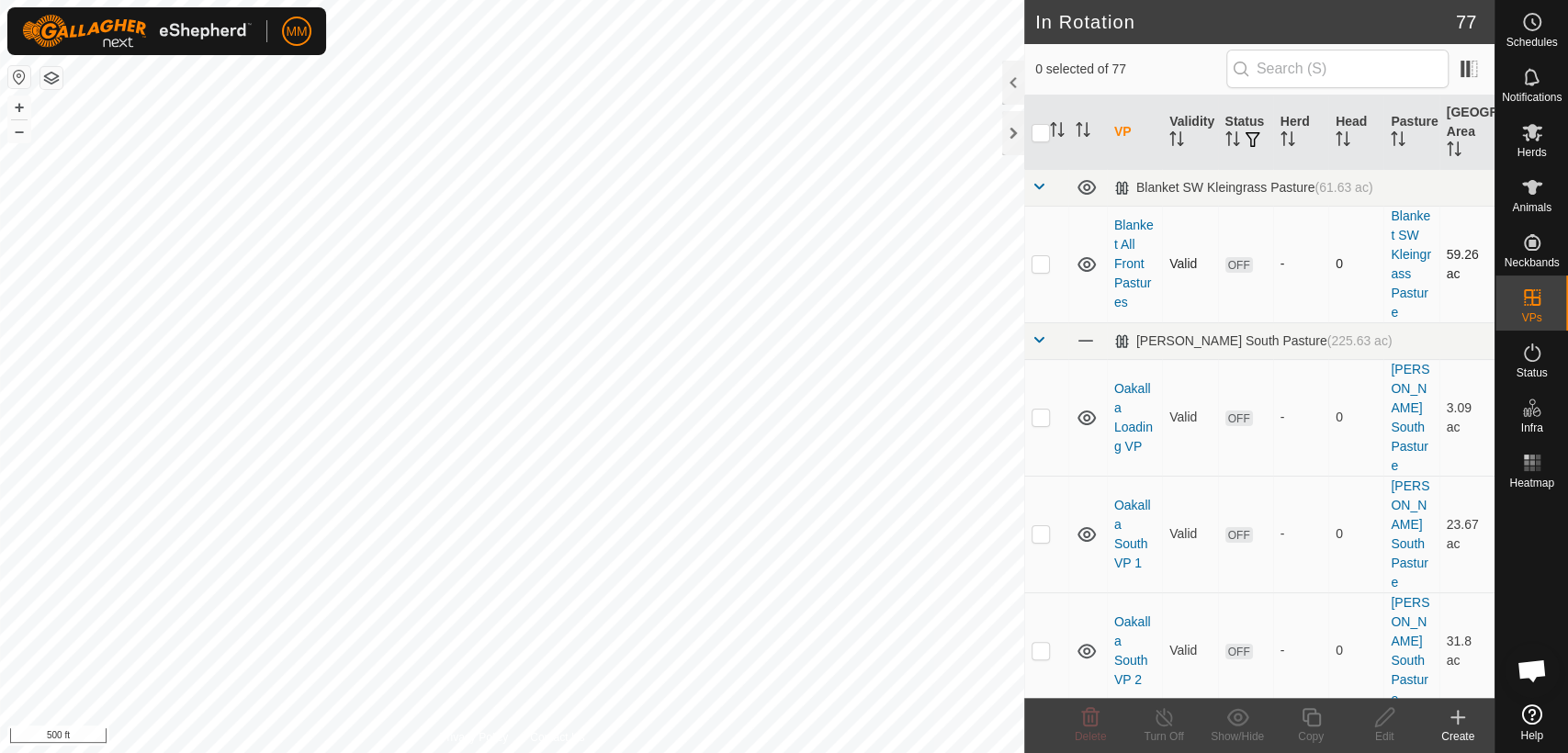
click at [1038, 269] on p-checkbox at bounding box center [1040, 263] width 19 height 15
checkbox input "true"
click at [1309, 716] on icon at bounding box center [1311, 717] width 23 height 22
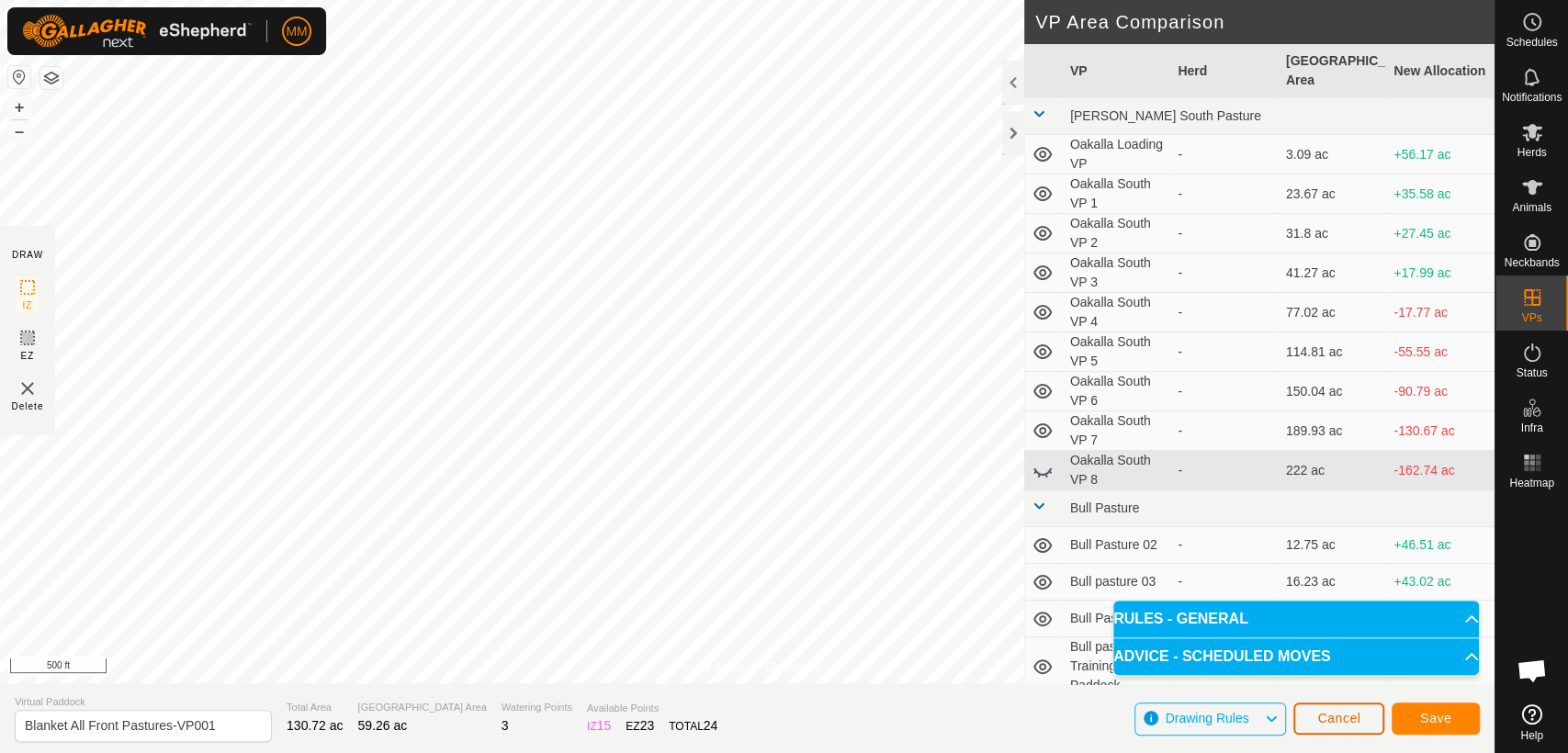
click at [1328, 718] on span "Cancel" at bounding box center [1339, 718] width 43 height 15
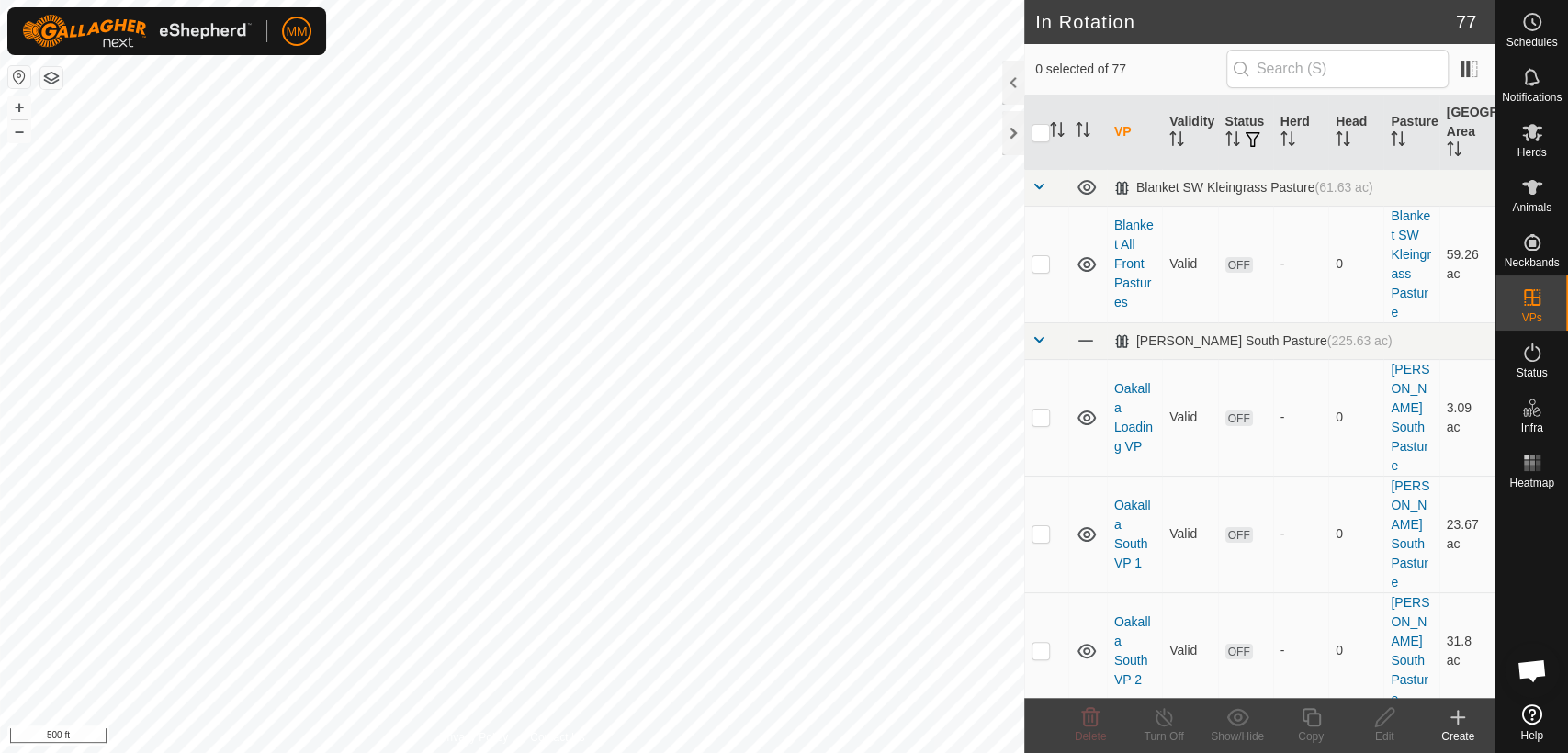
click at [1455, 718] on icon at bounding box center [1458, 717] width 22 height 22
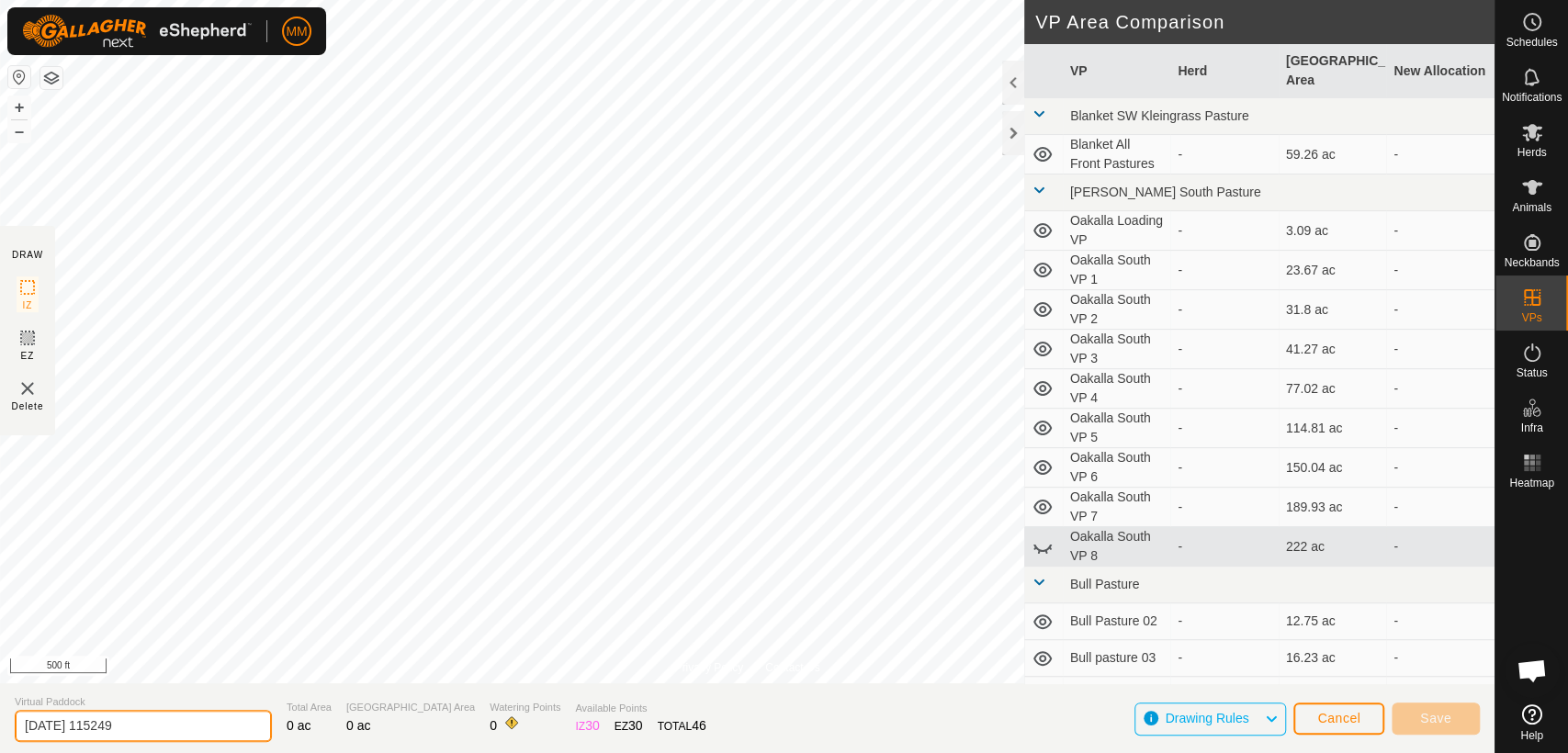
drag, startPoint x: 178, startPoint y: 719, endPoint x: 0, endPoint y: 713, distance: 178.1
click at [0, 713] on section "Virtual Paddock [DATE] 115249 Total Area 0 ac Grazing Area 0 ac Watering Points…" at bounding box center [747, 718] width 1494 height 70
type input "Blanket Back Pasture plus Pens"
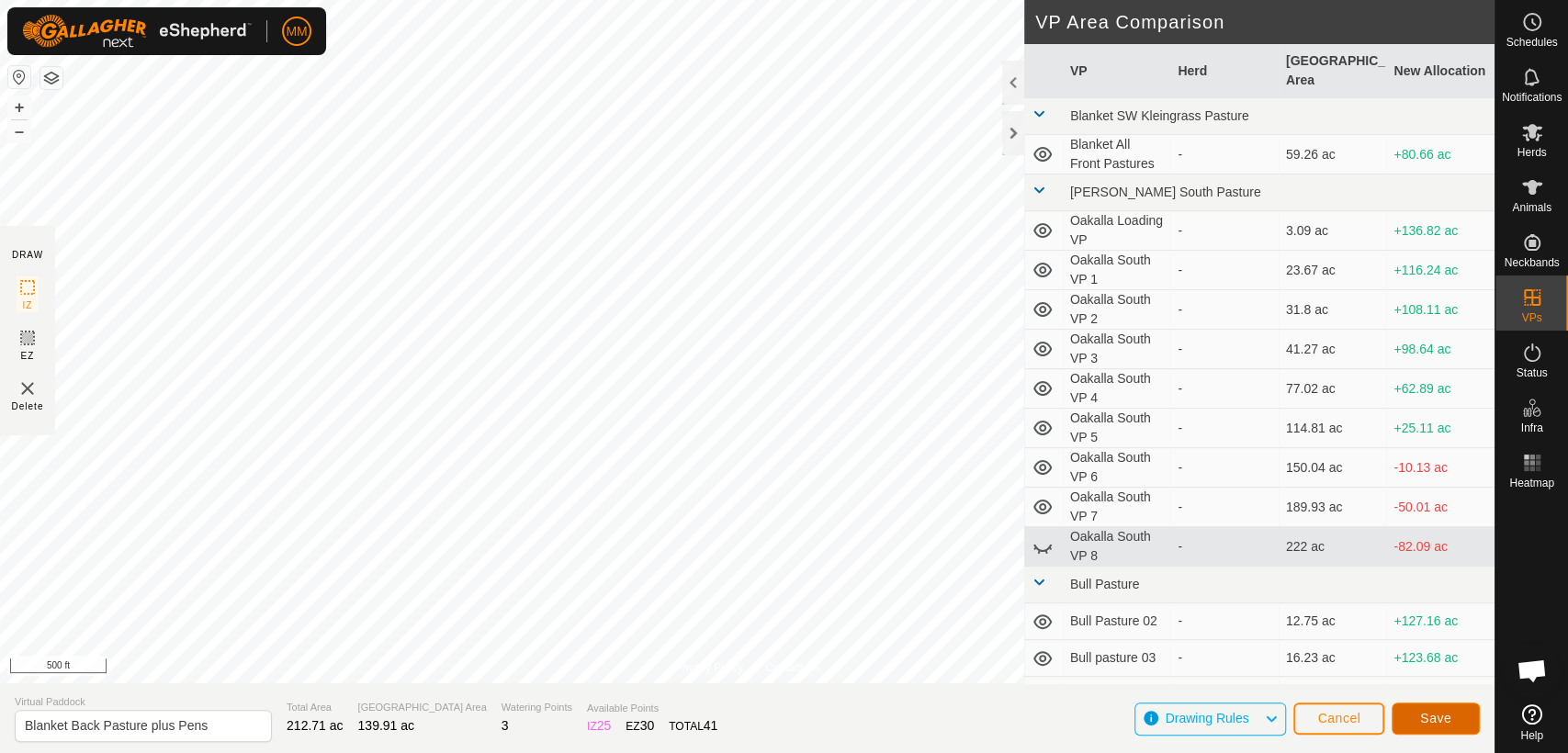
click at [1432, 715] on span "Save" at bounding box center [1436, 718] width 32 height 15
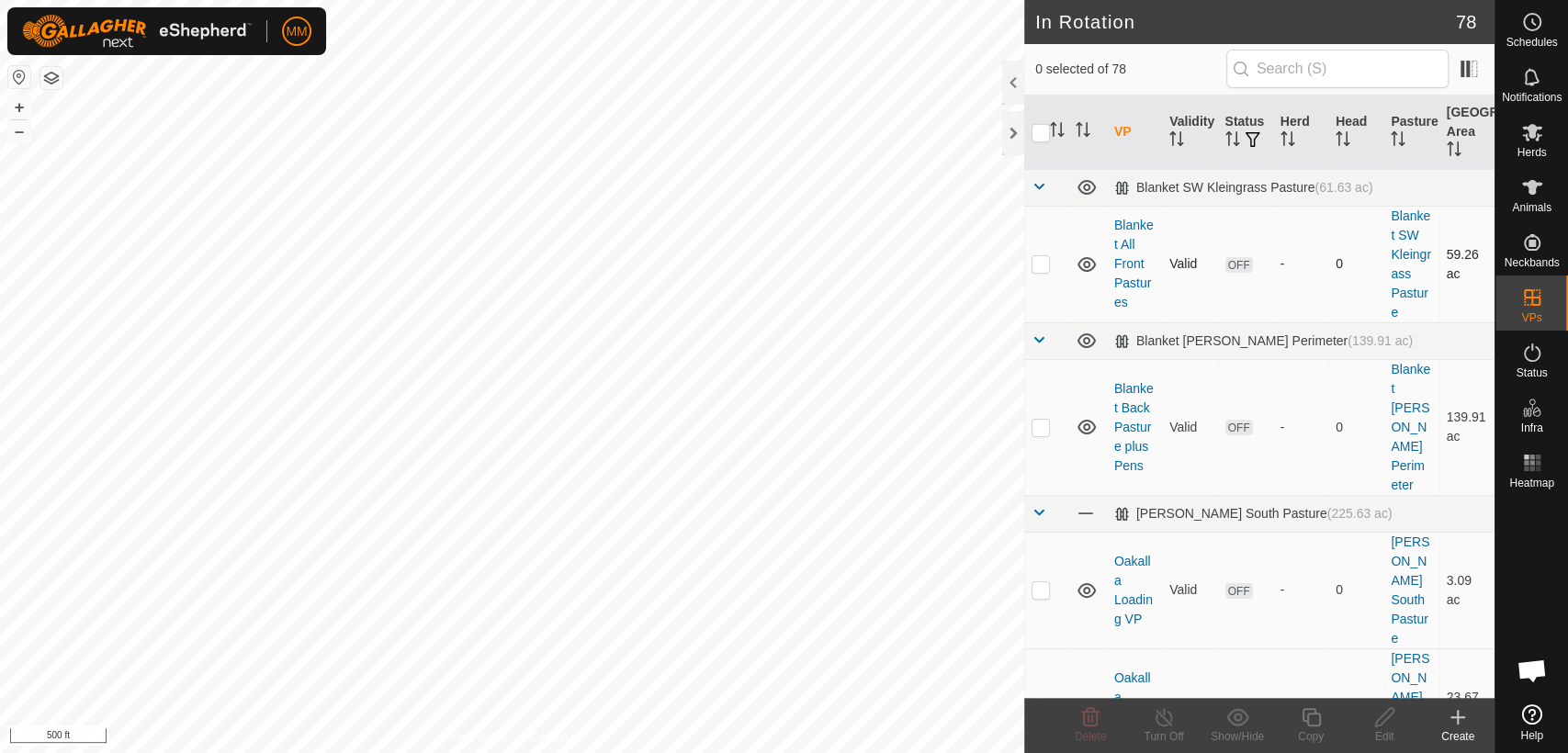
click at [1036, 270] on p-checkbox at bounding box center [1040, 263] width 19 height 15
checkbox input "true"
click at [1534, 149] on span "Herds" at bounding box center [1532, 152] width 30 height 11
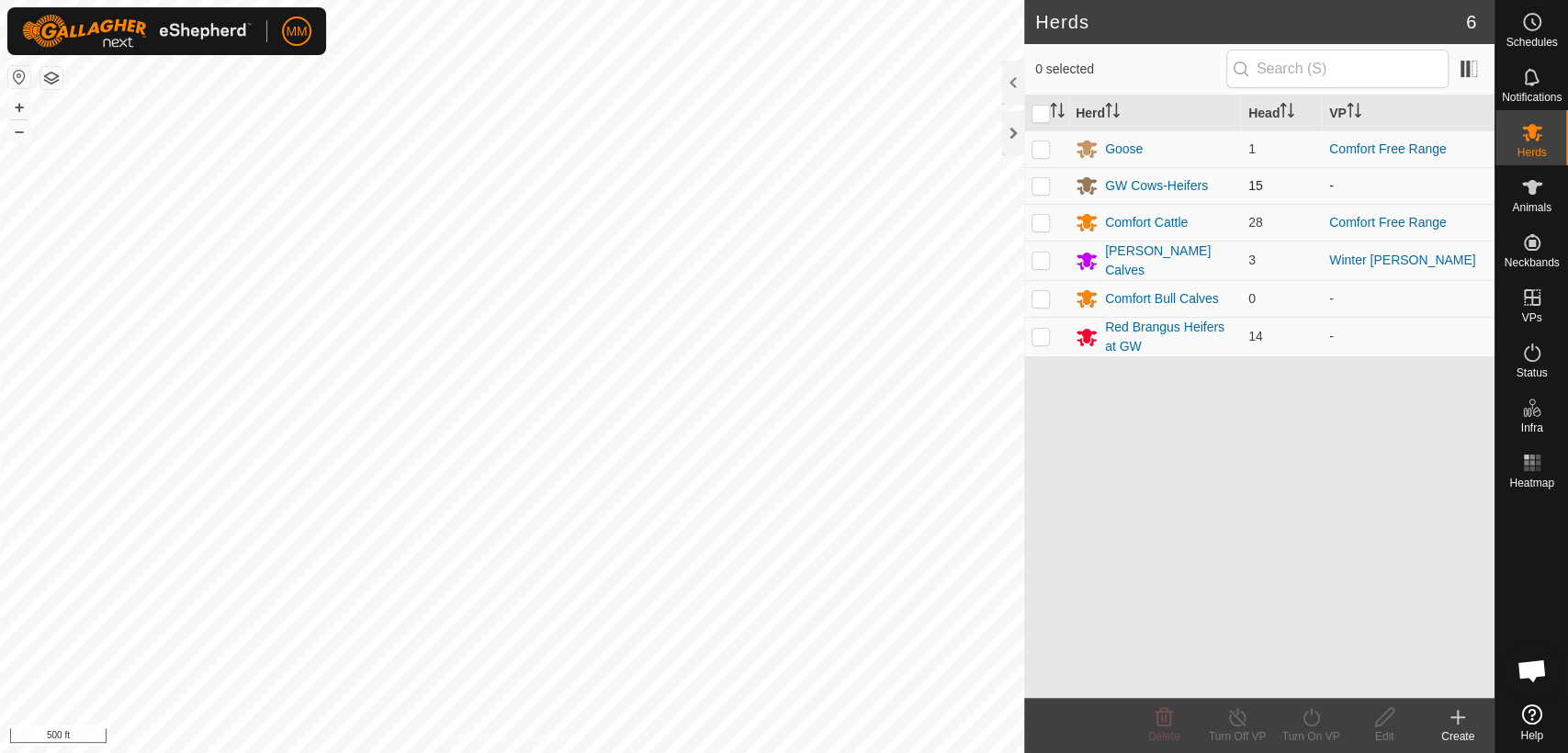
click at [1036, 187] on p-checkbox at bounding box center [1040, 185] width 19 height 15
checkbox input "true"
click at [1307, 715] on icon at bounding box center [1311, 717] width 23 height 22
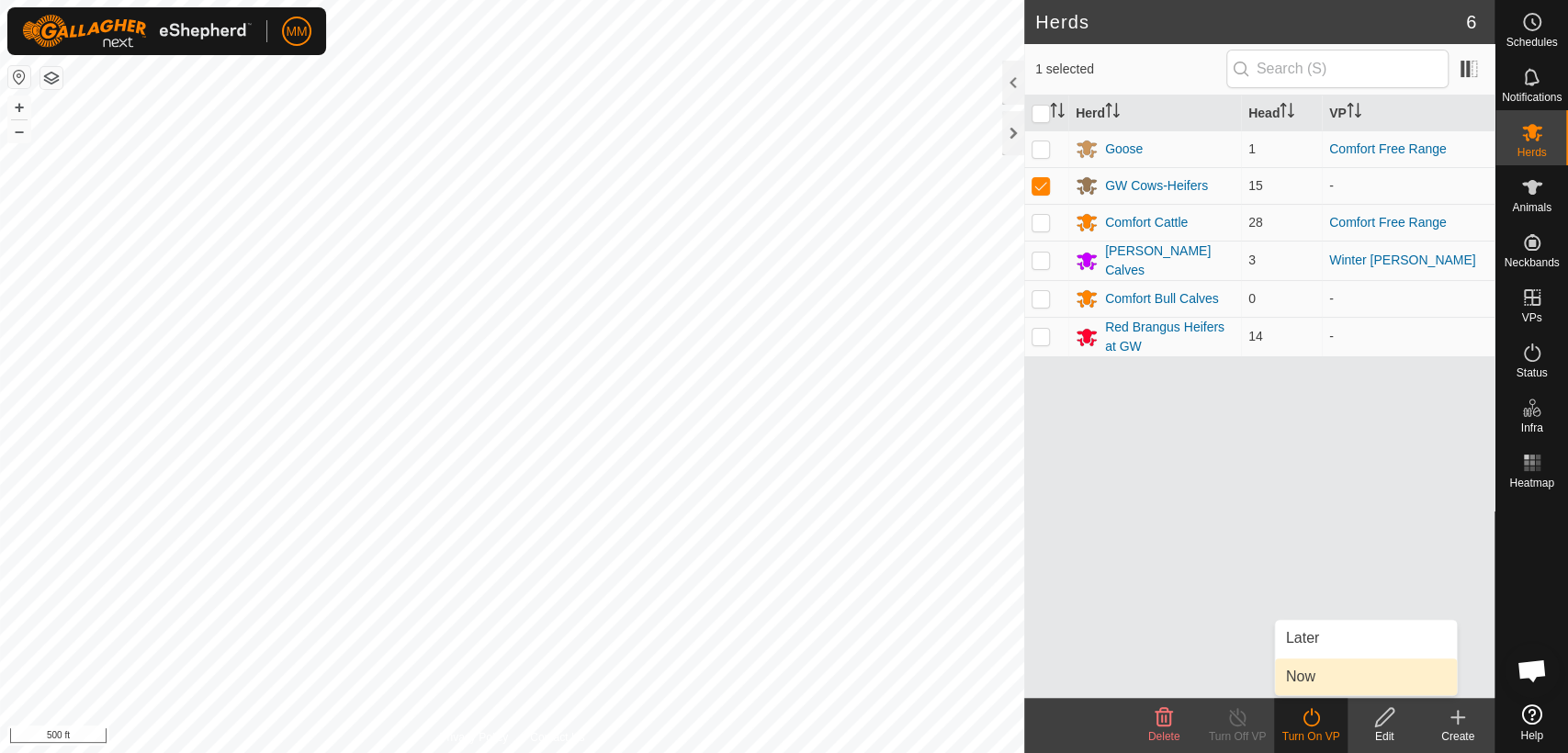
click at [1311, 672] on link "Now" at bounding box center [1366, 676] width 181 height 36
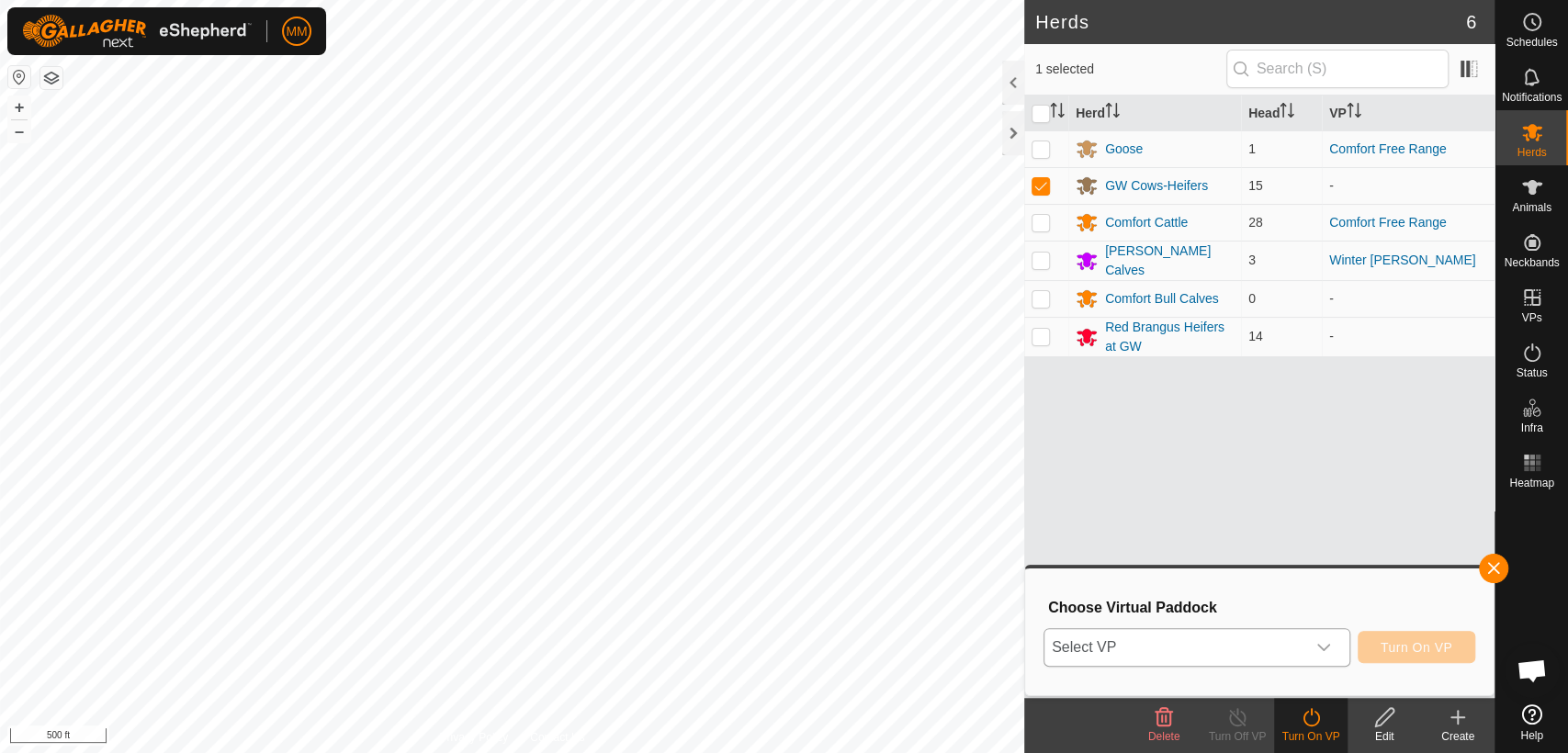
click at [1306, 648] on div "dropdown trigger" at bounding box center [1323, 647] width 36 height 36
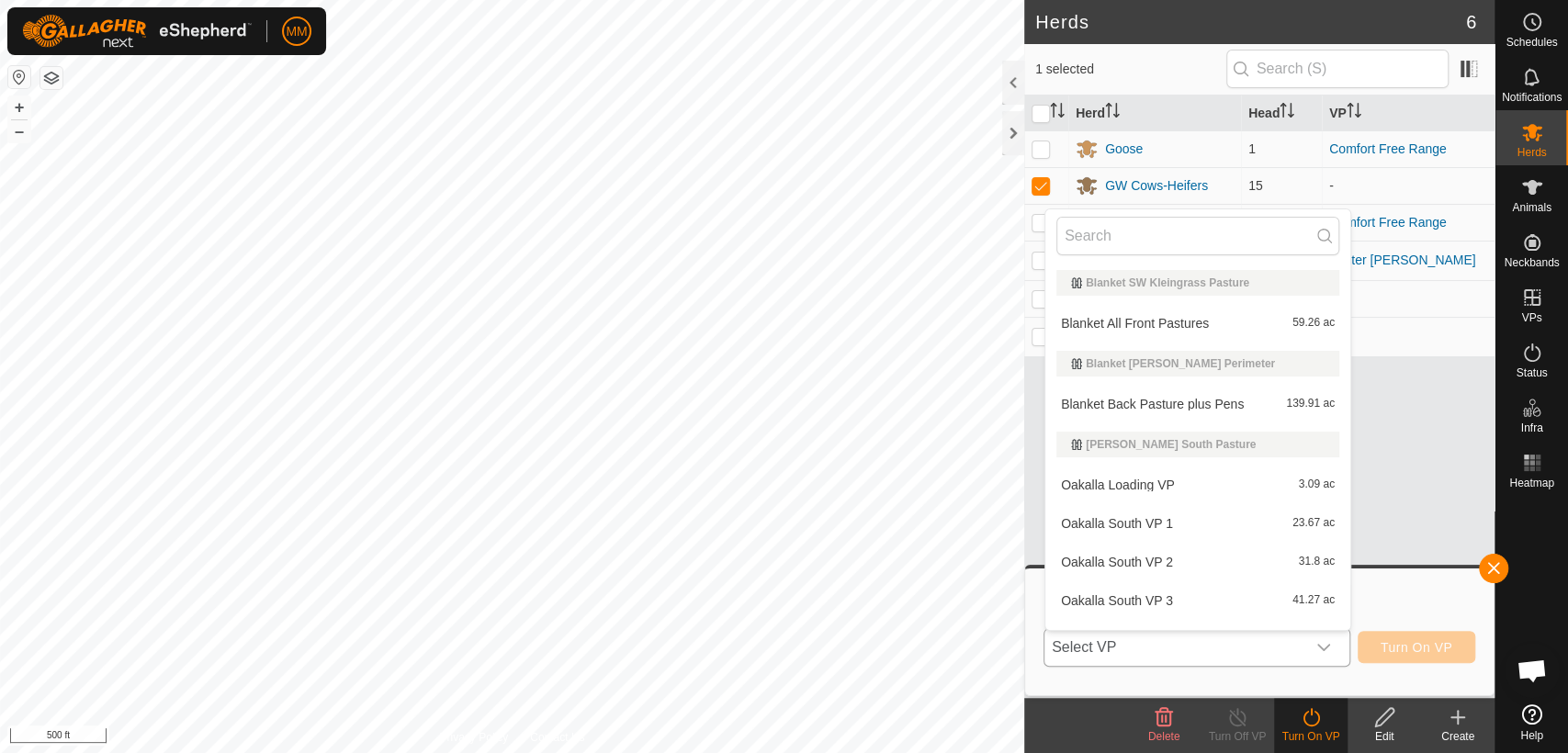
scroll to position [28, 0]
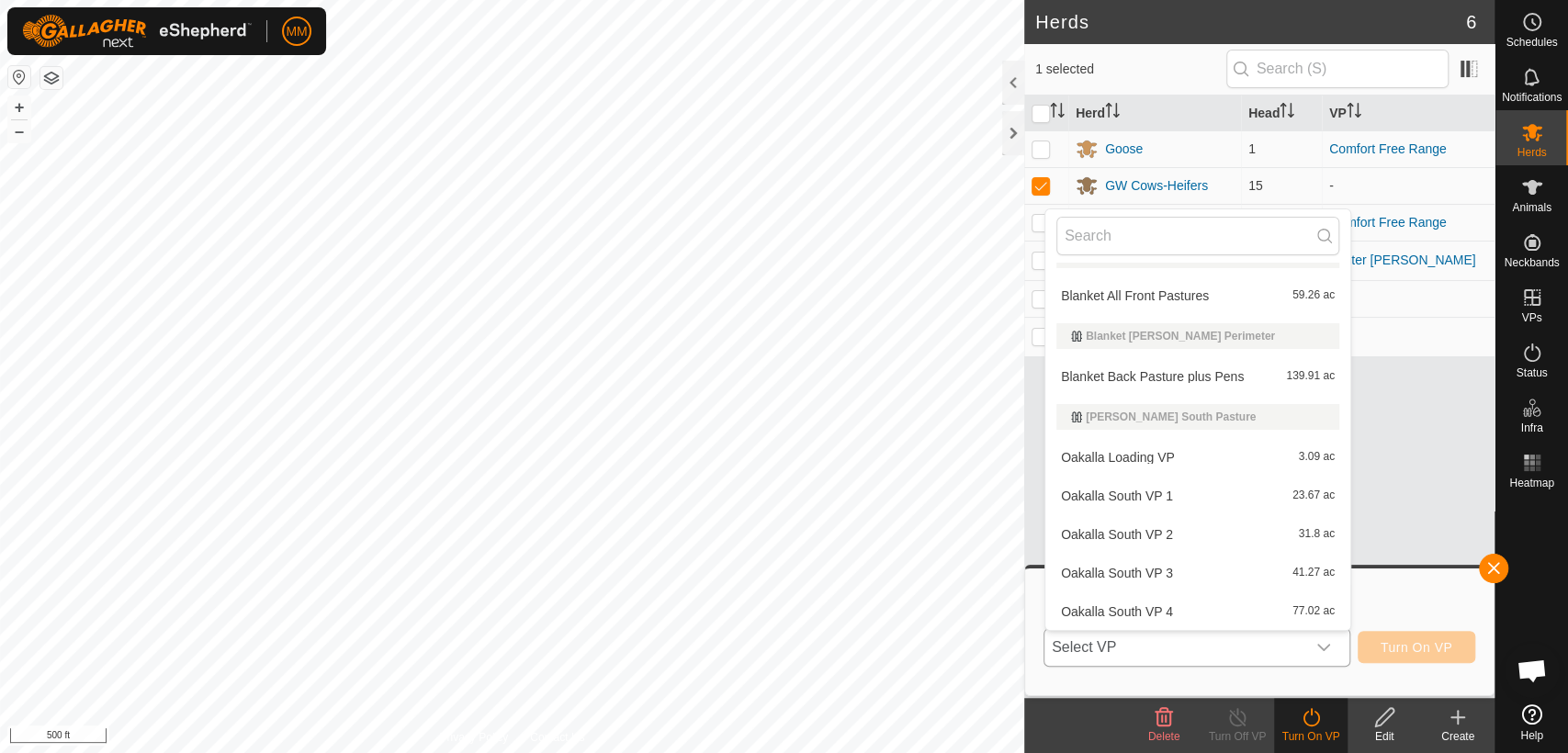
click at [1168, 300] on li "Blanket All Front Pastures 59.26 ac" at bounding box center [1197, 295] width 305 height 36
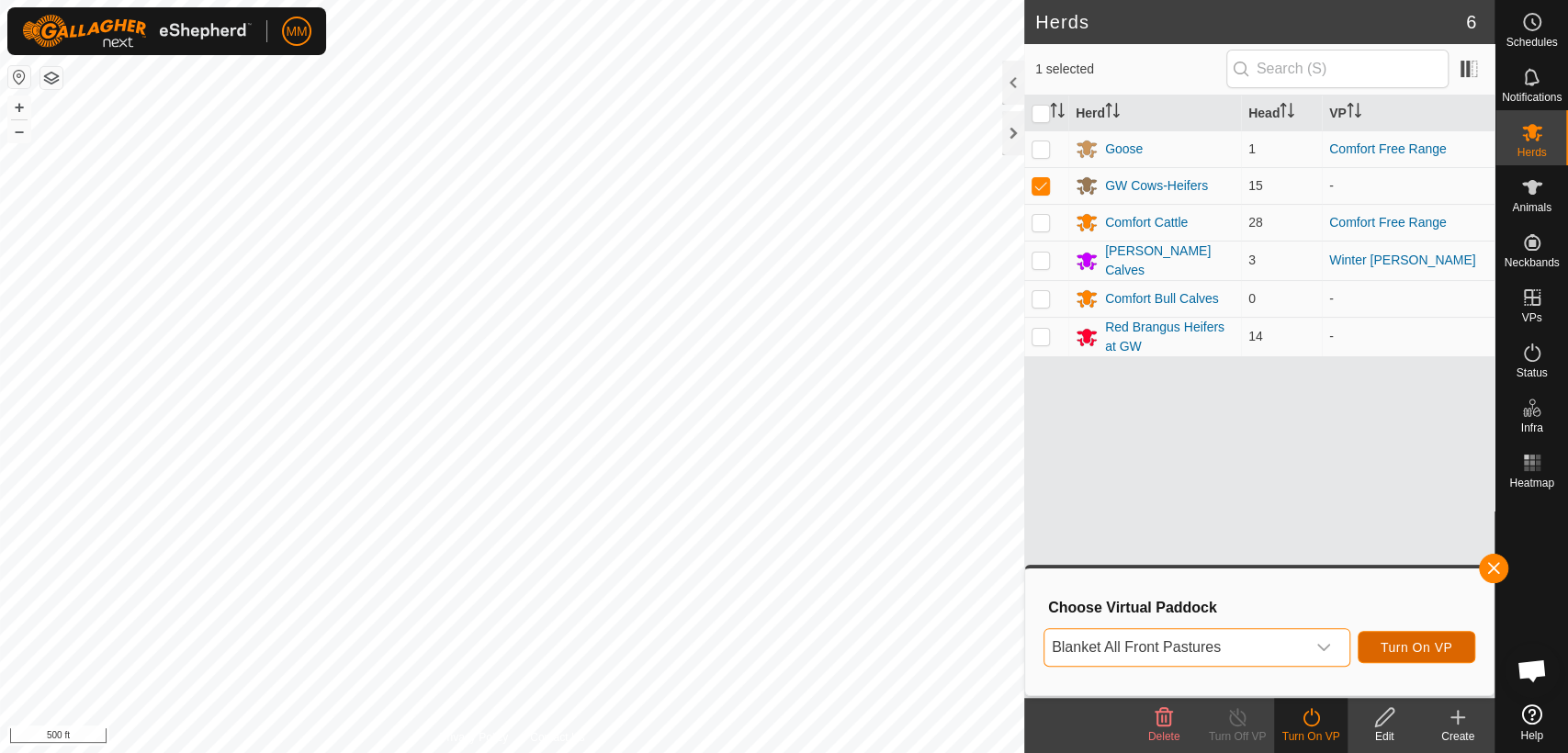
click at [1414, 645] on span "Turn On VP" at bounding box center [1416, 647] width 72 height 15
